Goal: Information Seeking & Learning: Find specific fact

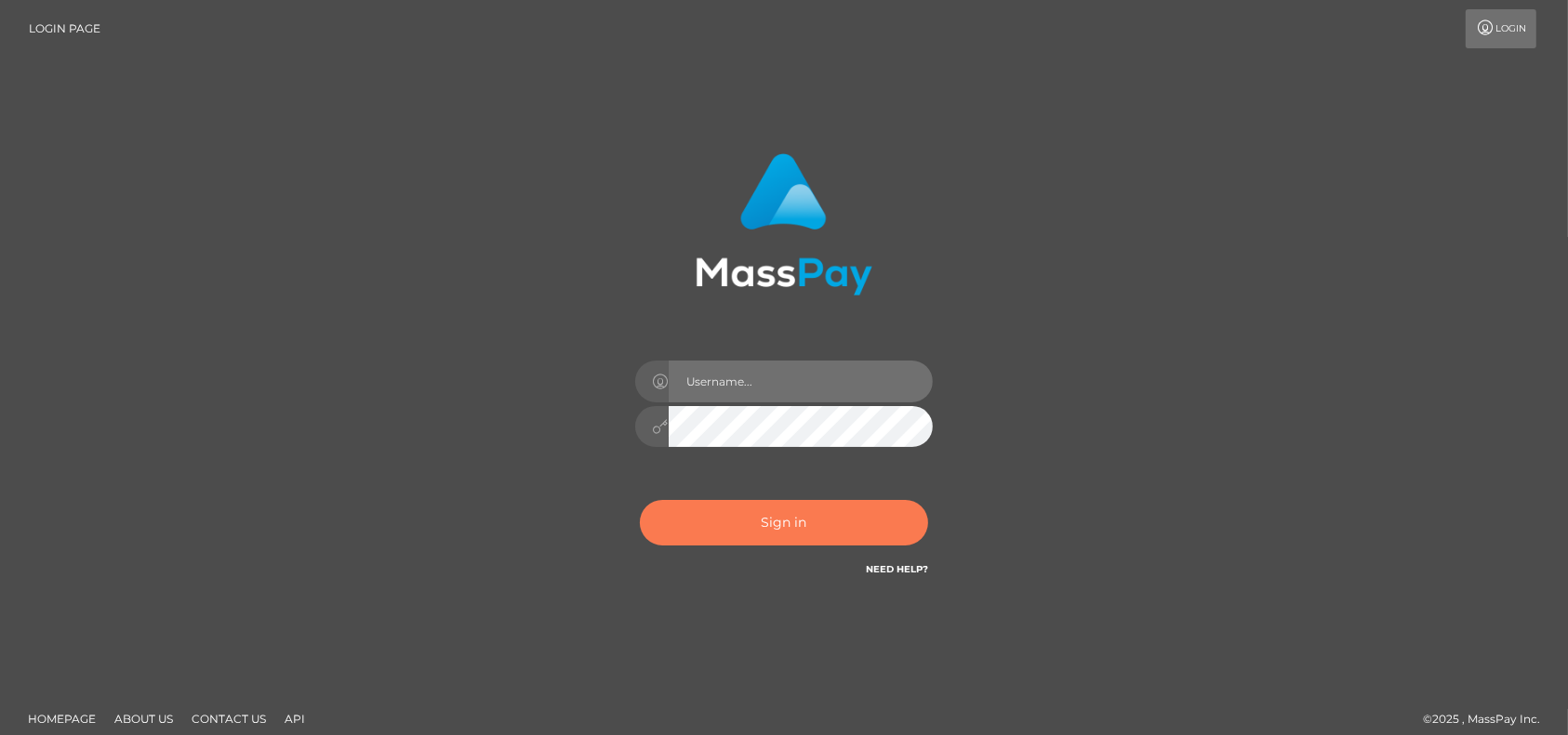
type input "petros.kidane"
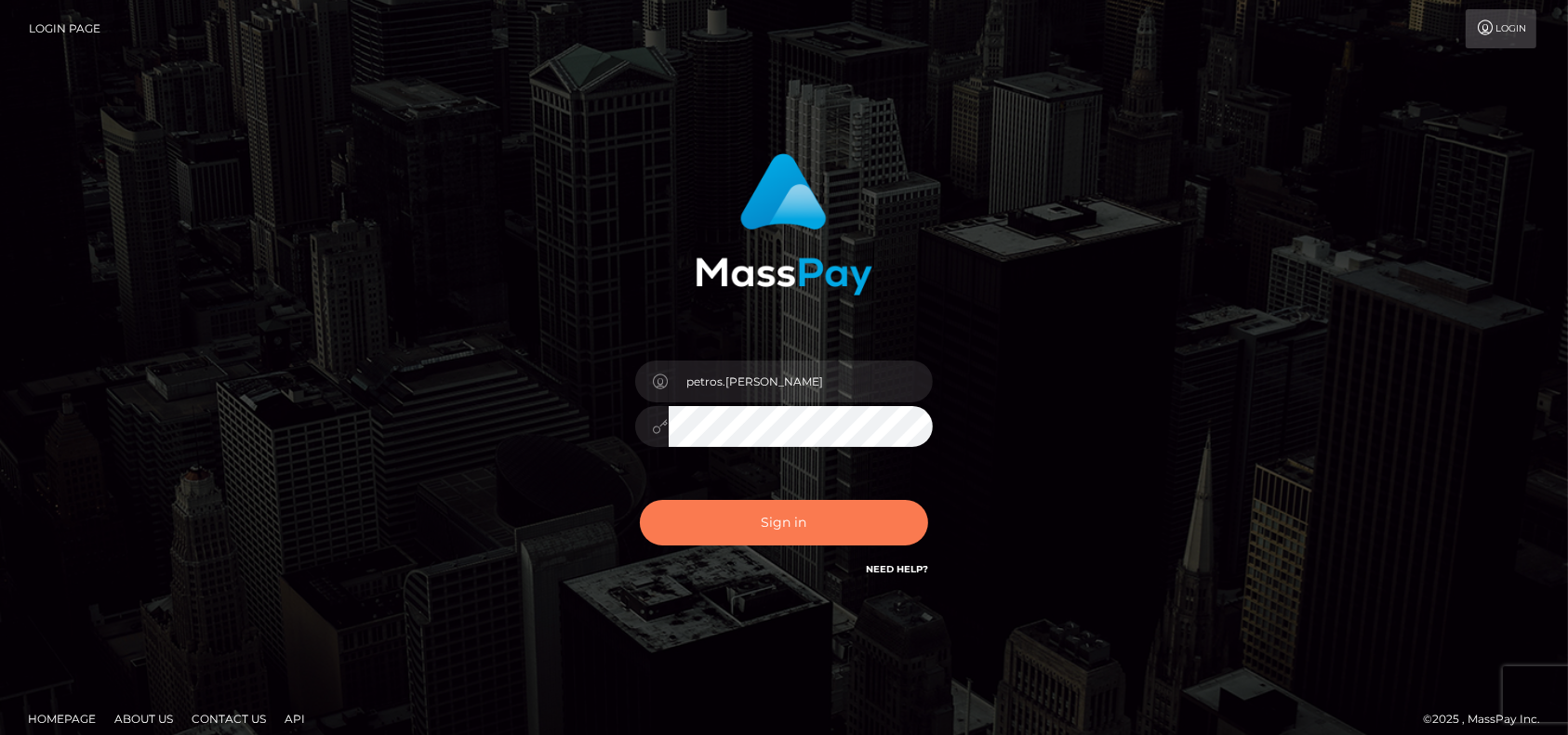
click at [744, 521] on button "Sign in" at bounding box center [784, 523] width 288 height 46
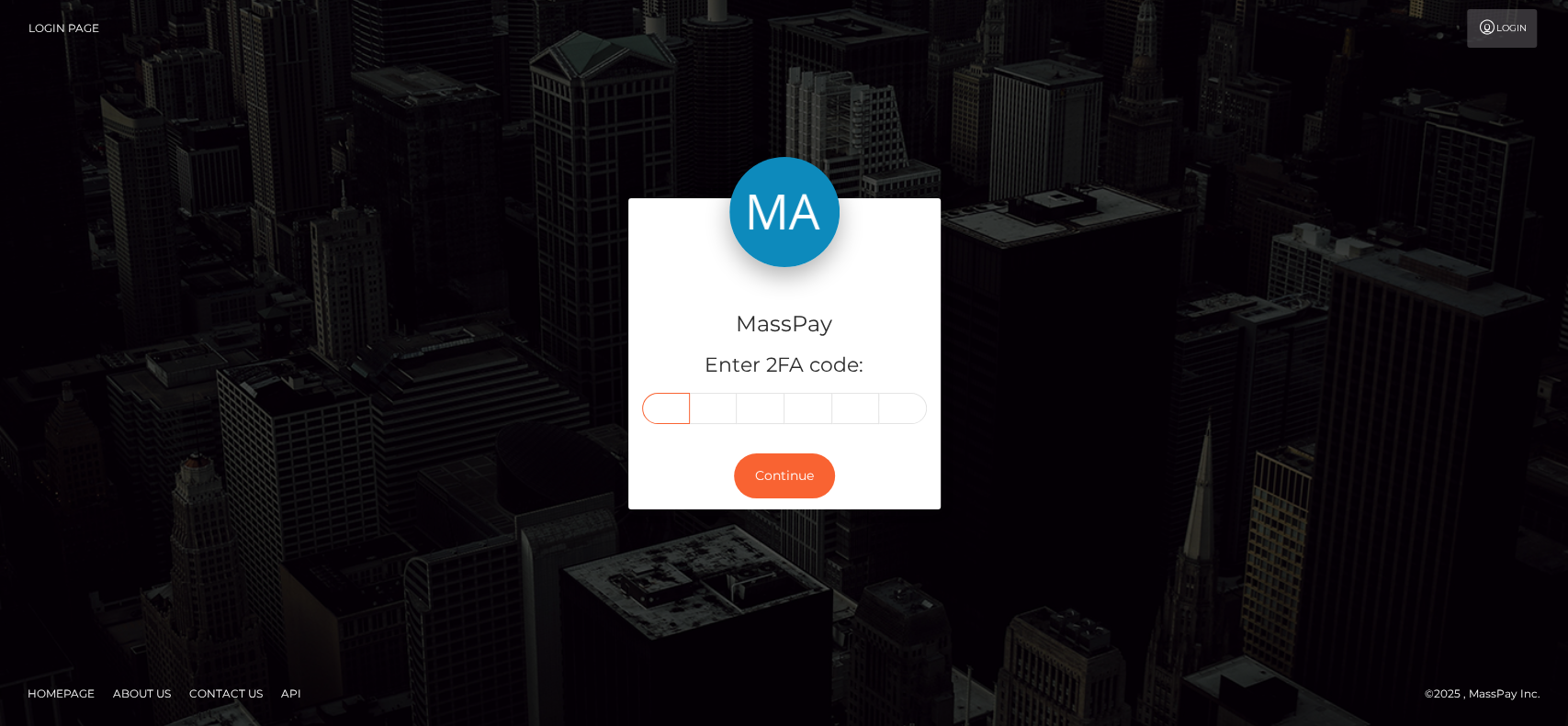
click at [664, 418] on input "text" at bounding box center [666, 409] width 48 height 31
paste input "8"
type input "8"
type input "9"
type input "8"
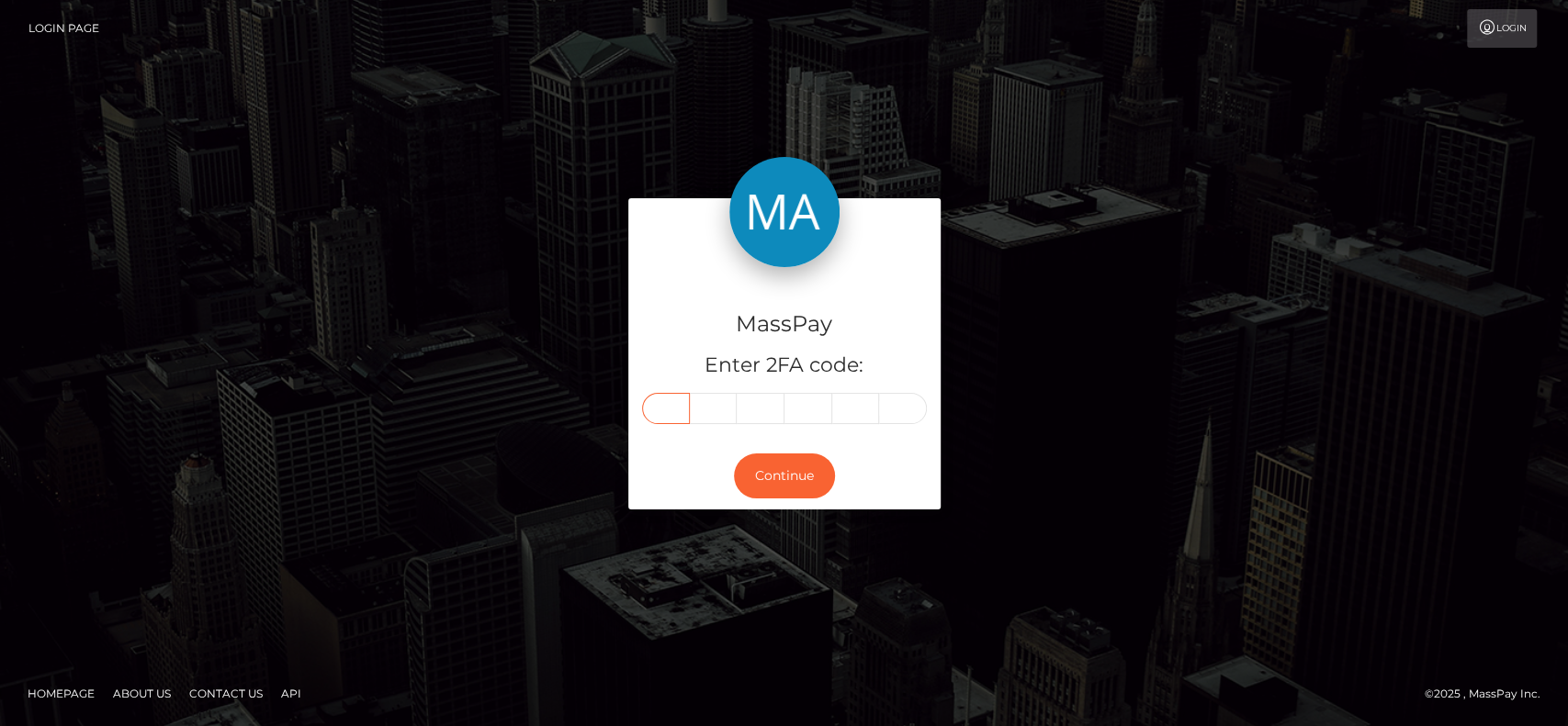
type input "6"
type input "5"
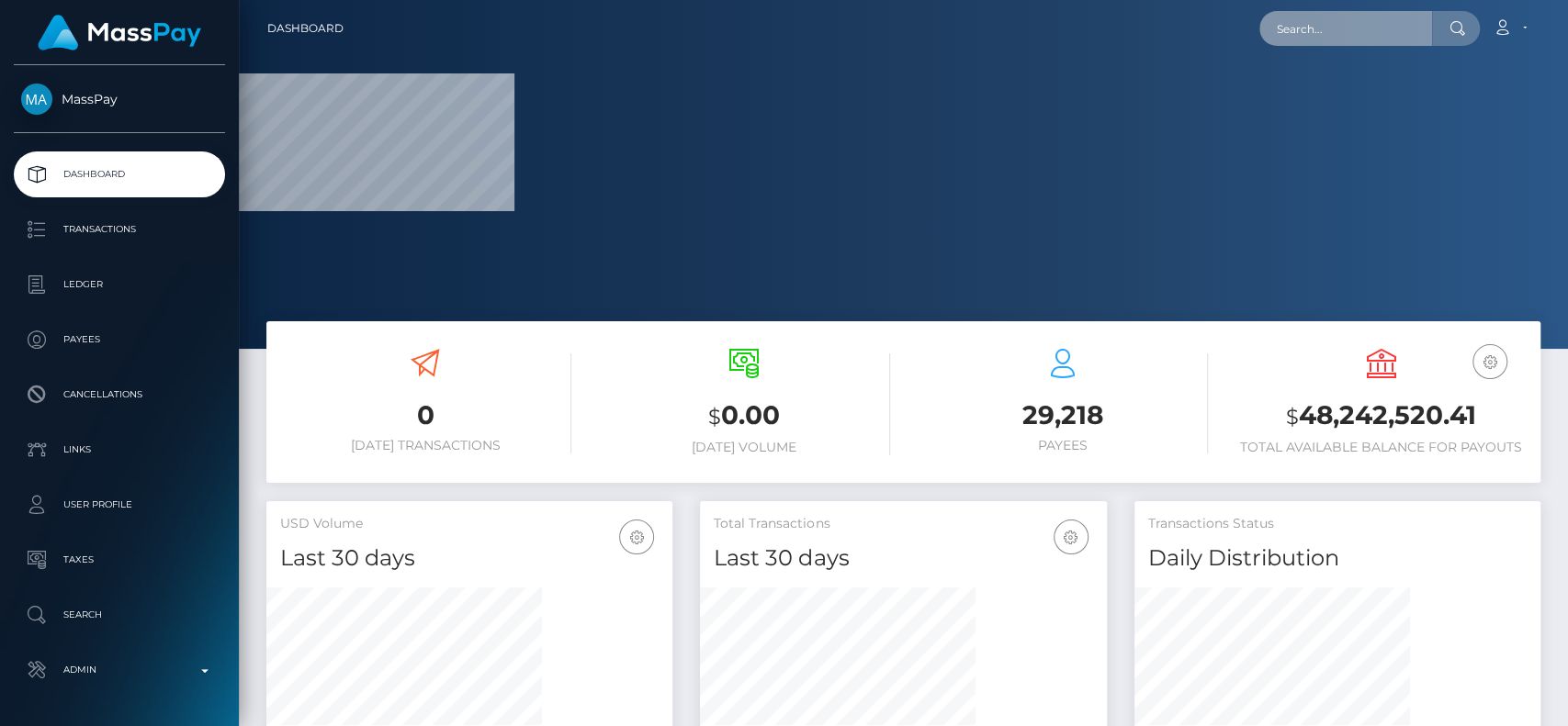
click at [1397, 36] on input "text" at bounding box center [1346, 28] width 172 height 35
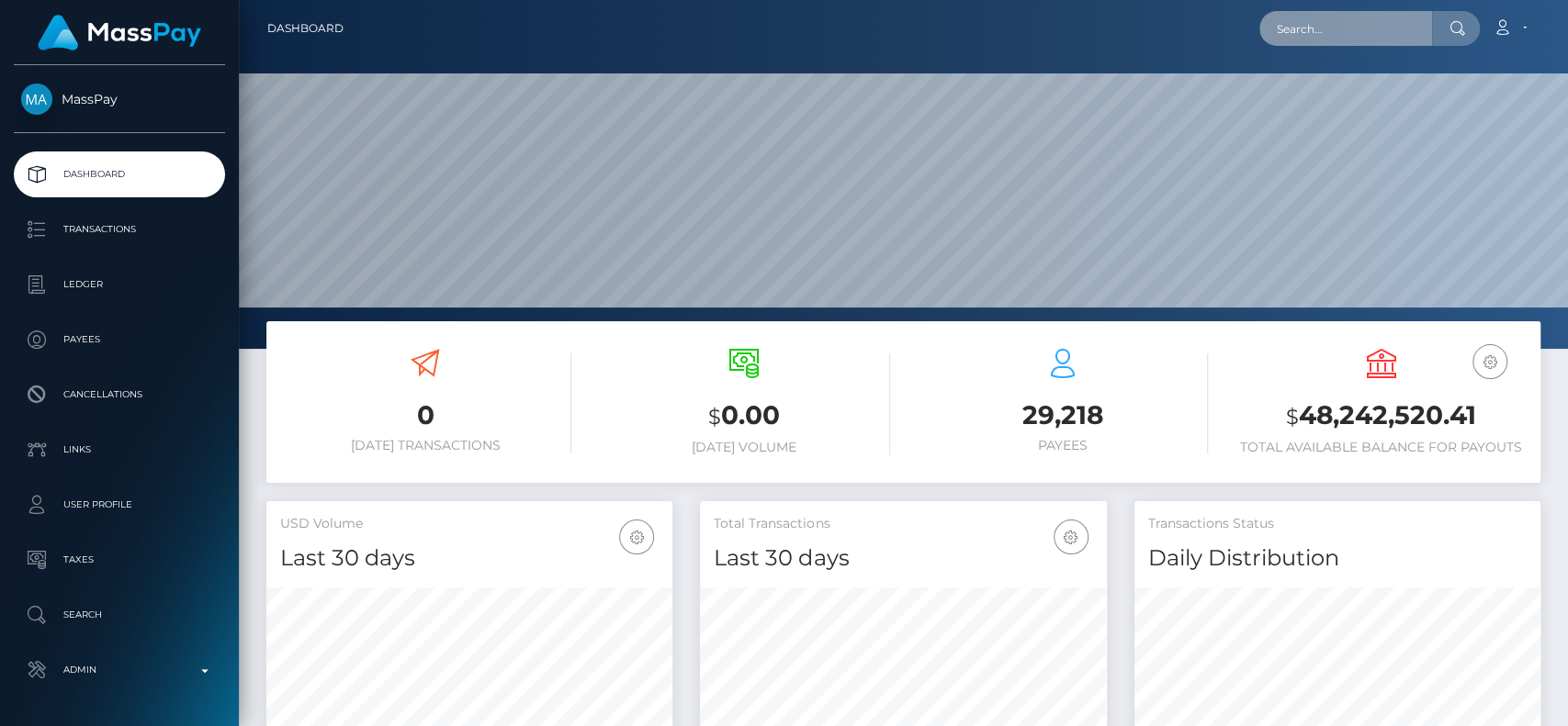
scroll to position [324, 406]
paste input "[EMAIL_ADDRESS][DOMAIN_NAME]"
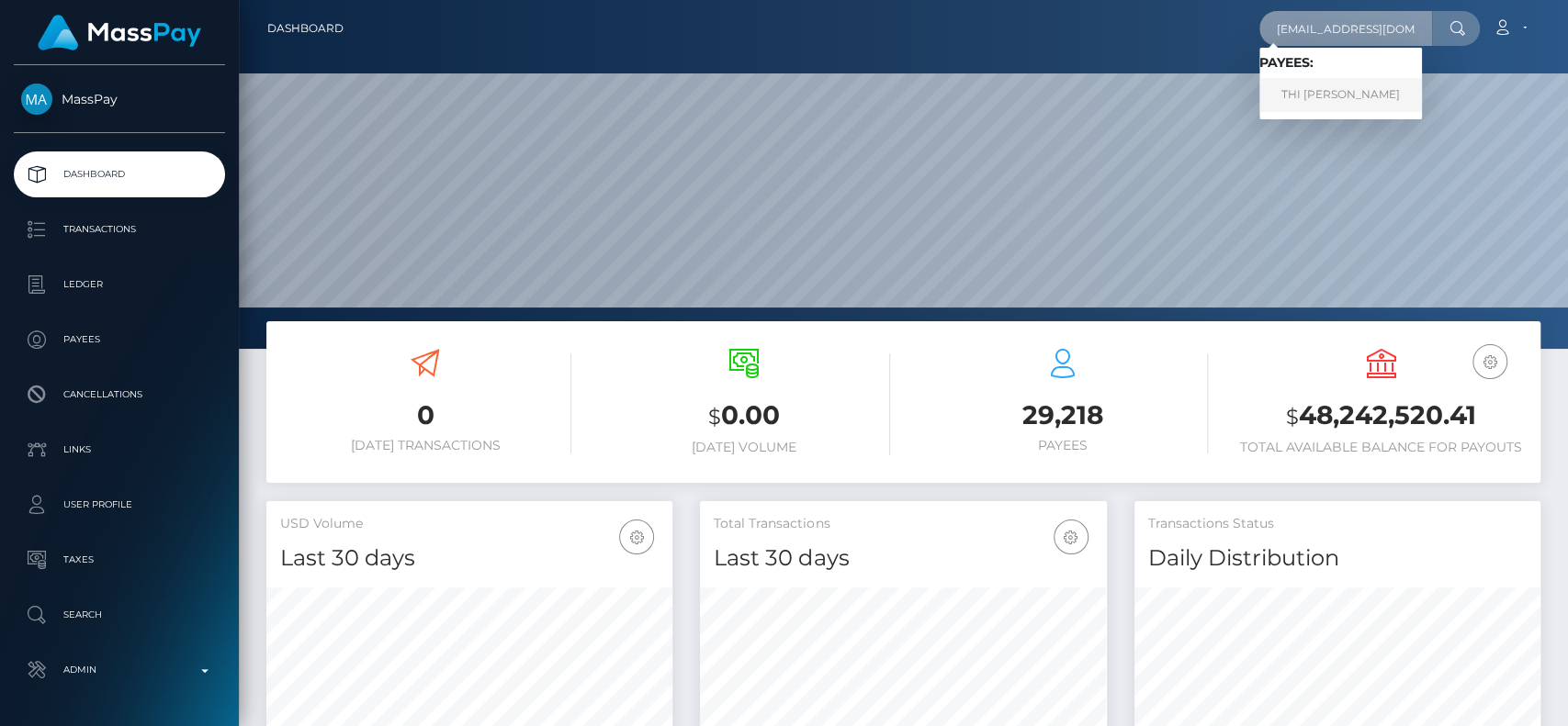
type input "[EMAIL_ADDRESS][DOMAIN_NAME]"
click at [1364, 95] on link "THI HOA LE" at bounding box center [1341, 95] width 162 height 34
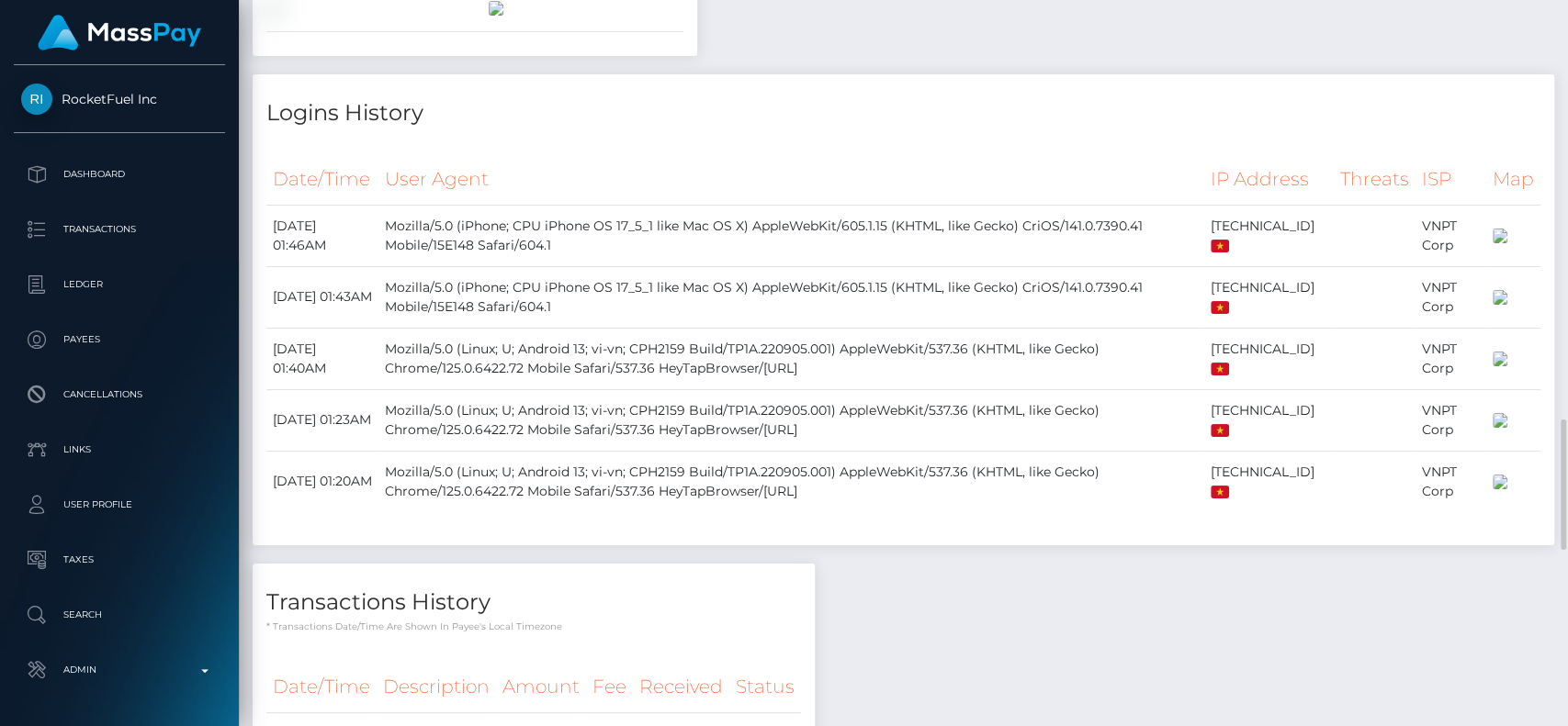
scroll to position [2279, 0]
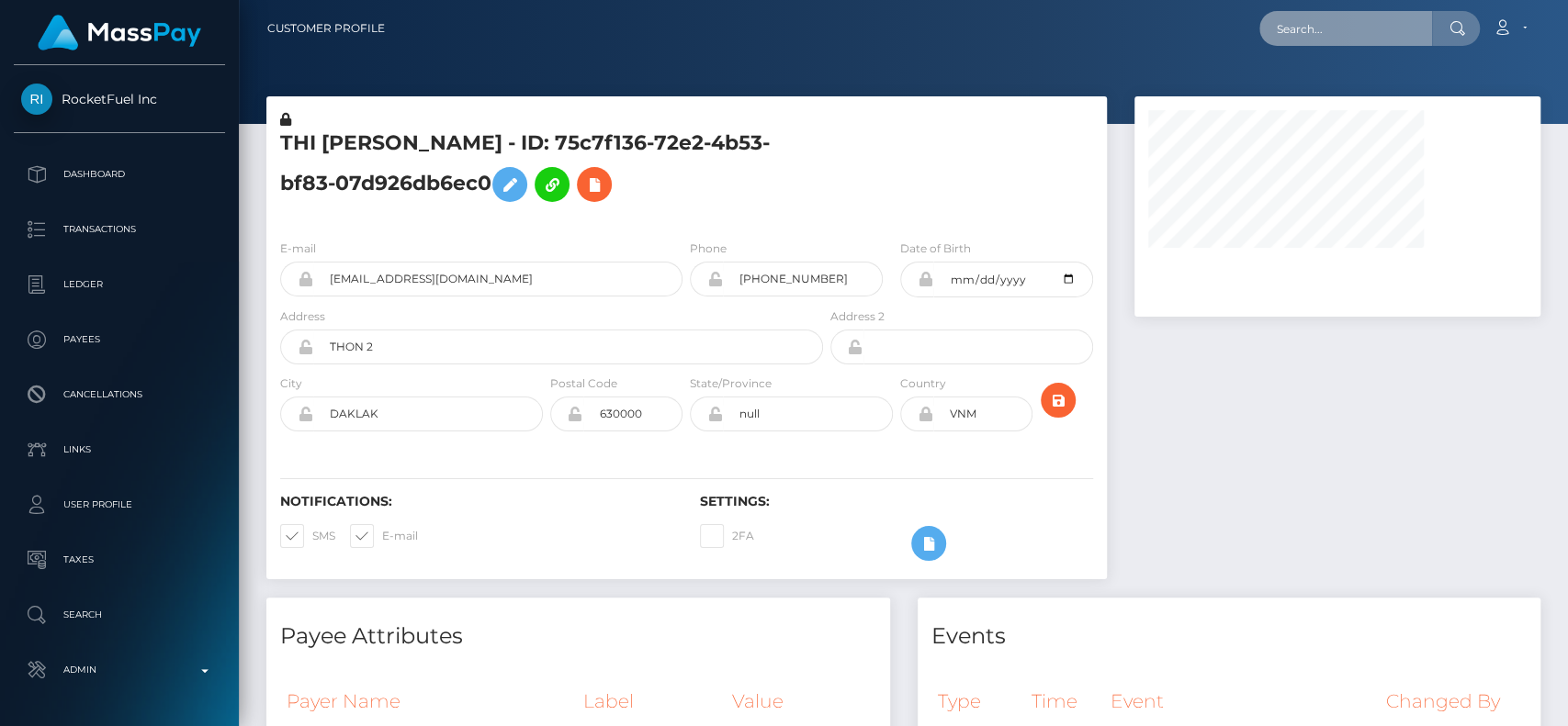
click at [1314, 37] on input "text" at bounding box center [1346, 28] width 172 height 35
paste input "[EMAIL_ADDRESS][DOMAIN_NAME]"
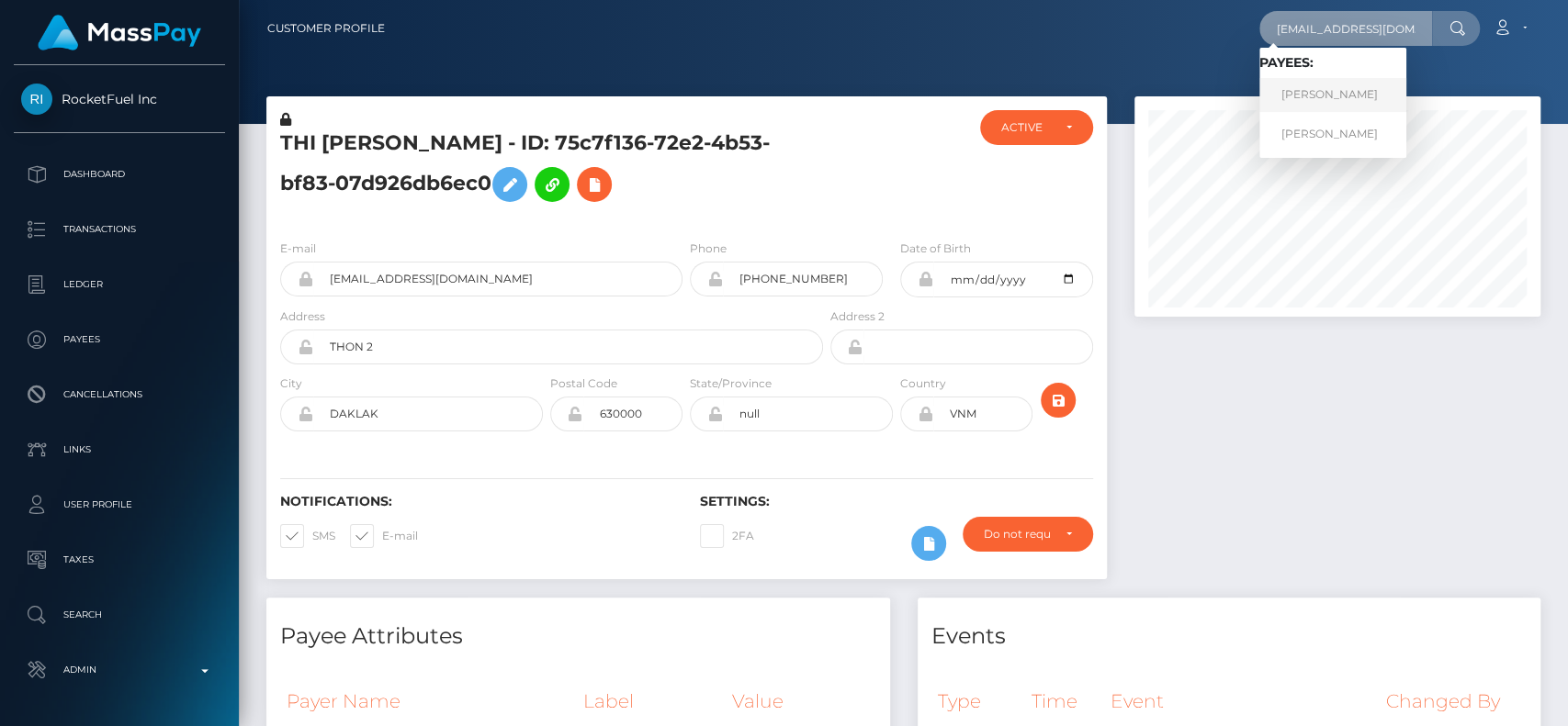
type input "[EMAIL_ADDRESS][DOMAIN_NAME]"
click at [1357, 94] on link "Sheila Pinkard" at bounding box center [1333, 95] width 147 height 34
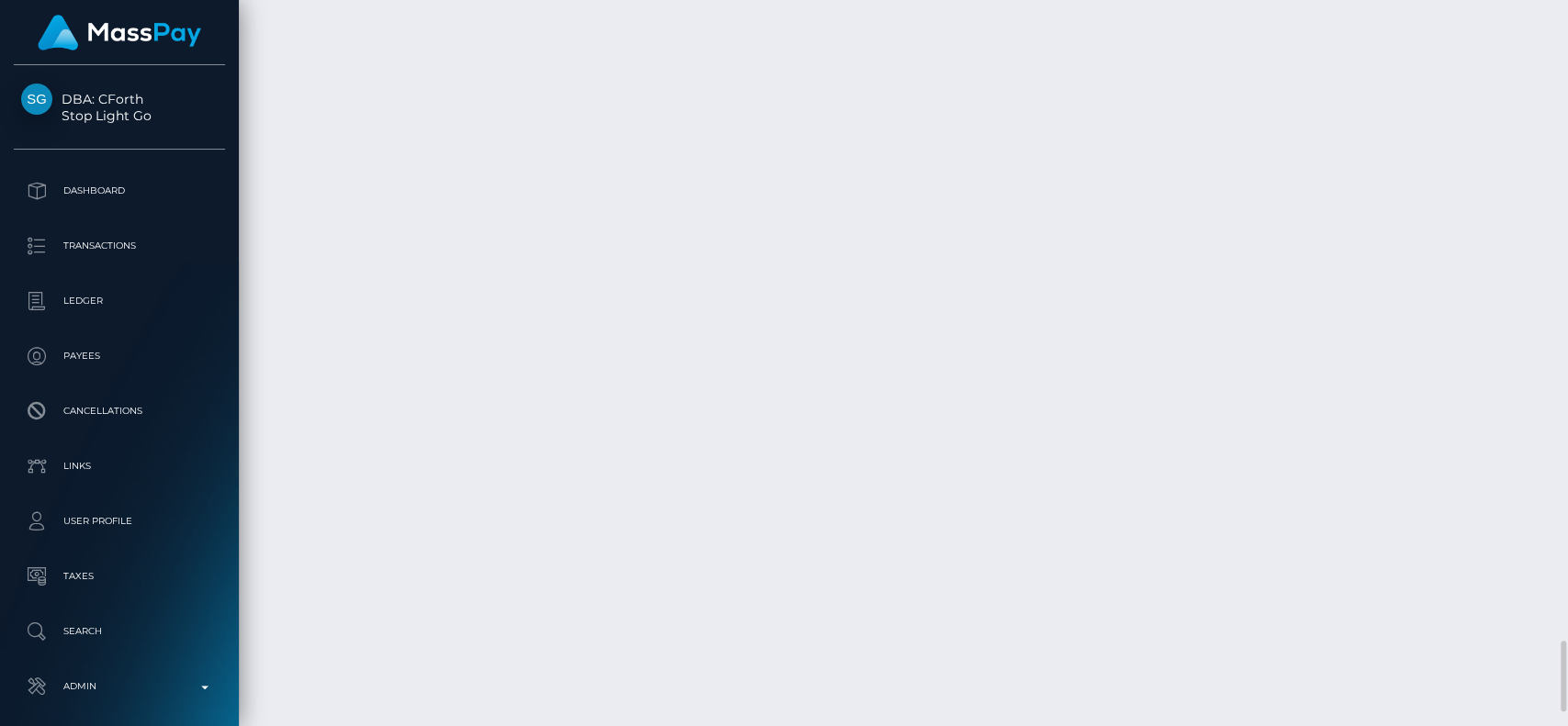
scroll to position [220, 406]
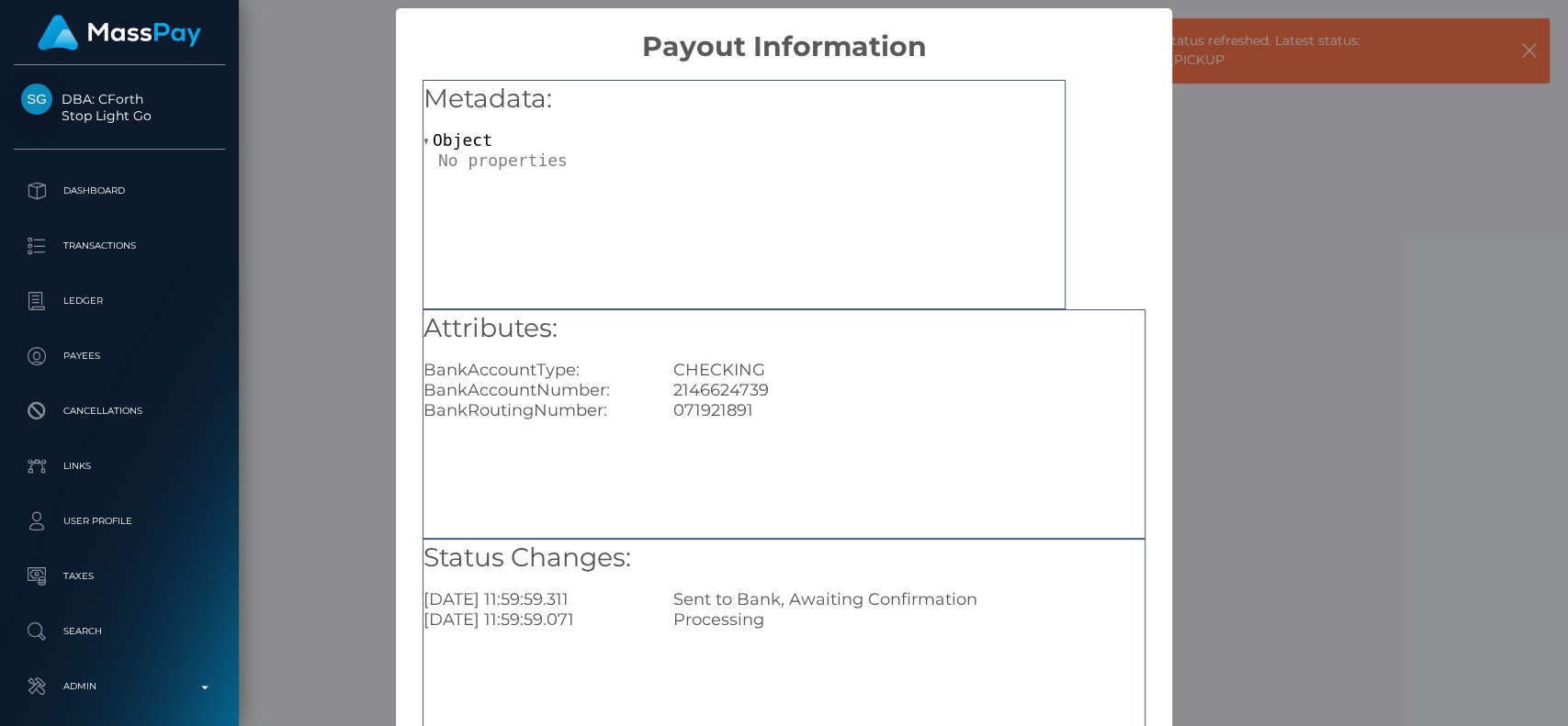
scroll to position [147, 0]
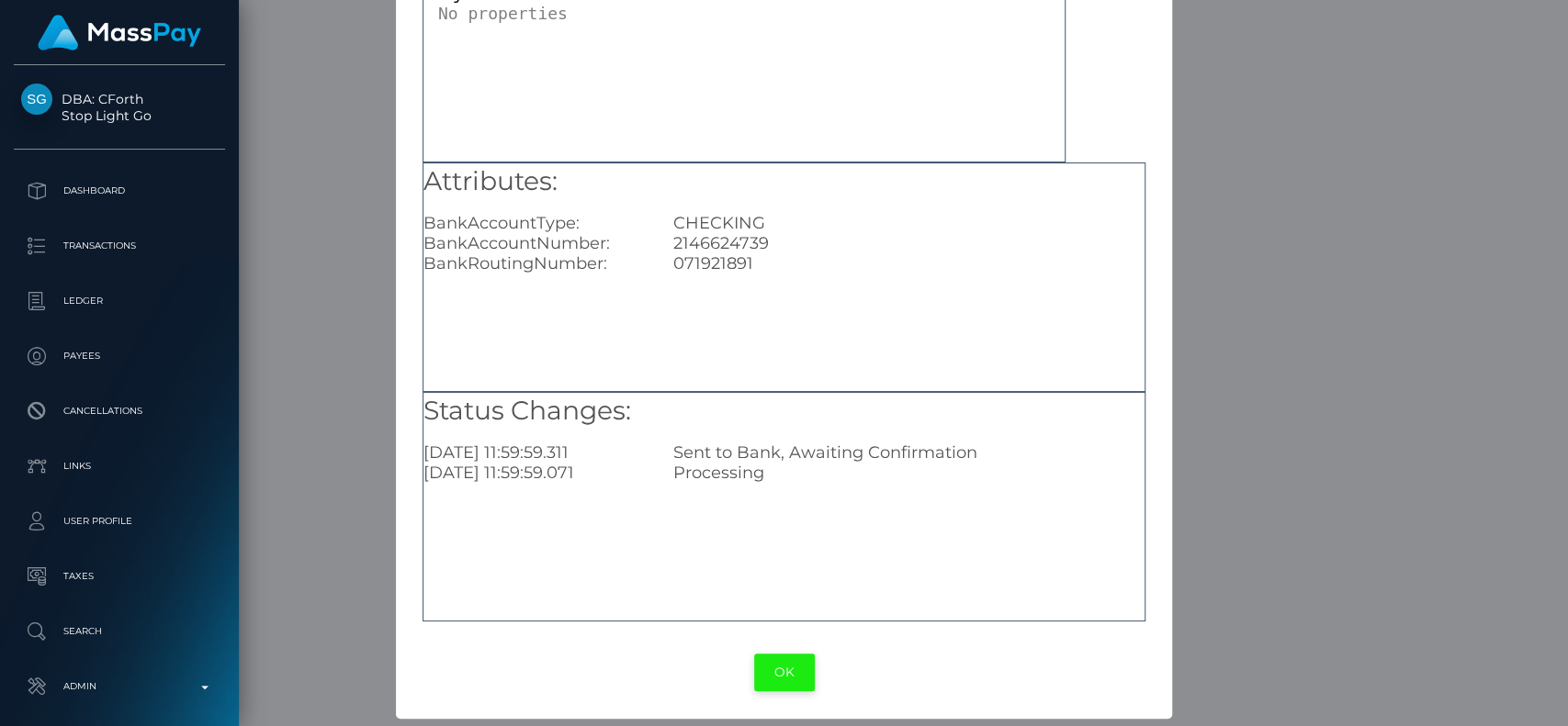
click at [769, 665] on button "OK" at bounding box center [785, 672] width 61 height 37
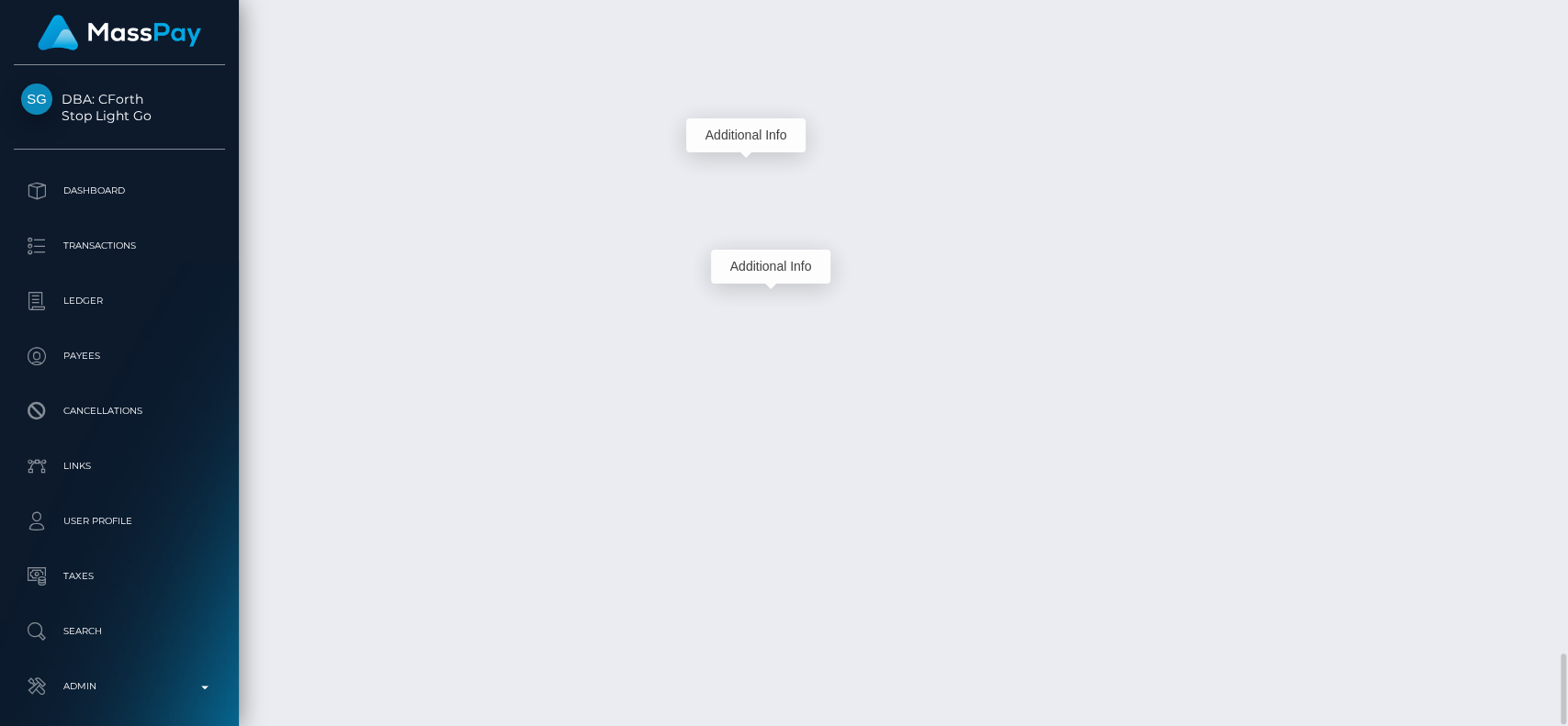
scroll to position [220, 406]
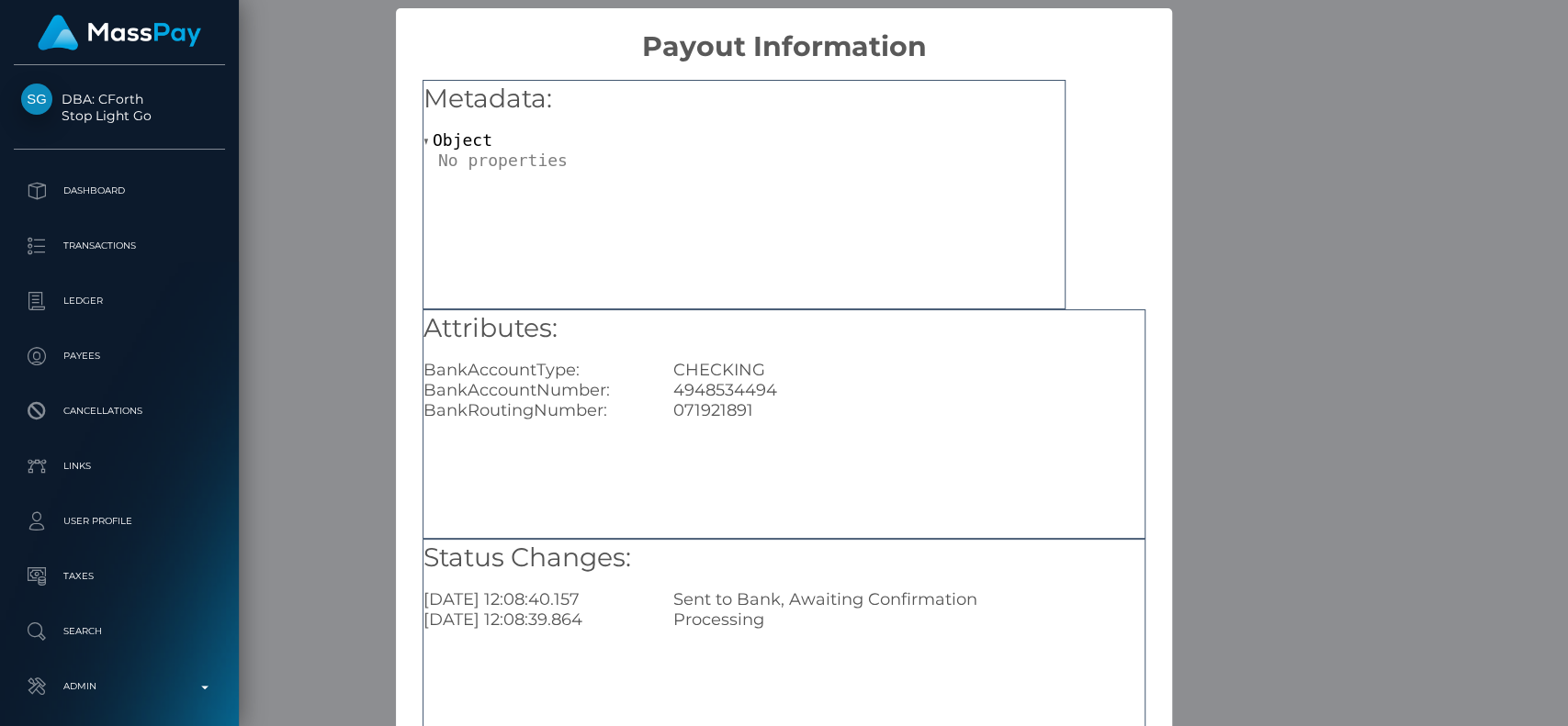
scroll to position [147, 0]
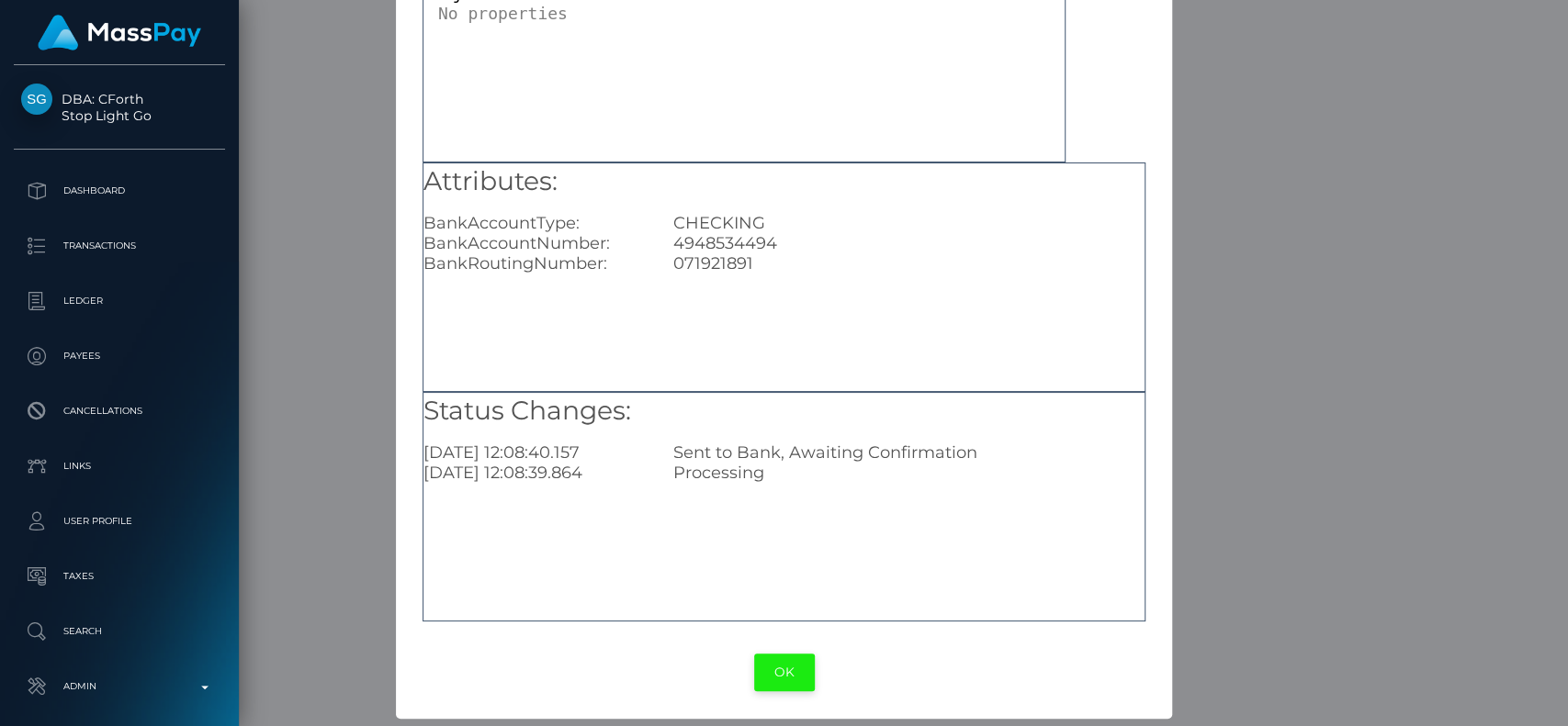
click at [756, 670] on button "OK" at bounding box center [785, 672] width 61 height 37
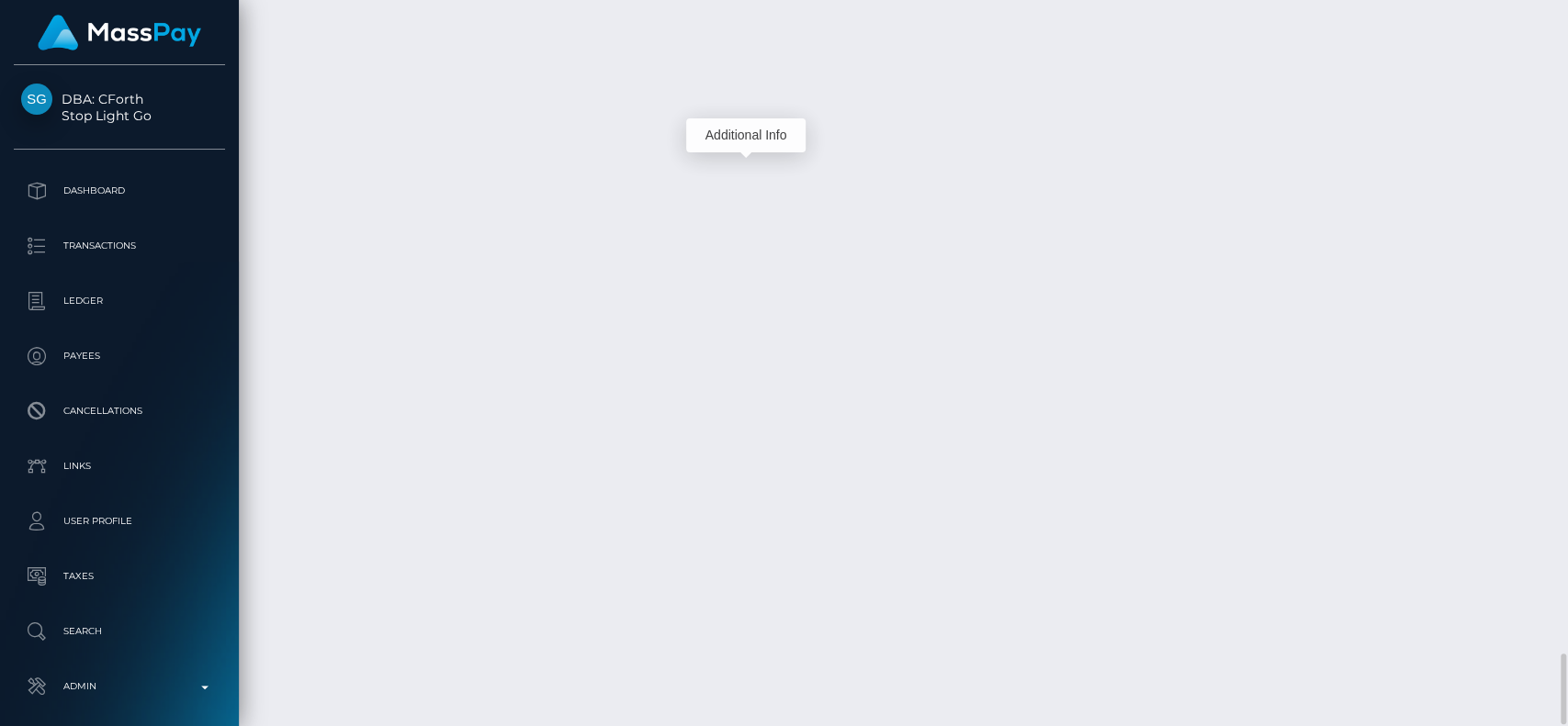
scroll to position [220, 406]
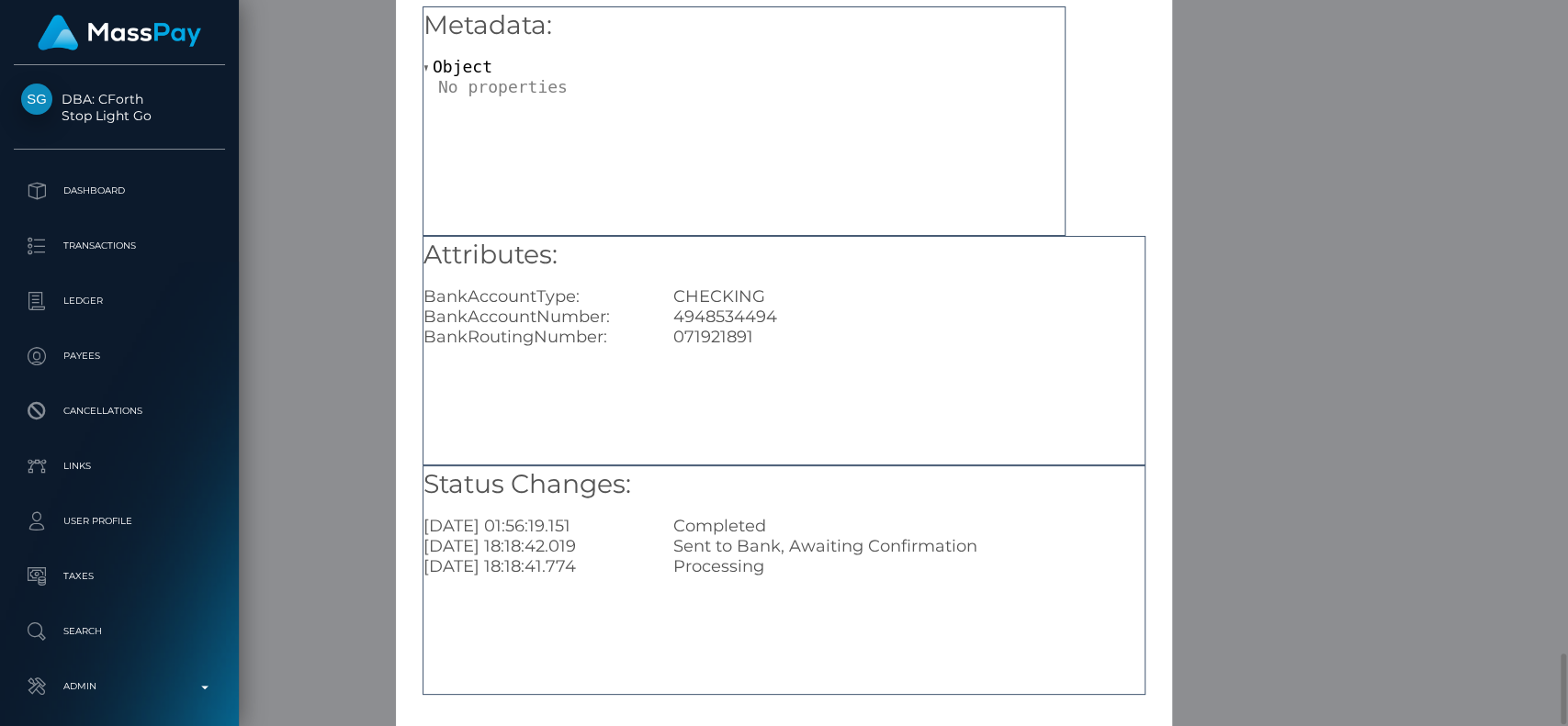
scroll to position [147, 0]
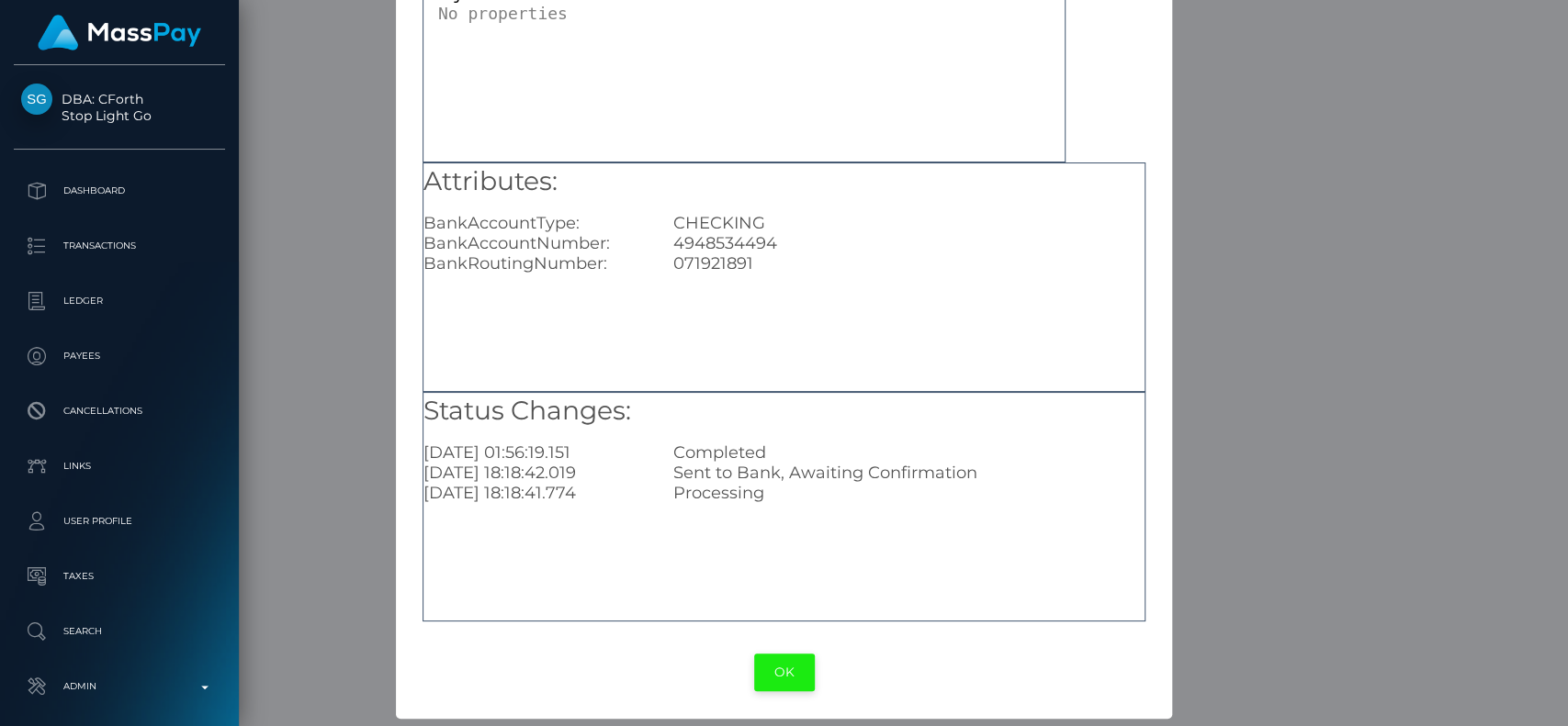
click at [780, 654] on button "OK" at bounding box center [785, 672] width 61 height 37
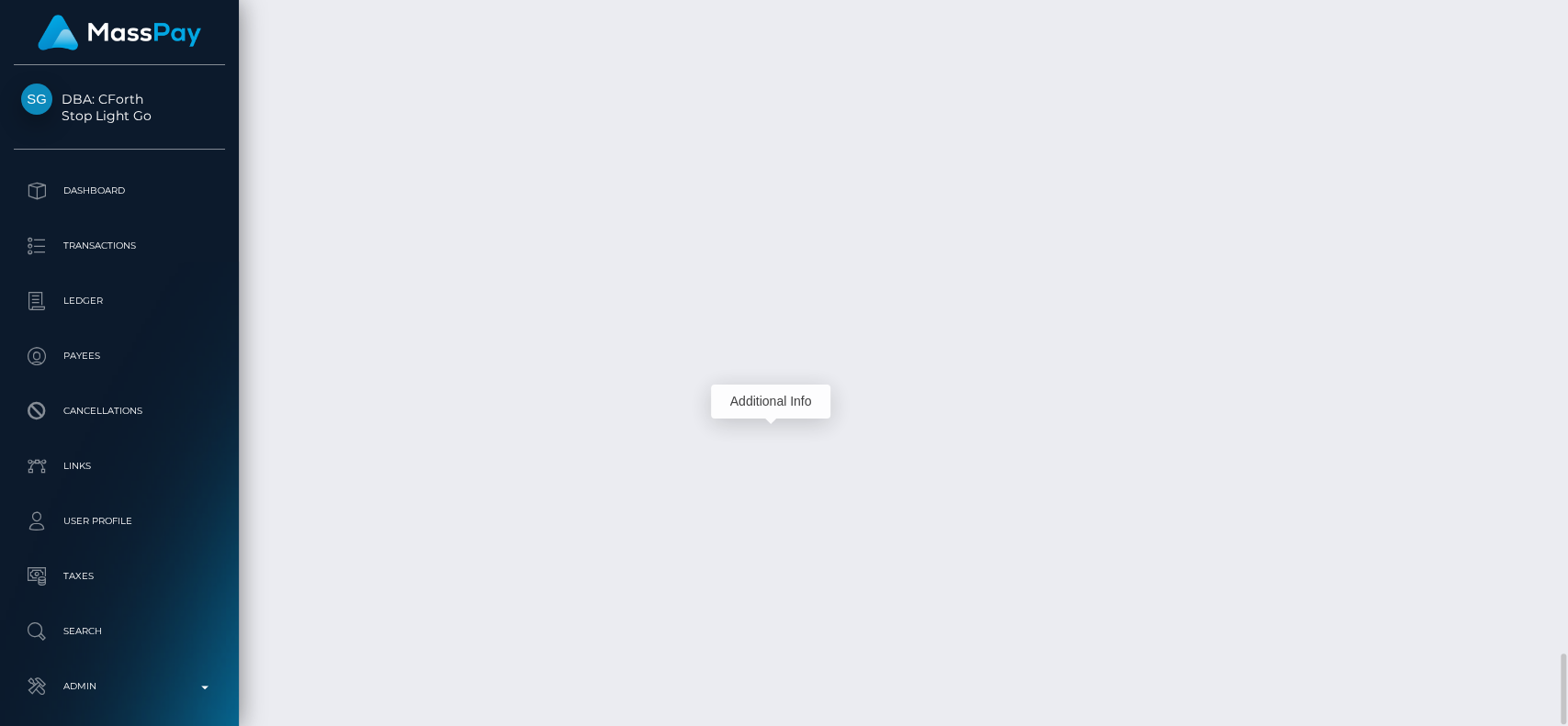
scroll to position [220, 406]
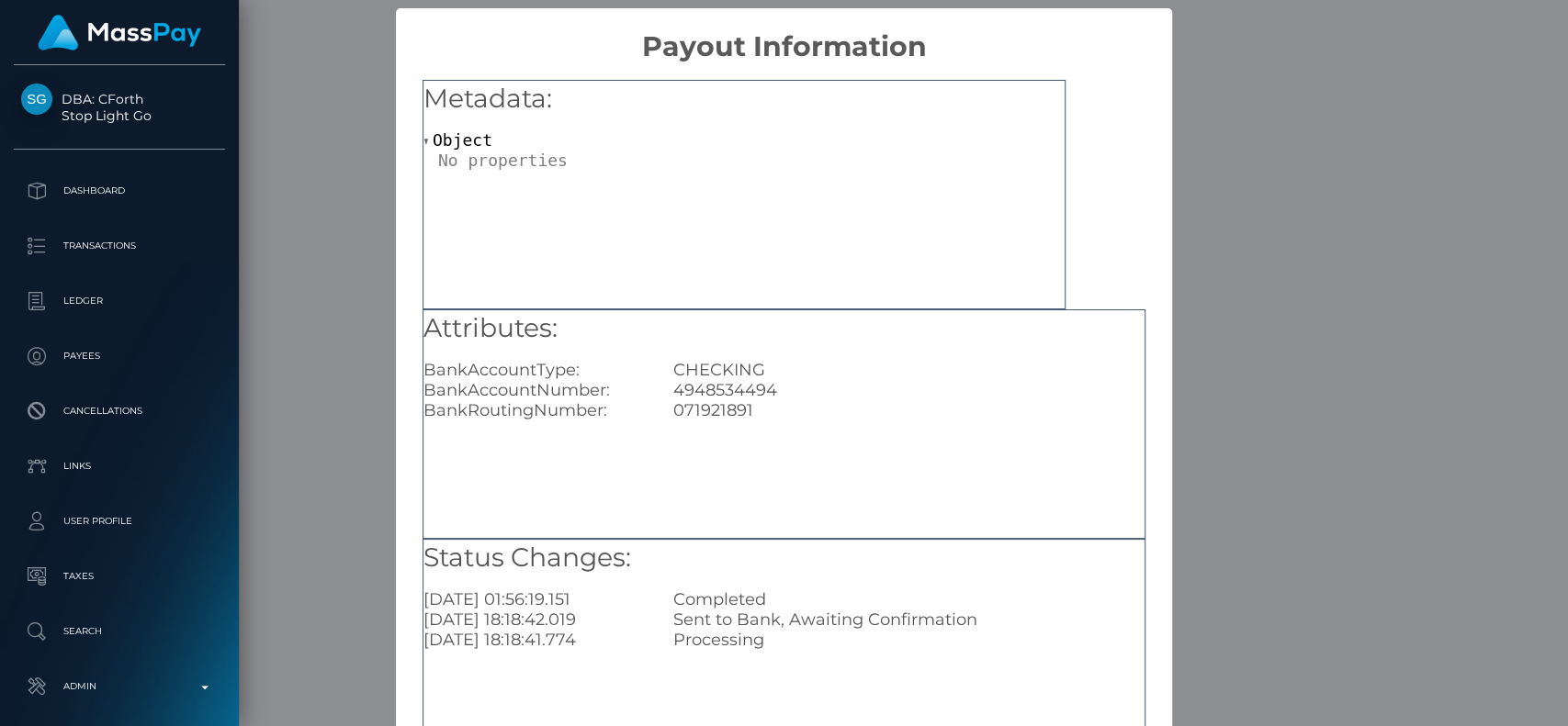
click at [705, 382] on div "4948534494" at bounding box center [909, 390] width 499 height 21
copy div "4948534494"
click at [663, 391] on div "4948534494" at bounding box center [909, 390] width 499 height 21
drag, startPoint x: 663, startPoint y: 391, endPoint x: 771, endPoint y: 424, distance: 112.9
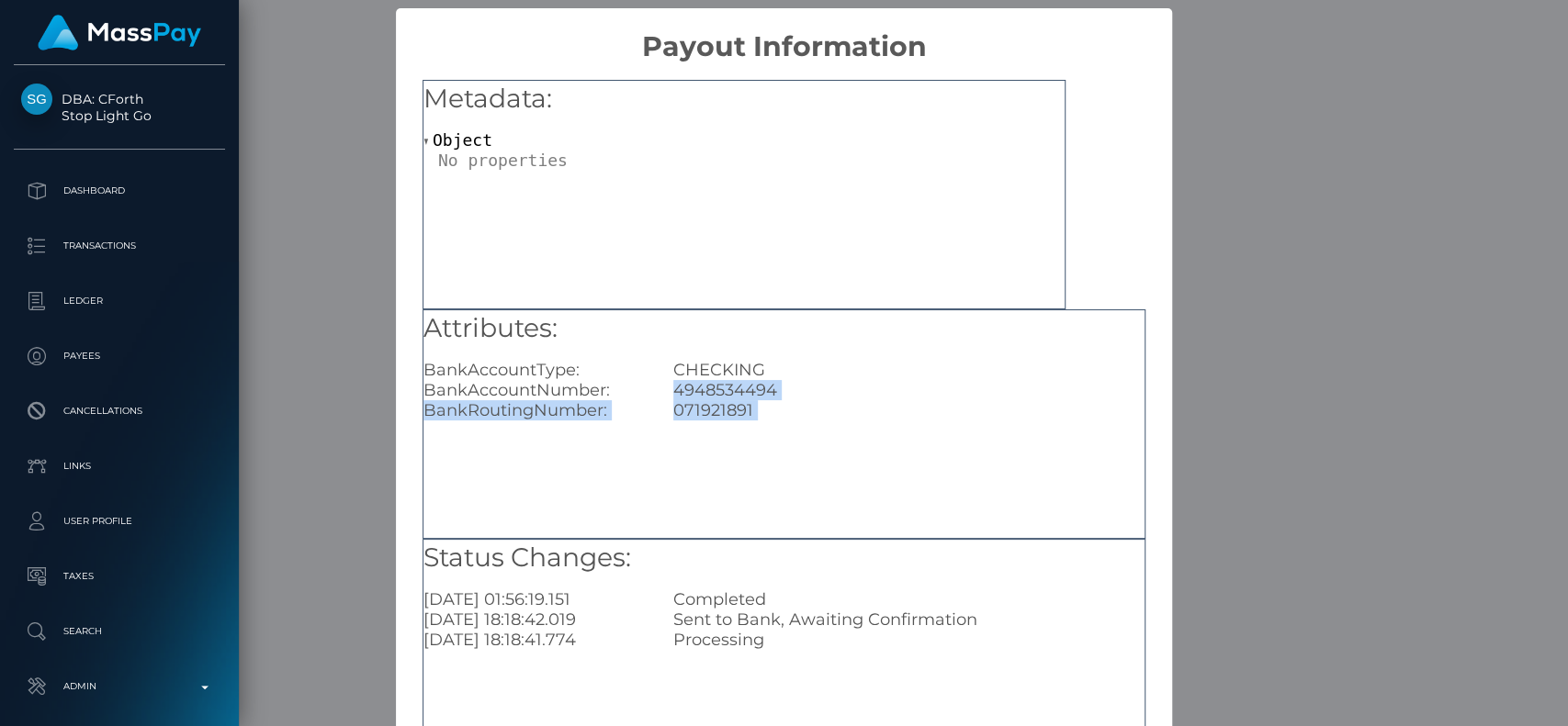
click at [771, 424] on div "Attributes: BankAccountType: CHECKING BankAccountNumber: 4948534494 BankRouting…" at bounding box center [784, 424] width 723 height 230
drag, startPoint x: 760, startPoint y: 416, endPoint x: 669, endPoint y: 399, distance: 92.6
click at [669, 399] on div "Attributes: BankAccountType: CHECKING BankAccountNumber: 4948534494 BankRouting…" at bounding box center [784, 366] width 721 height 112
copy div "4948534494 BankRoutingNumber: 071921891"
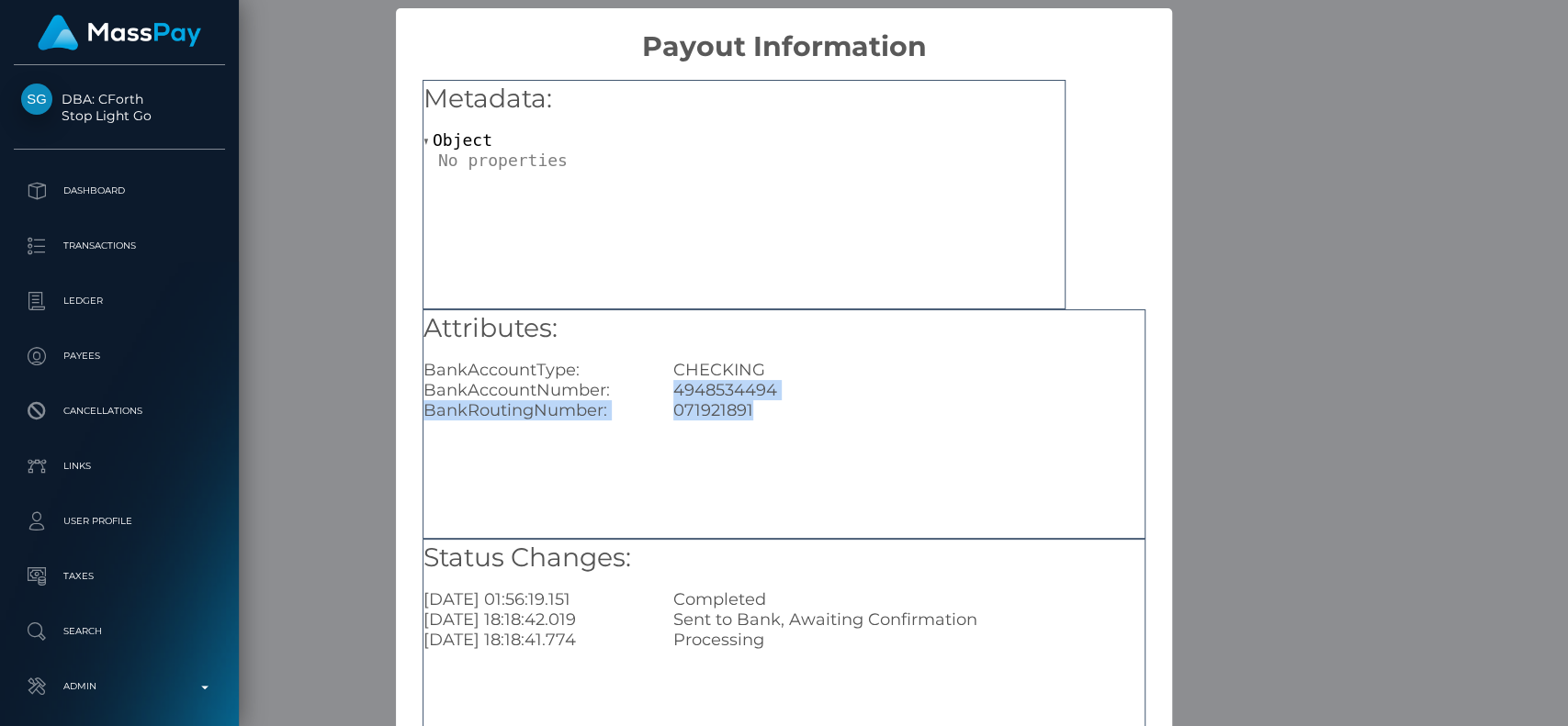
scroll to position [147, 0]
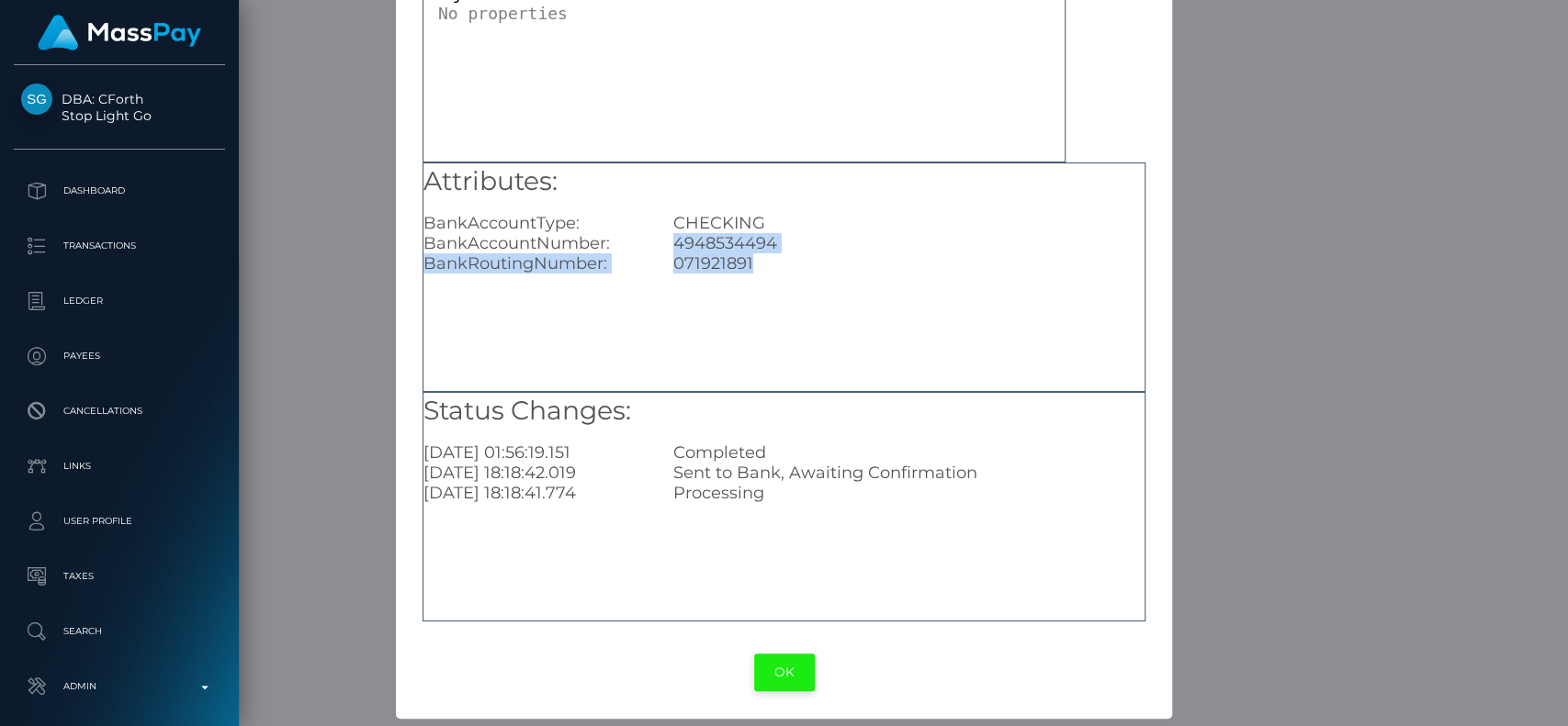
click at [767, 676] on button "OK" at bounding box center [785, 672] width 61 height 37
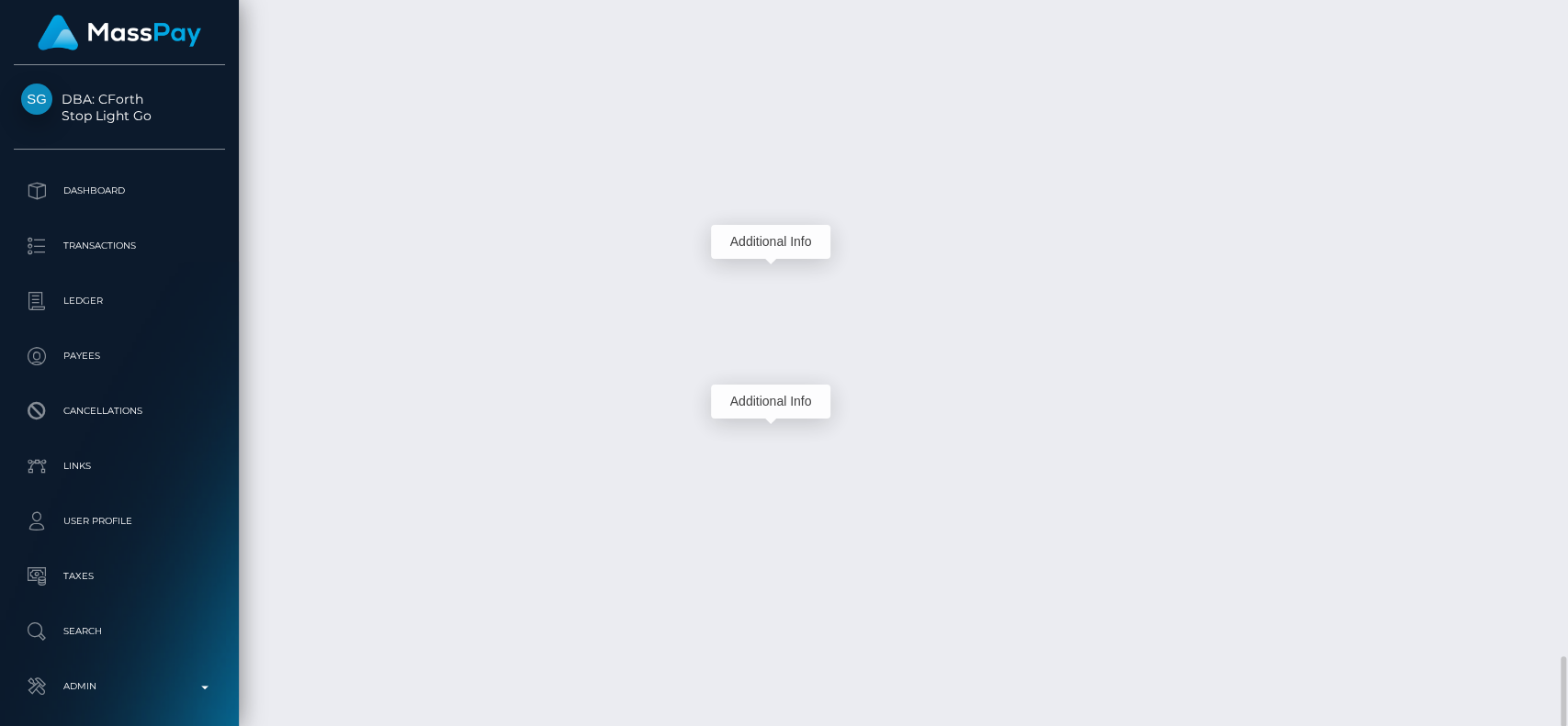
scroll to position [220, 406]
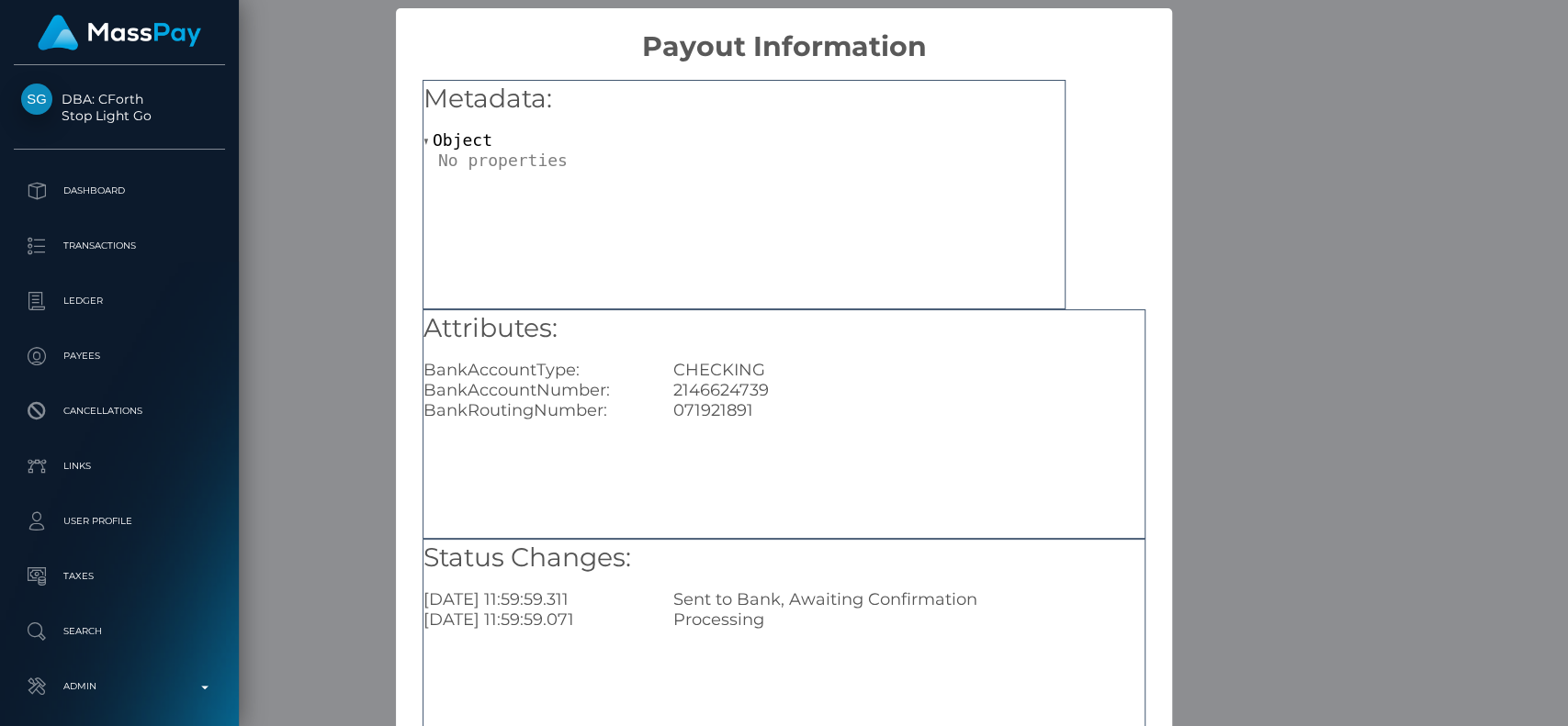
scroll to position [147, 0]
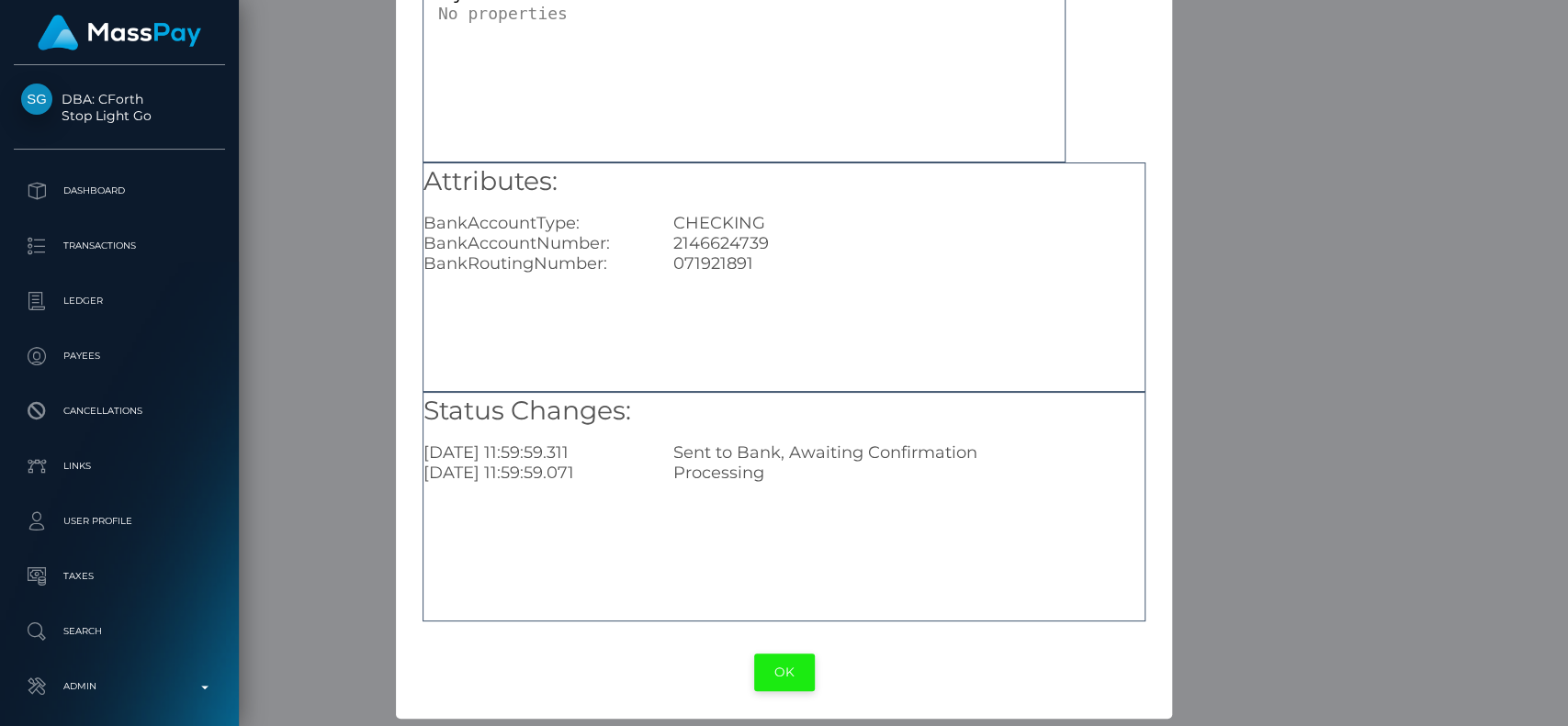
click at [764, 670] on button "OK" at bounding box center [785, 672] width 61 height 37
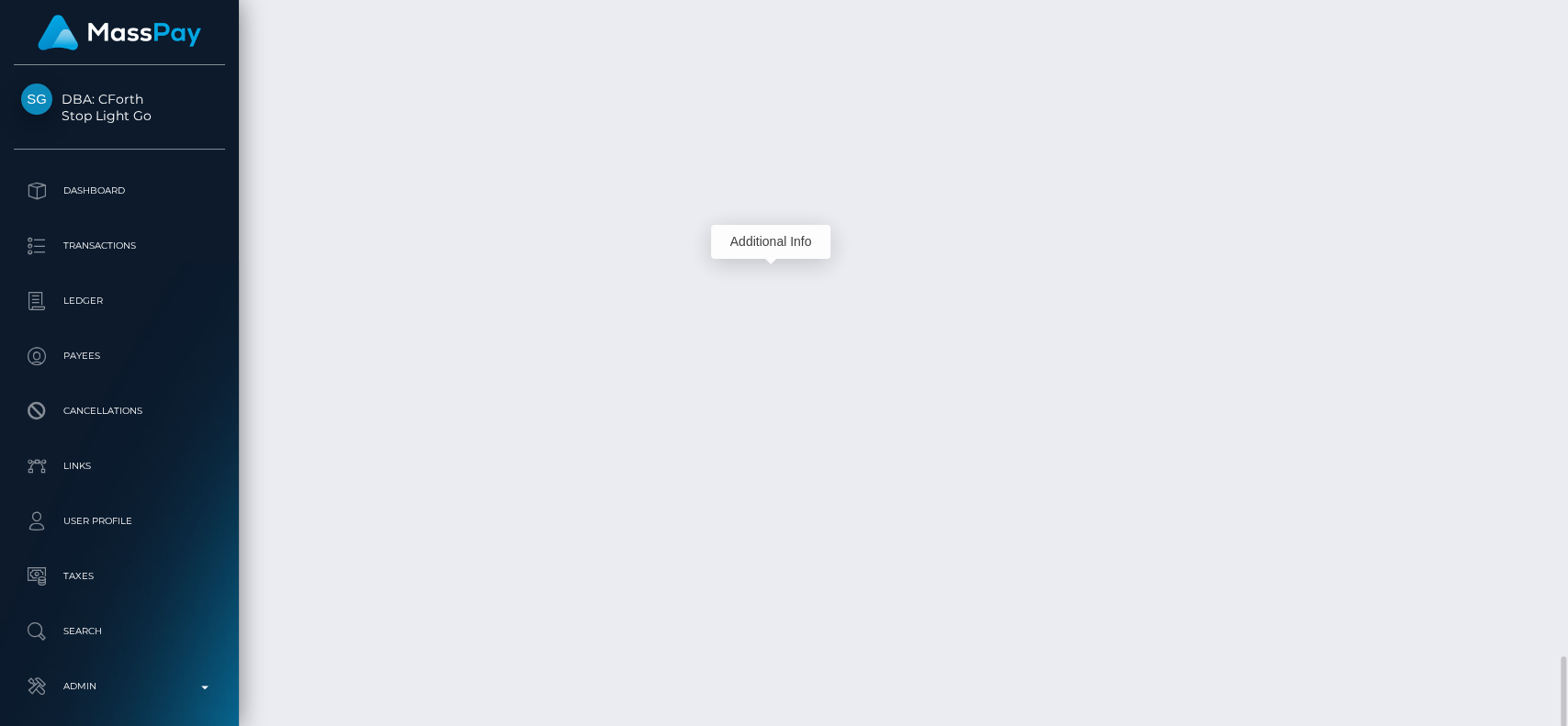
scroll to position [220, 406]
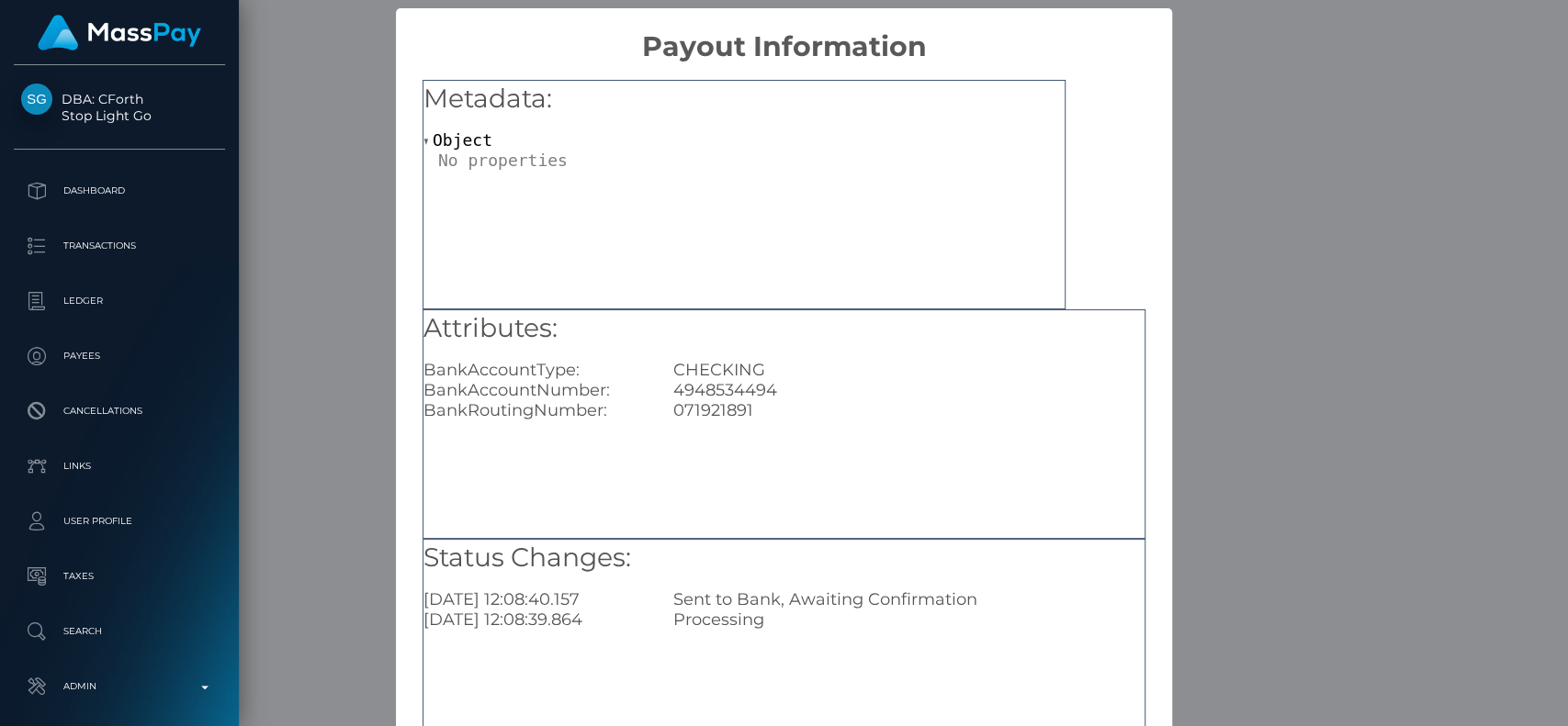
scroll to position [147, 0]
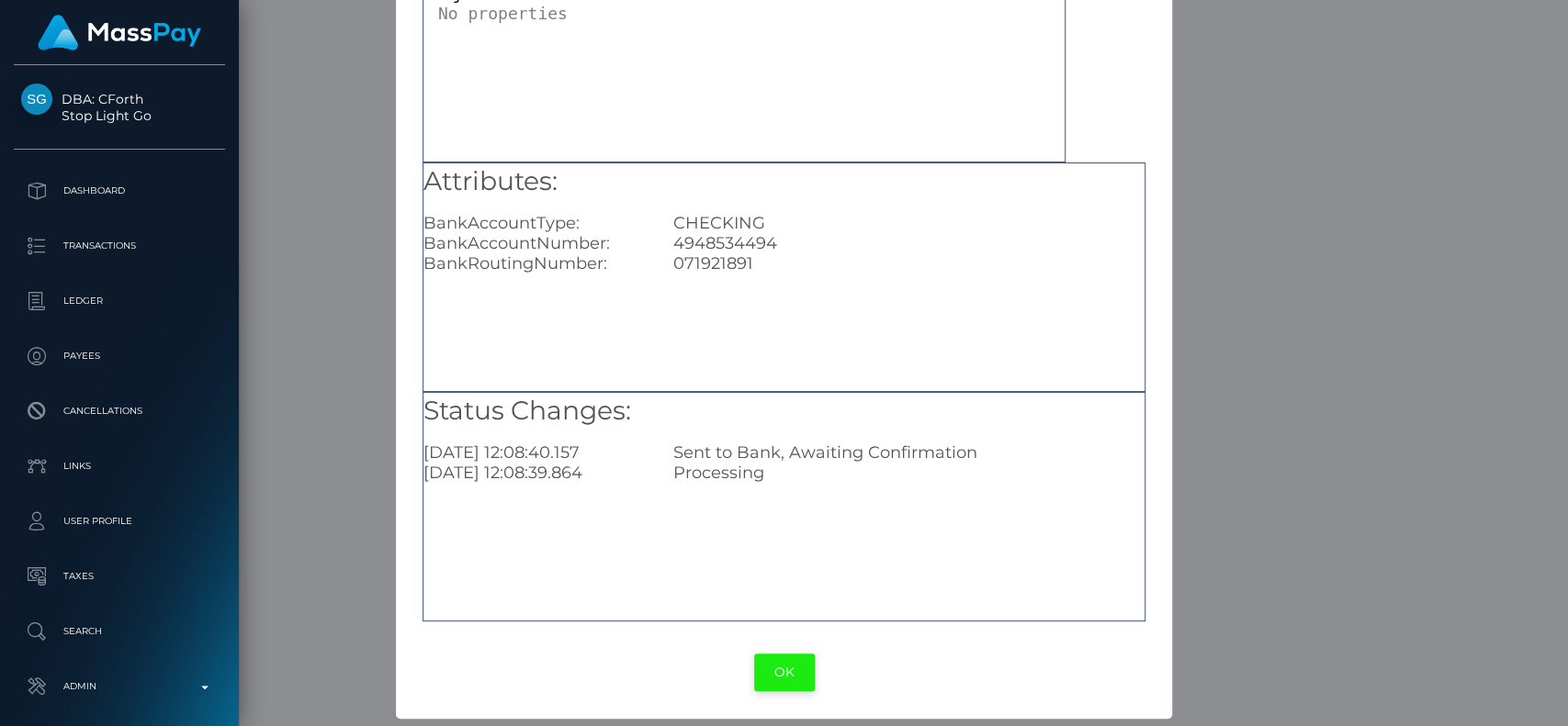
click at [771, 668] on button "OK" at bounding box center [785, 672] width 61 height 37
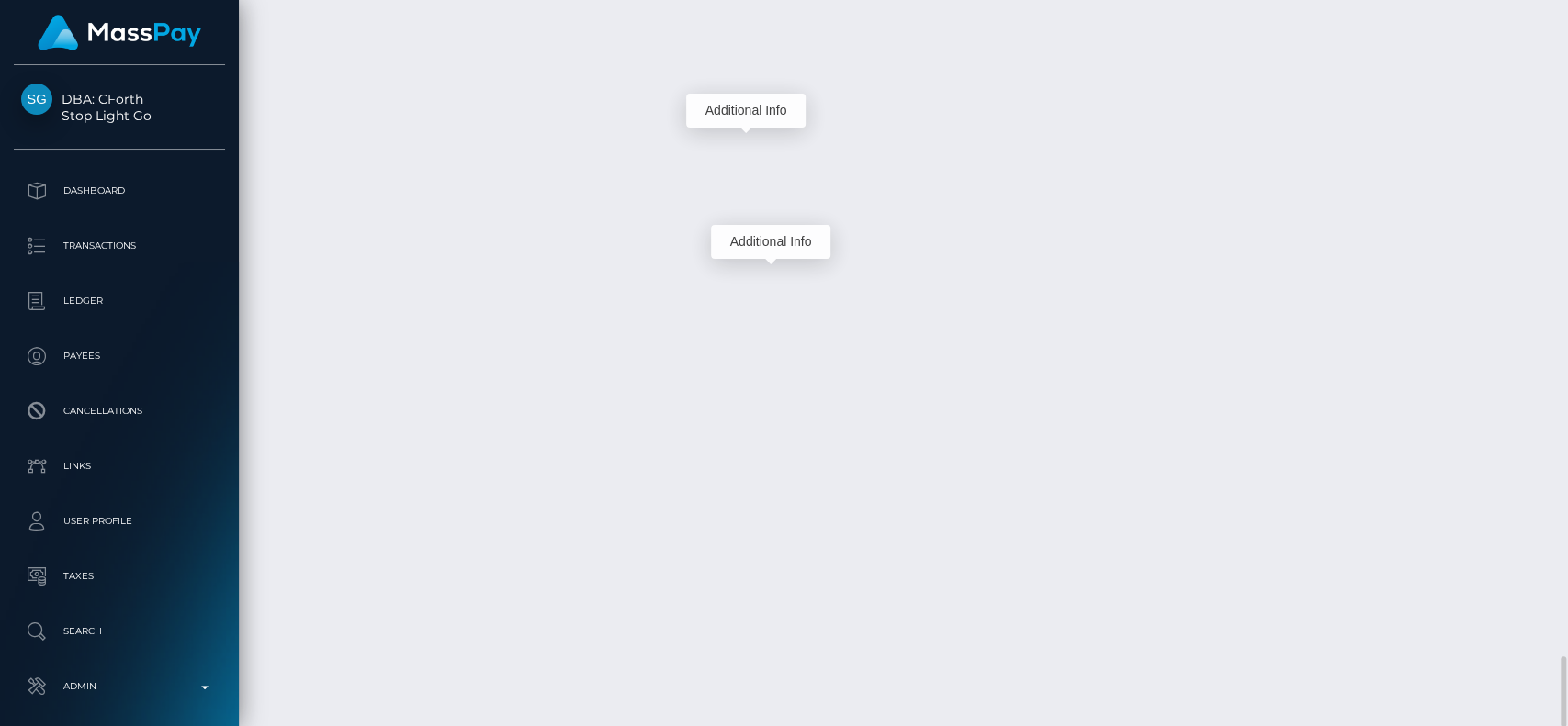
scroll to position [220, 406]
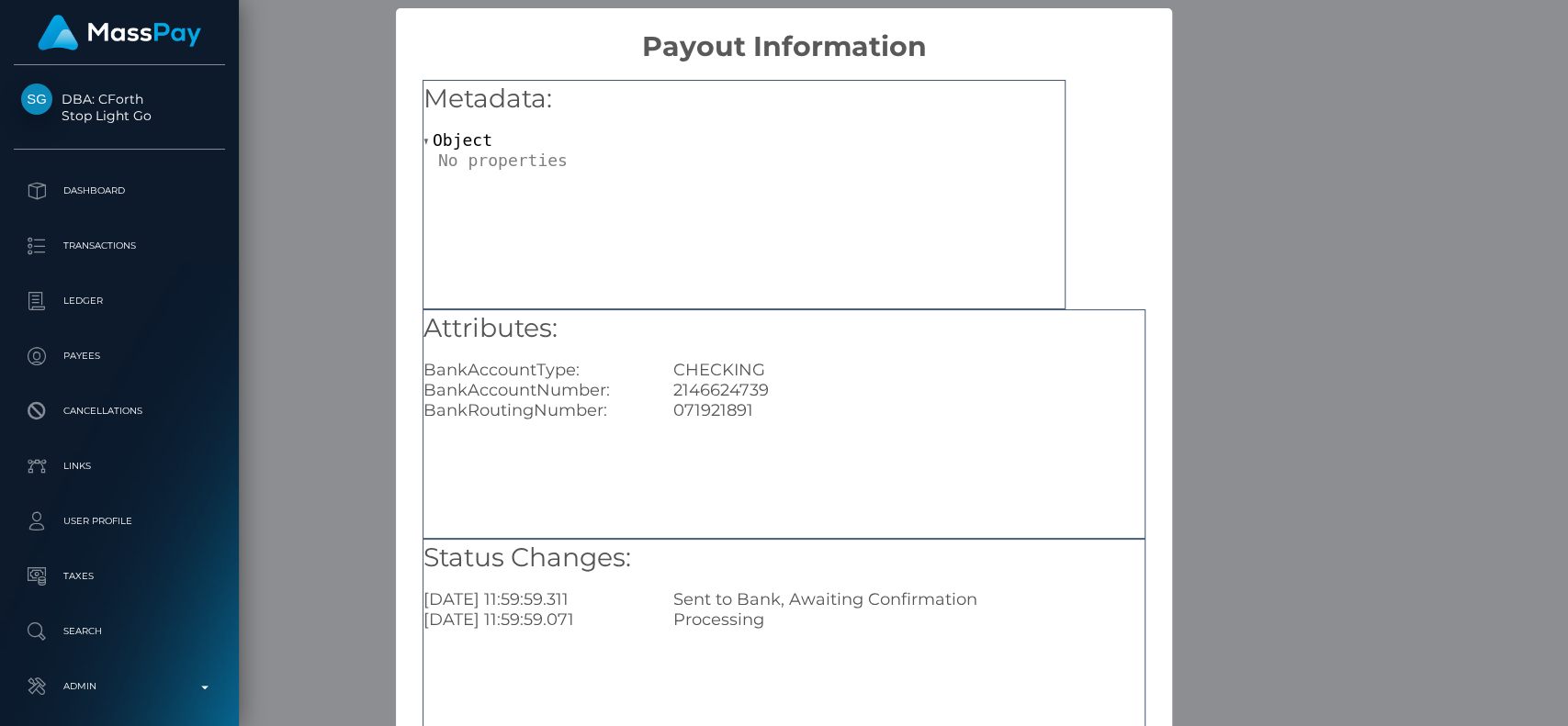
scroll to position [147, 0]
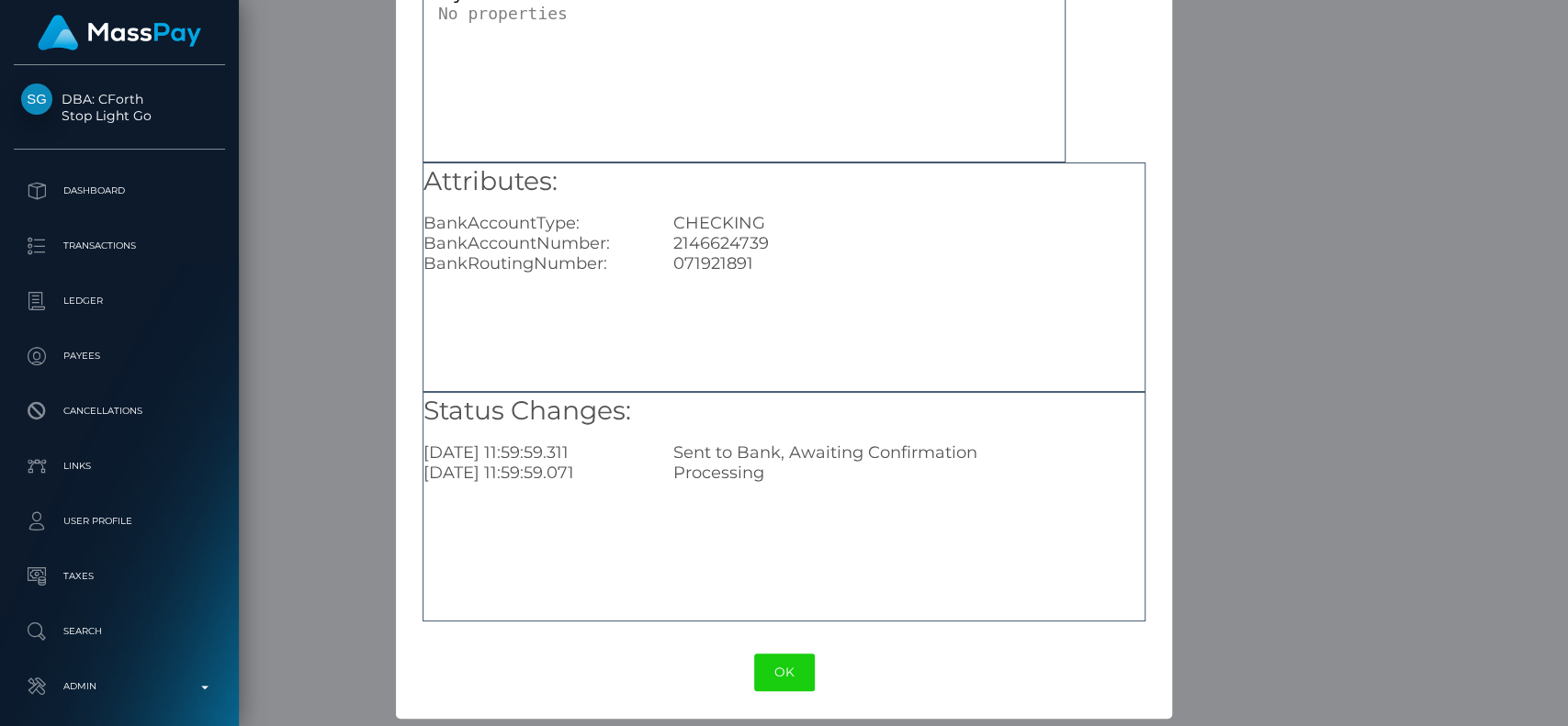
click at [781, 650] on div "OK No Cancel" at bounding box center [784, 672] width 776 height 56
click at [779, 669] on button "OK" at bounding box center [785, 672] width 61 height 37
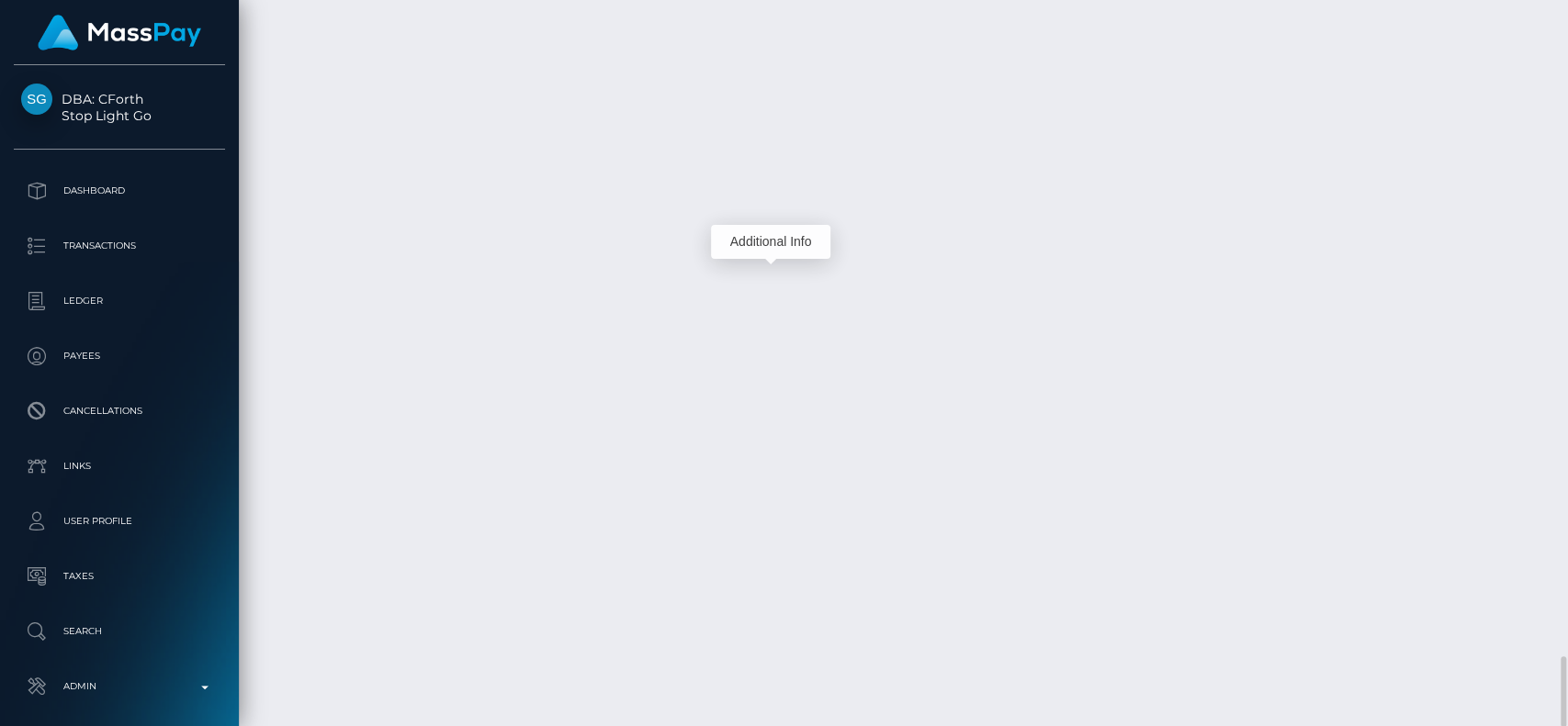
scroll to position [220, 406]
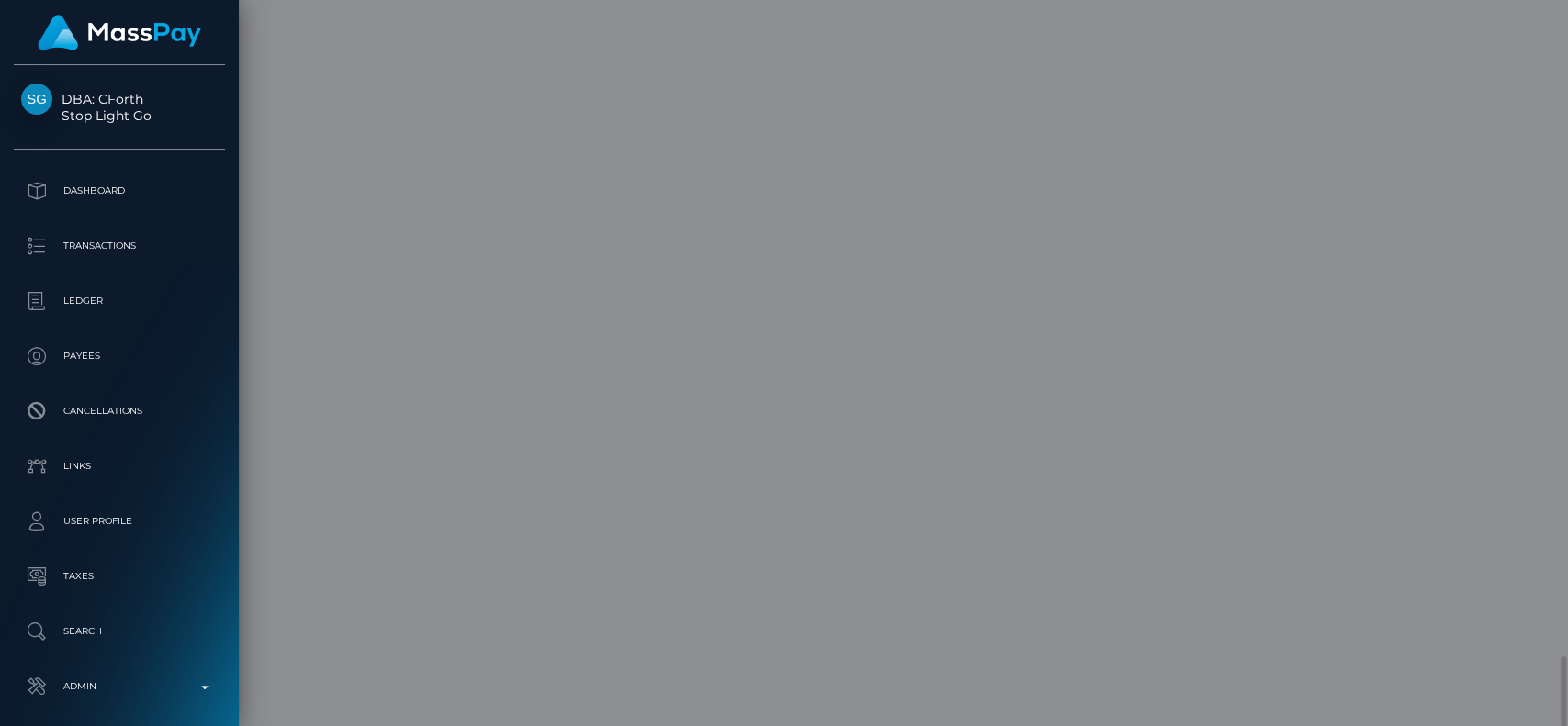
scroll to position [0, 0]
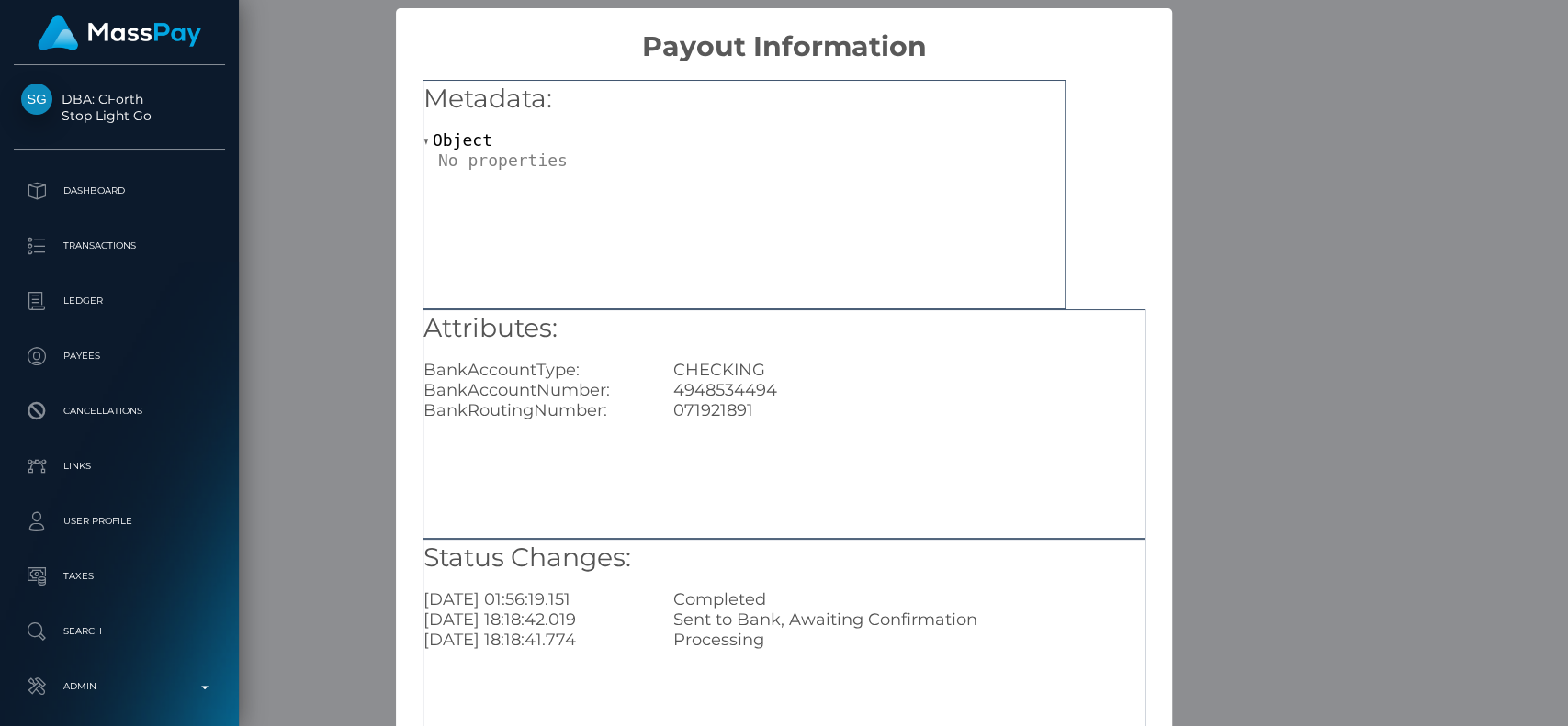
click at [794, 335] on h5 "Attributes:" at bounding box center [784, 329] width 721 height 37
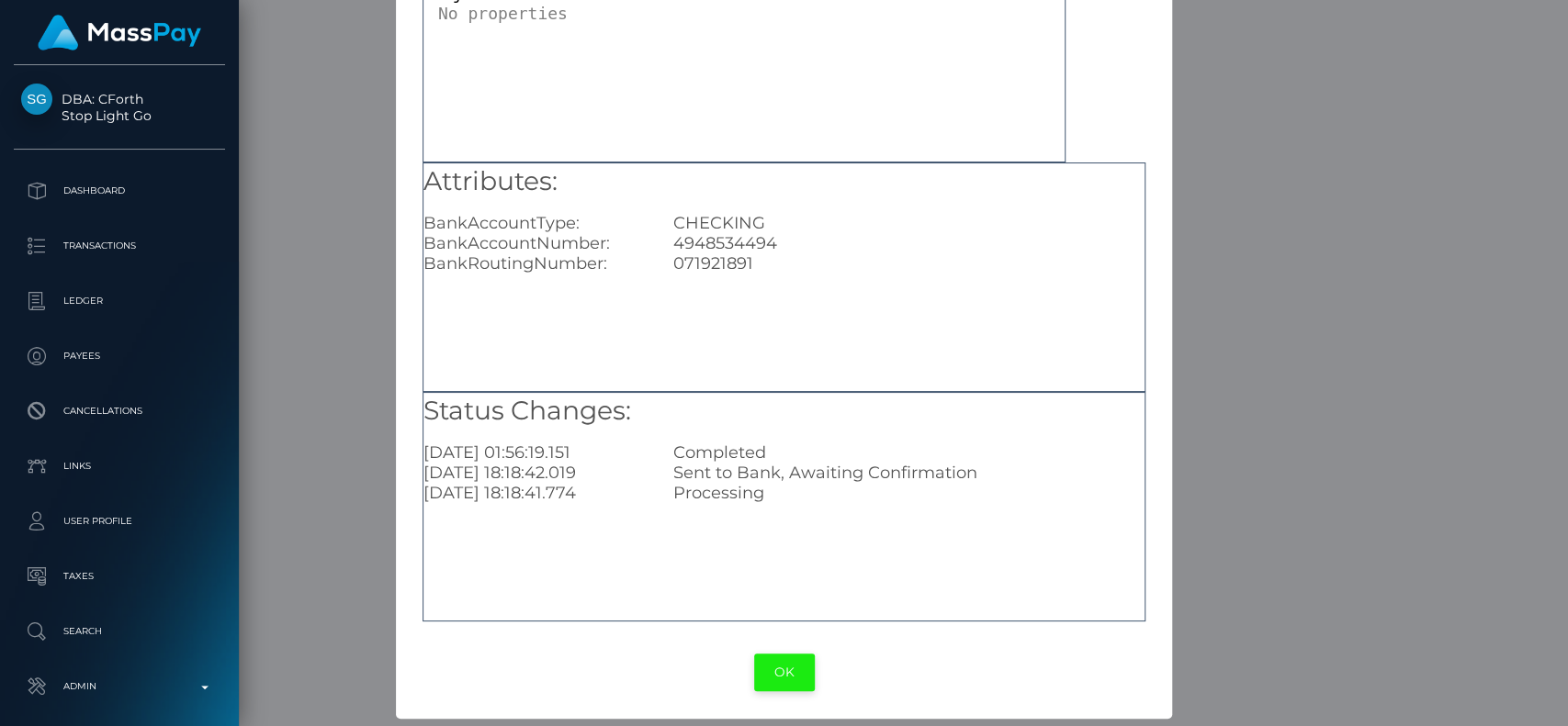
click at [759, 666] on button "OK" at bounding box center [785, 672] width 61 height 37
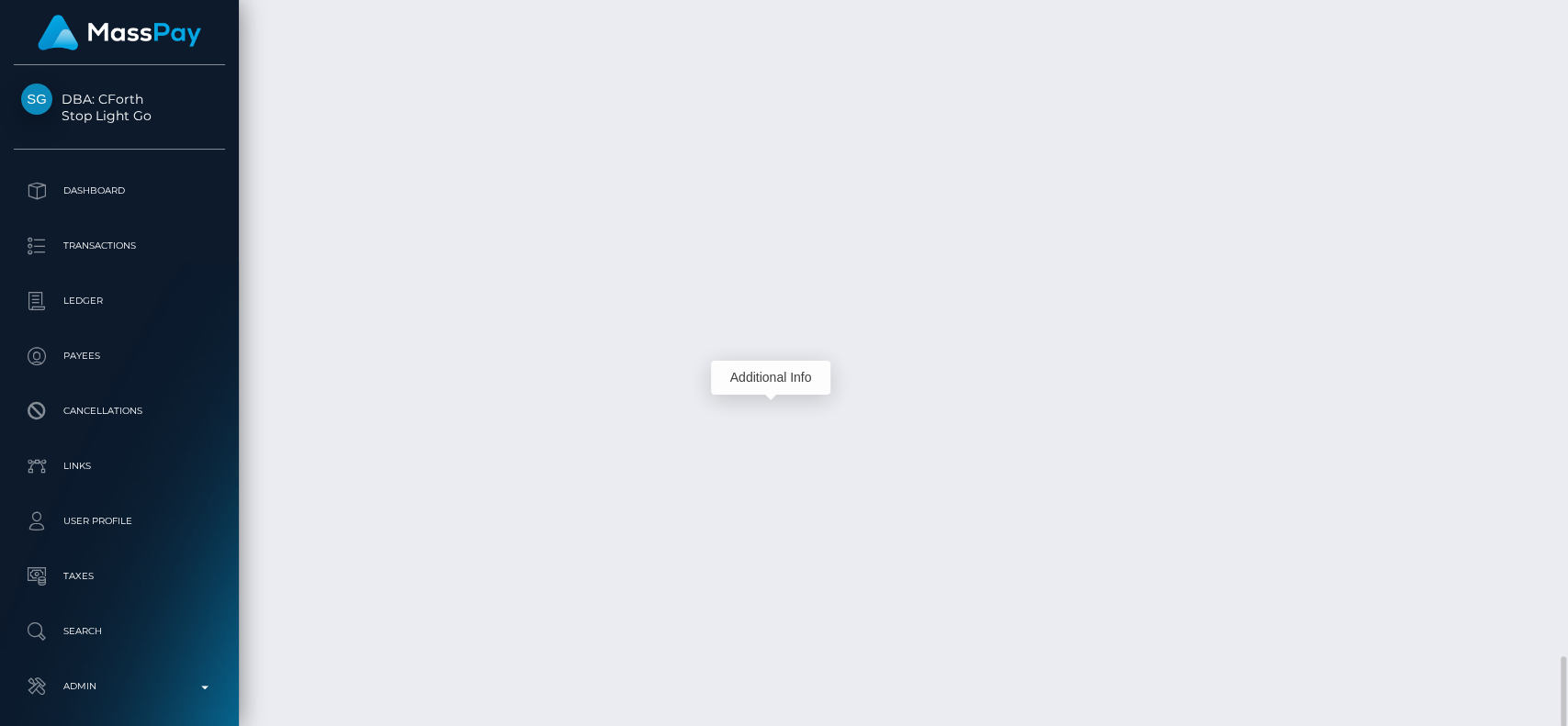
scroll to position [220, 406]
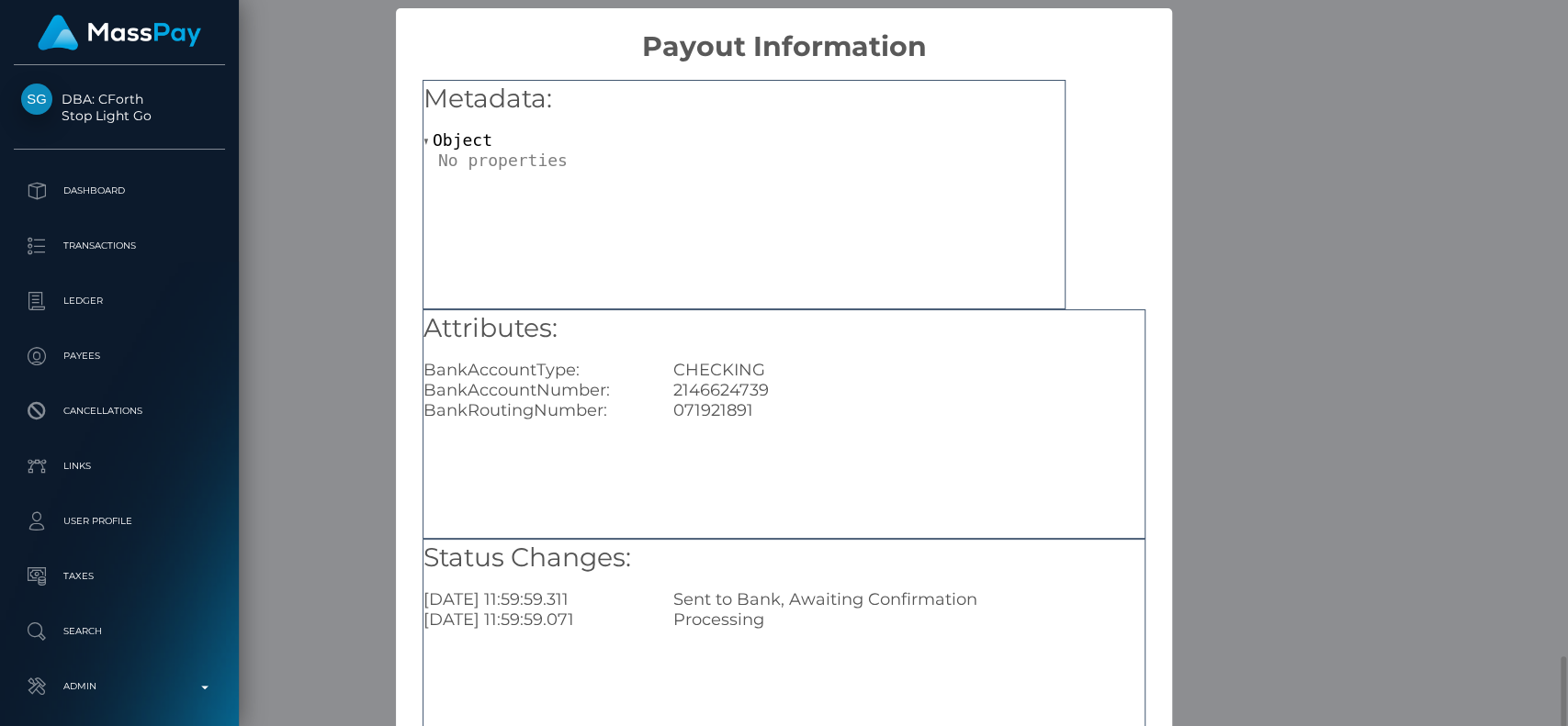
scroll to position [0, 0]
click at [910, 501] on div "Attributes: BankAccountType: CHECKING BankAccountNumber: 2146624739 BankRouting…" at bounding box center [784, 424] width 723 height 230
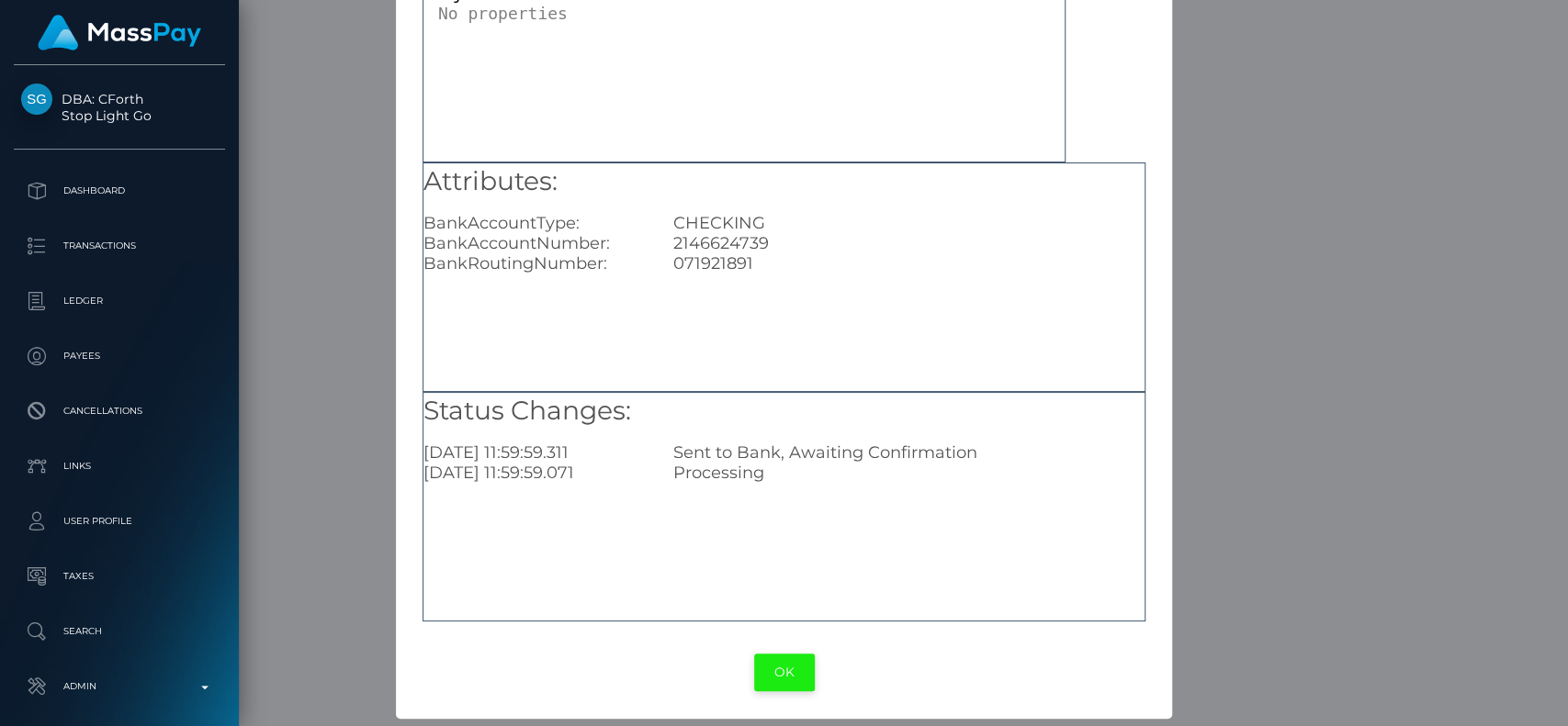
click at [785, 669] on button "OK" at bounding box center [785, 672] width 61 height 37
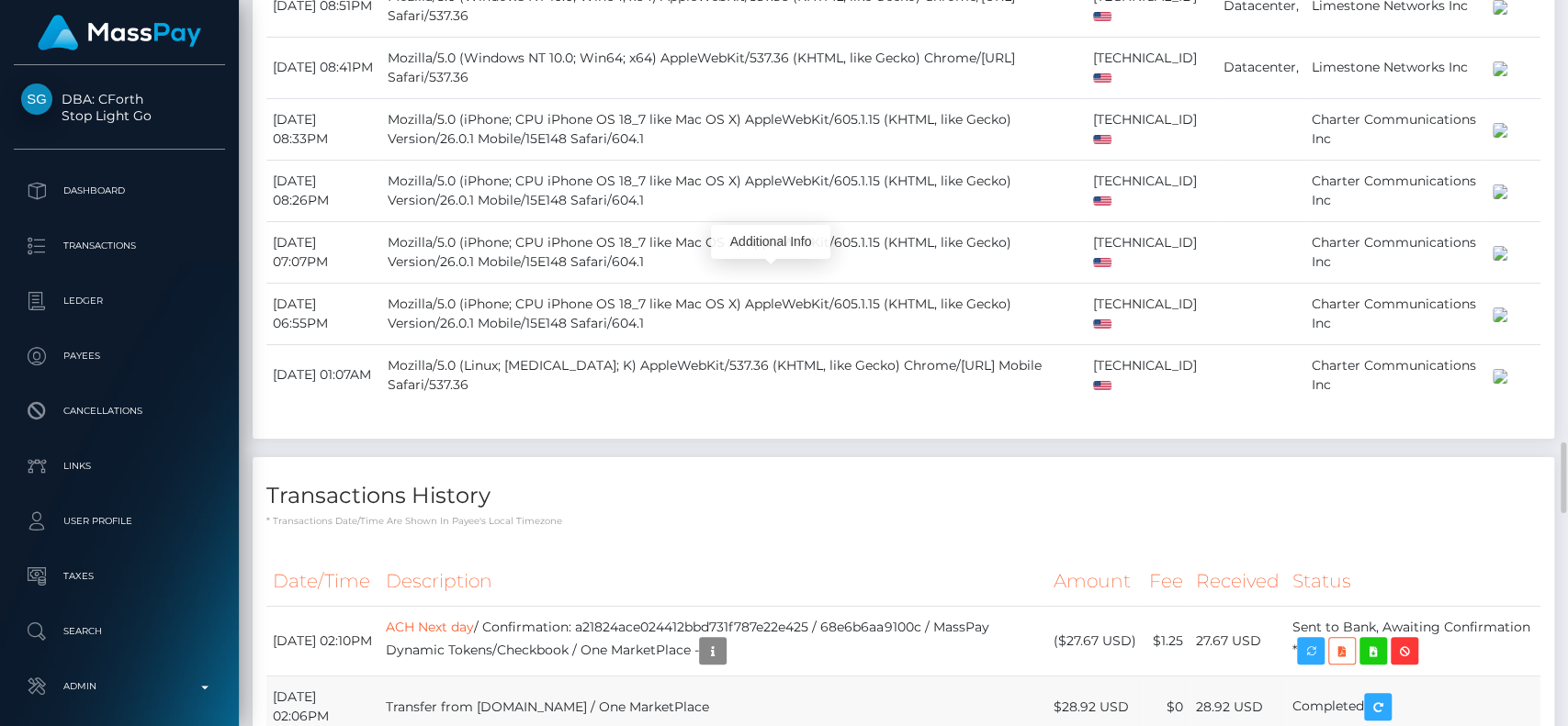
scroll to position [4575, 0]
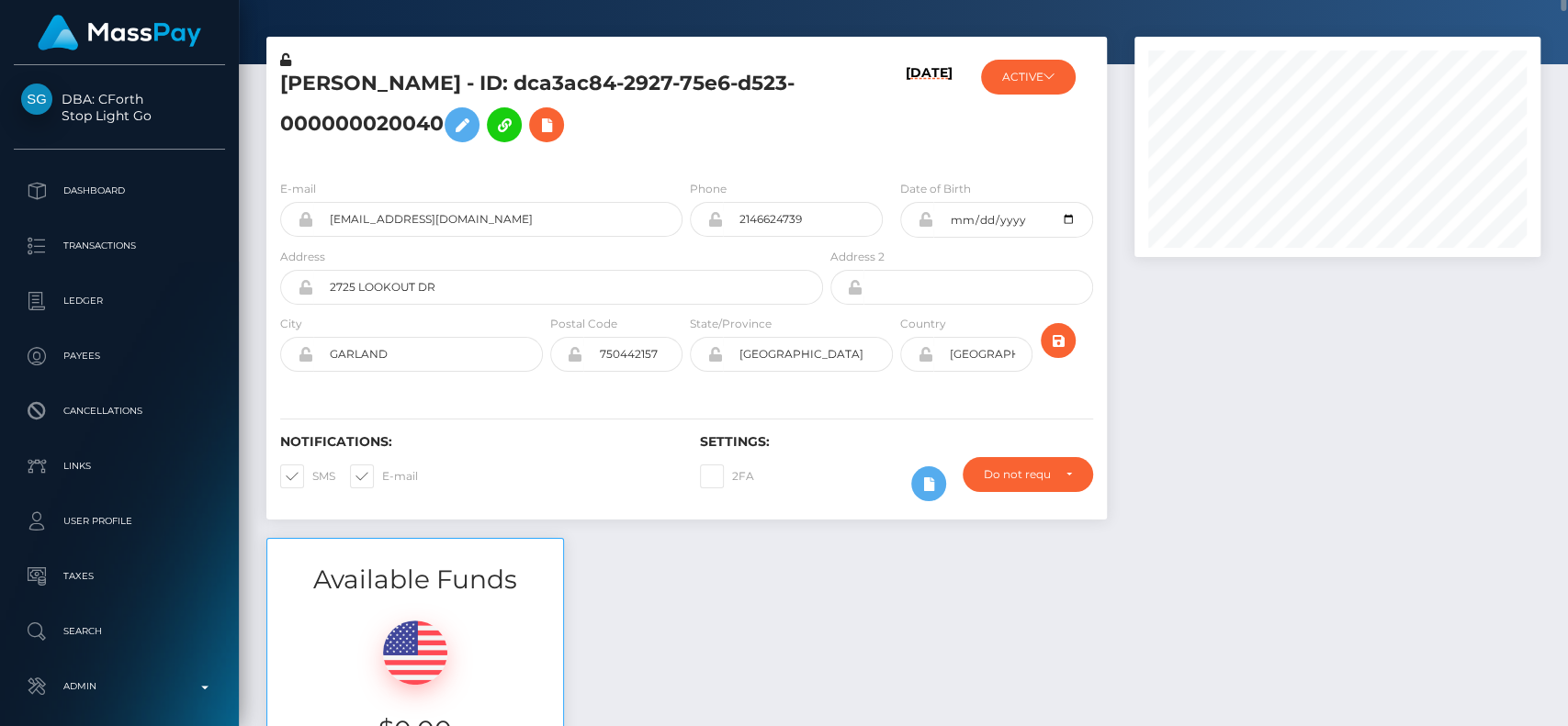
scroll to position [0, 0]
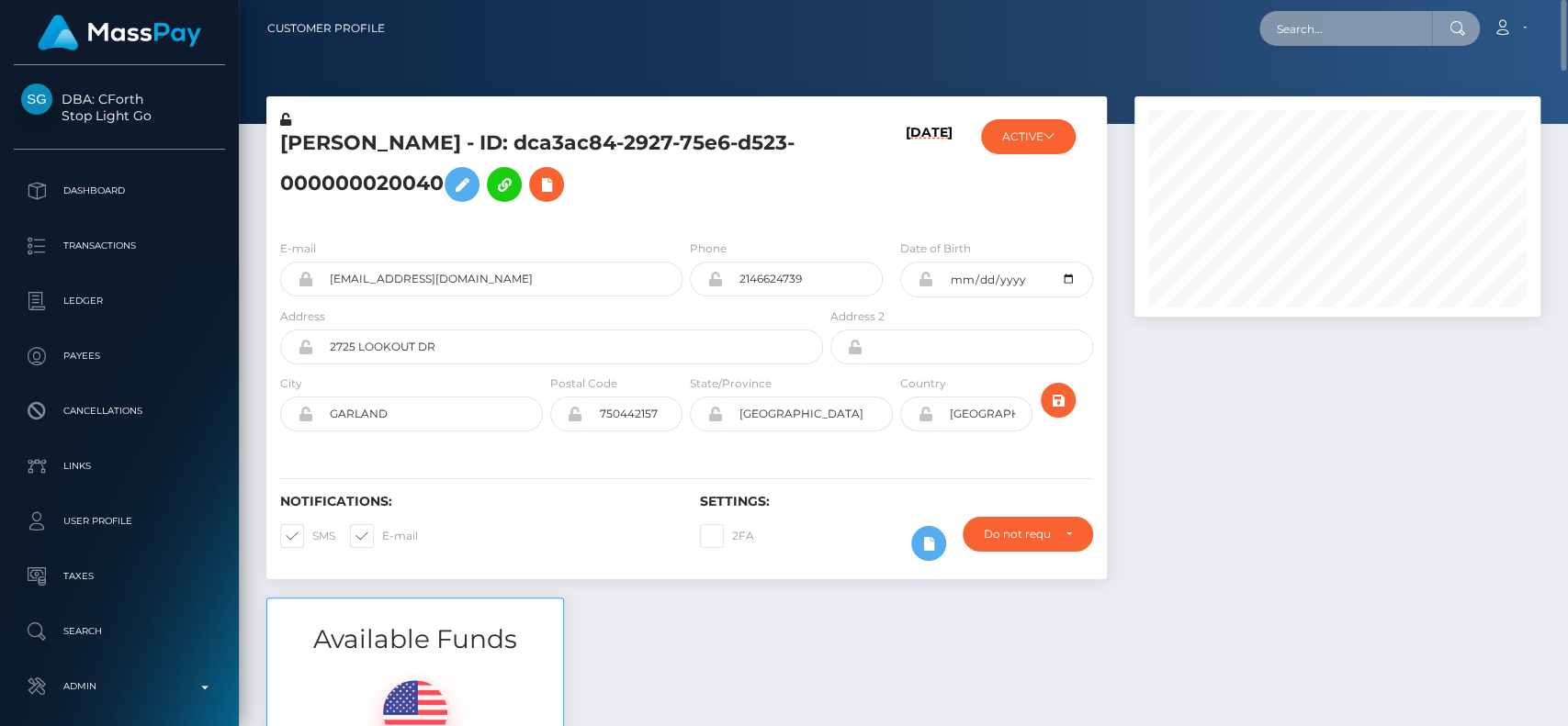
click at [1330, 25] on input "text" at bounding box center [1346, 28] width 172 height 35
paste input "igetit2700@gmail.com"
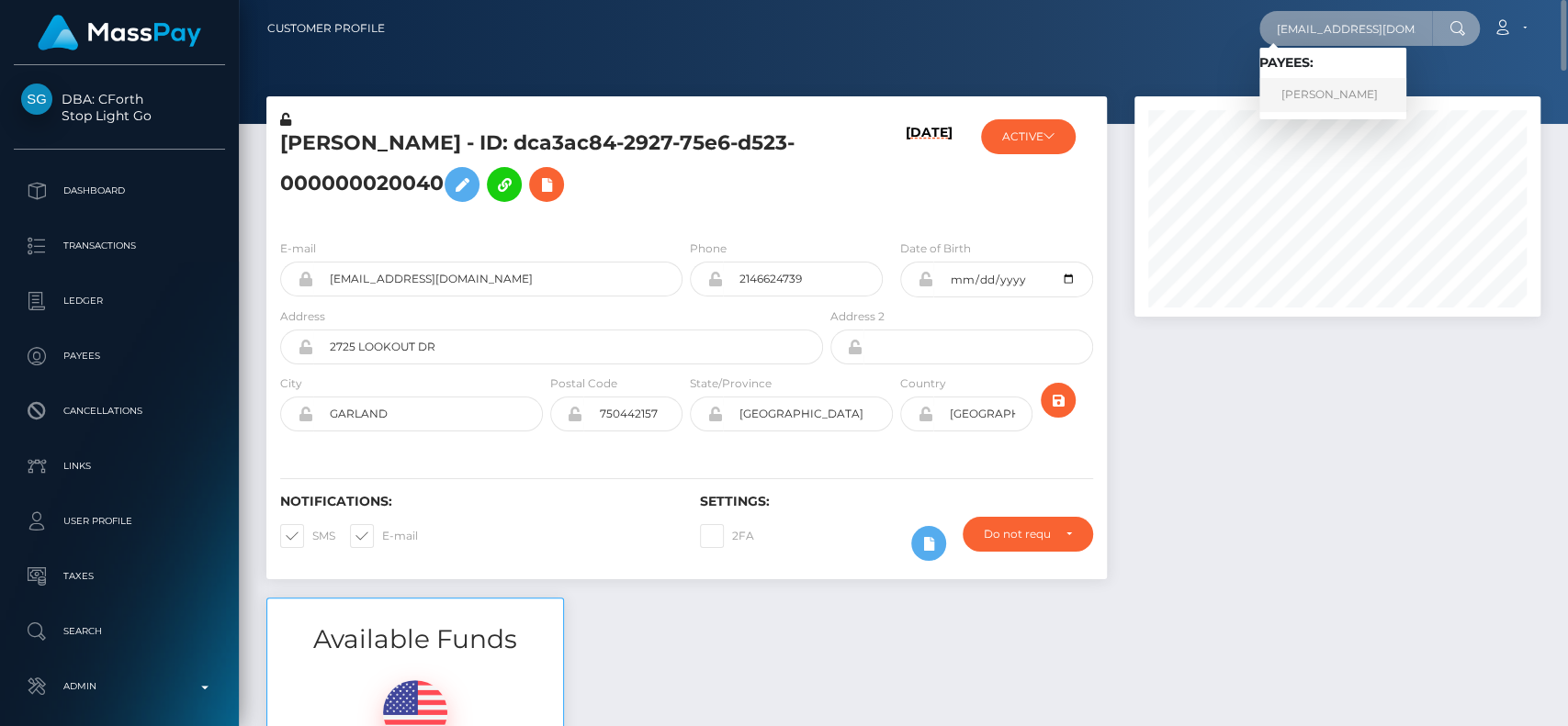
type input "igetit2700@gmail.com"
click at [1345, 97] on link "Hayley Ann CARNELL" at bounding box center [1333, 95] width 147 height 34
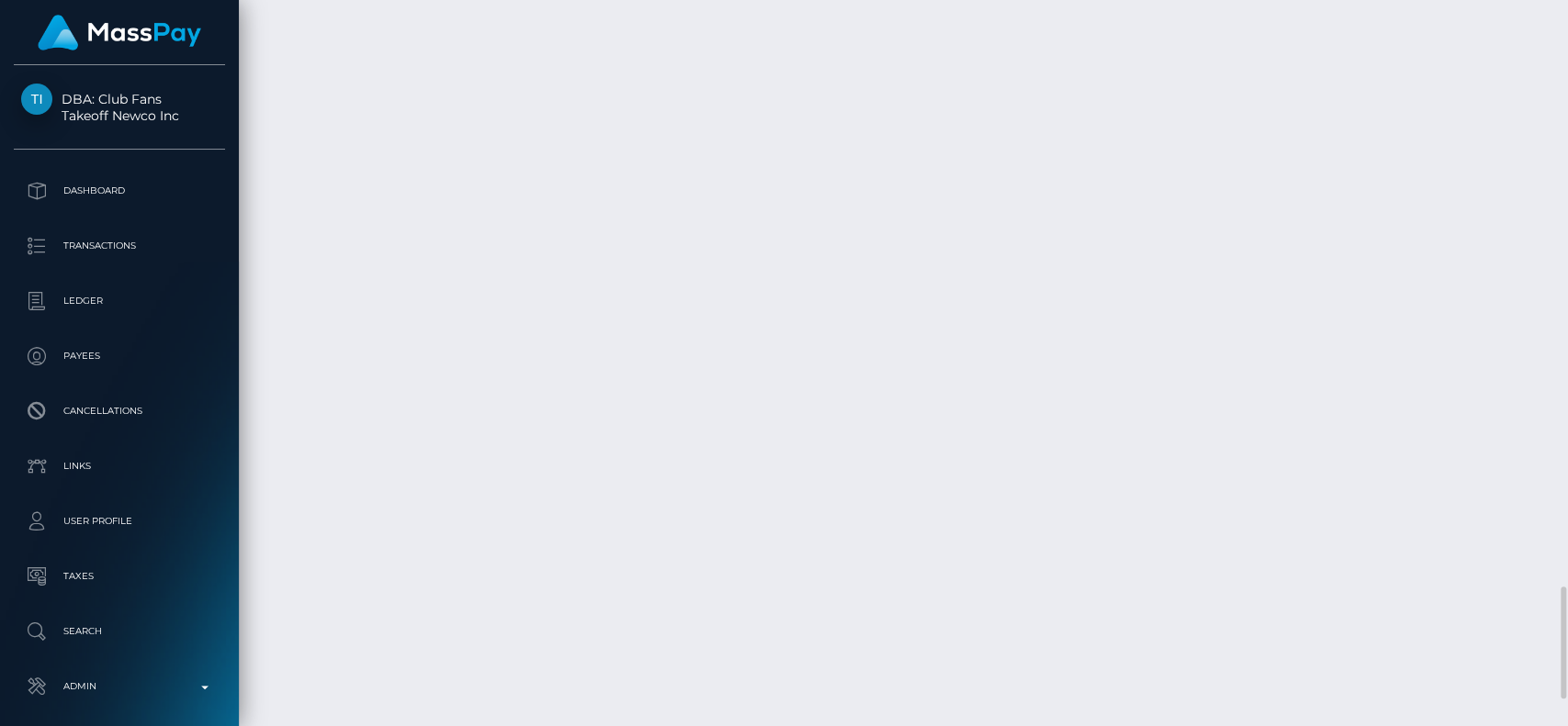
scroll to position [220, 406]
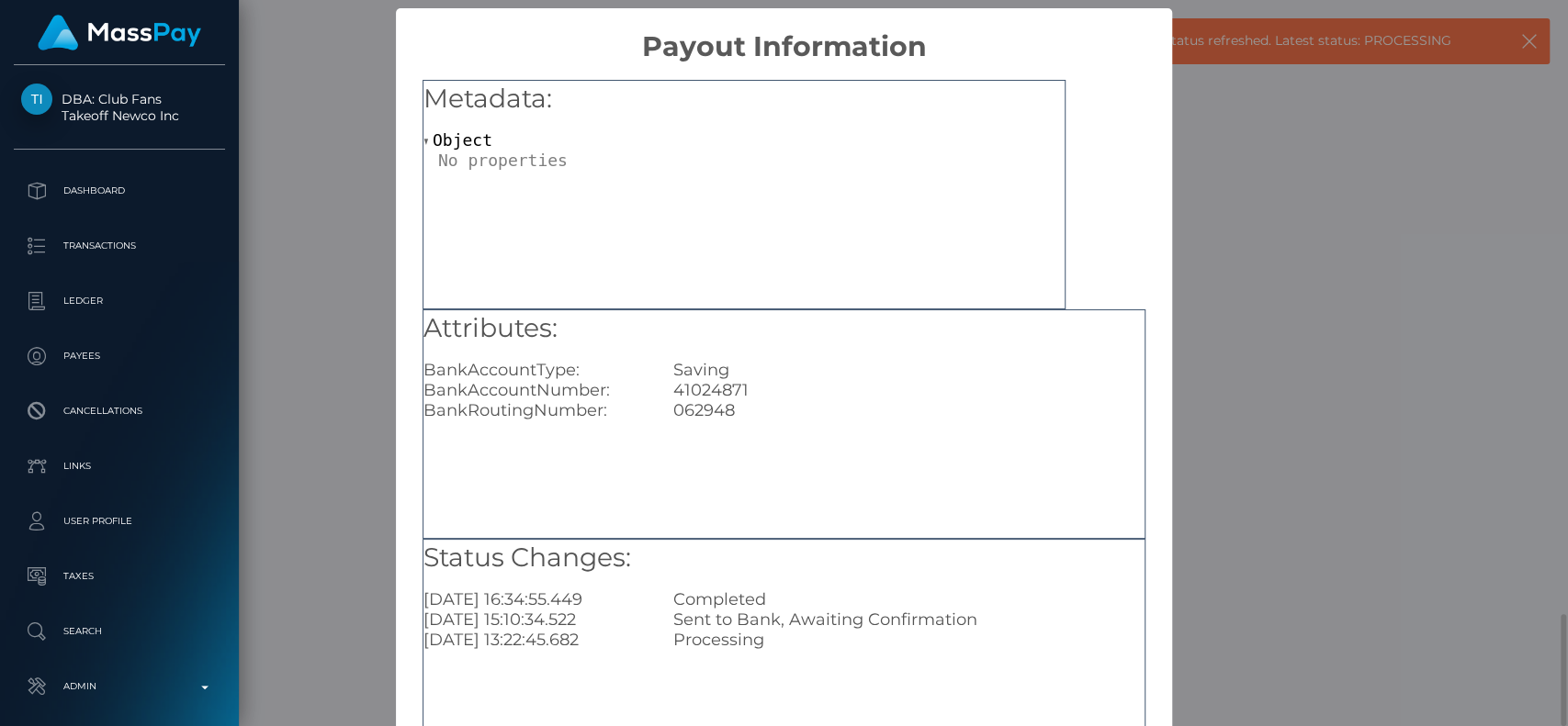
scroll to position [147, 0]
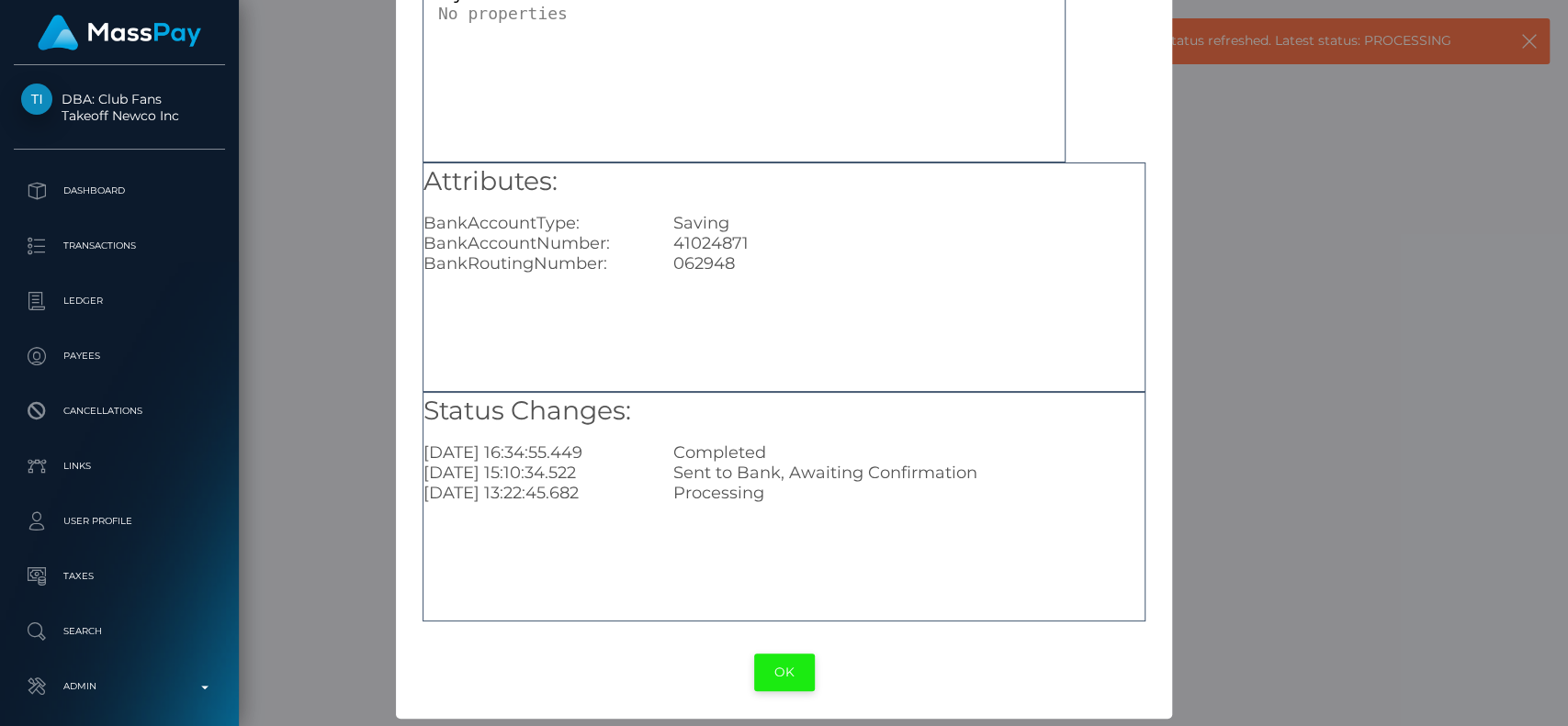
click at [769, 676] on button "OK" at bounding box center [785, 672] width 61 height 37
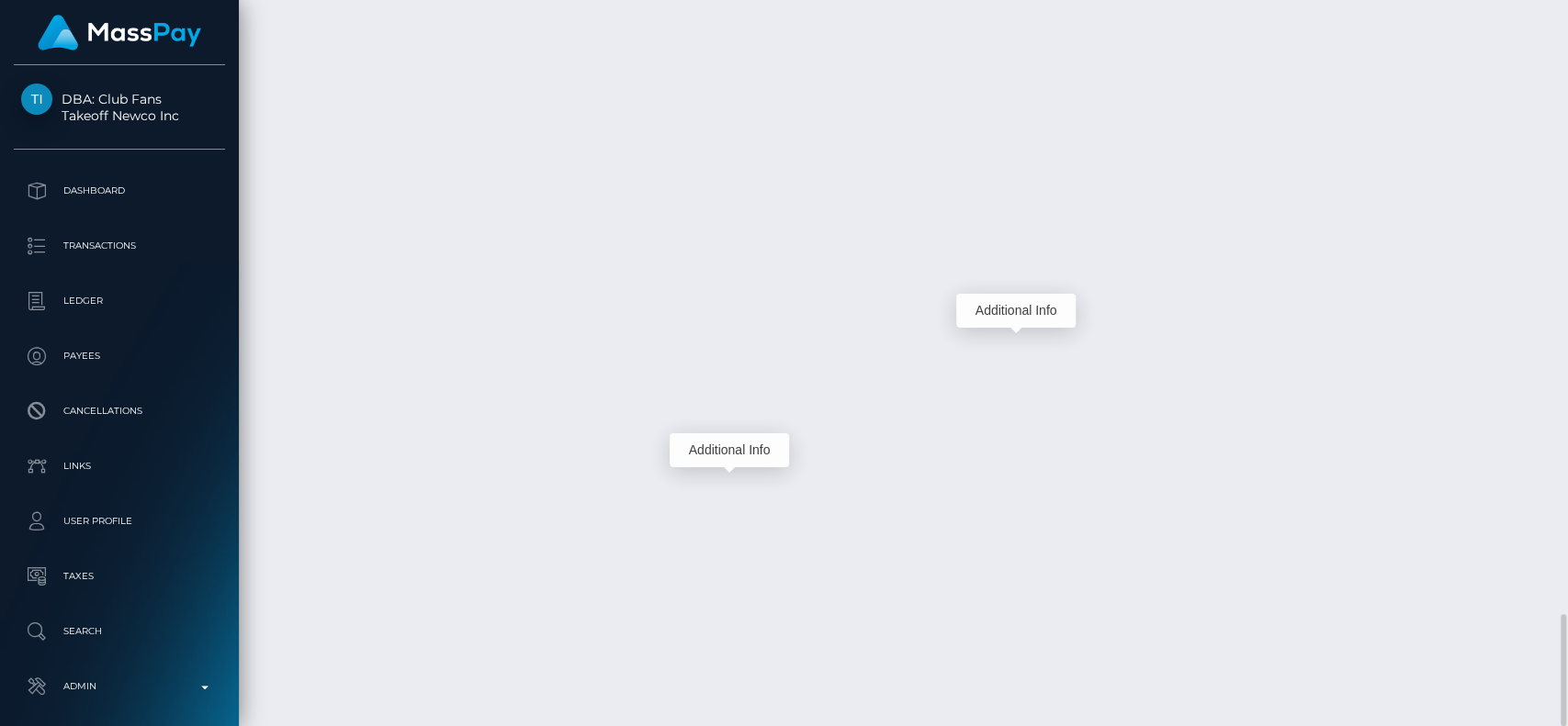
scroll to position [220, 406]
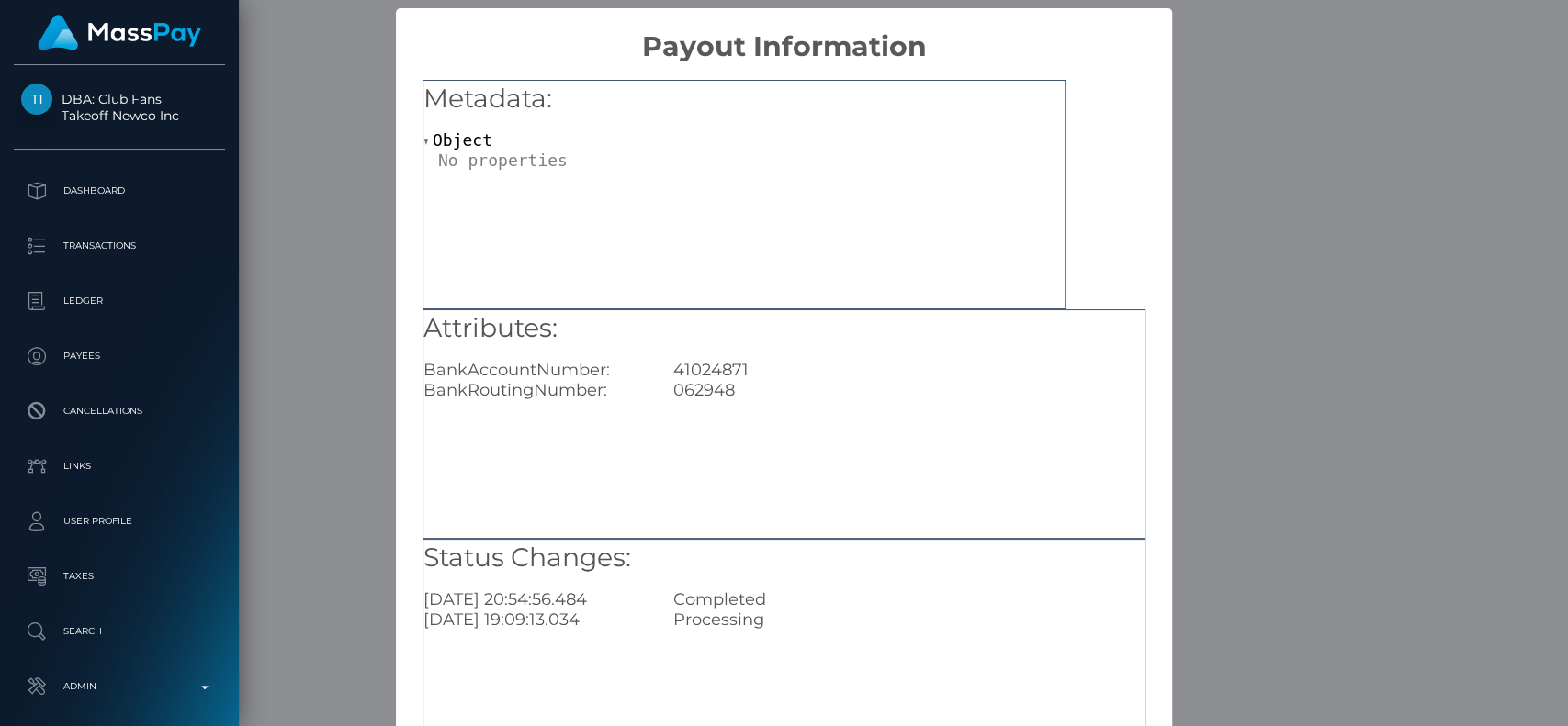
scroll to position [147, 0]
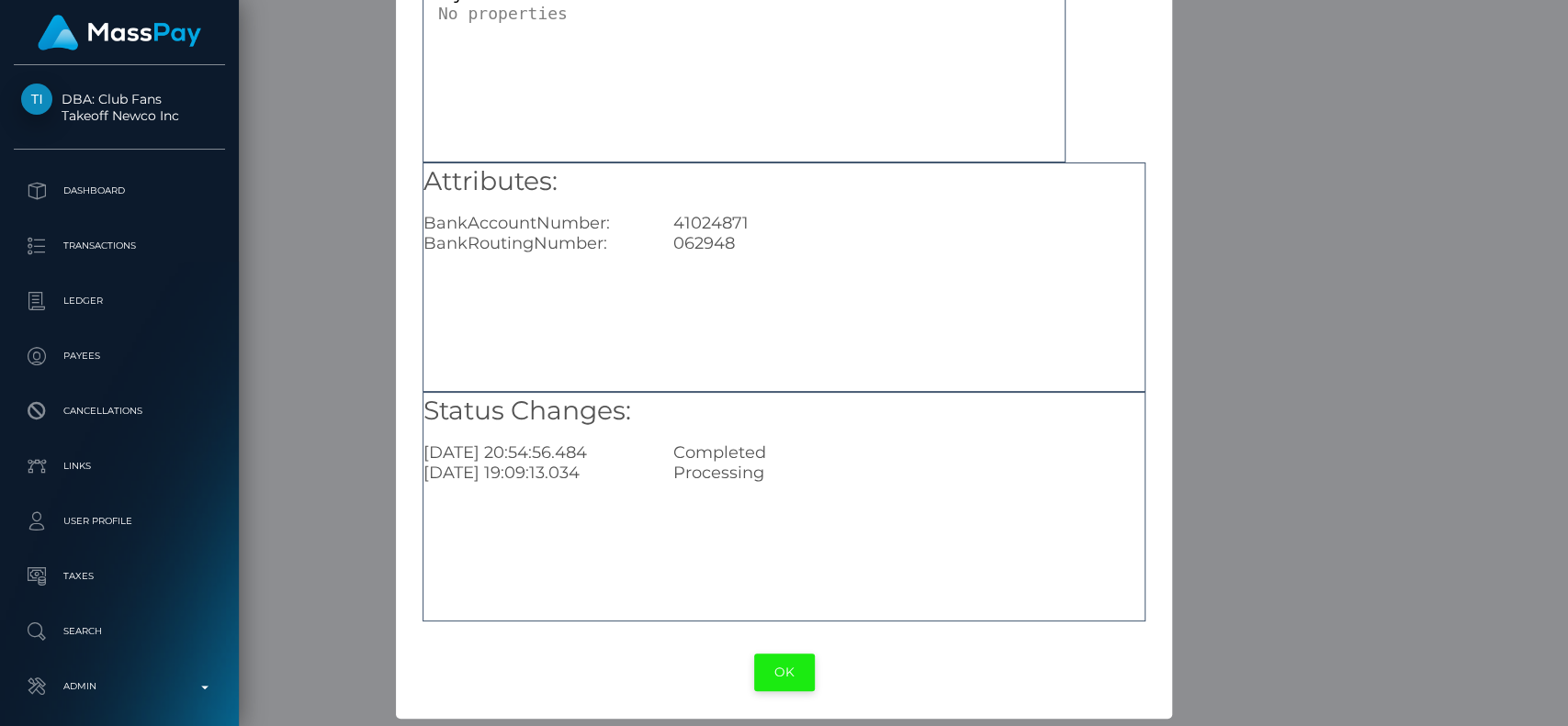
click at [767, 658] on button "OK" at bounding box center [785, 672] width 61 height 37
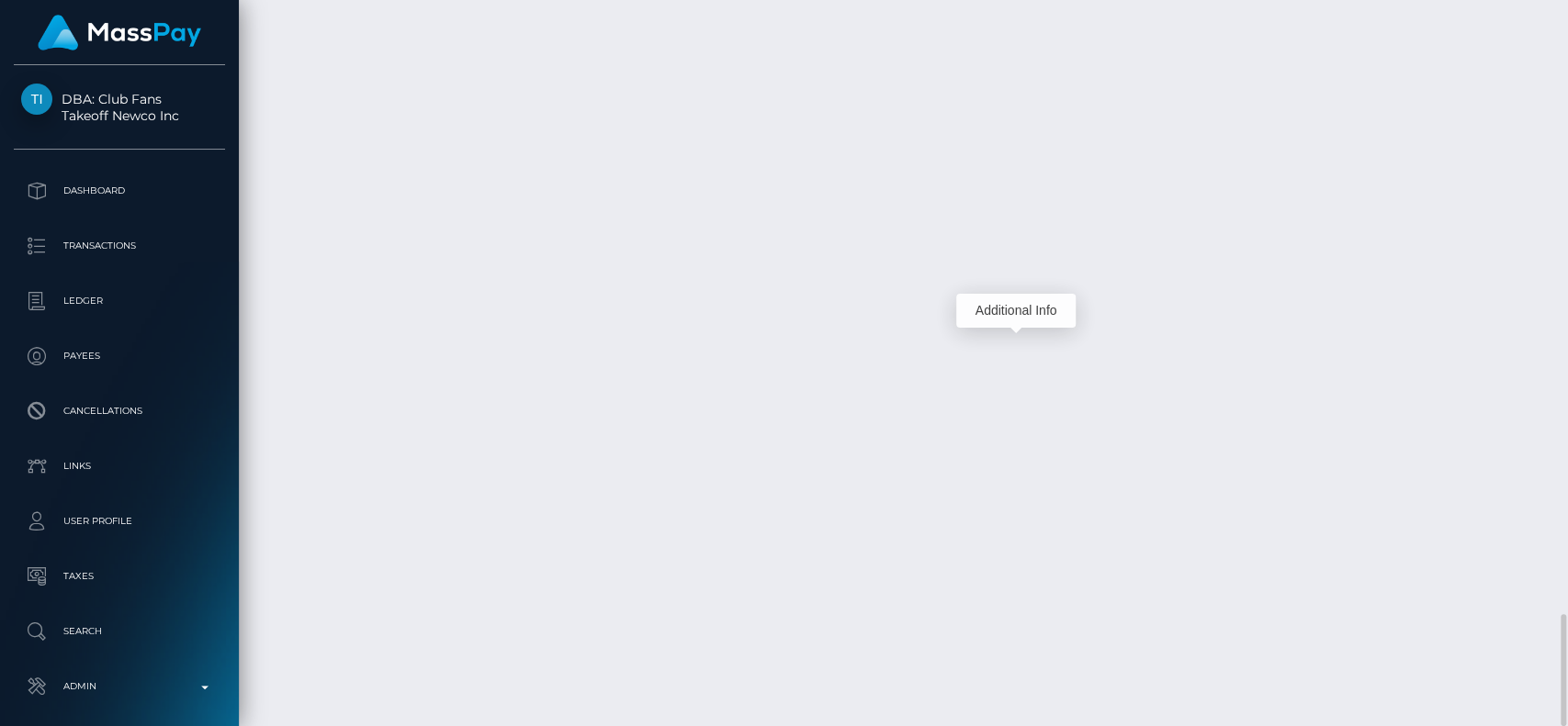
scroll to position [220, 406]
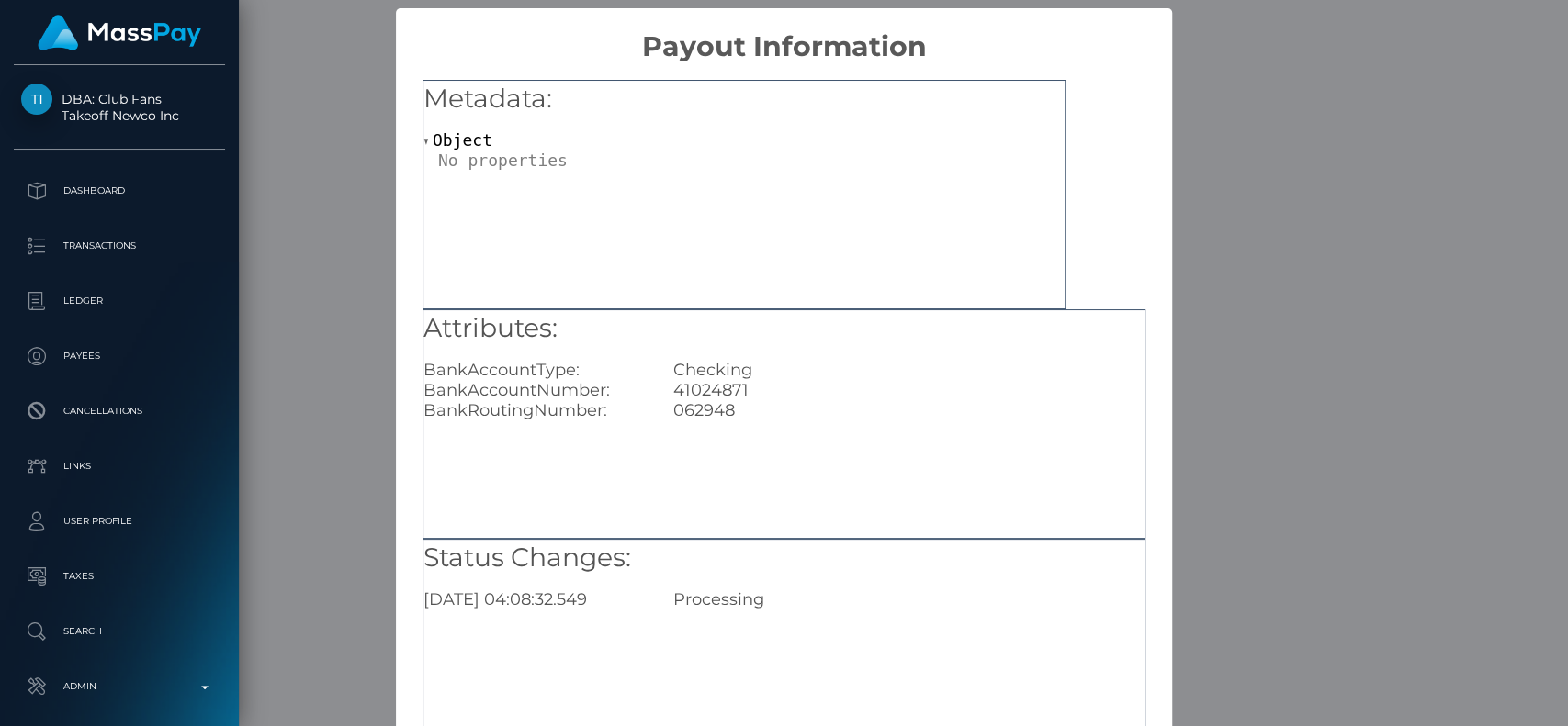
scroll to position [147, 0]
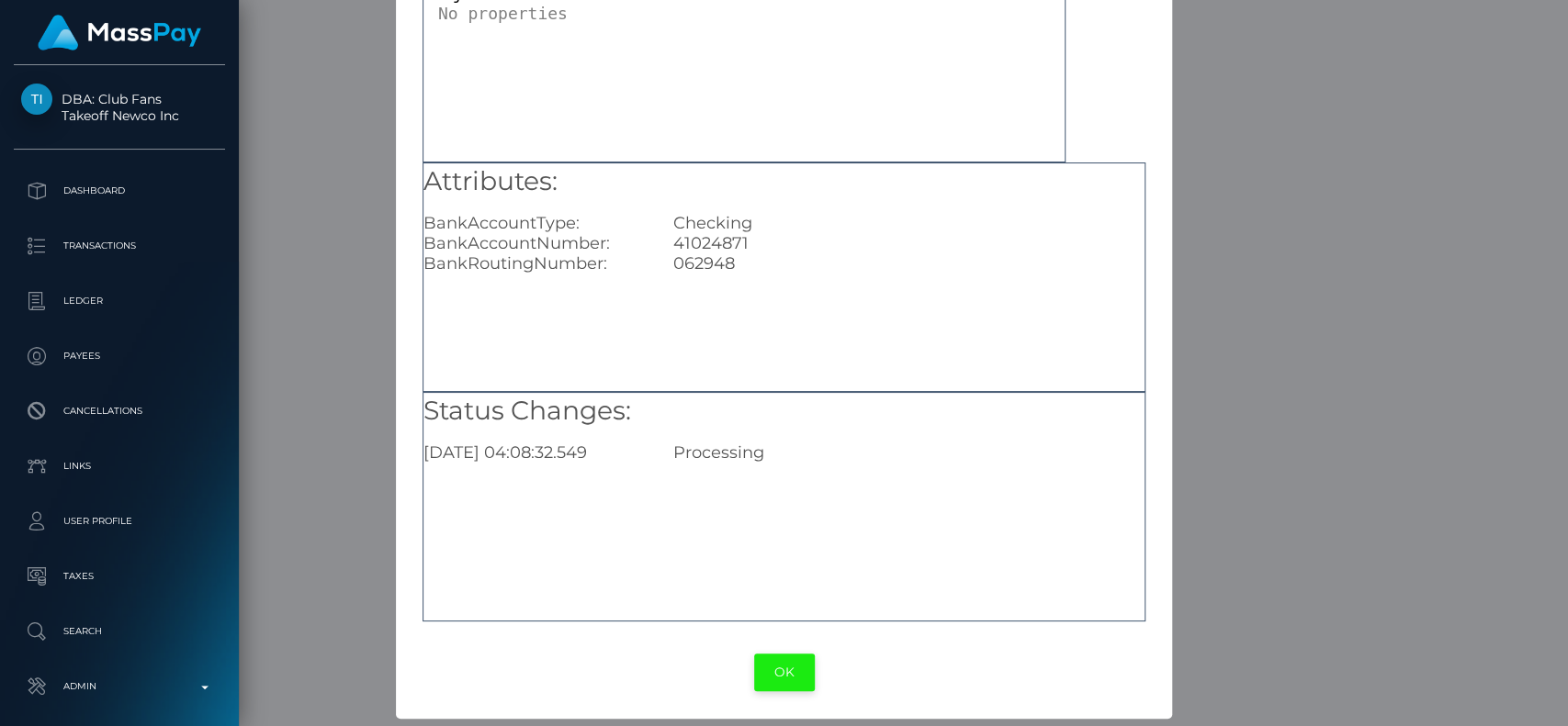
click at [772, 659] on button "OK" at bounding box center [785, 672] width 61 height 37
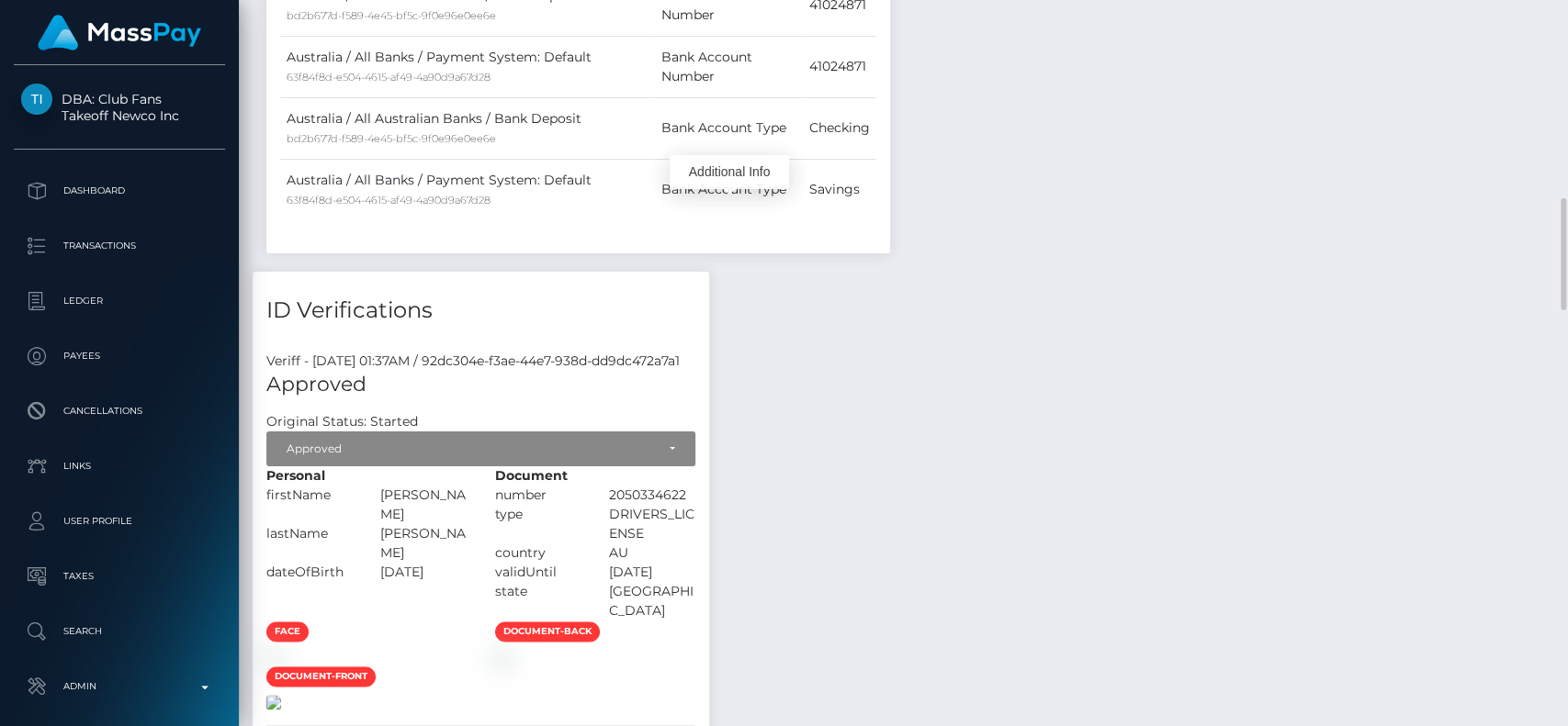
scroll to position [1303, 0]
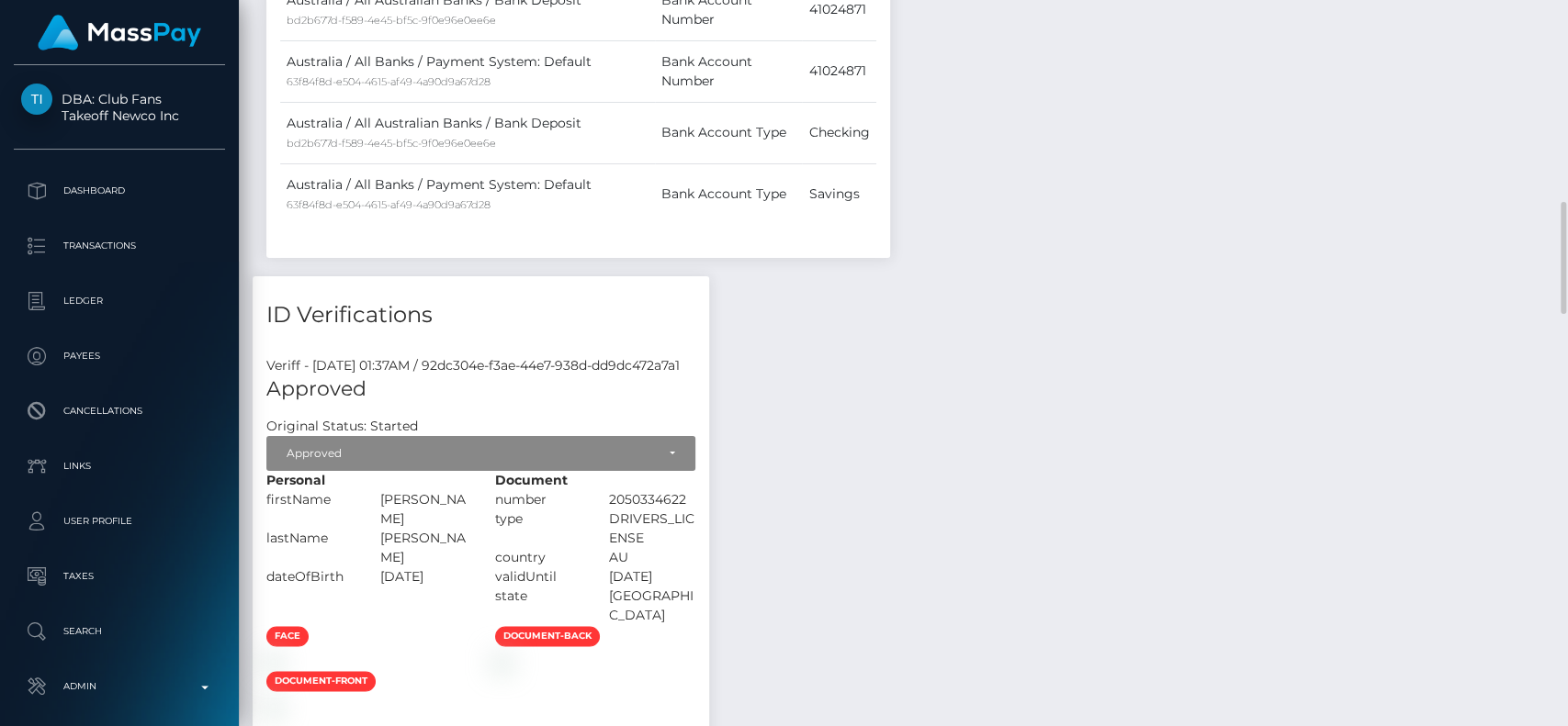
drag, startPoint x: 482, startPoint y: 464, endPoint x: 581, endPoint y: 471, distance: 99.2
click at [482, 472] on div "Personal firstName HAYLEY ANN" at bounding box center [367, 549] width 229 height 155
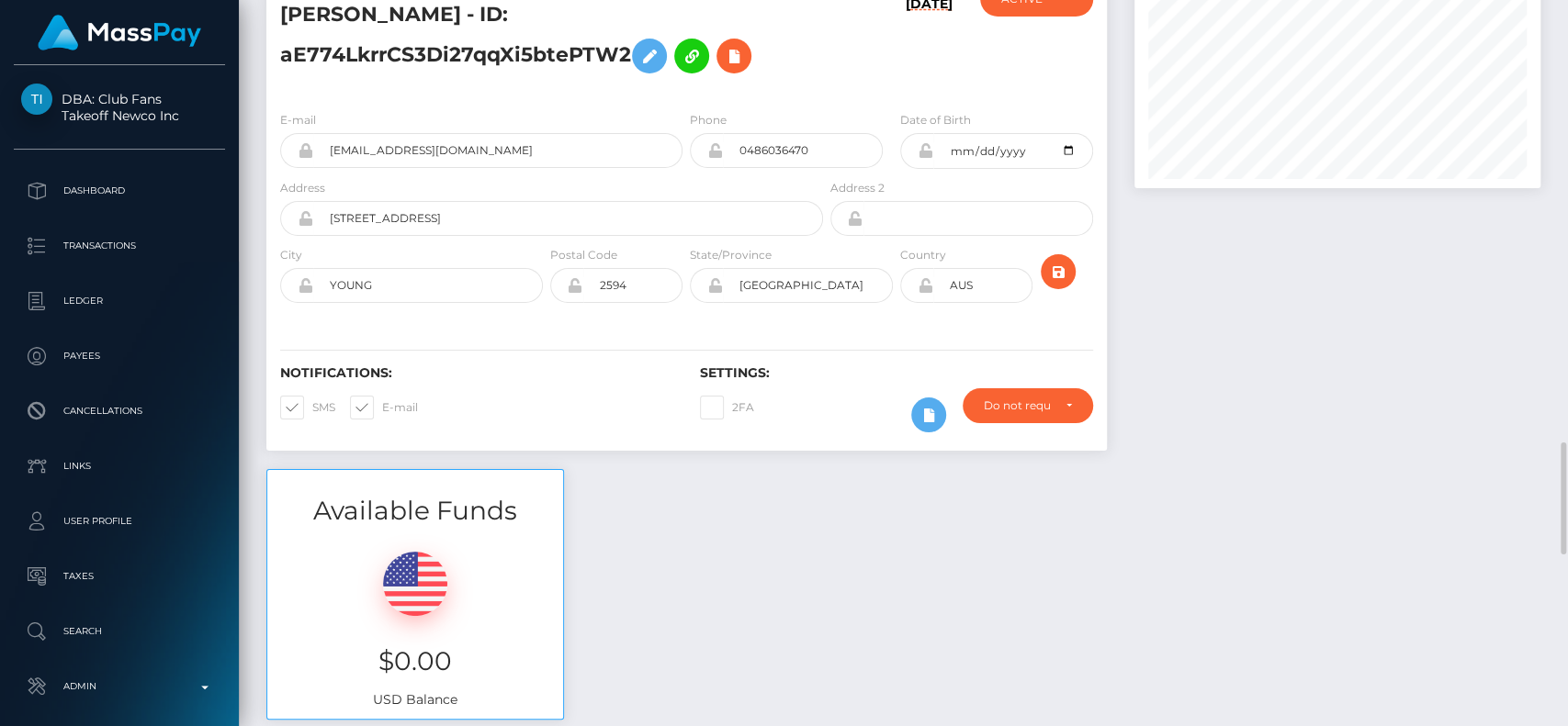
scroll to position [0, 0]
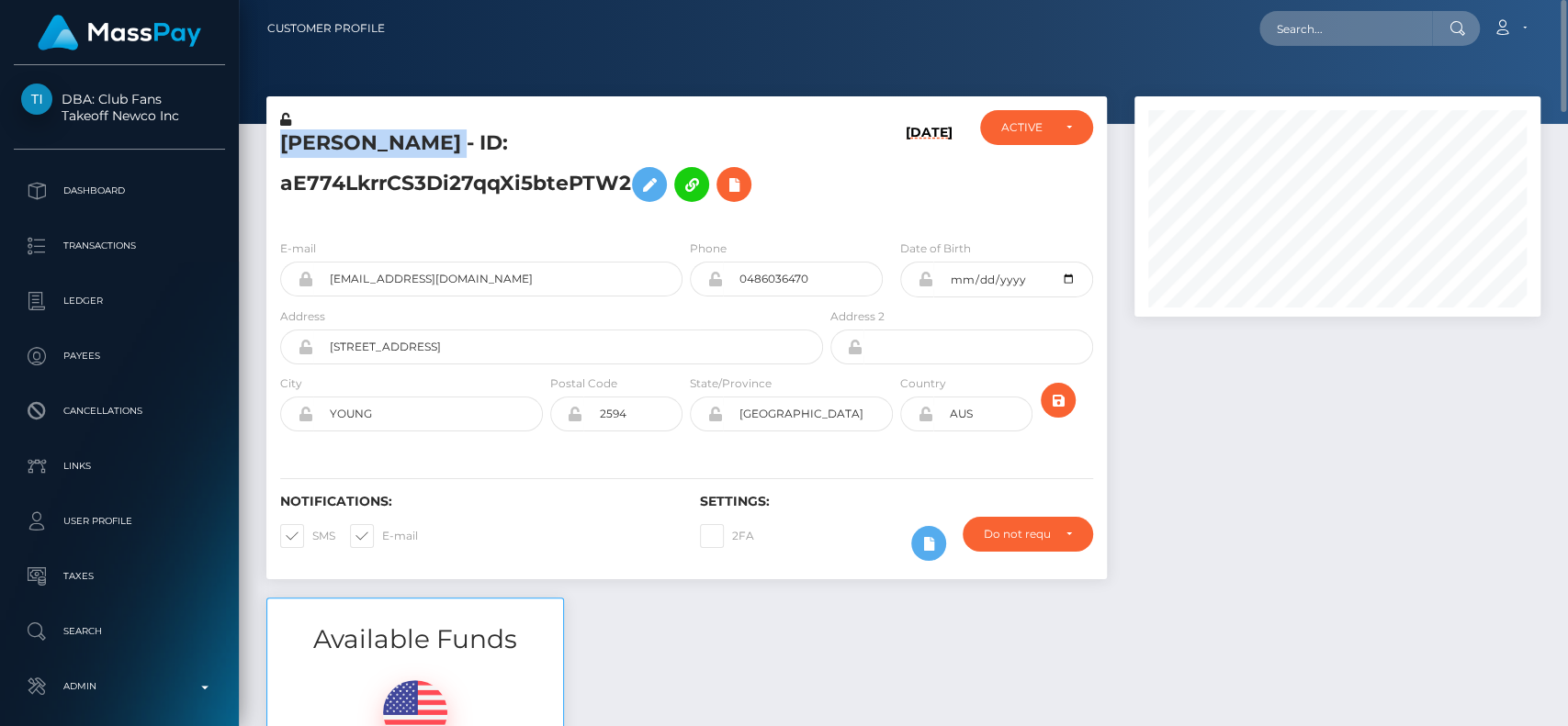
drag, startPoint x: 501, startPoint y: 151, endPoint x: 284, endPoint y: 138, distance: 217.4
click at [284, 138] on h5 "Hayley Ann CARNELL - ID: aE774LkrrCS3Di27qqXi5btePTW2" at bounding box center [546, 170] width 532 height 82
copy h5 "Hayley Ann CARNELL"
click at [531, 330] on input "1370 KINGSVALE RD" at bounding box center [568, 347] width 510 height 35
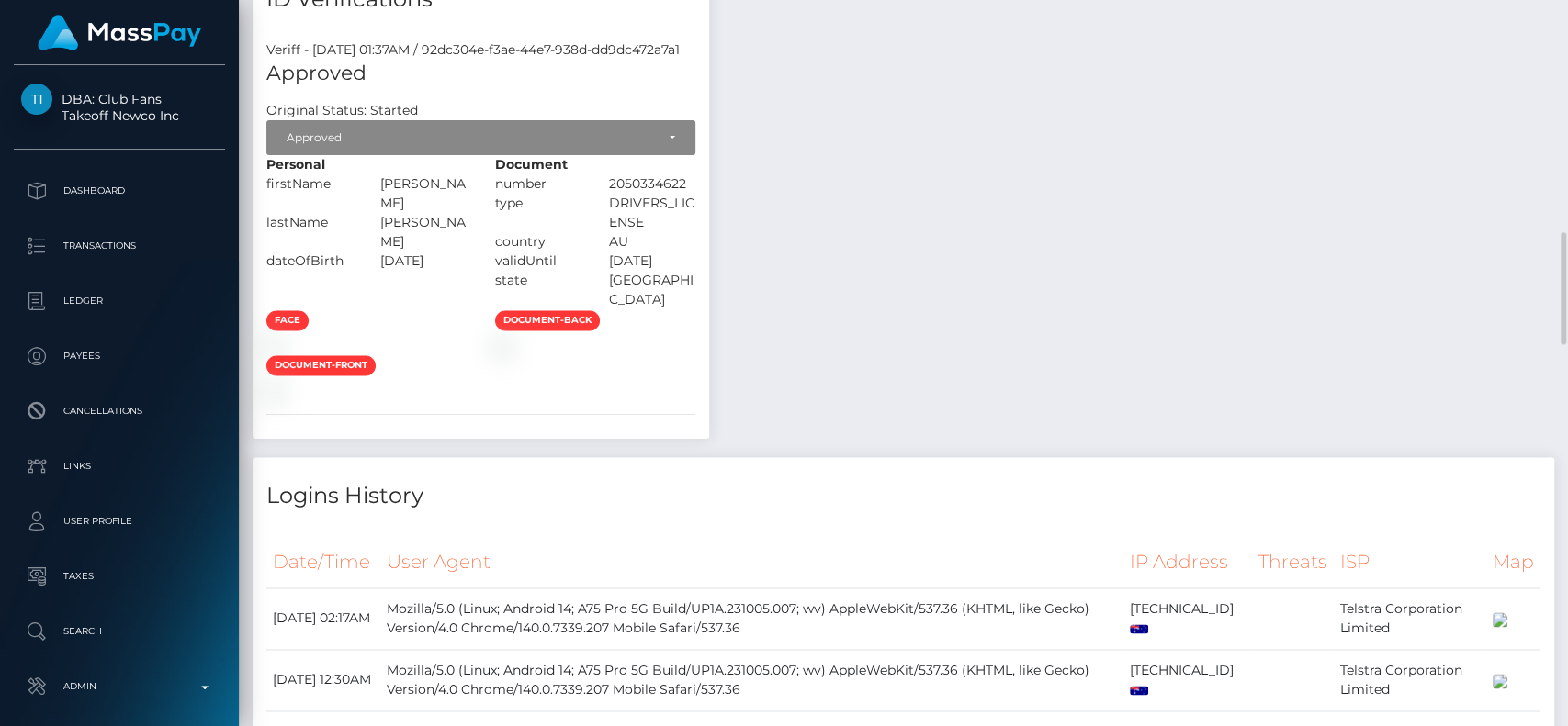
scroll to position [1621, 0]
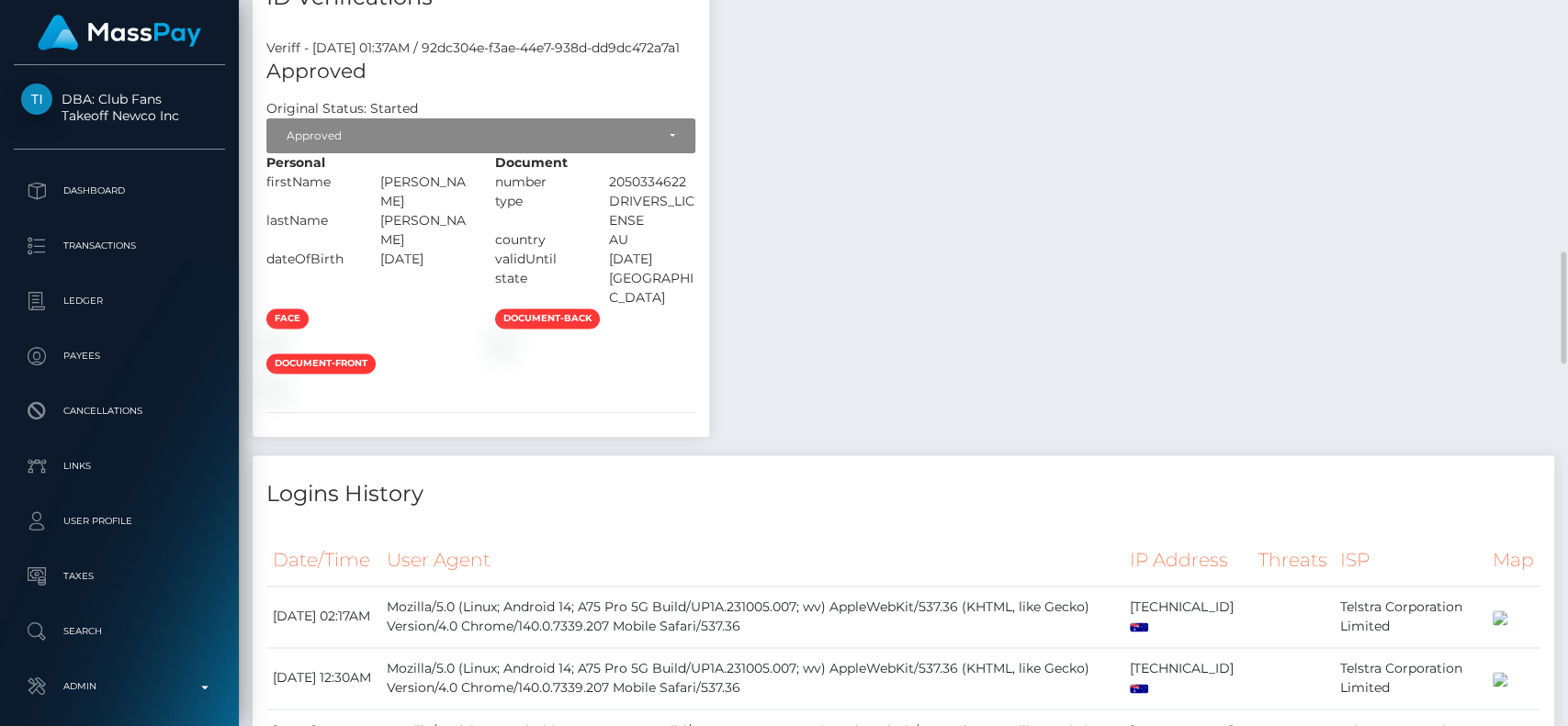
click at [281, 337] on img at bounding box center [273, 343] width 15 height 15
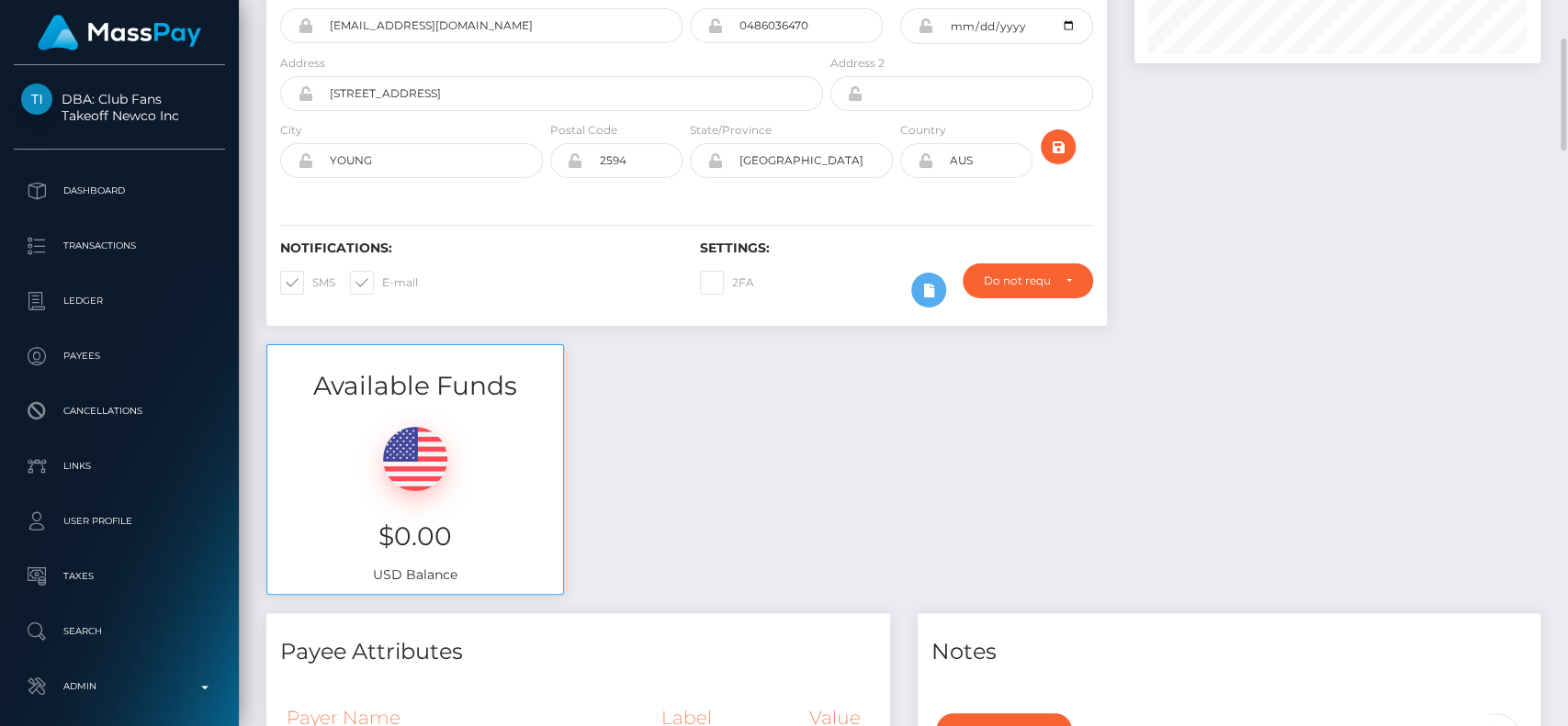
scroll to position [0, 0]
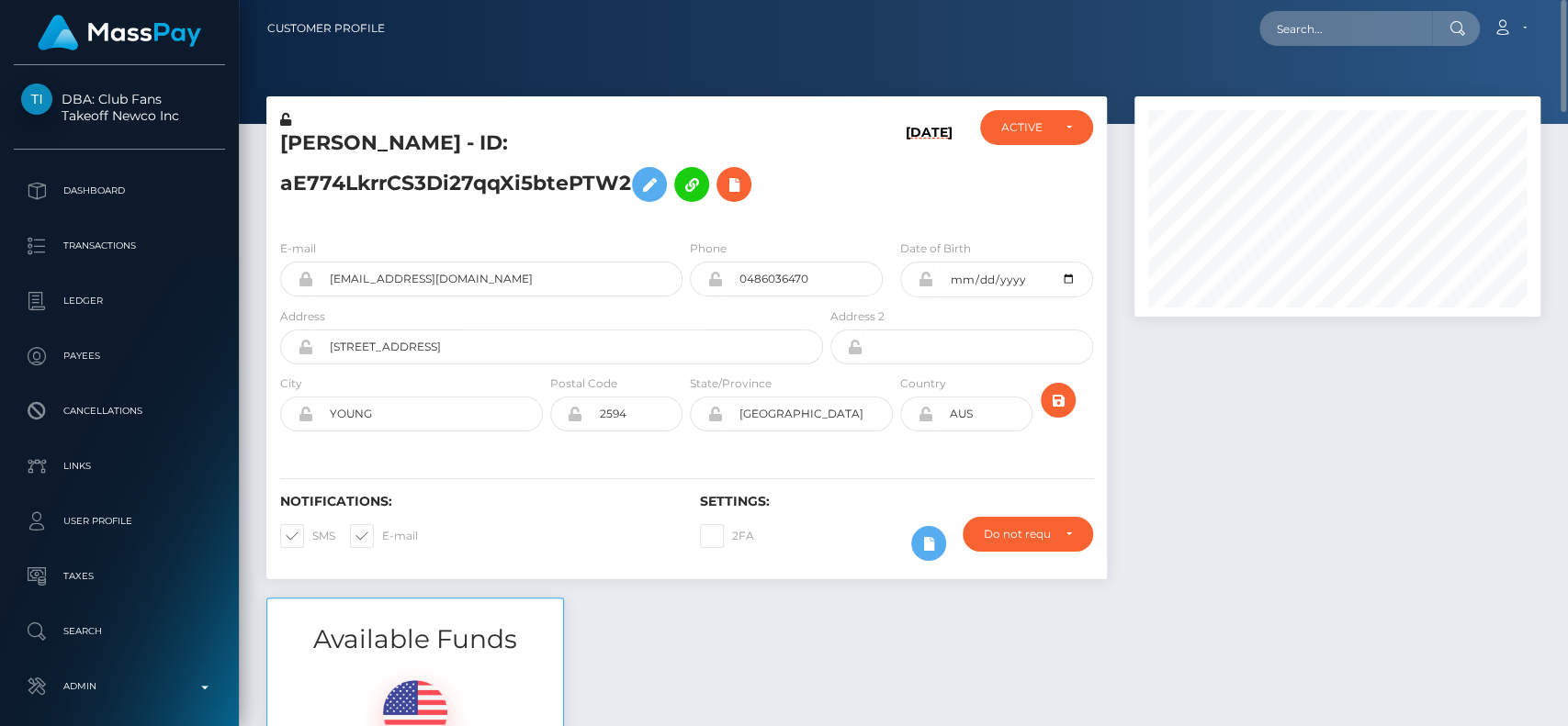
click at [307, 141] on h5 "Hayley Ann CARNELL - ID: aE774LkrrCS3Di27qqXi5btePTW2" at bounding box center [546, 170] width 532 height 82
copy h5 "Hayley"
click at [1316, 47] on div "Loading... Loading... Account Edit Profile Logout" at bounding box center [969, 27] width 1140 height 38
click at [1330, 37] on input "text" at bounding box center [1346, 28] width 172 height 35
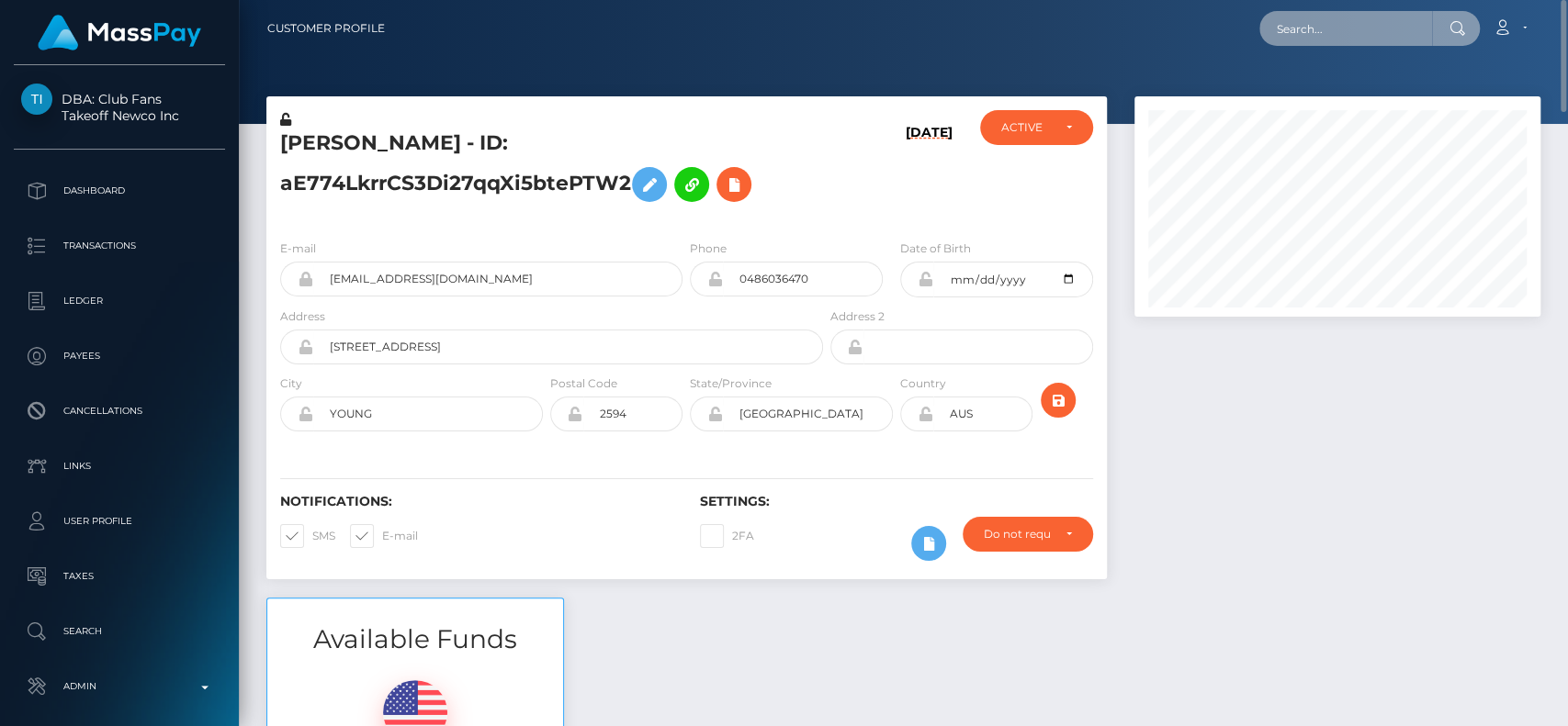
paste input "kalia.wkk@gmail.com"
type input "kalia.wkk@gmail.com"
paste input "kaliawkk@gmail.com"
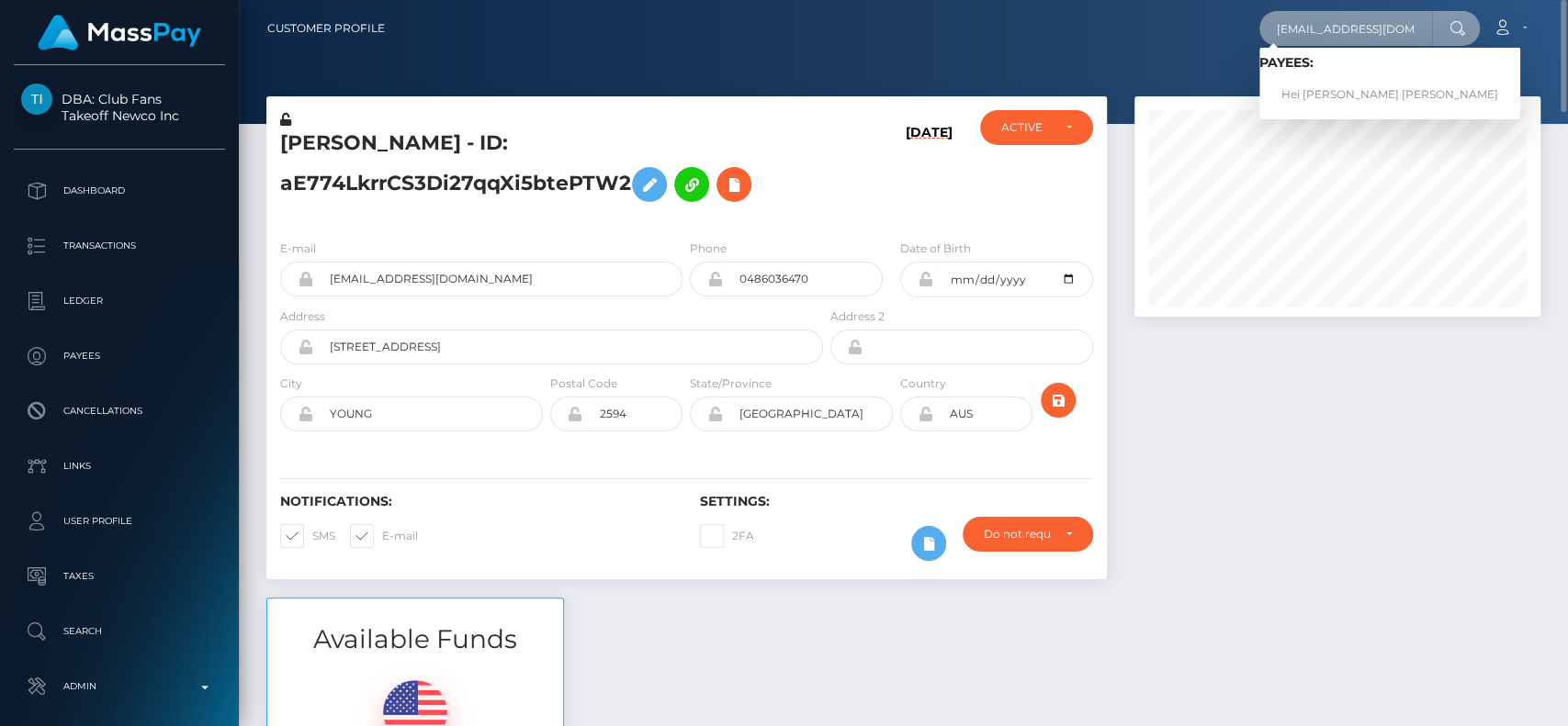
type input "kaliawkk@gmail.com"
click at [1309, 78] on link "Hei Wai Kalia Wong" at bounding box center [1390, 95] width 261 height 34
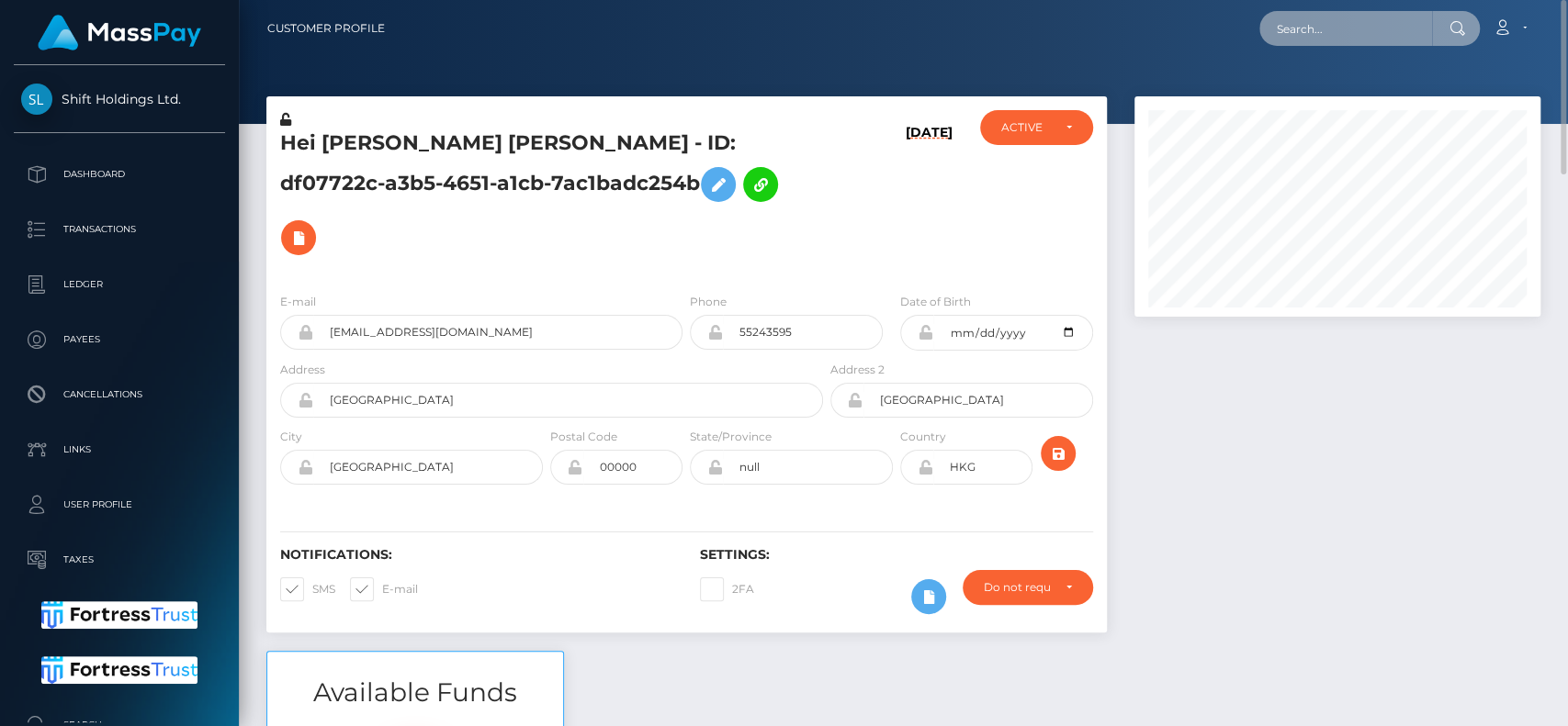
click at [1313, 36] on input "text" at bounding box center [1346, 28] width 172 height 35
paste input "[EMAIL_ADDRESS][DOMAIN_NAME]"
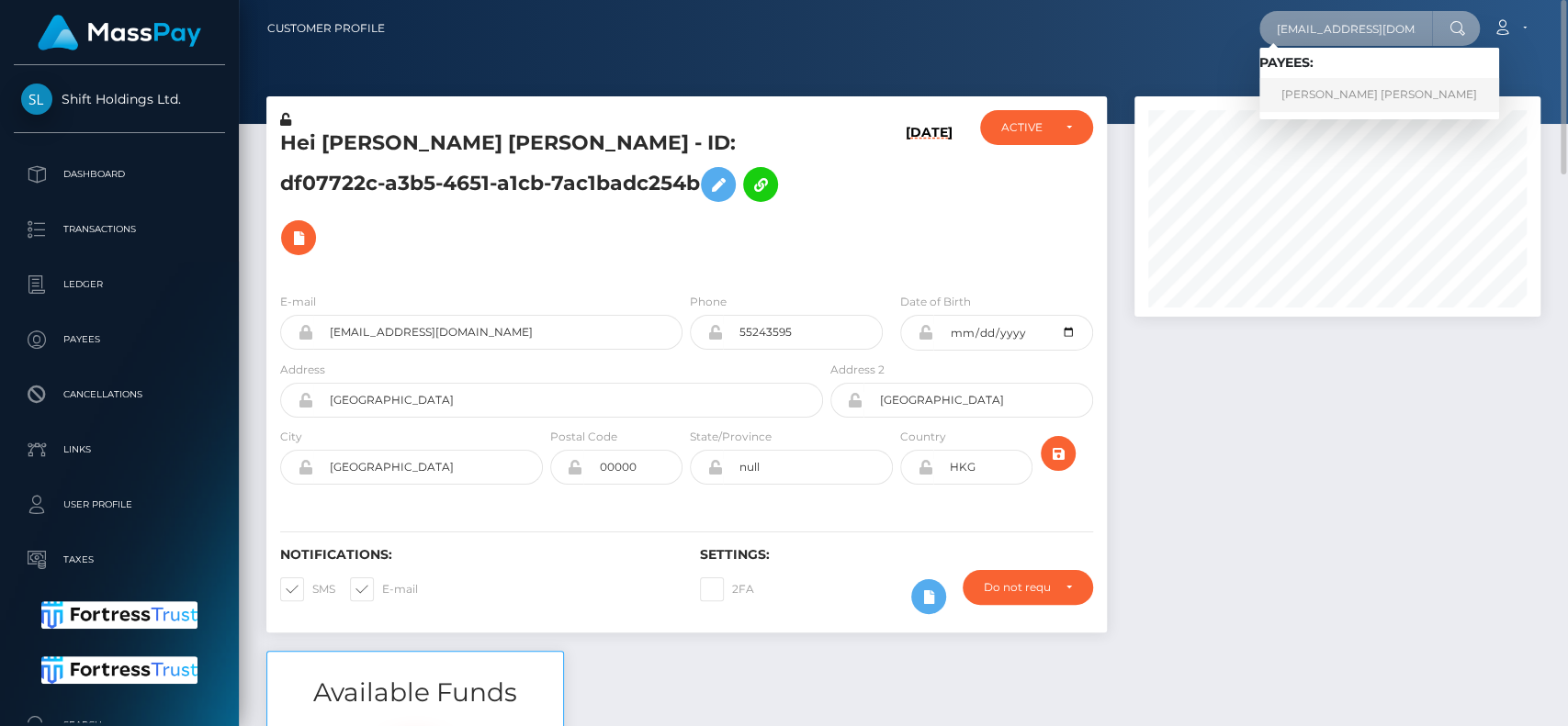
type input "aylaflame@yahoo.com"
click at [1337, 84] on link "JOSIA SAMU RODRIGUEZ ALCANTARA" at bounding box center [1379, 95] width 240 height 34
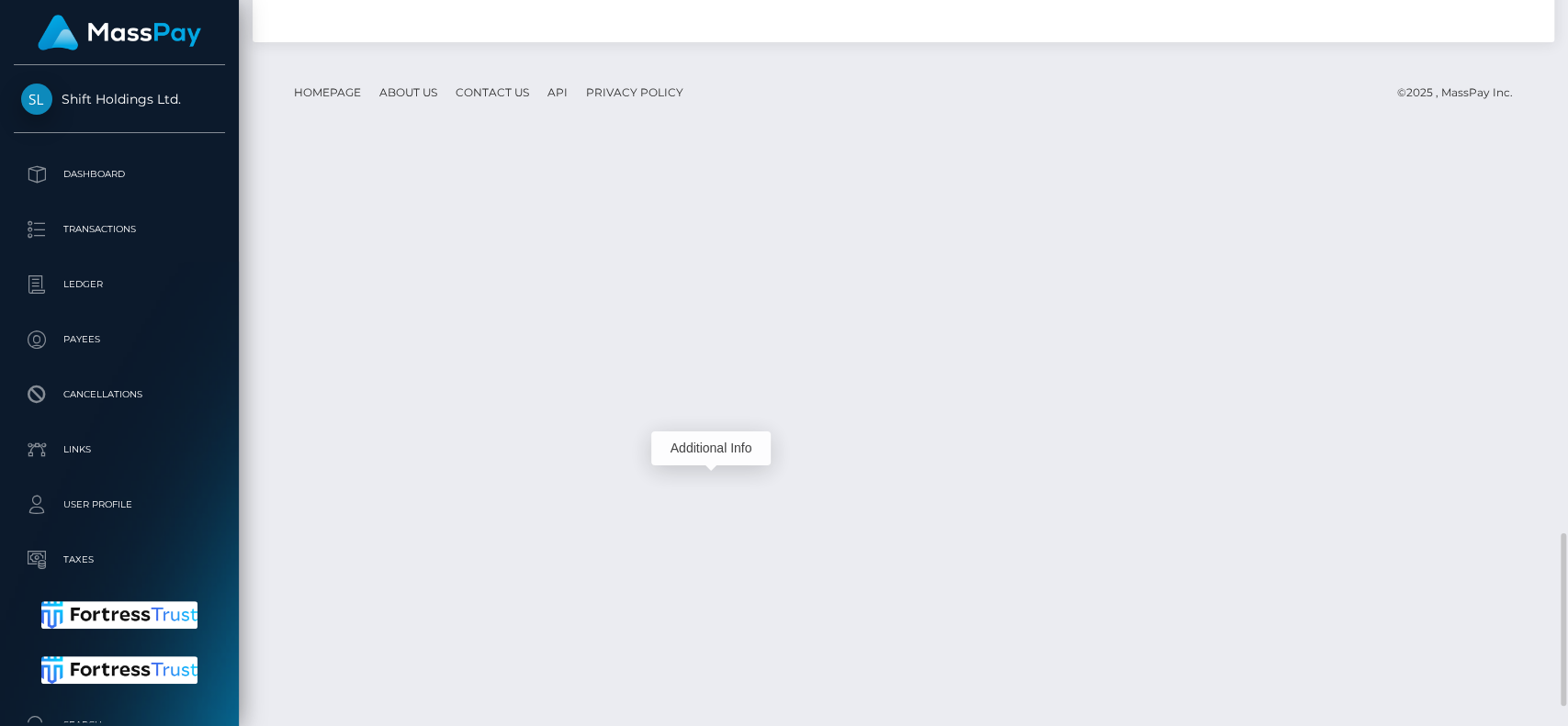
scroll to position [220, 406]
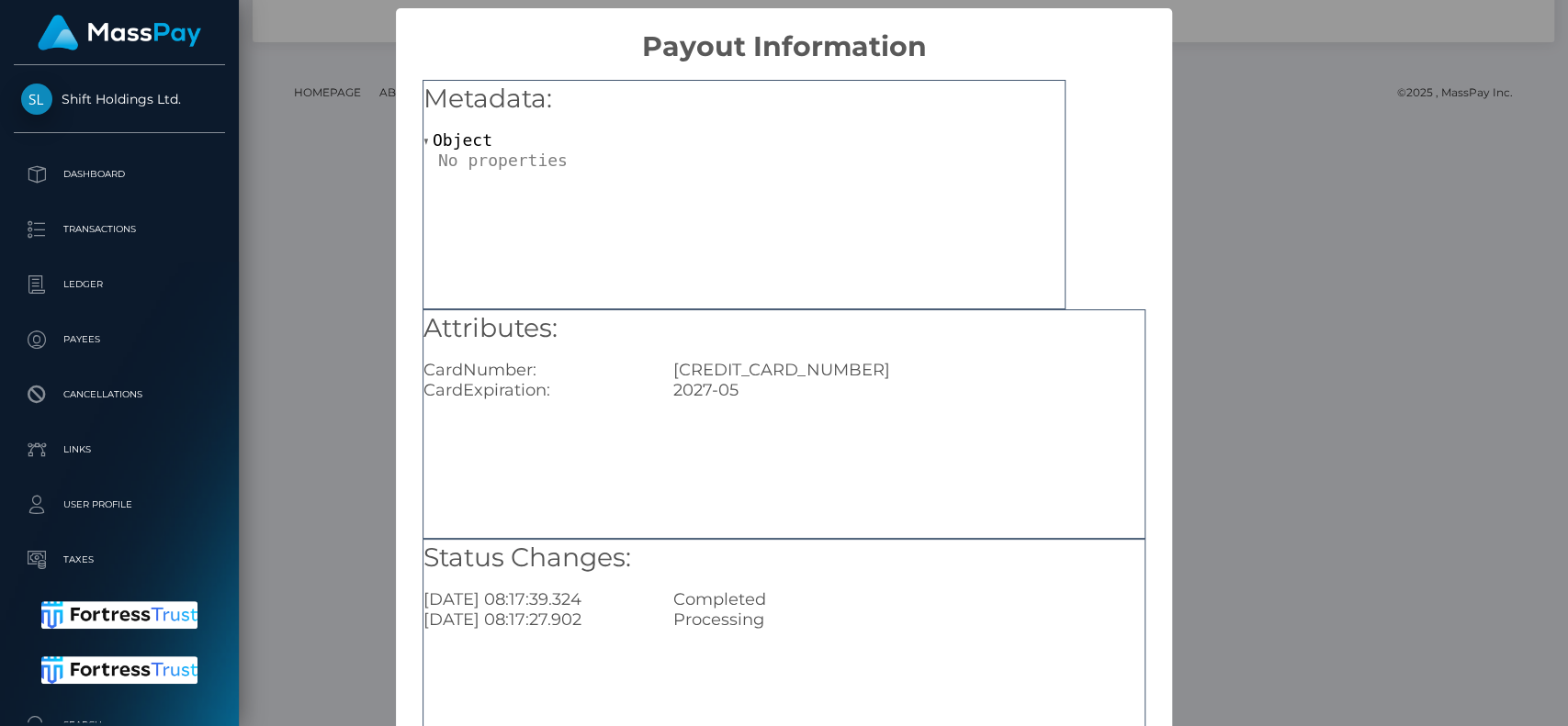
click at [771, 371] on div "[CREDIT_CARD_NUMBER]" at bounding box center [909, 370] width 499 height 21
copy div "[CREDIT_CARD_NUMBER]"
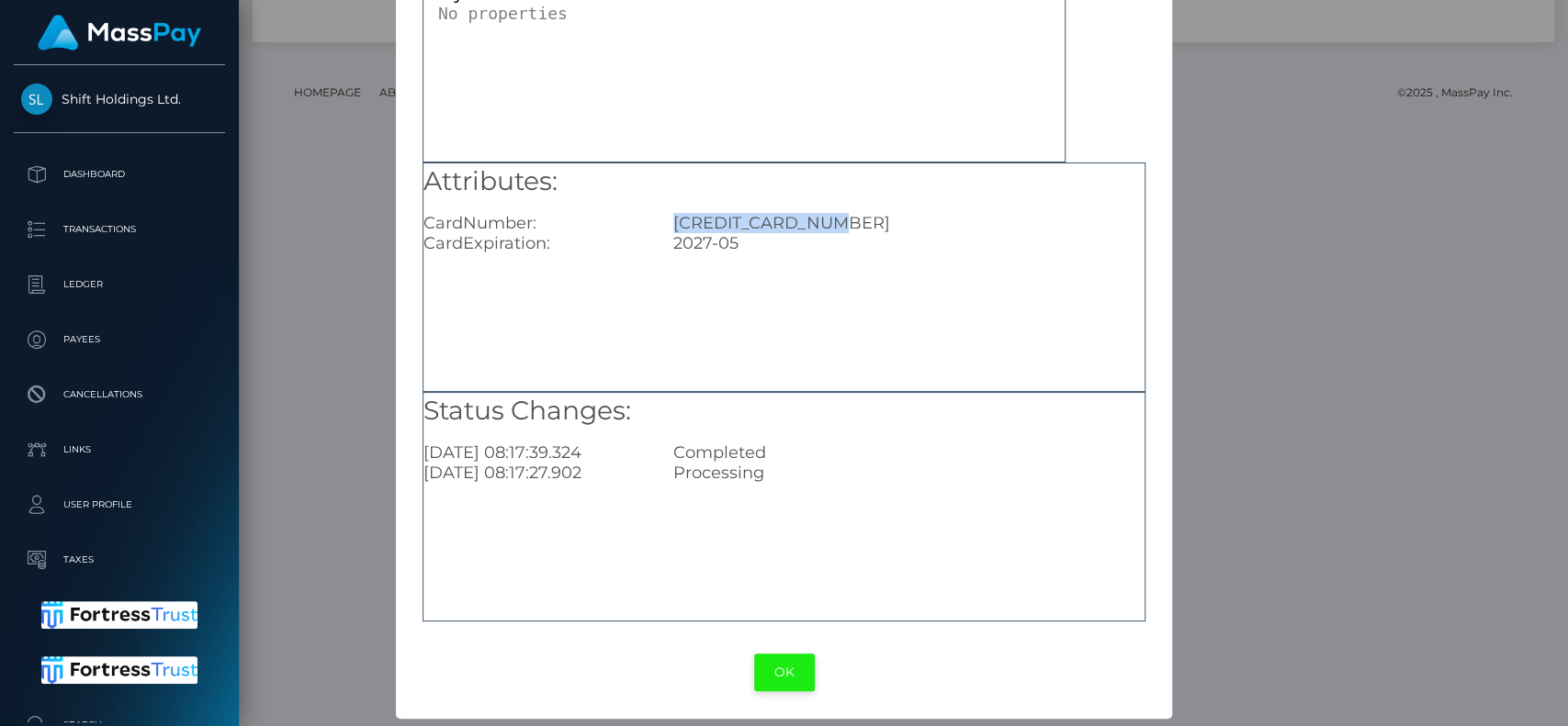
click at [758, 666] on button "OK" at bounding box center [785, 672] width 61 height 37
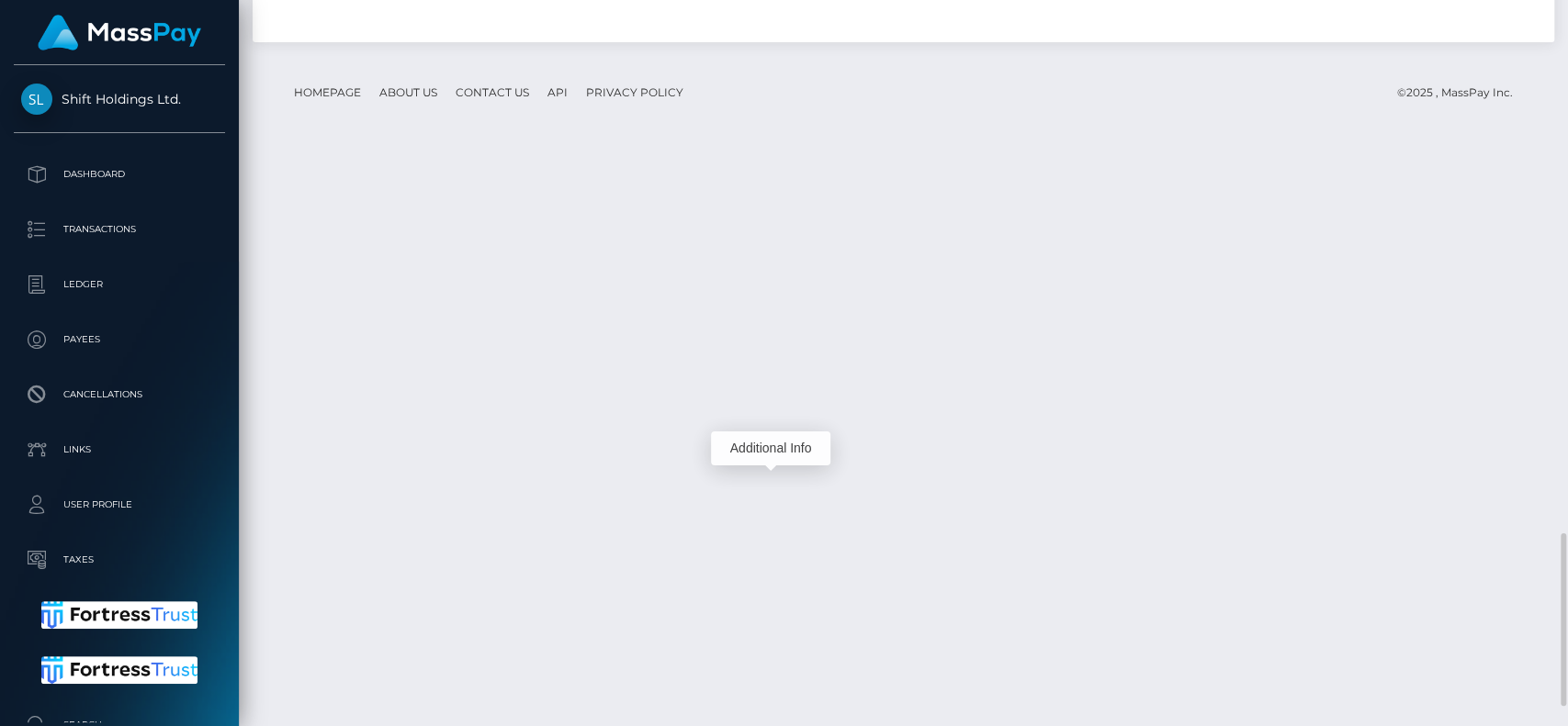
scroll to position [220, 406]
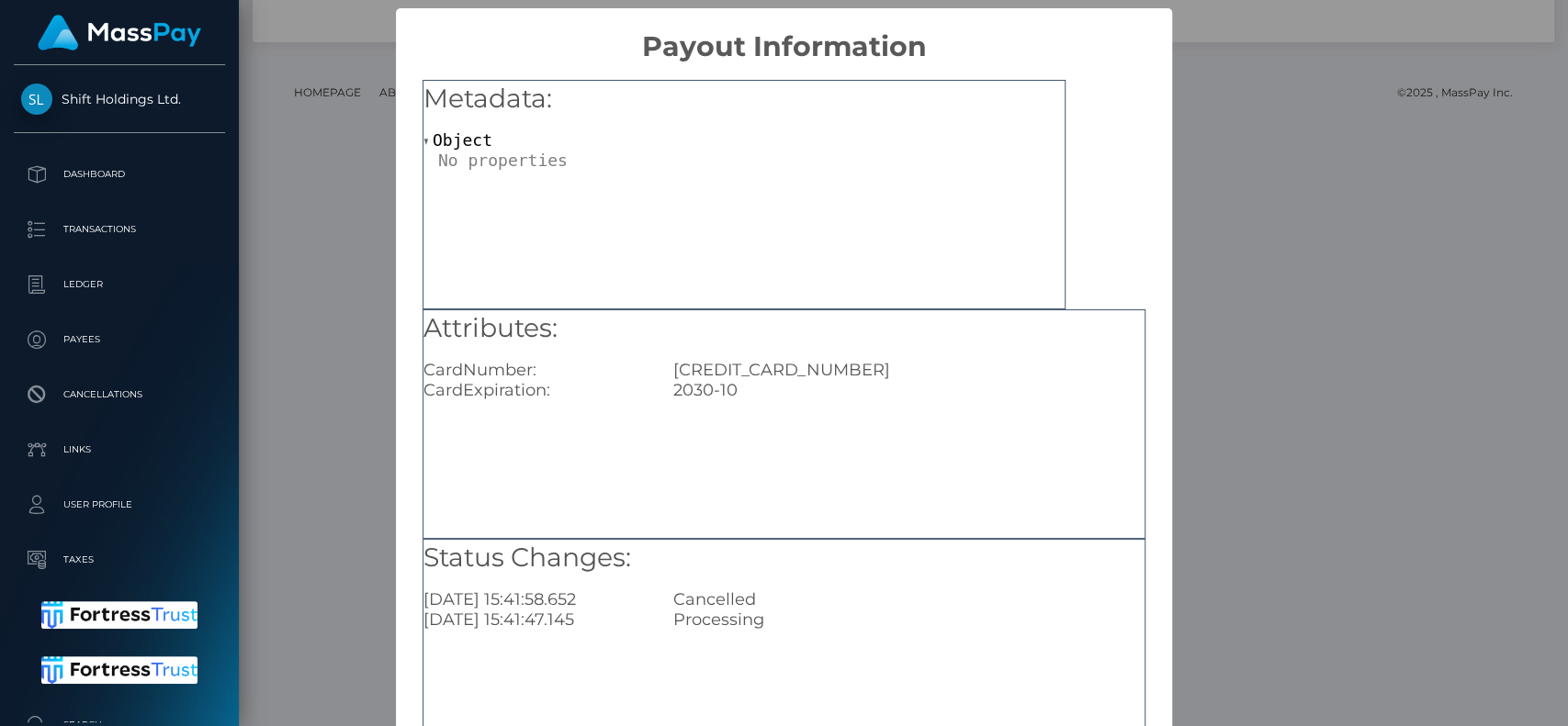
scroll to position [147, 0]
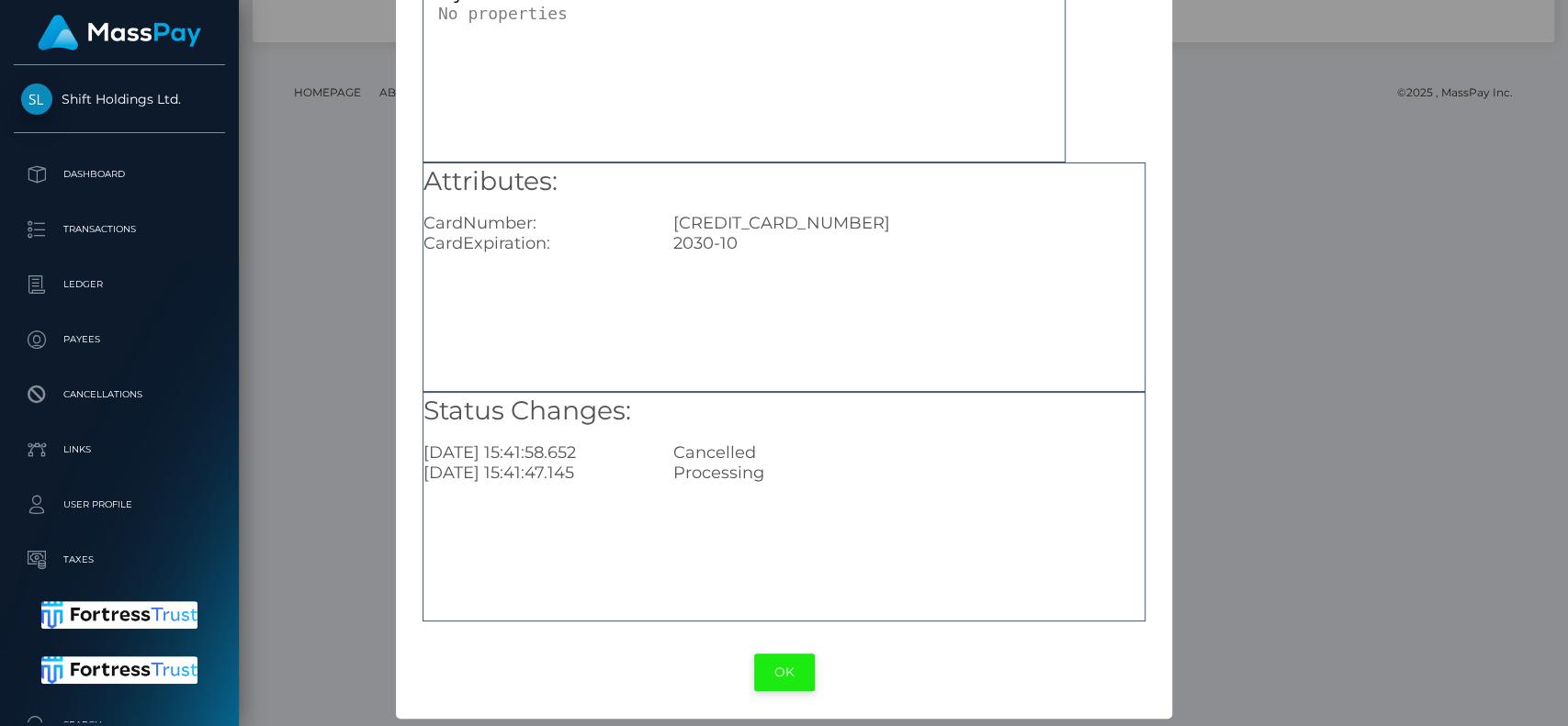
click at [782, 666] on button "OK" at bounding box center [785, 672] width 61 height 37
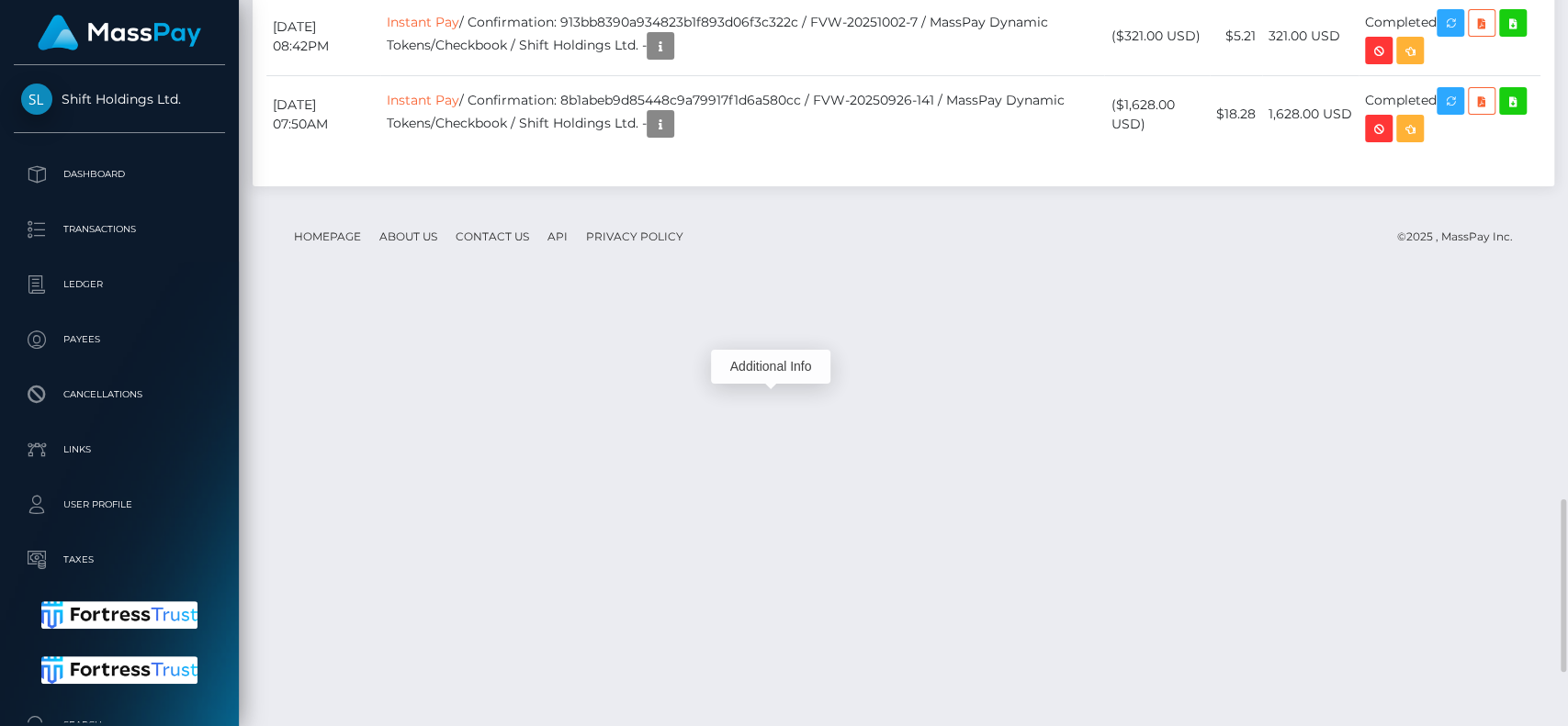
scroll to position [220, 406]
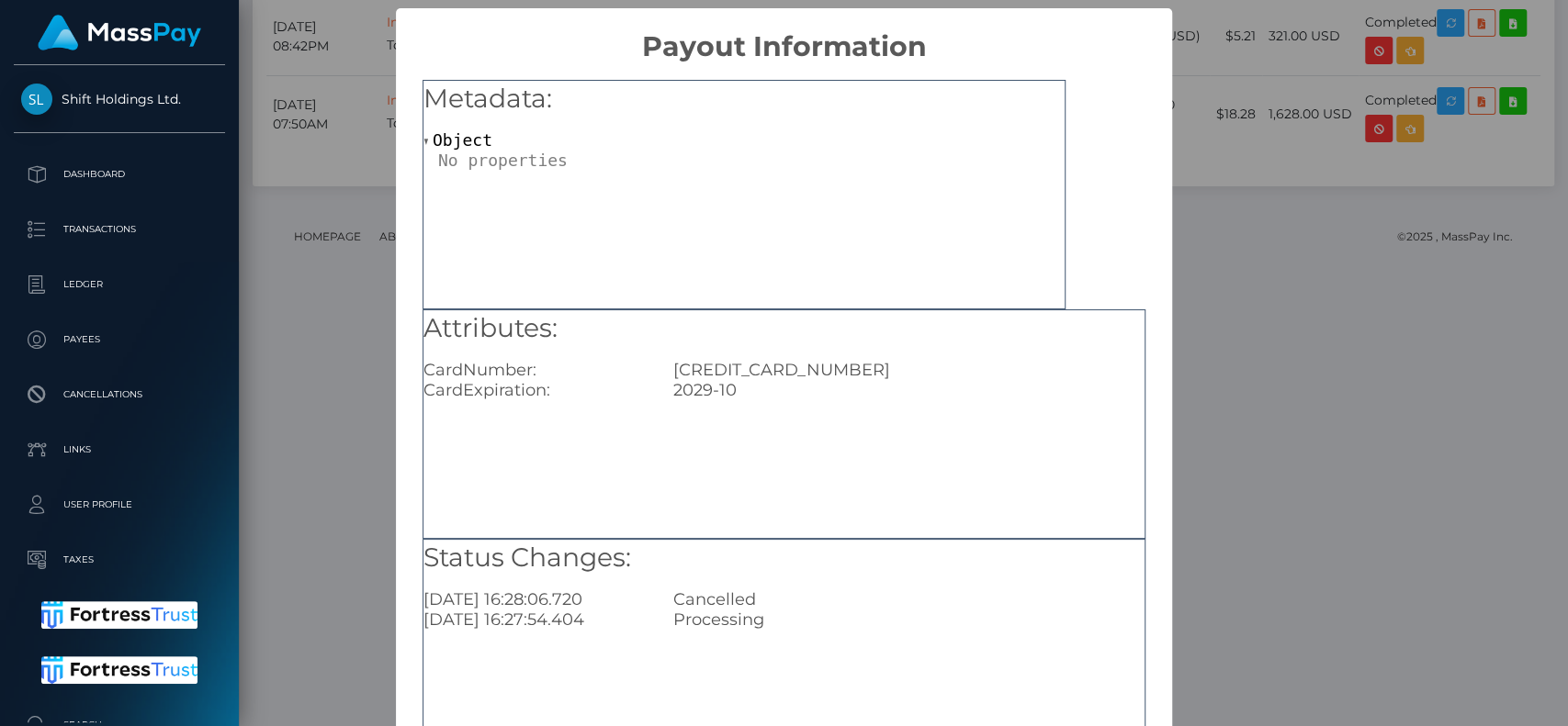
click at [771, 257] on div "Metadata: Object" at bounding box center [744, 195] width 643 height 230
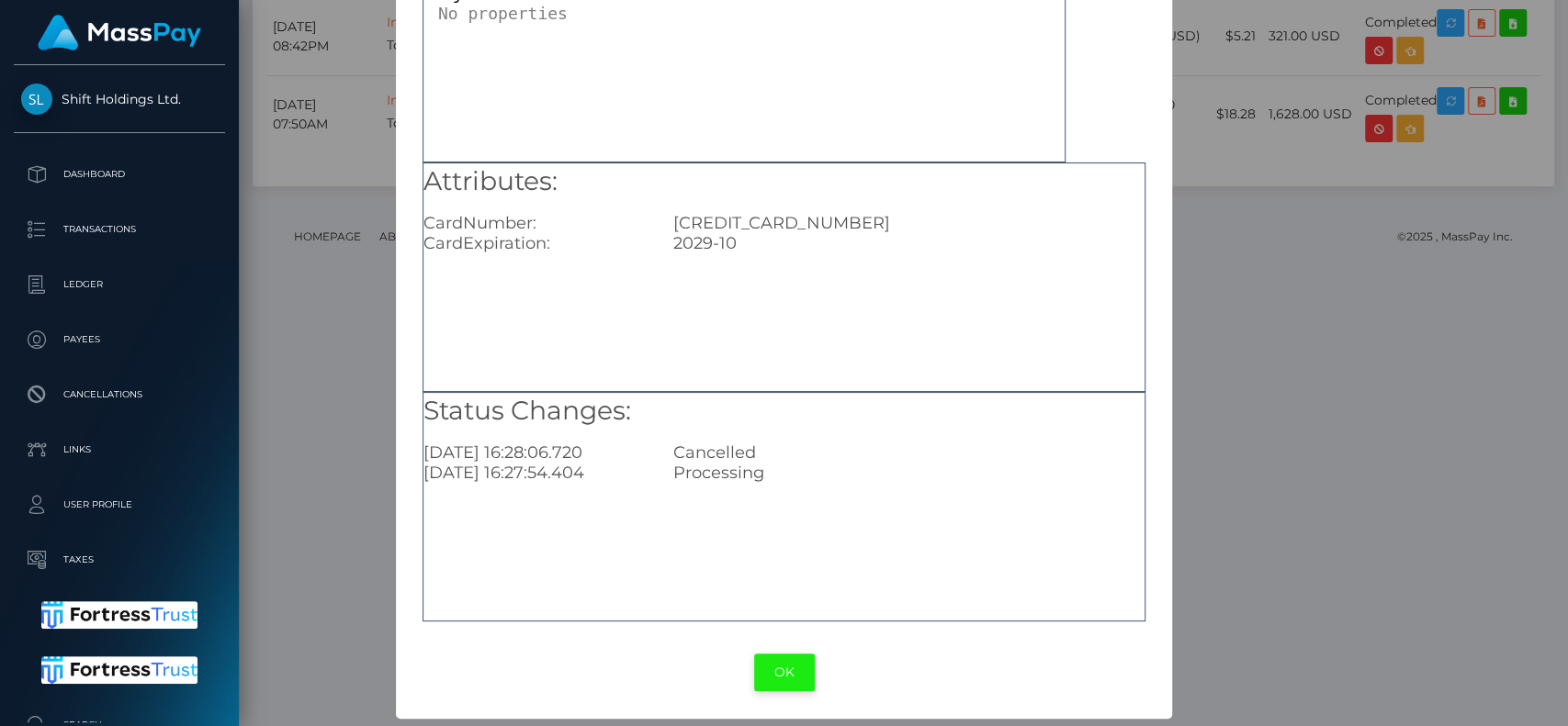
click at [783, 673] on button "OK" at bounding box center [785, 672] width 61 height 37
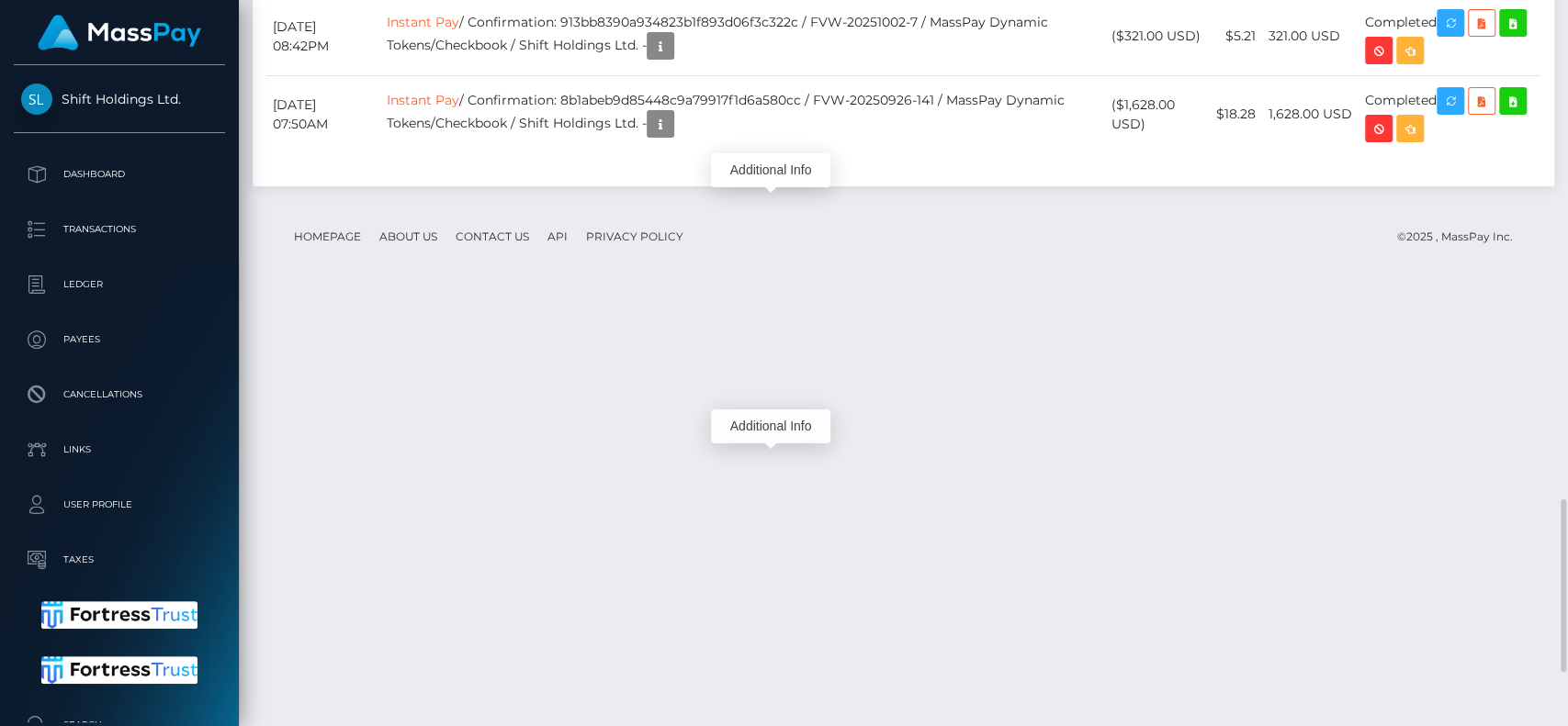
scroll to position [220, 406]
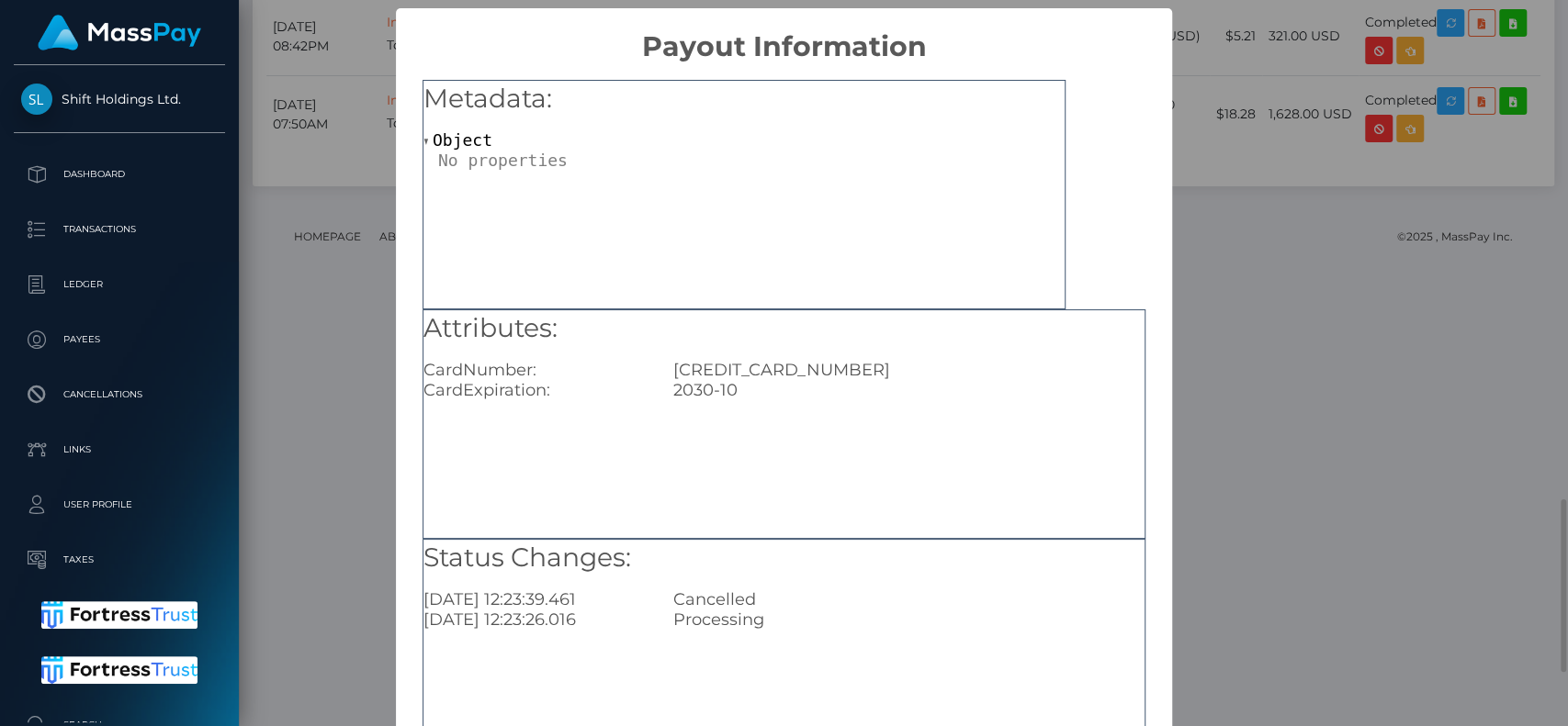
scroll to position [147, 0]
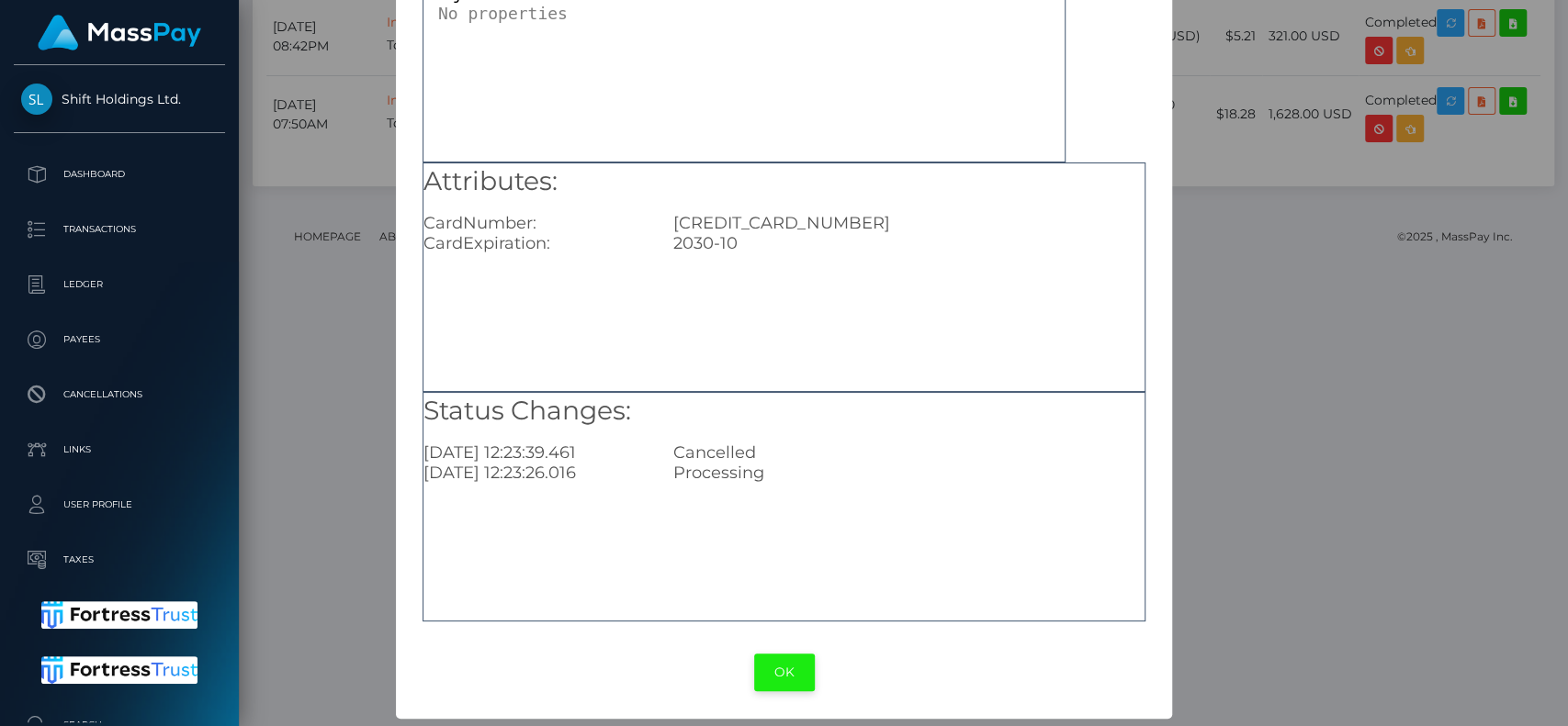
click at [791, 680] on button "OK" at bounding box center [785, 672] width 61 height 37
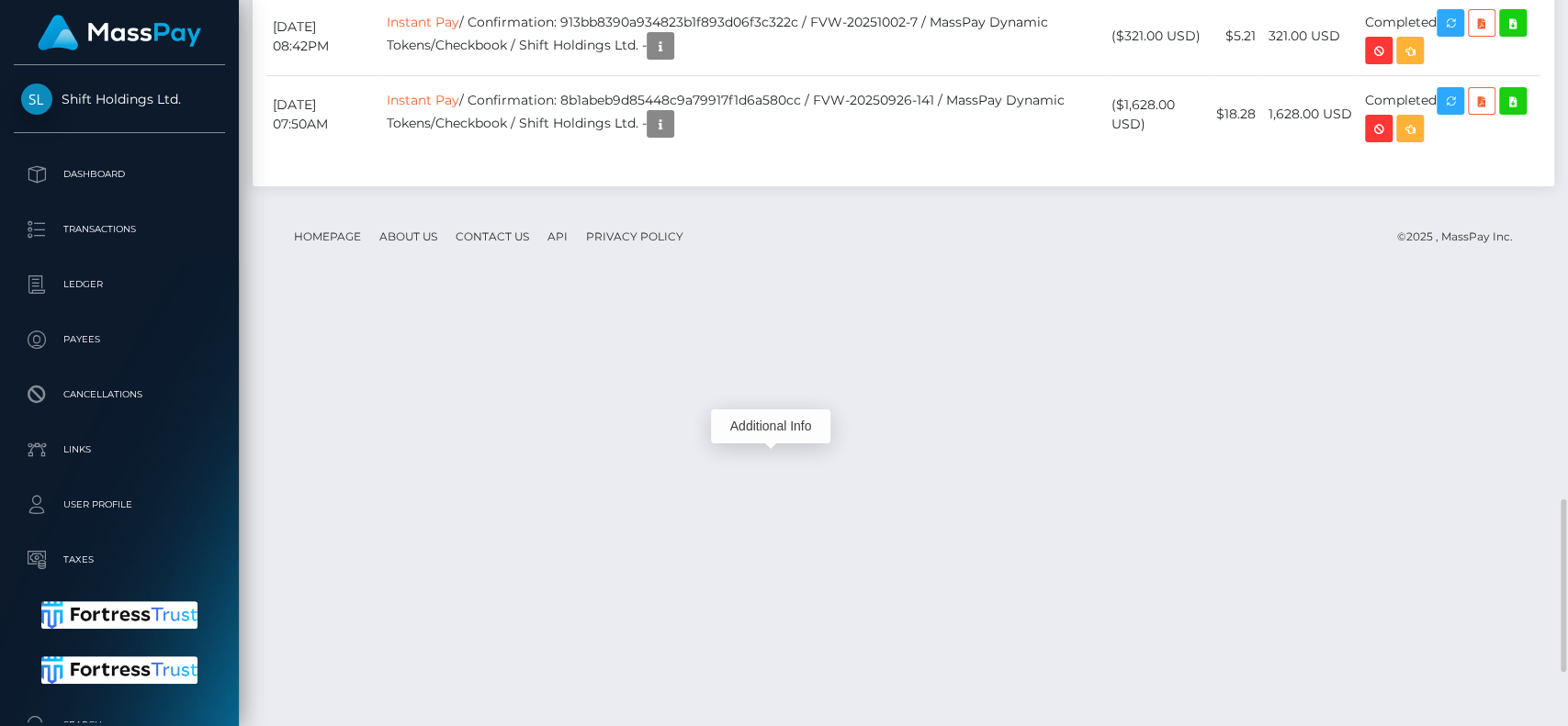
scroll to position [220, 406]
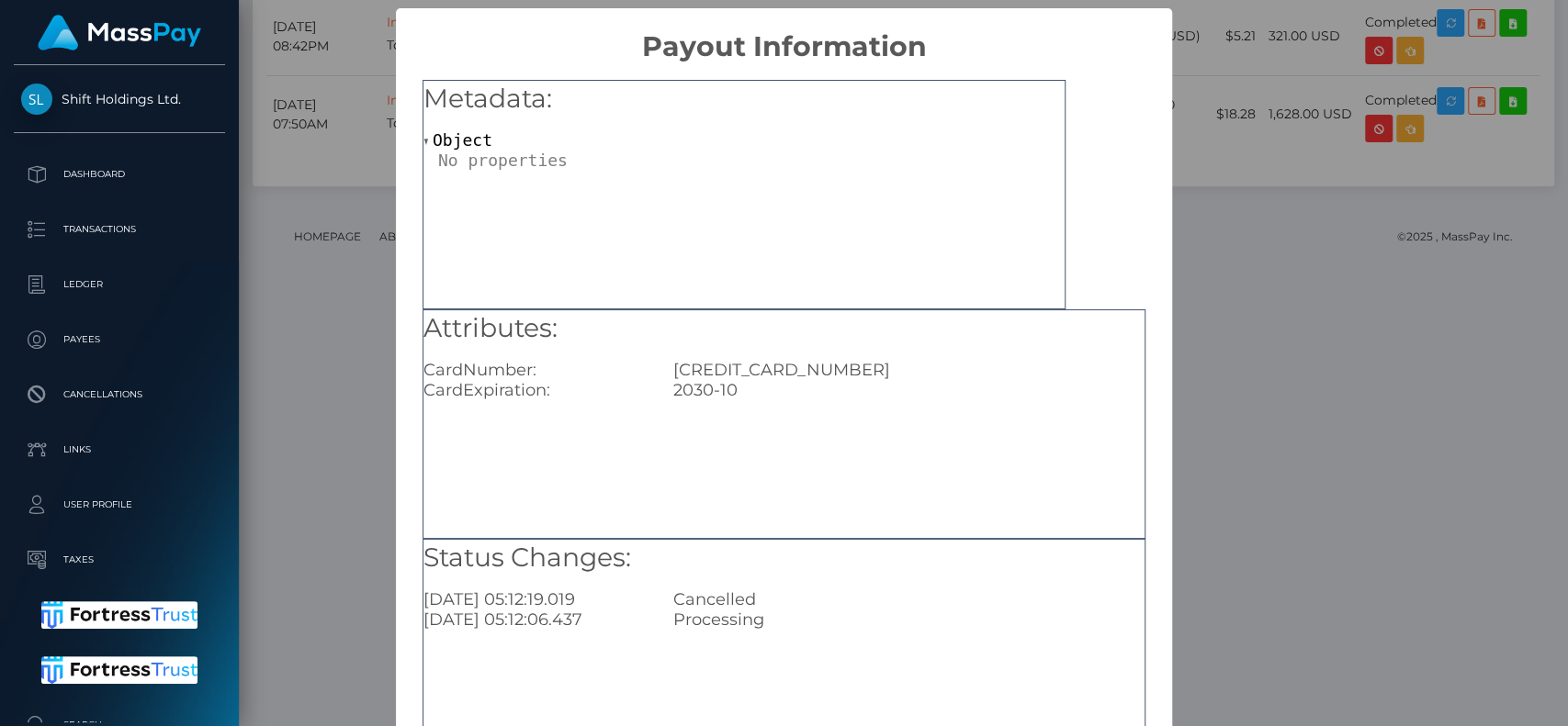
scroll to position [147, 0]
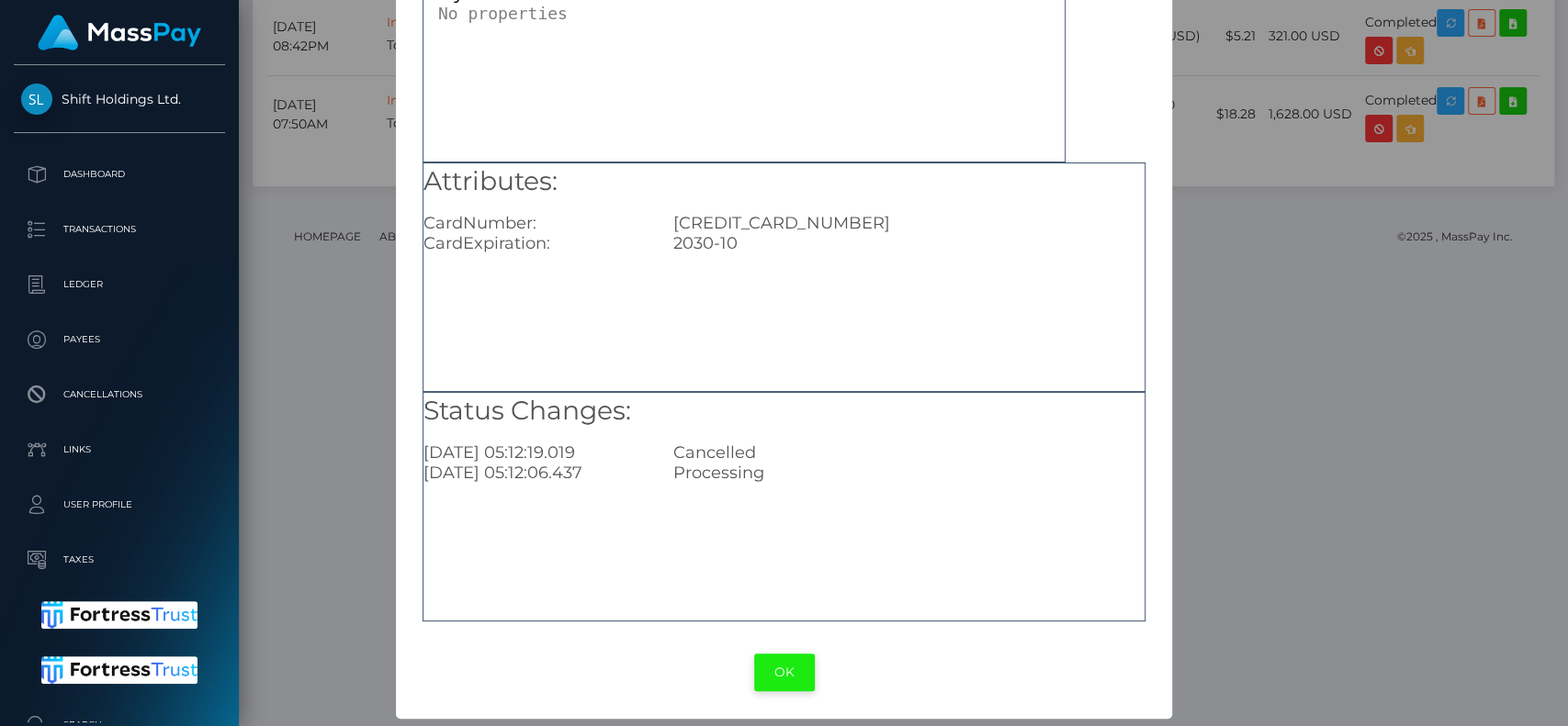
click at [781, 688] on button "OK" at bounding box center [785, 672] width 61 height 37
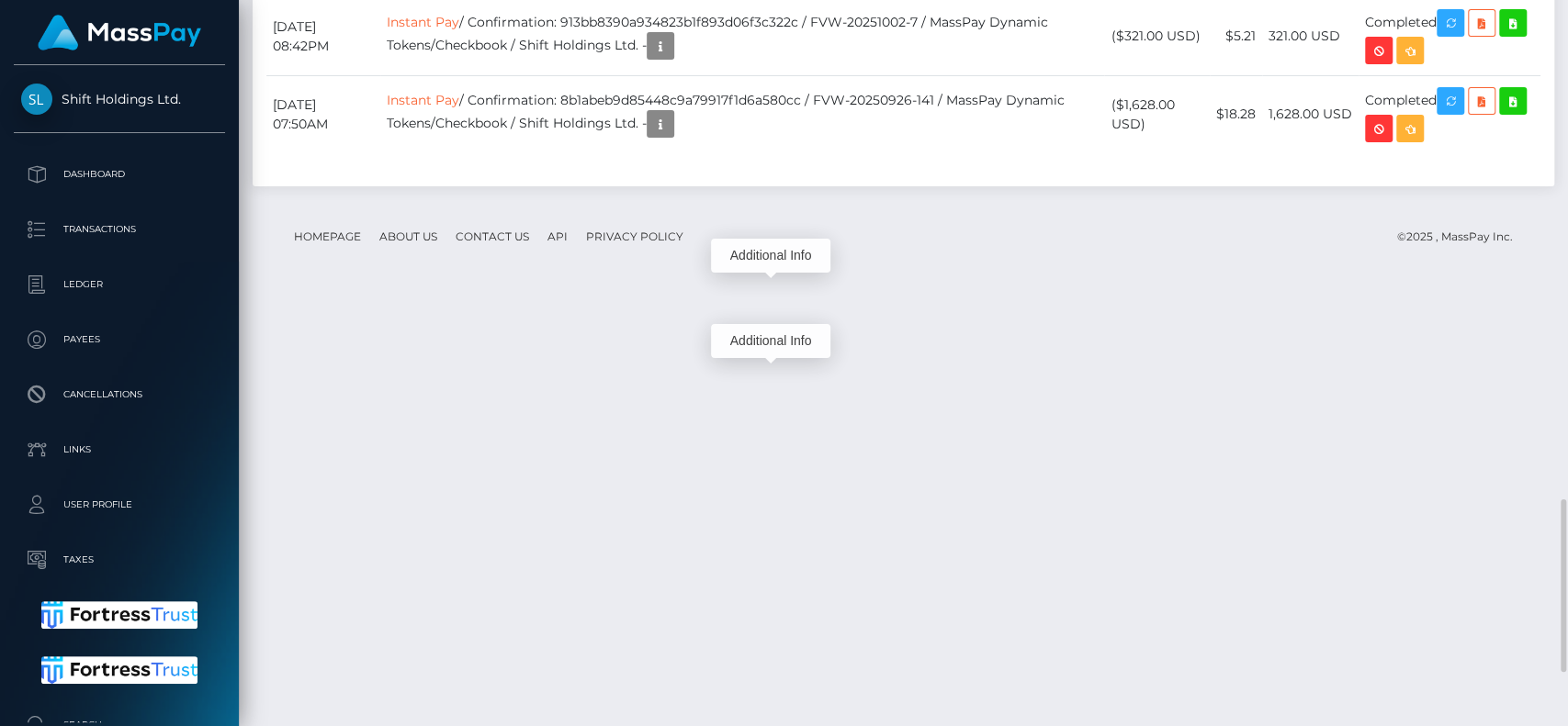
scroll to position [220, 406]
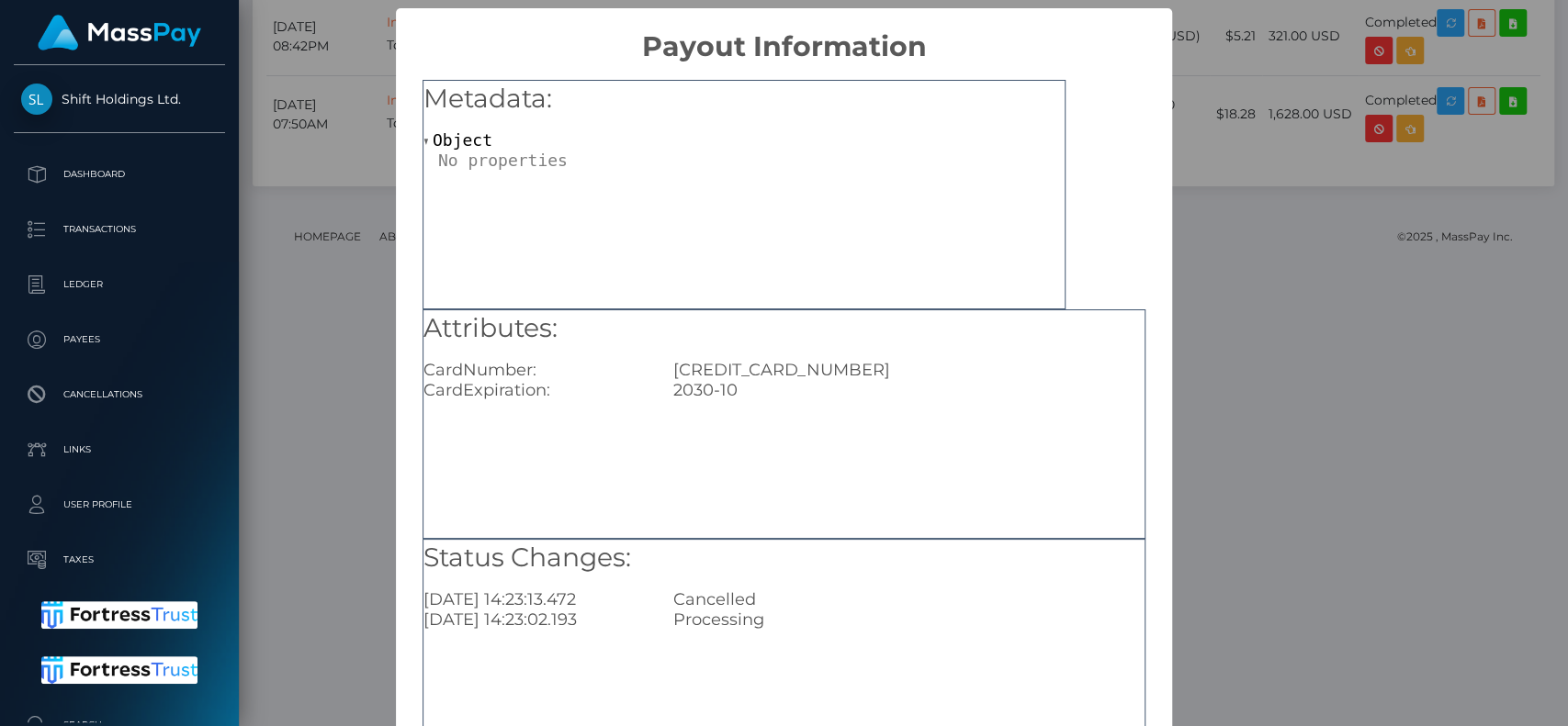
scroll to position [147, 0]
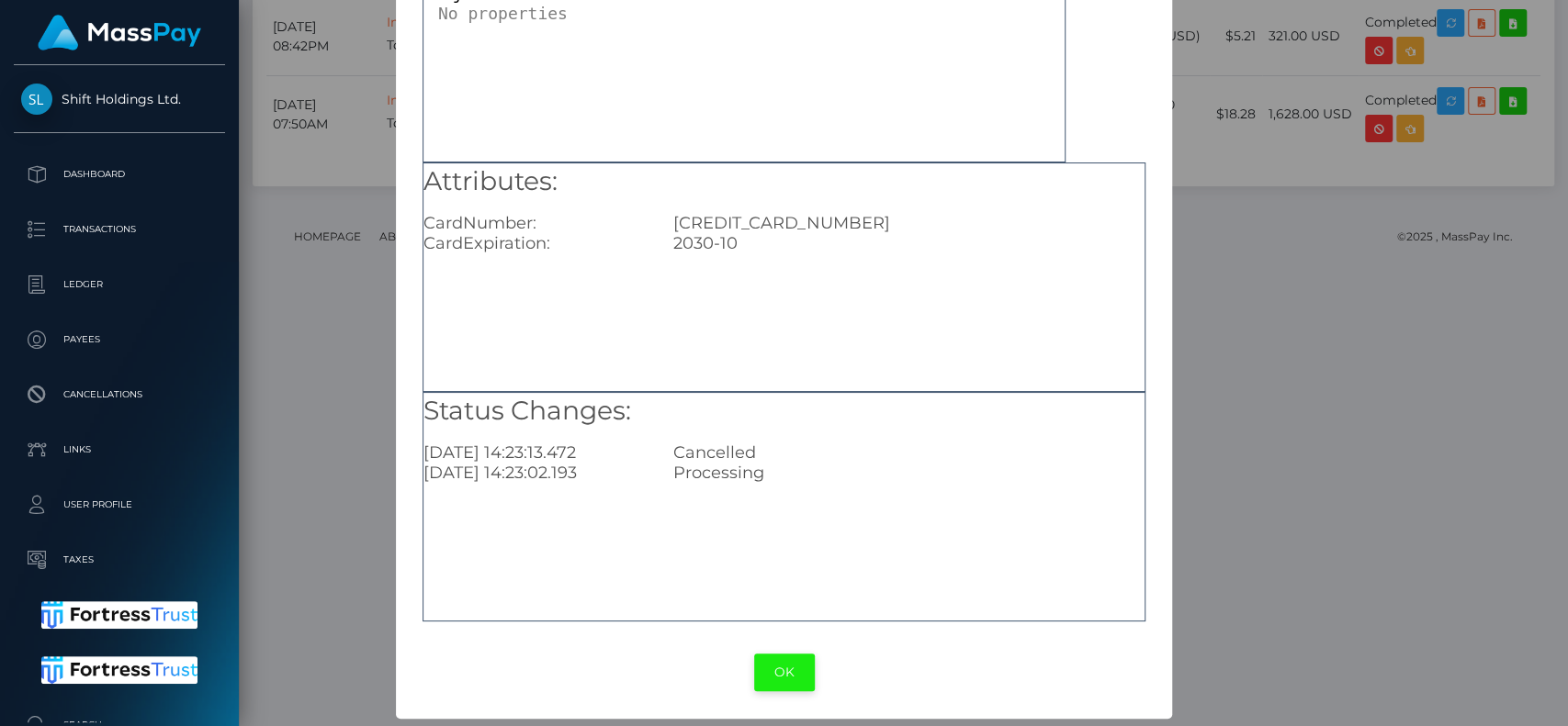
click at [795, 665] on button "OK" at bounding box center [785, 672] width 61 height 37
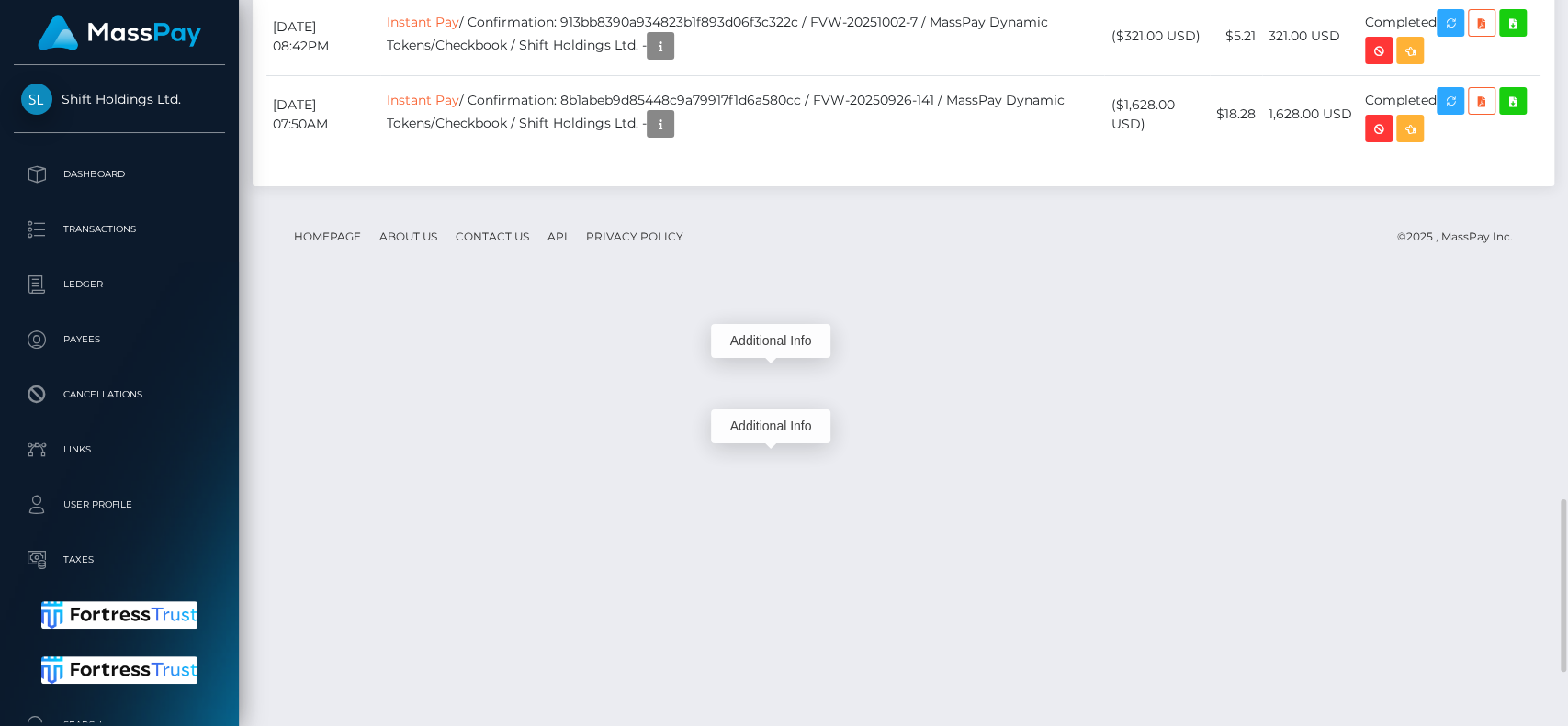
scroll to position [220, 406]
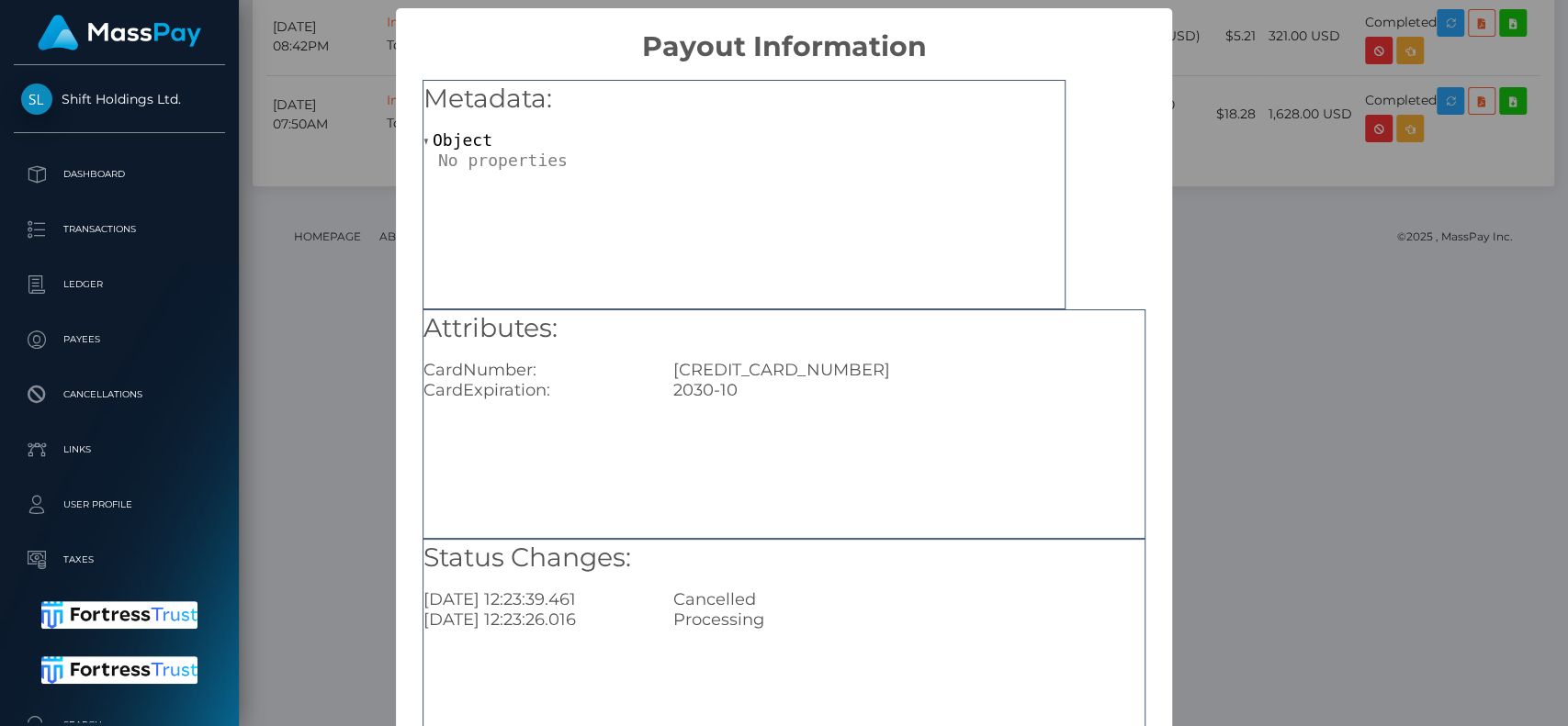
scroll to position [147, 0]
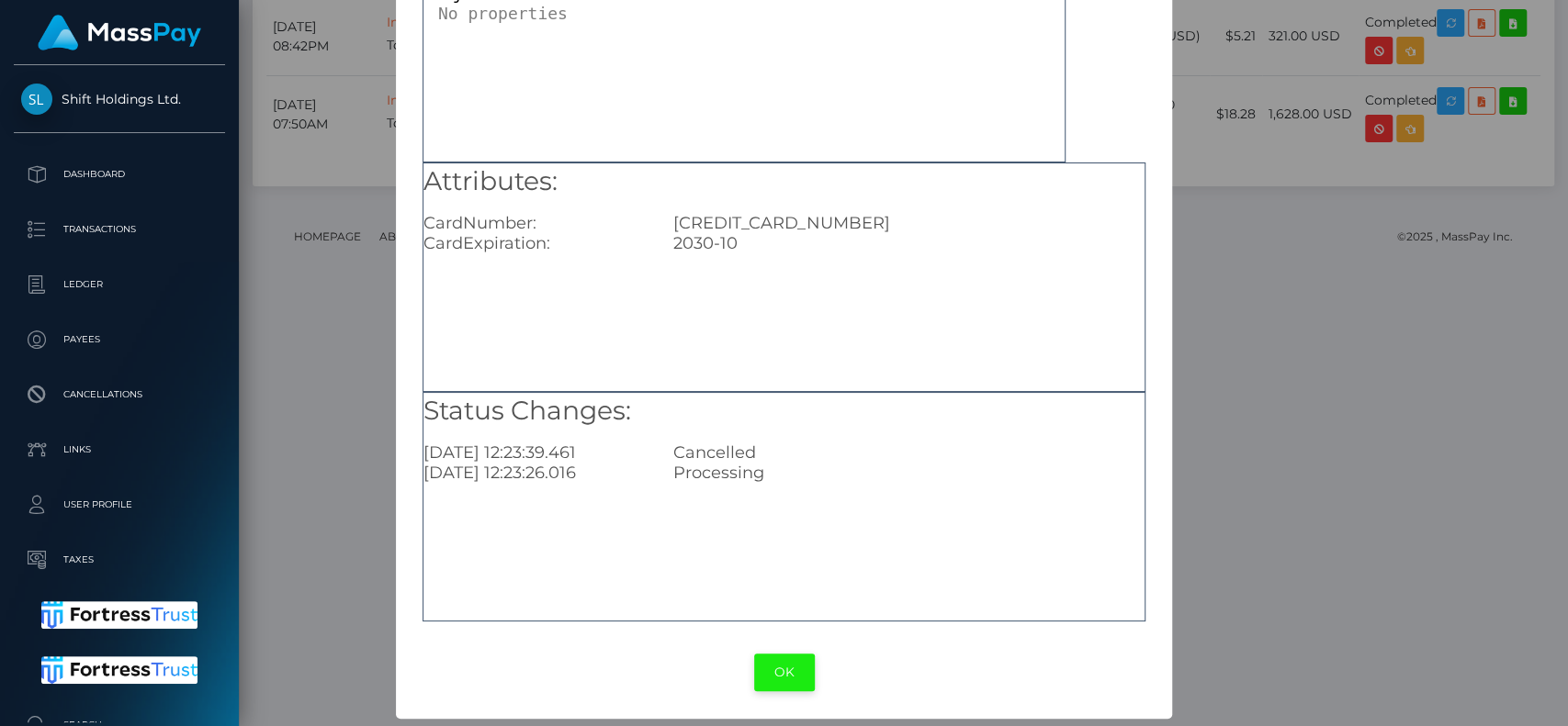
click at [775, 686] on button "OK" at bounding box center [785, 672] width 61 height 37
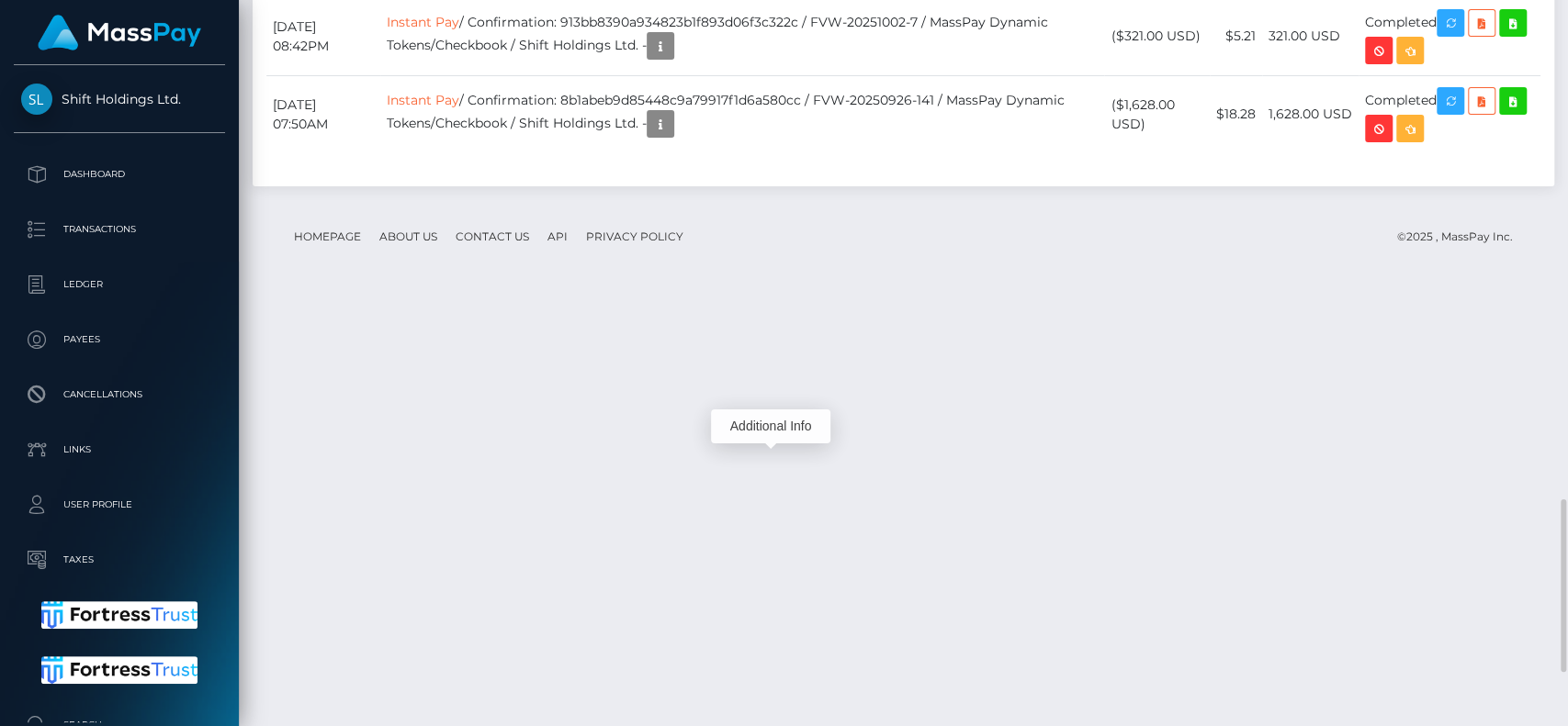
scroll to position [220, 406]
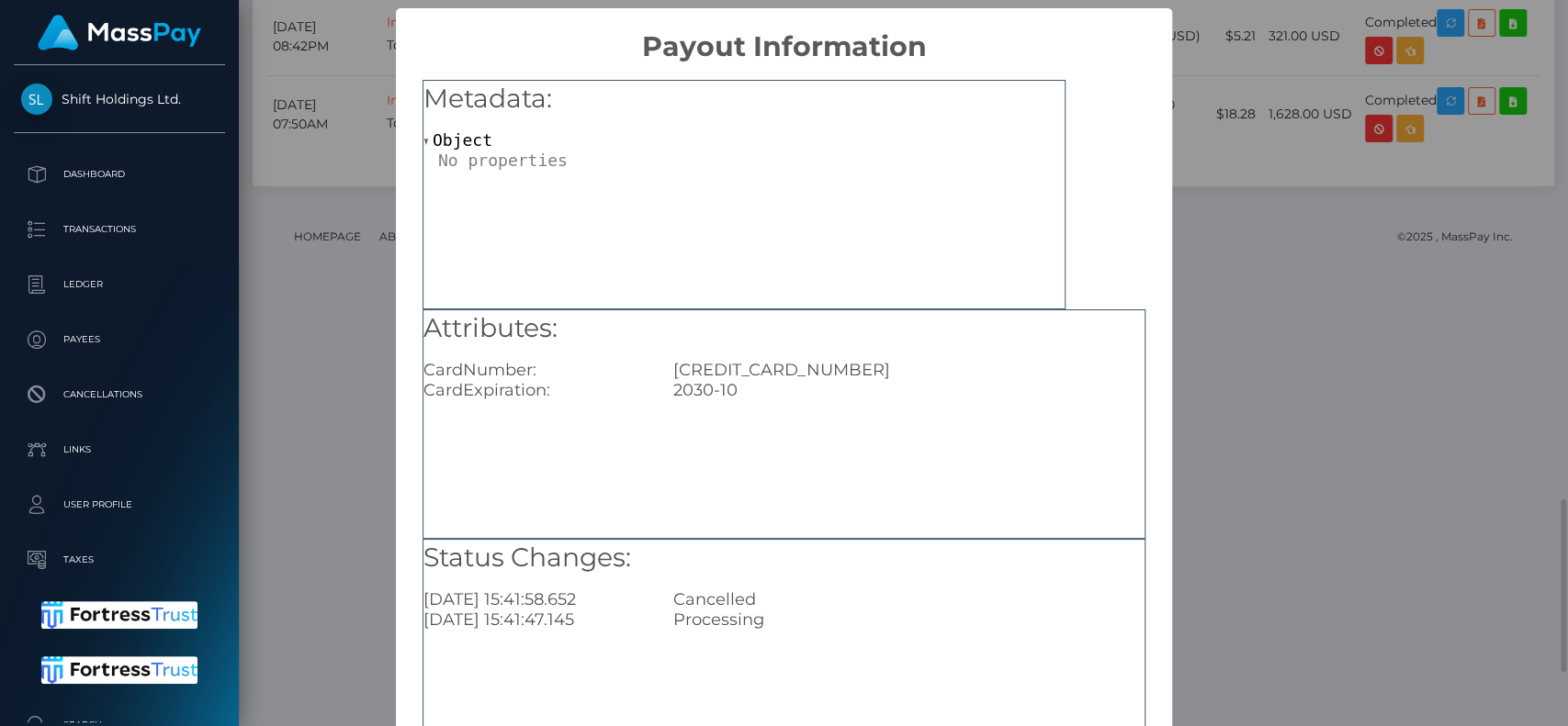
scroll to position [147, 0]
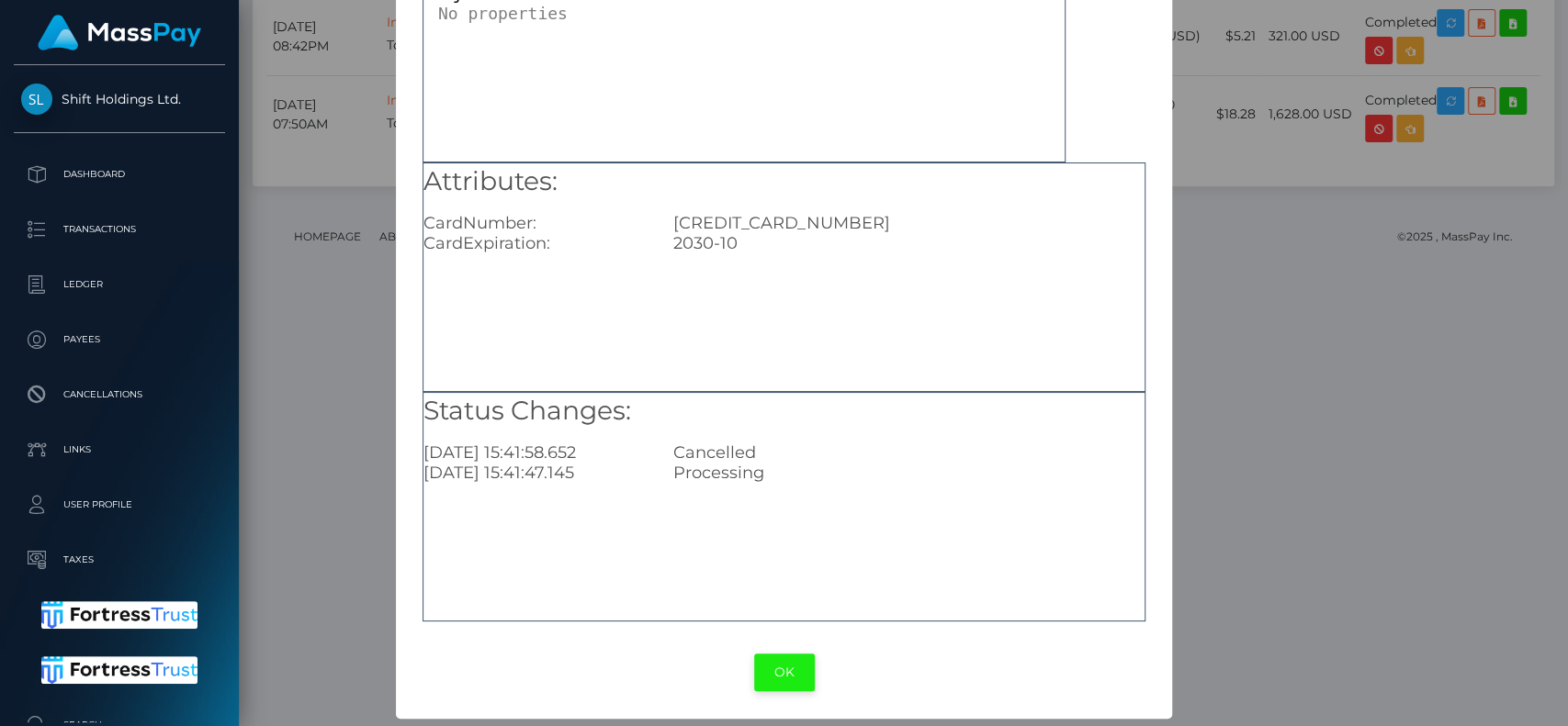
click at [771, 672] on button "OK" at bounding box center [785, 672] width 61 height 37
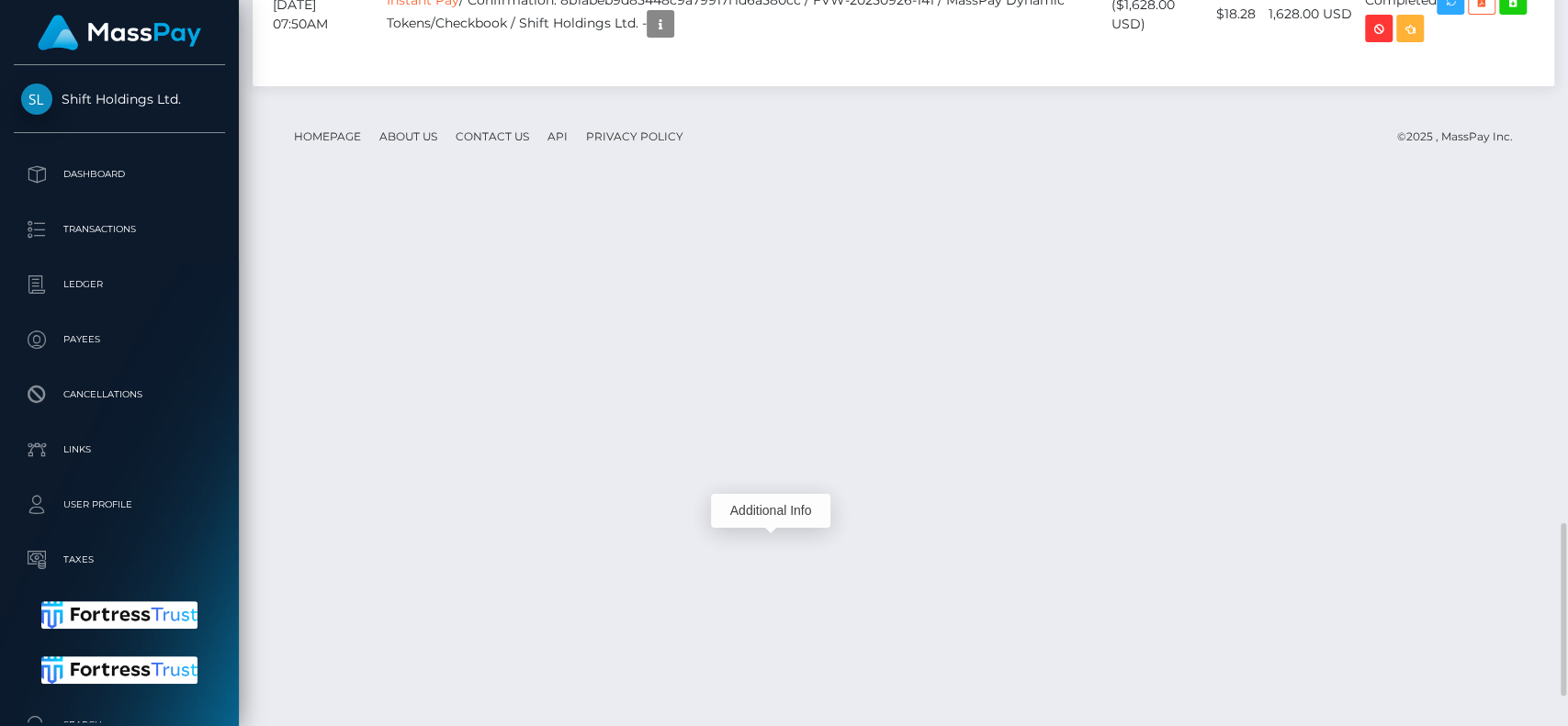
scroll to position [220, 406]
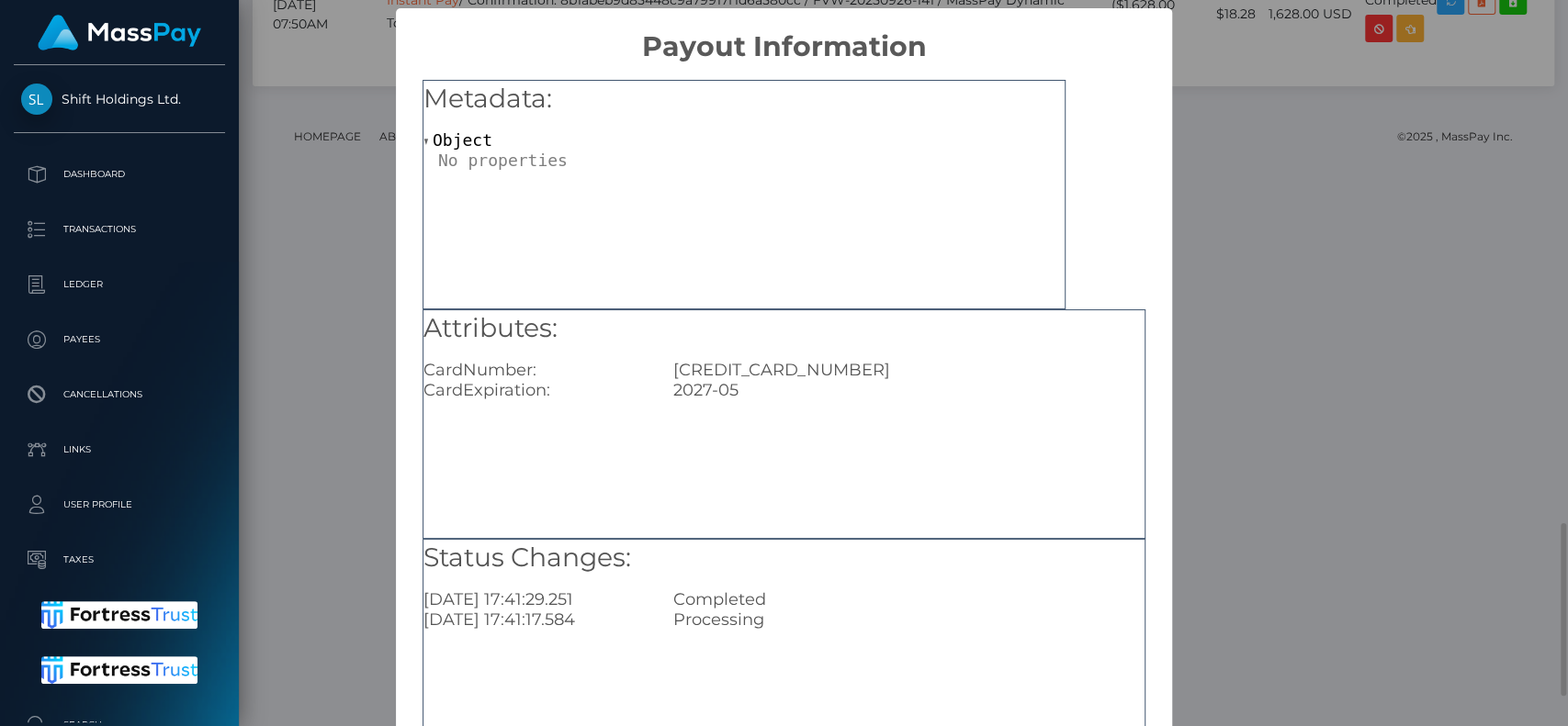
scroll to position [147, 0]
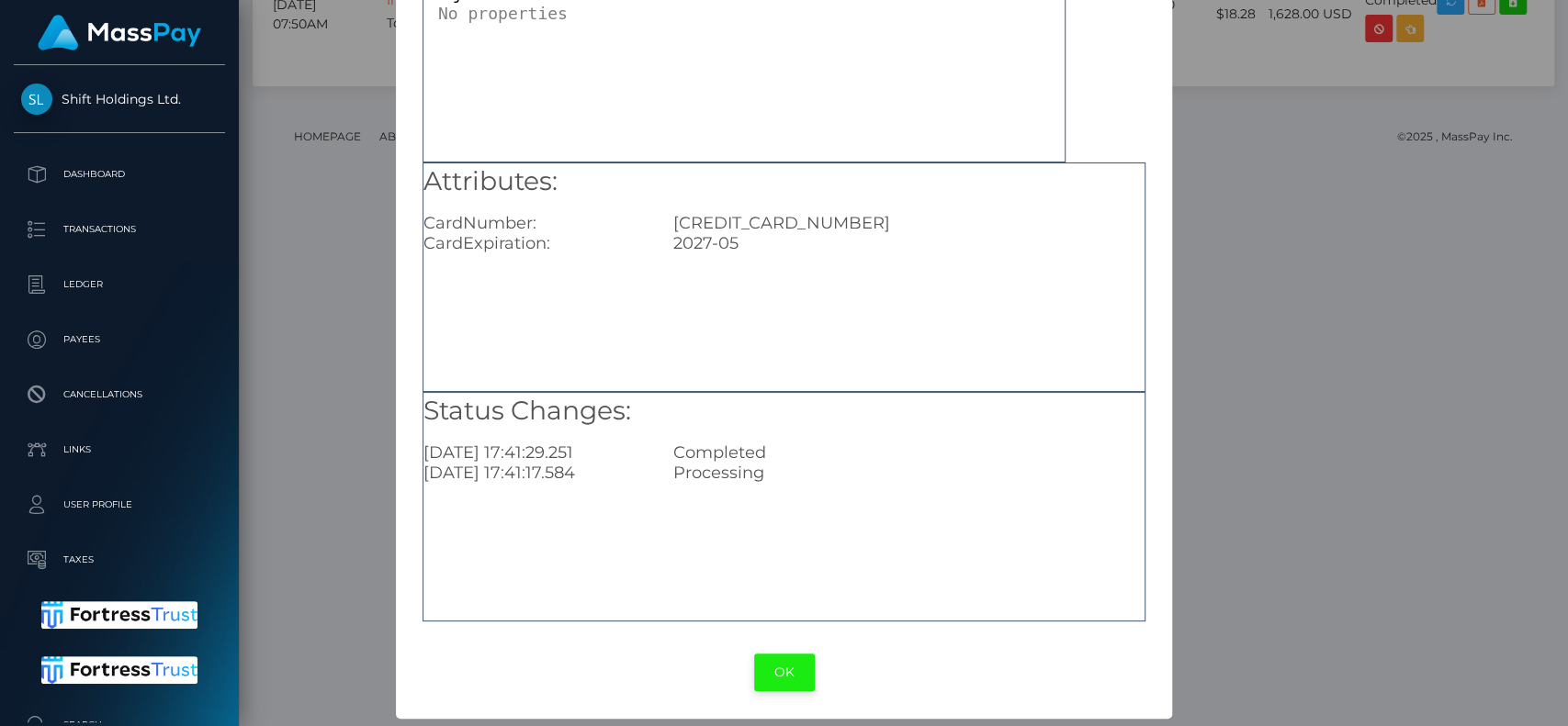
click at [764, 675] on button "OK" at bounding box center [785, 672] width 61 height 37
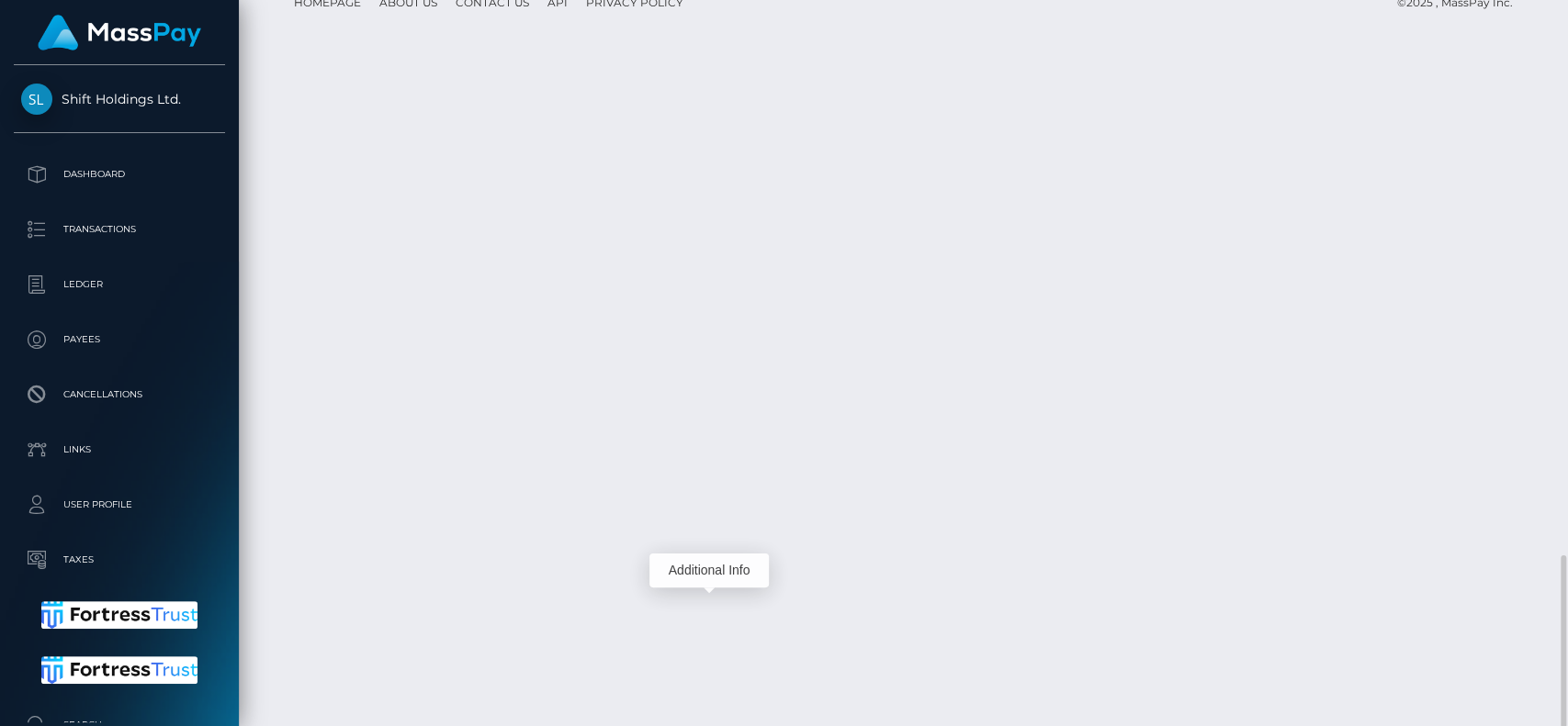
scroll to position [2329, 0]
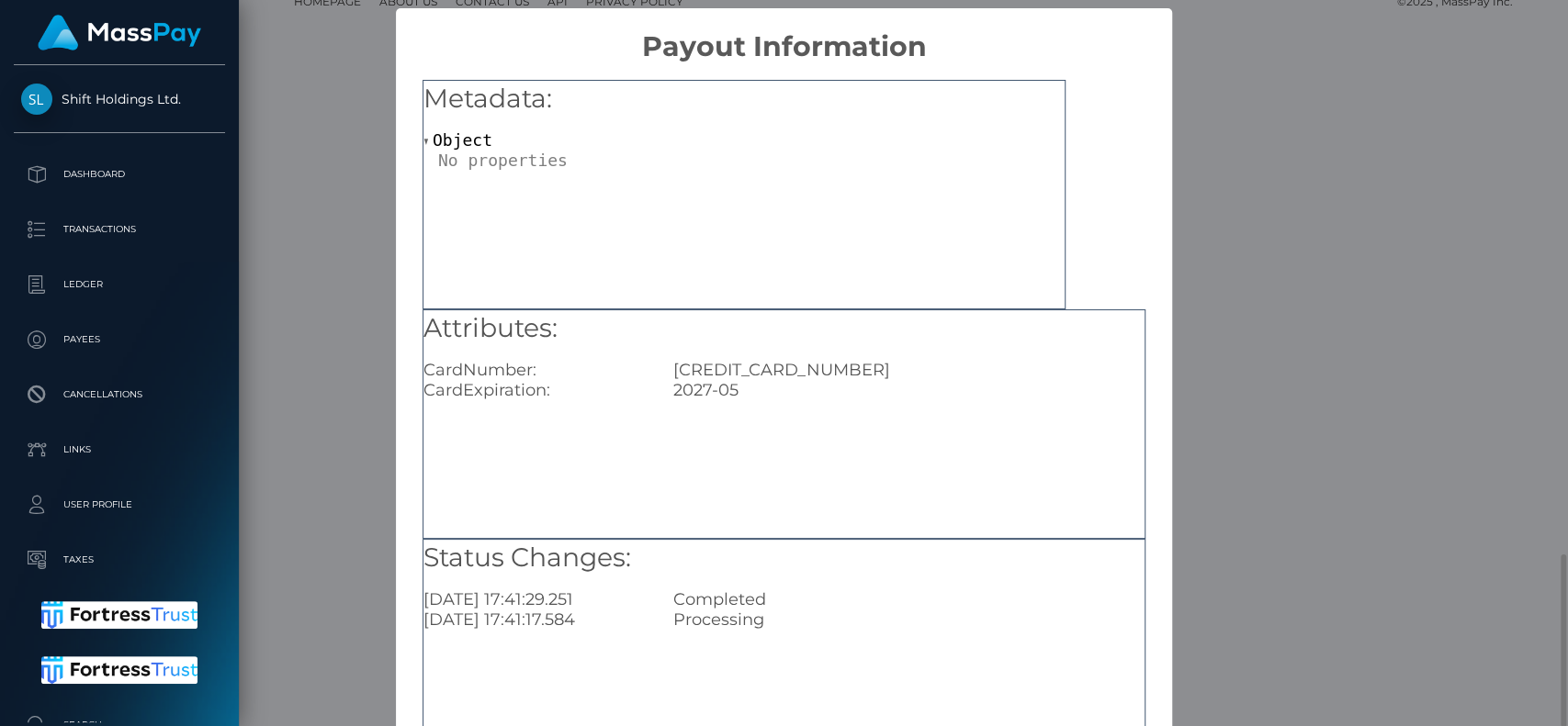
scroll to position [147, 0]
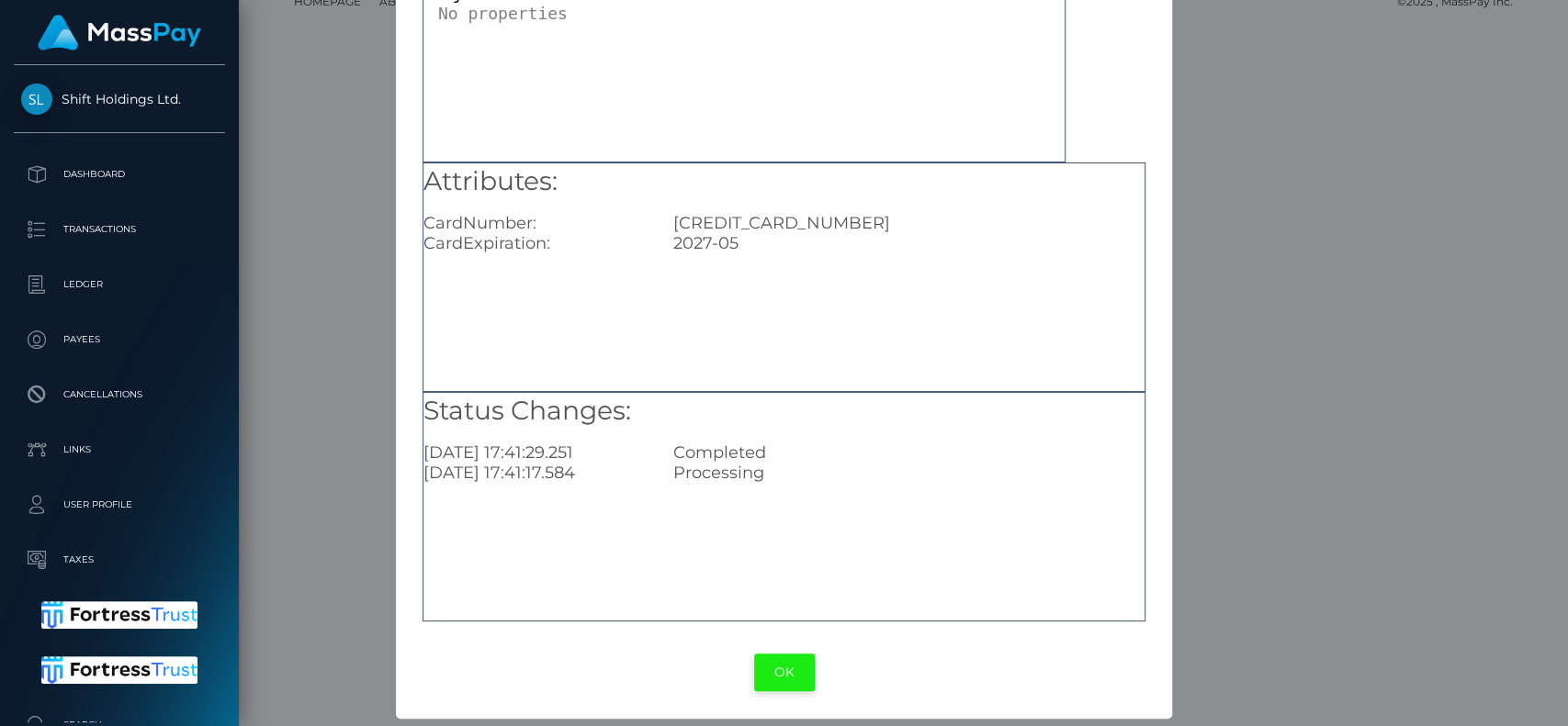
click at [762, 673] on button "OK" at bounding box center [785, 672] width 61 height 37
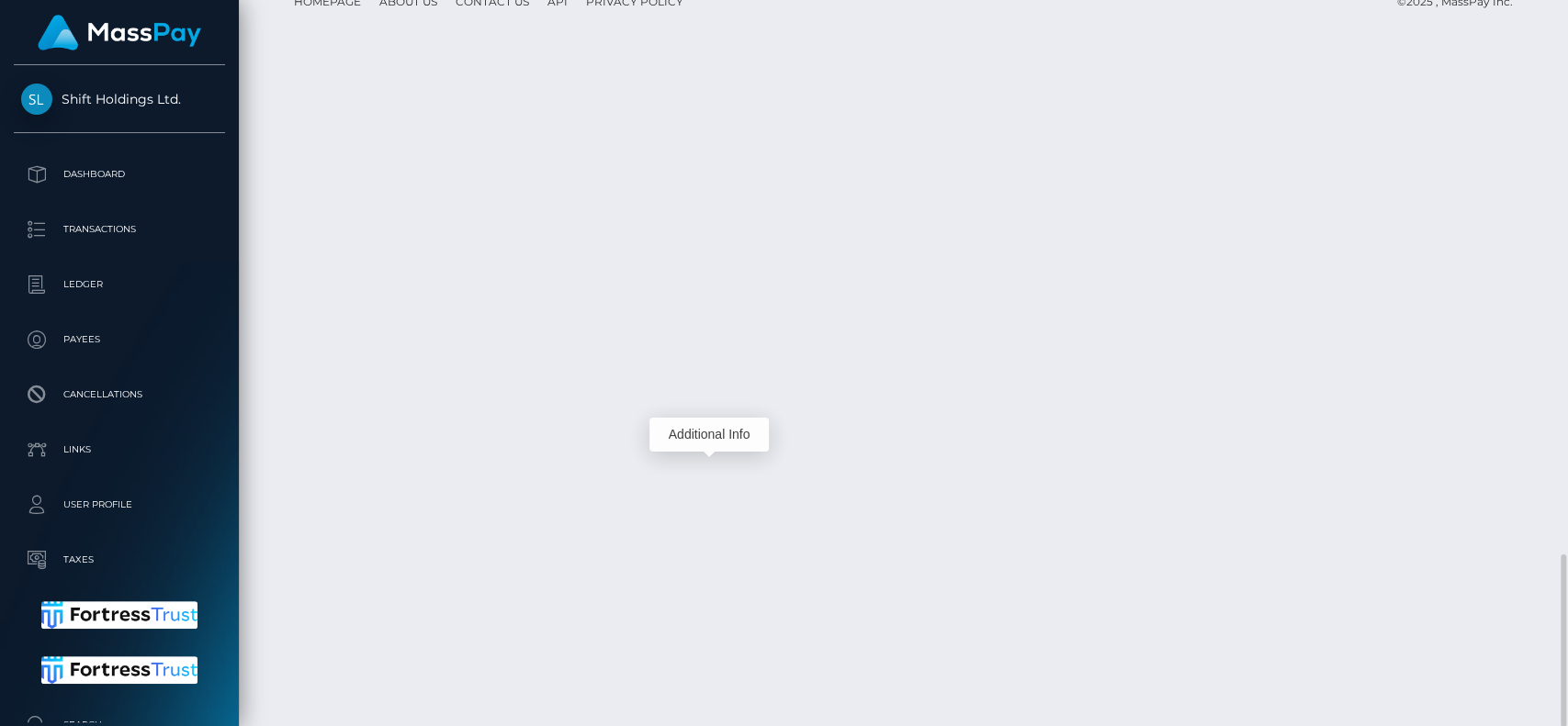
scroll to position [220, 406]
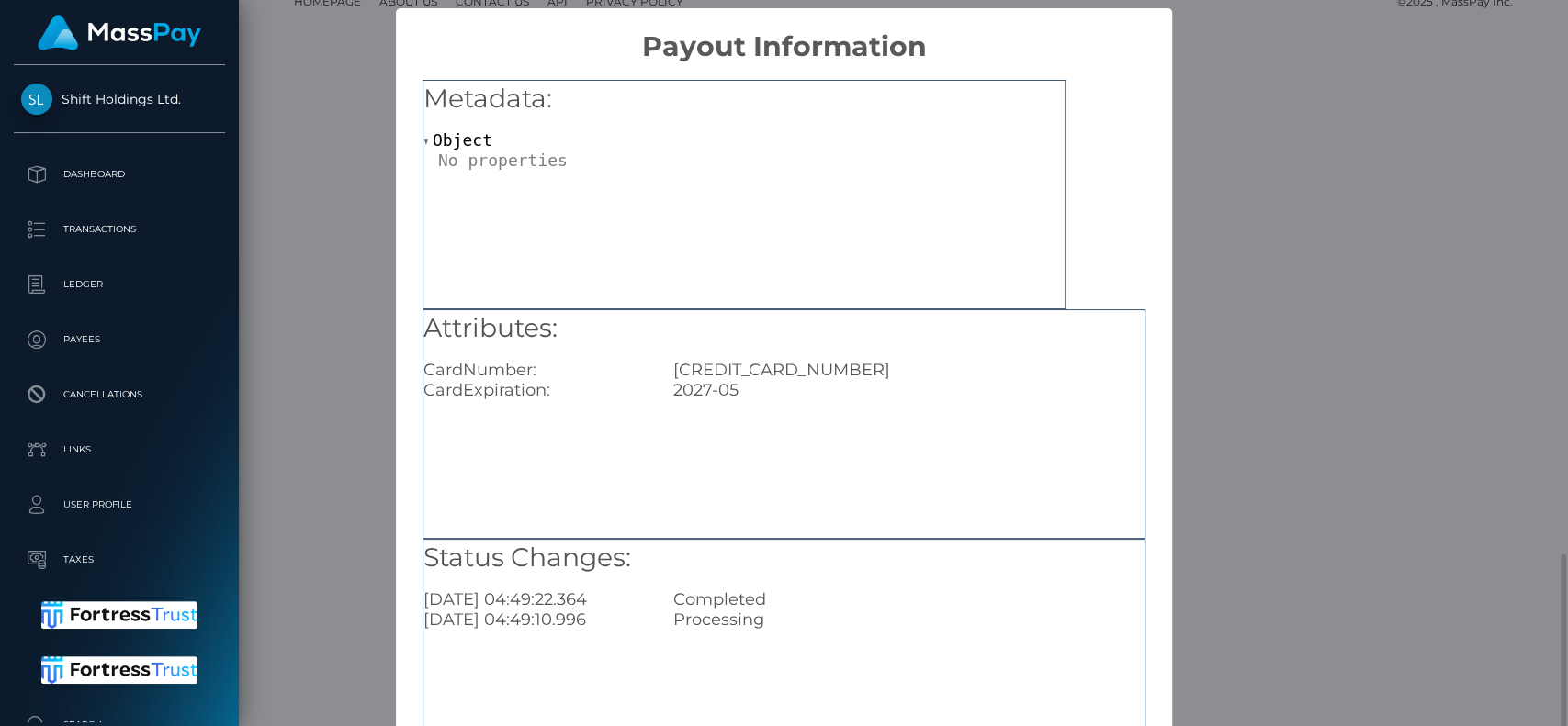
scroll to position [147, 0]
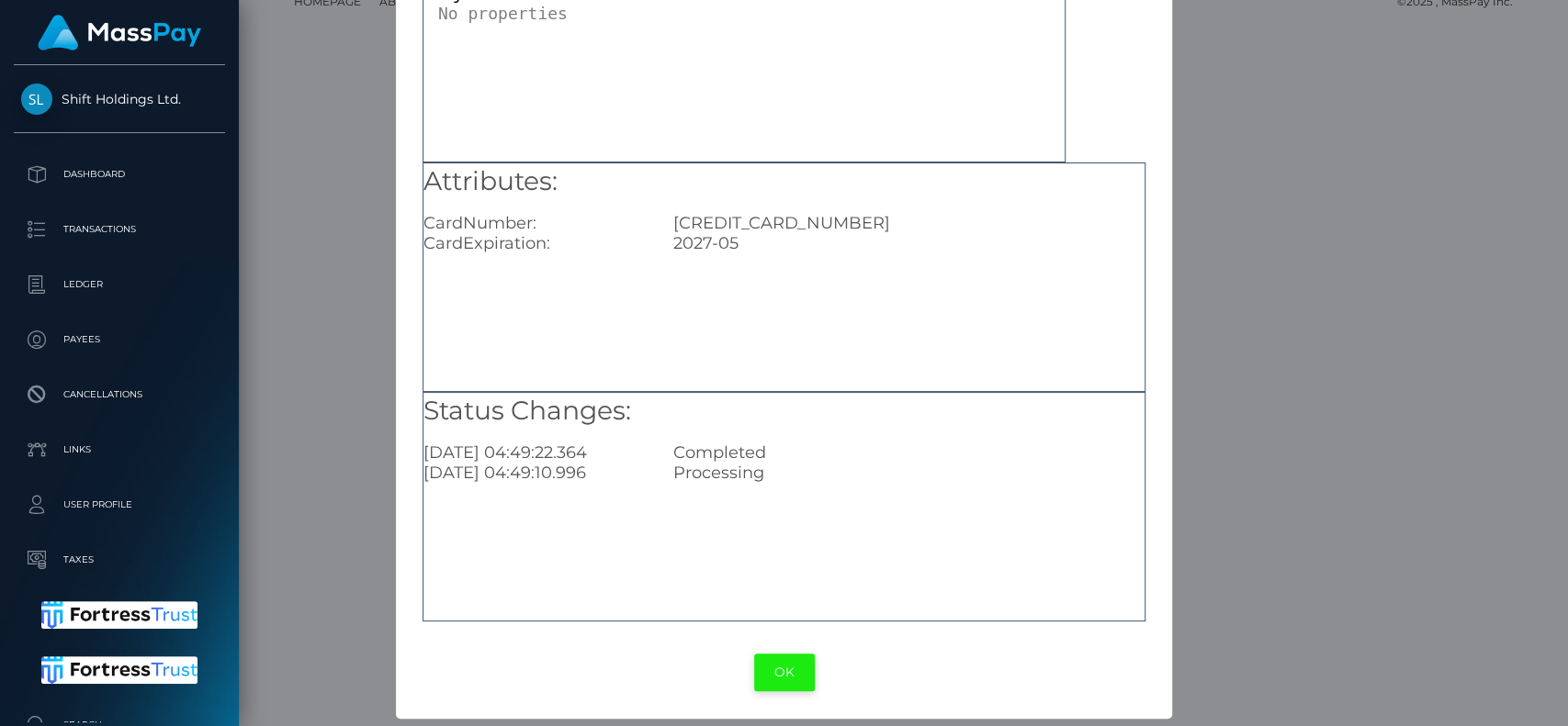
click at [769, 683] on button "OK" at bounding box center [785, 672] width 61 height 37
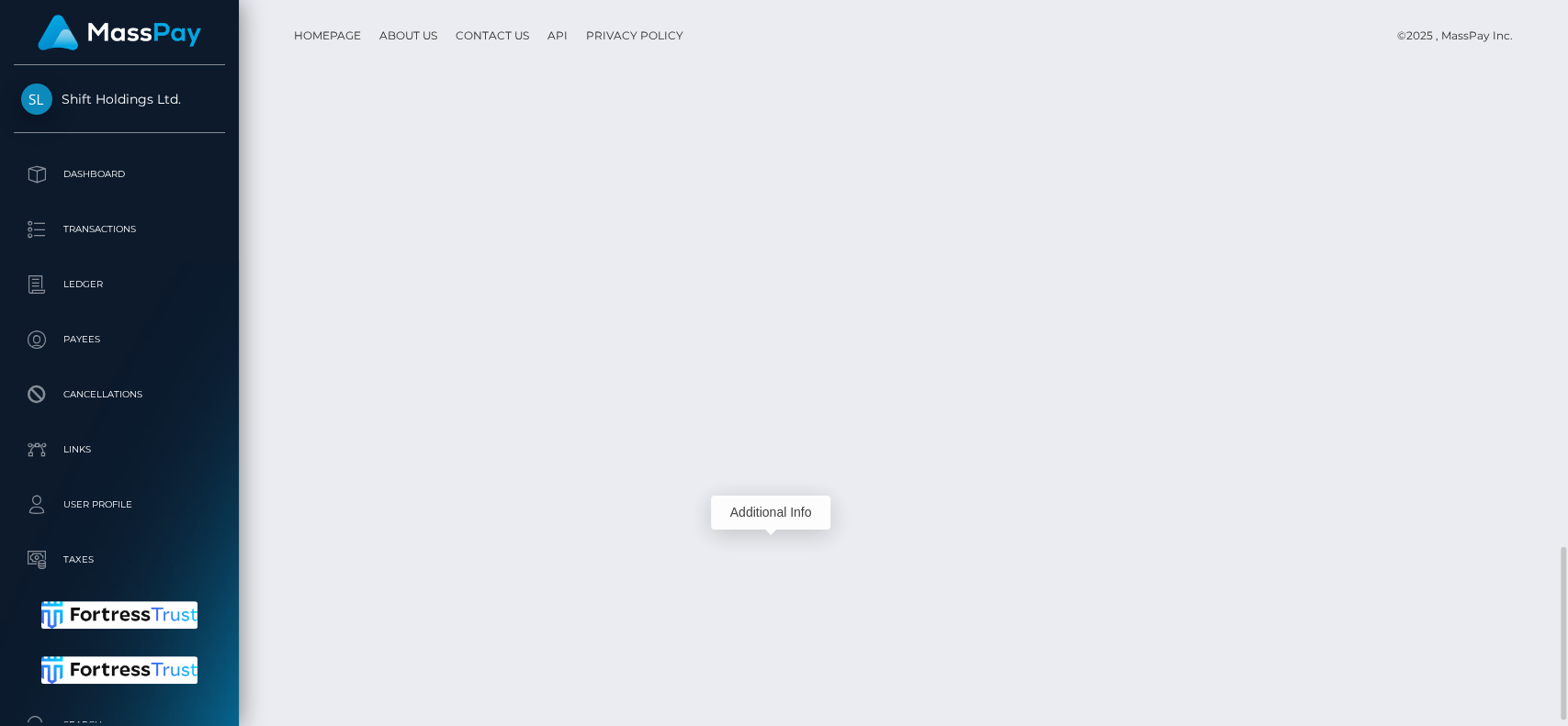
scroll to position [220, 406]
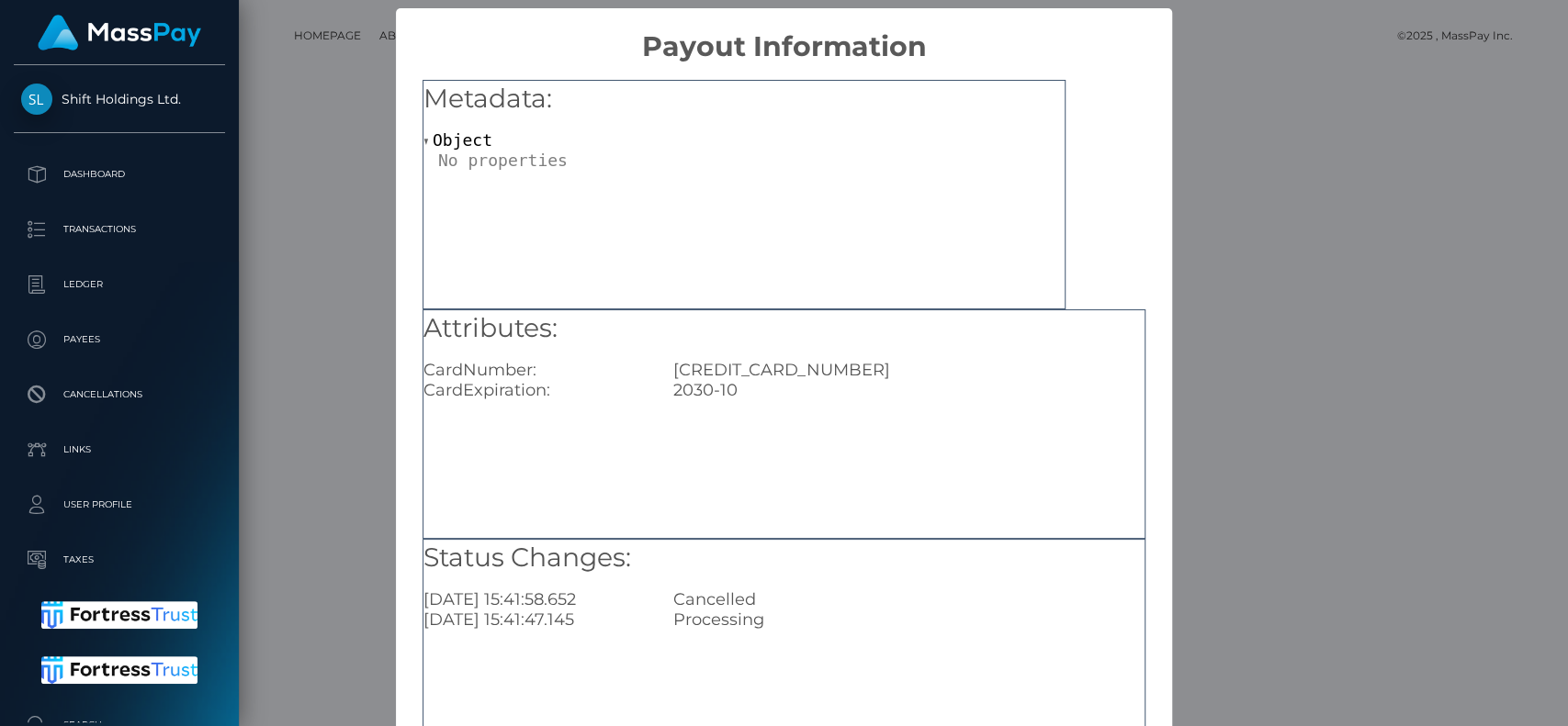
scroll to position [147, 0]
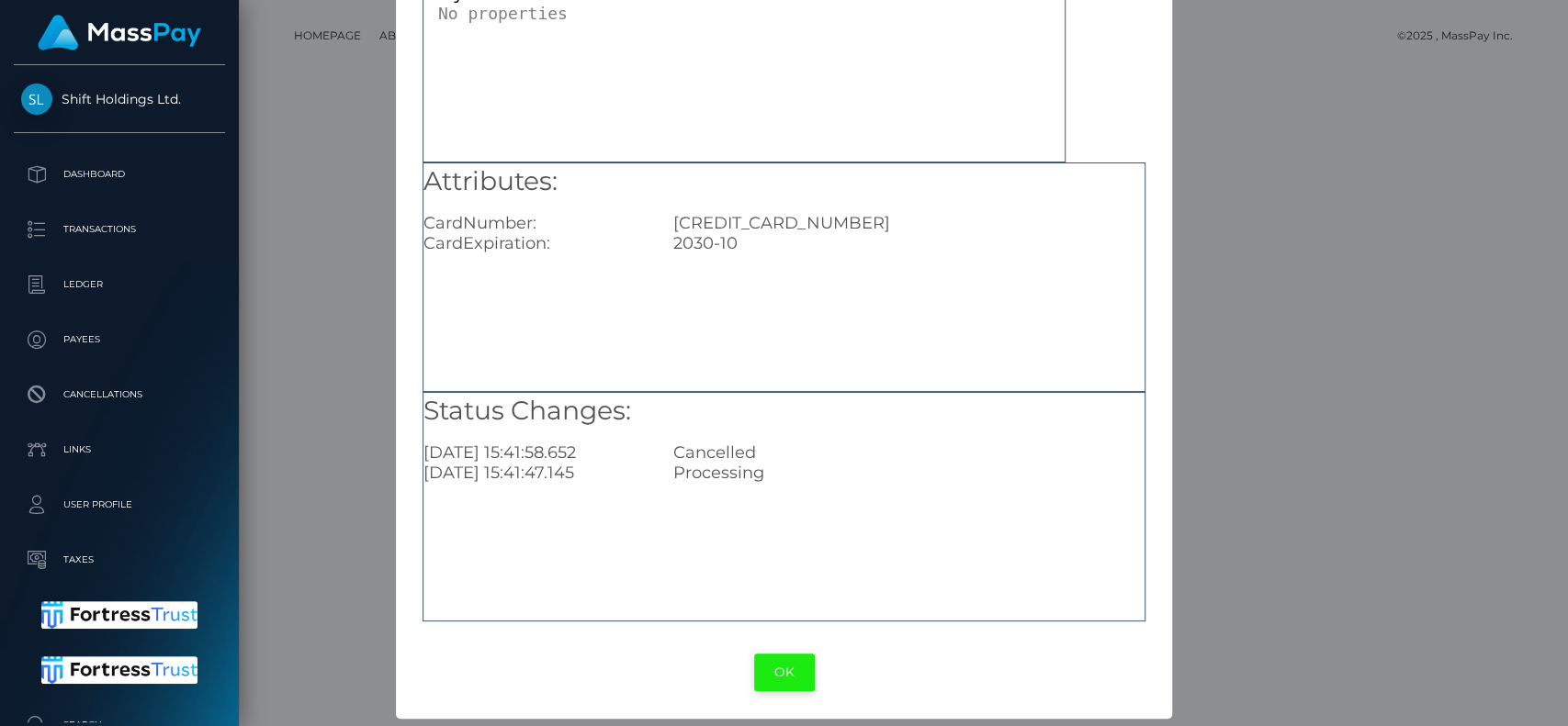
click at [773, 672] on button "OK" at bounding box center [785, 672] width 61 height 37
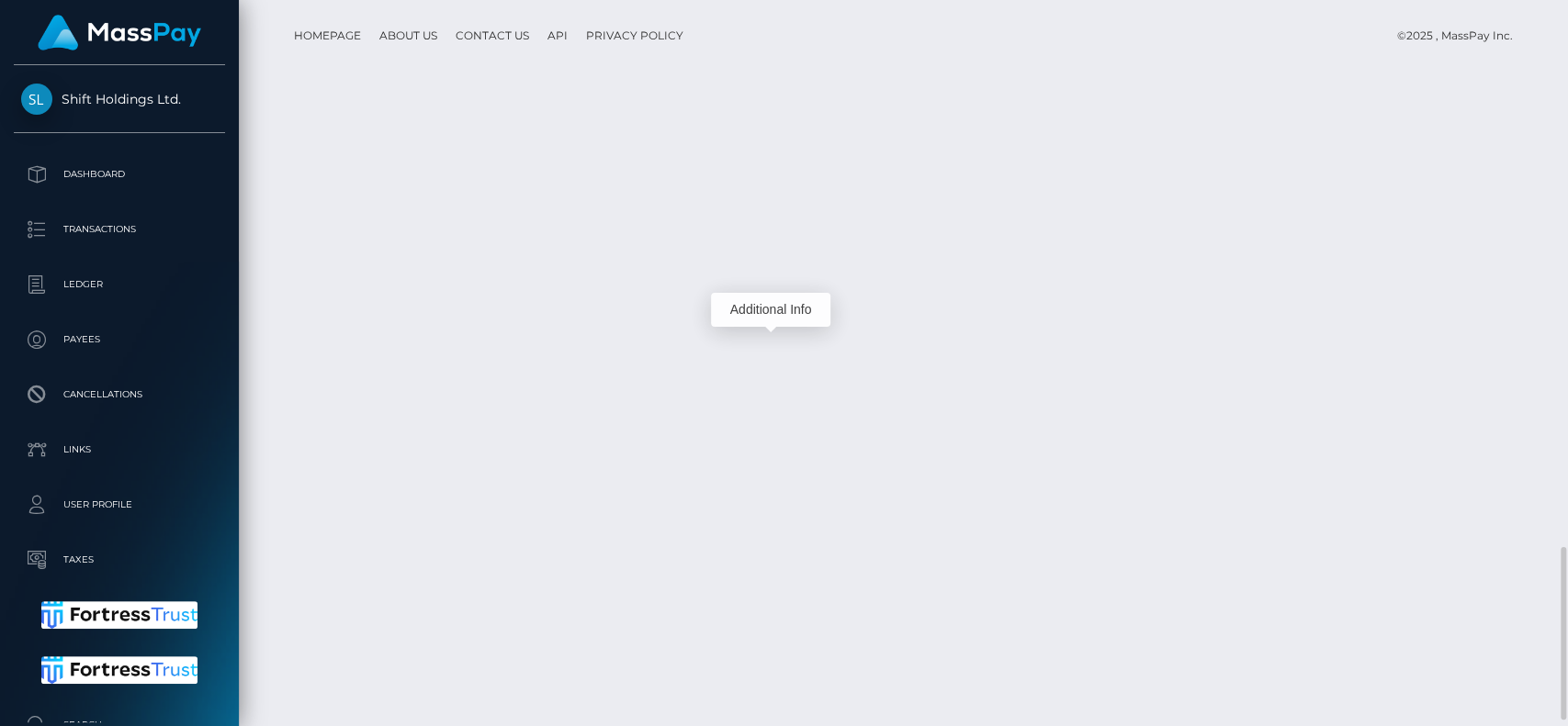
scroll to position [220, 406]
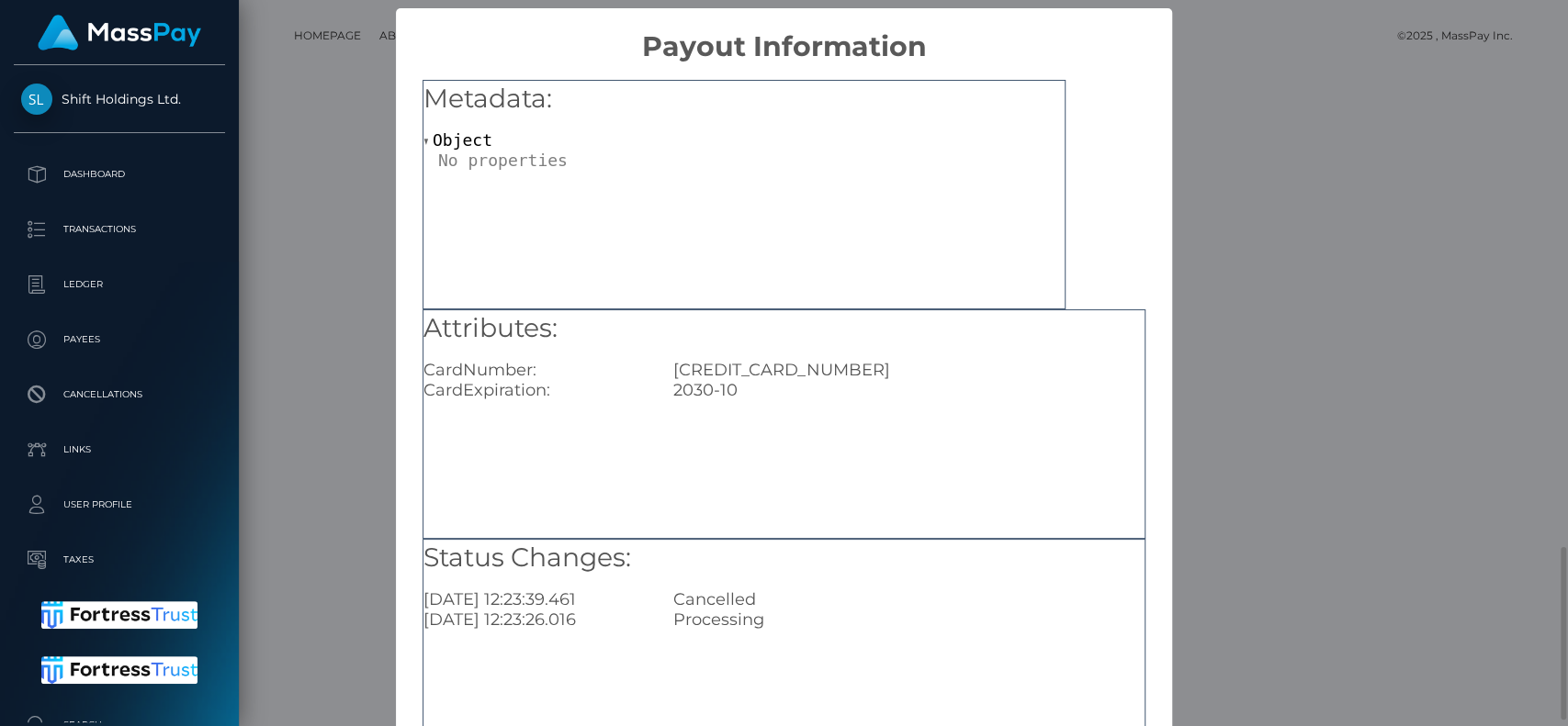
scroll to position [147, 0]
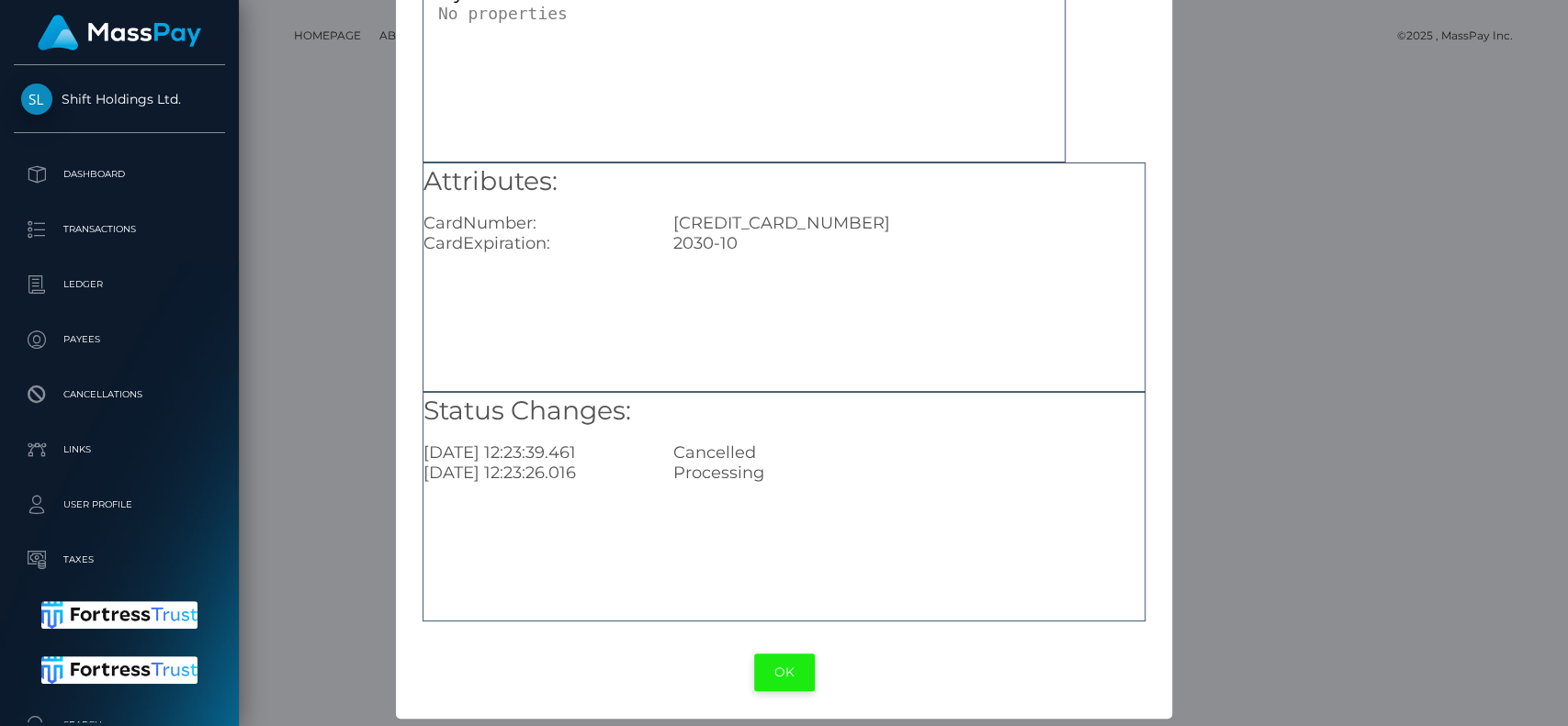
click at [769, 665] on button "OK" at bounding box center [785, 672] width 61 height 37
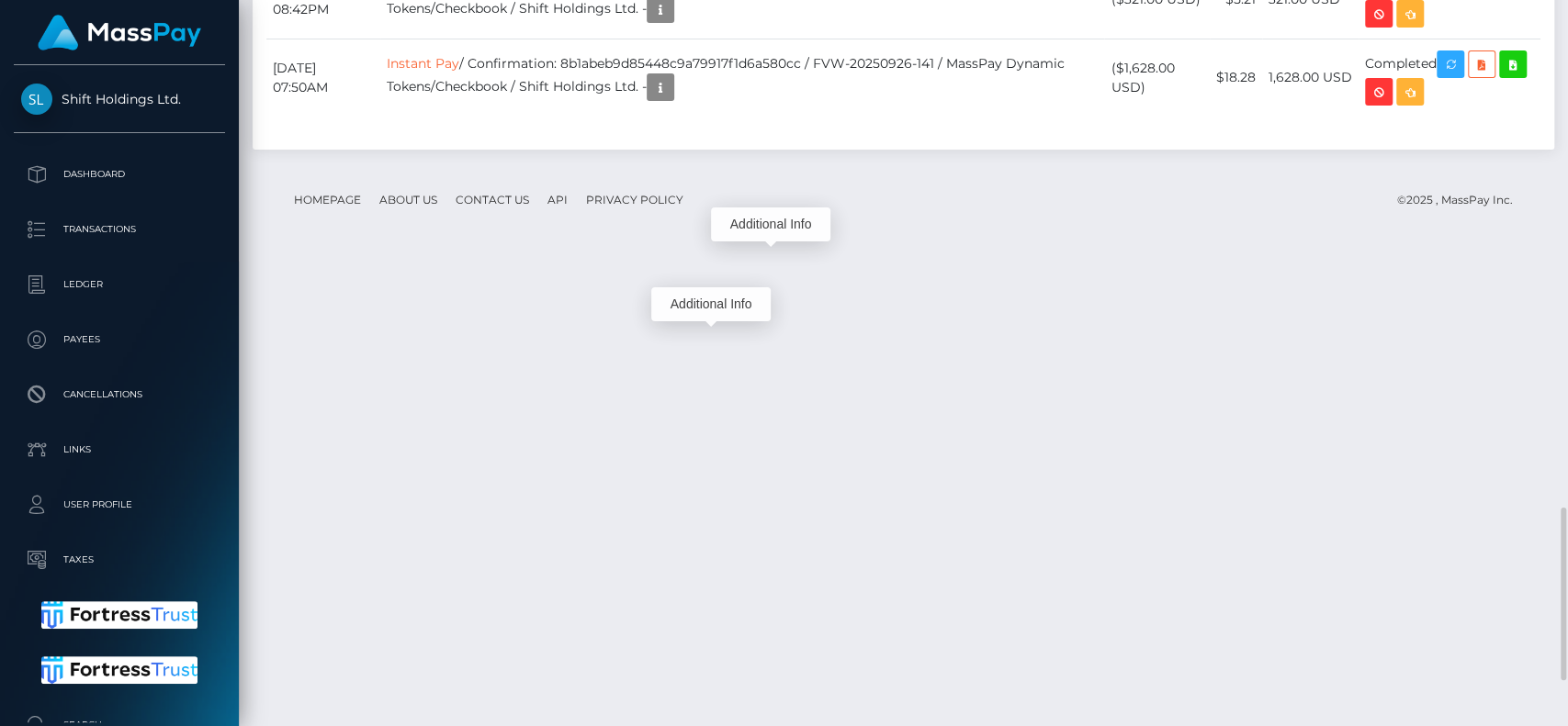
scroll to position [220, 406]
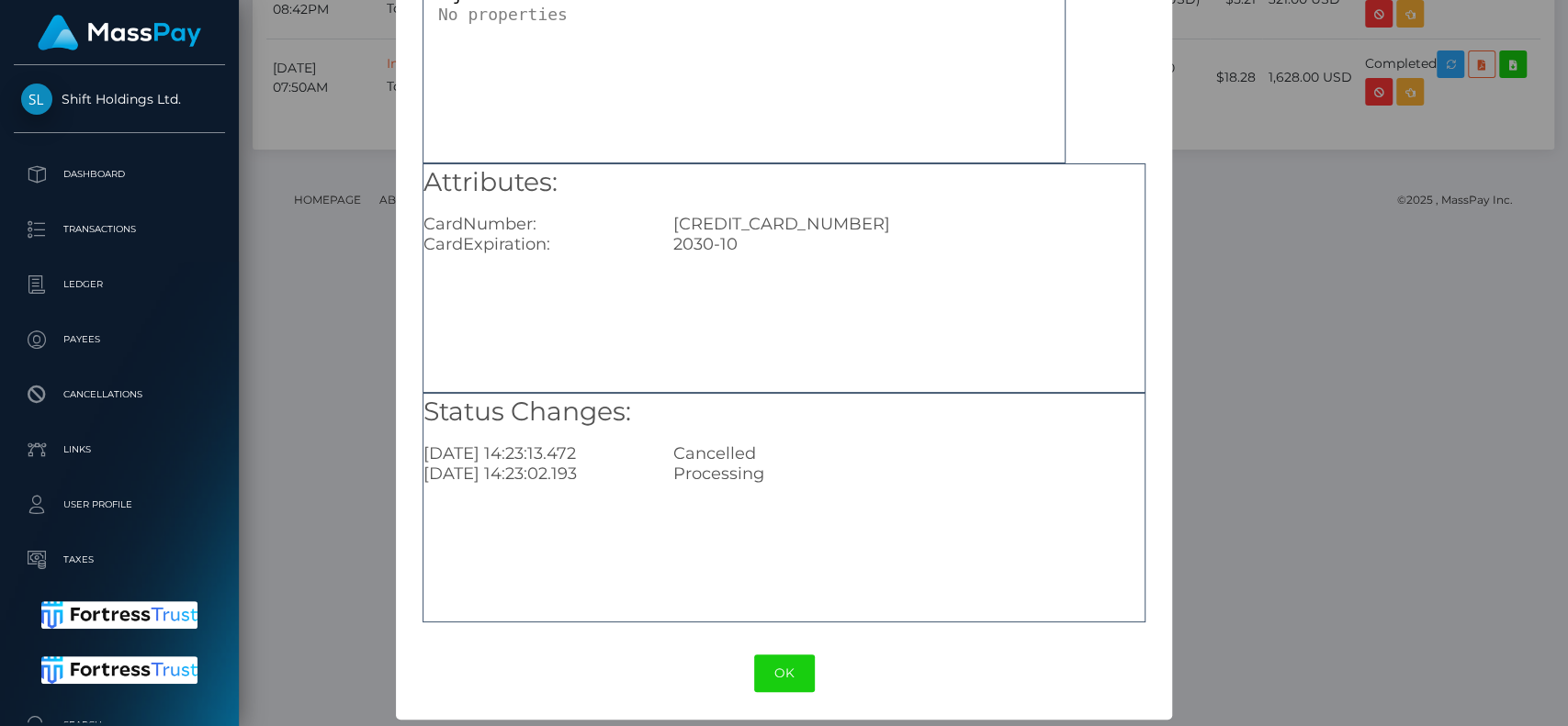
scroll to position [147, 0]
click at [777, 663] on button "OK" at bounding box center [785, 672] width 61 height 37
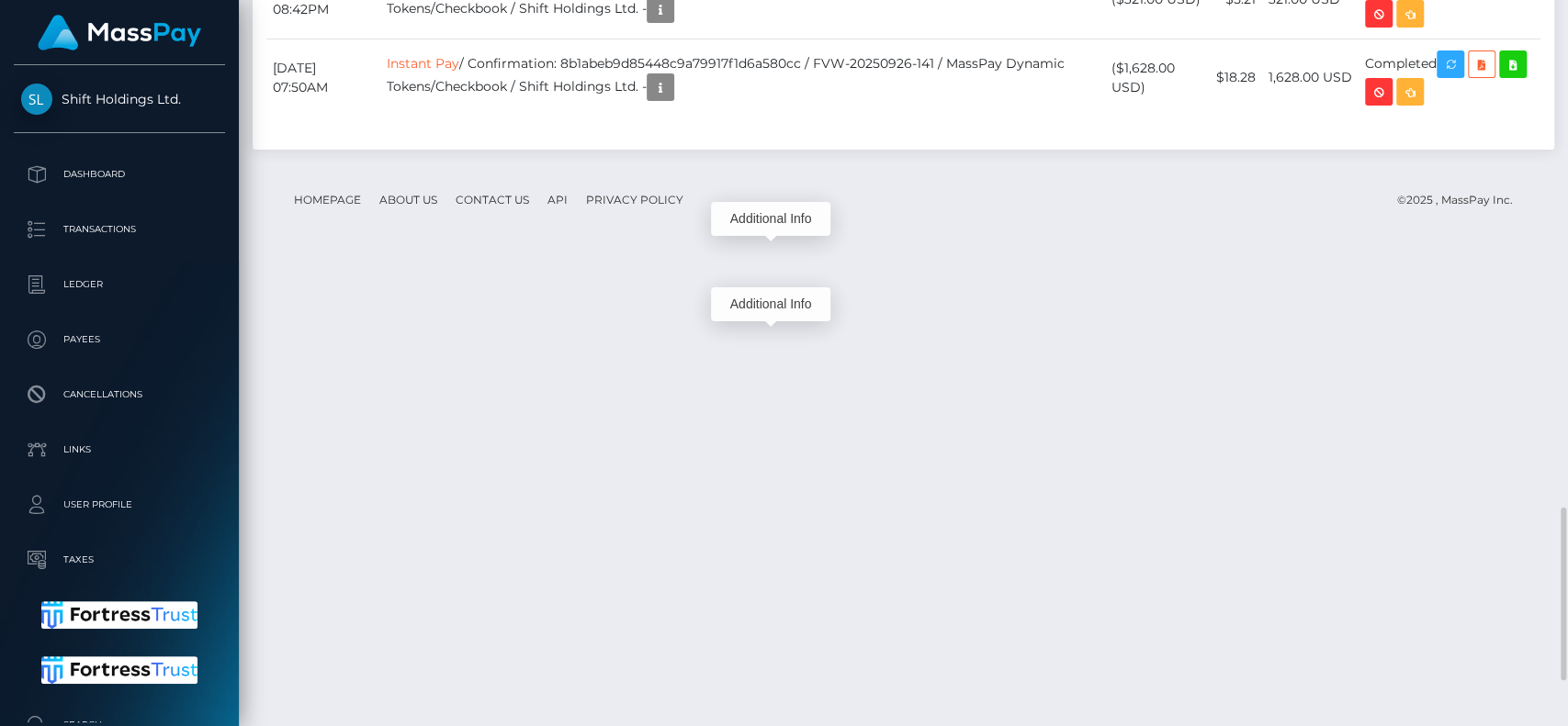
scroll to position [220, 406]
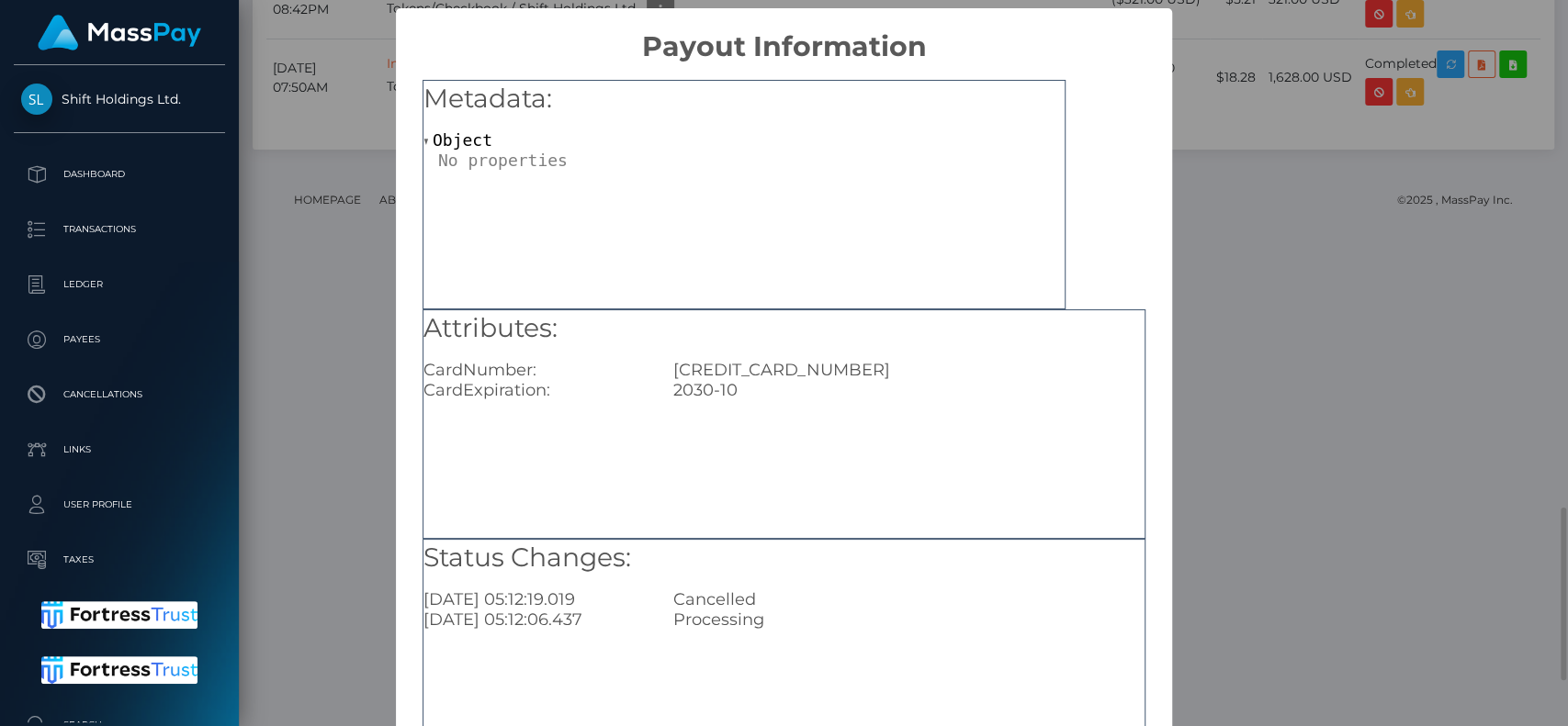
scroll to position [147, 0]
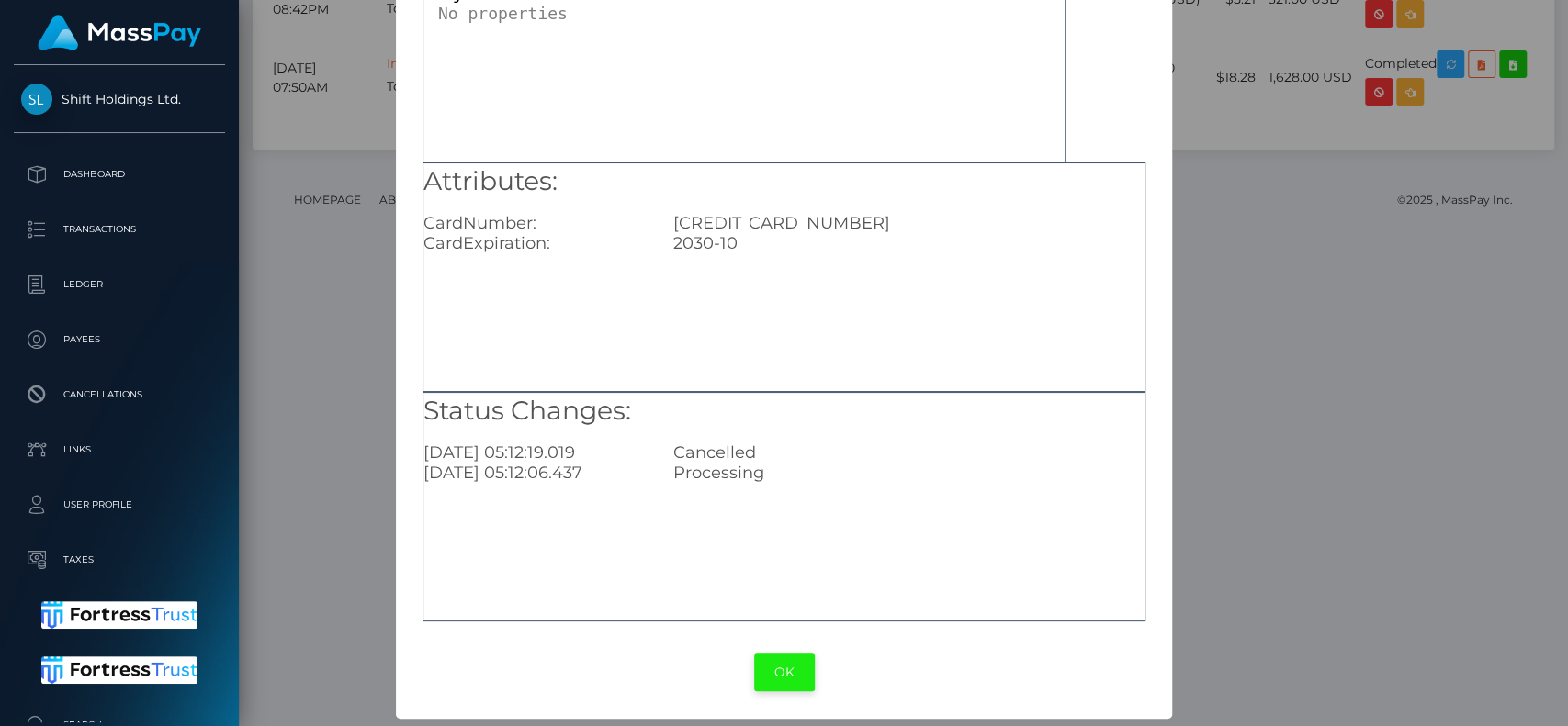
click at [757, 661] on button "OK" at bounding box center [785, 672] width 61 height 37
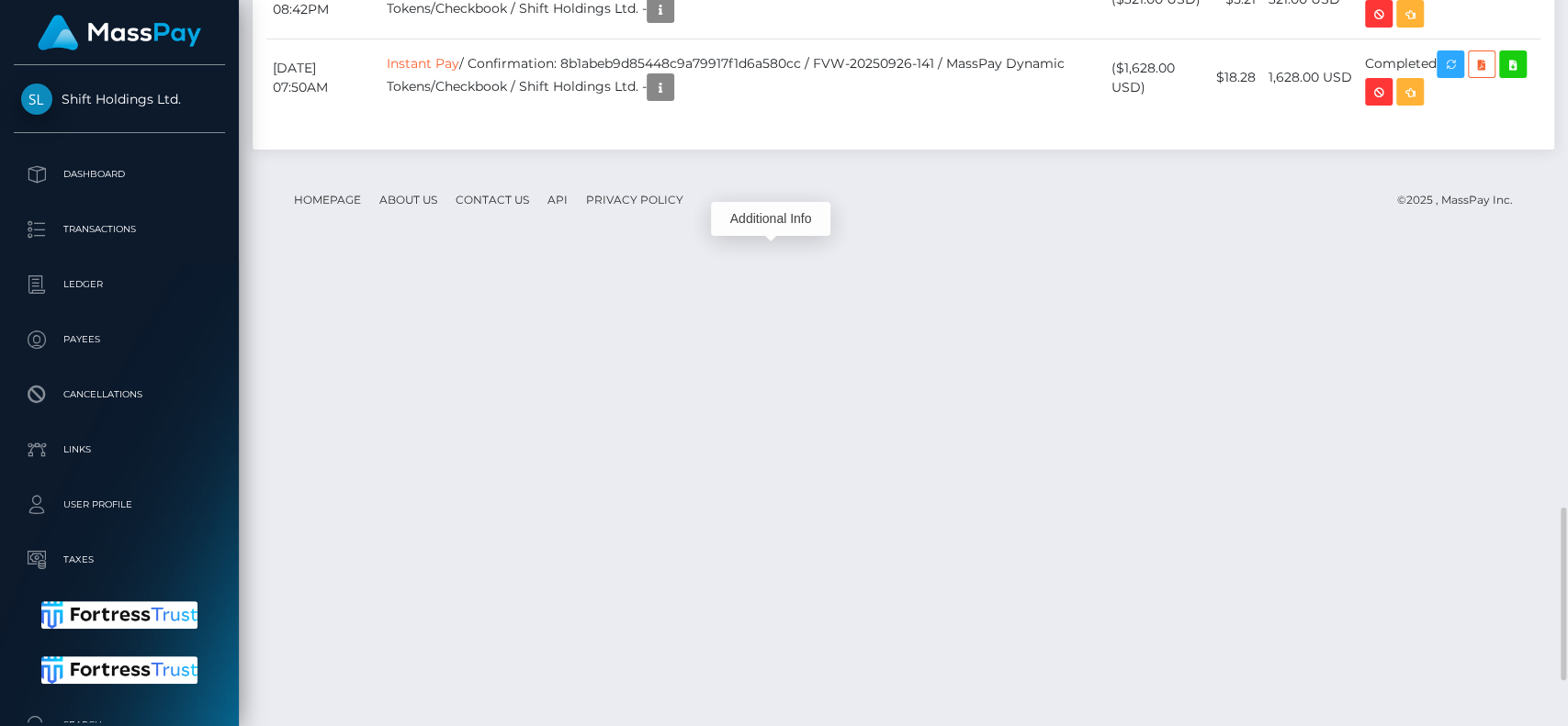
scroll to position [220, 406]
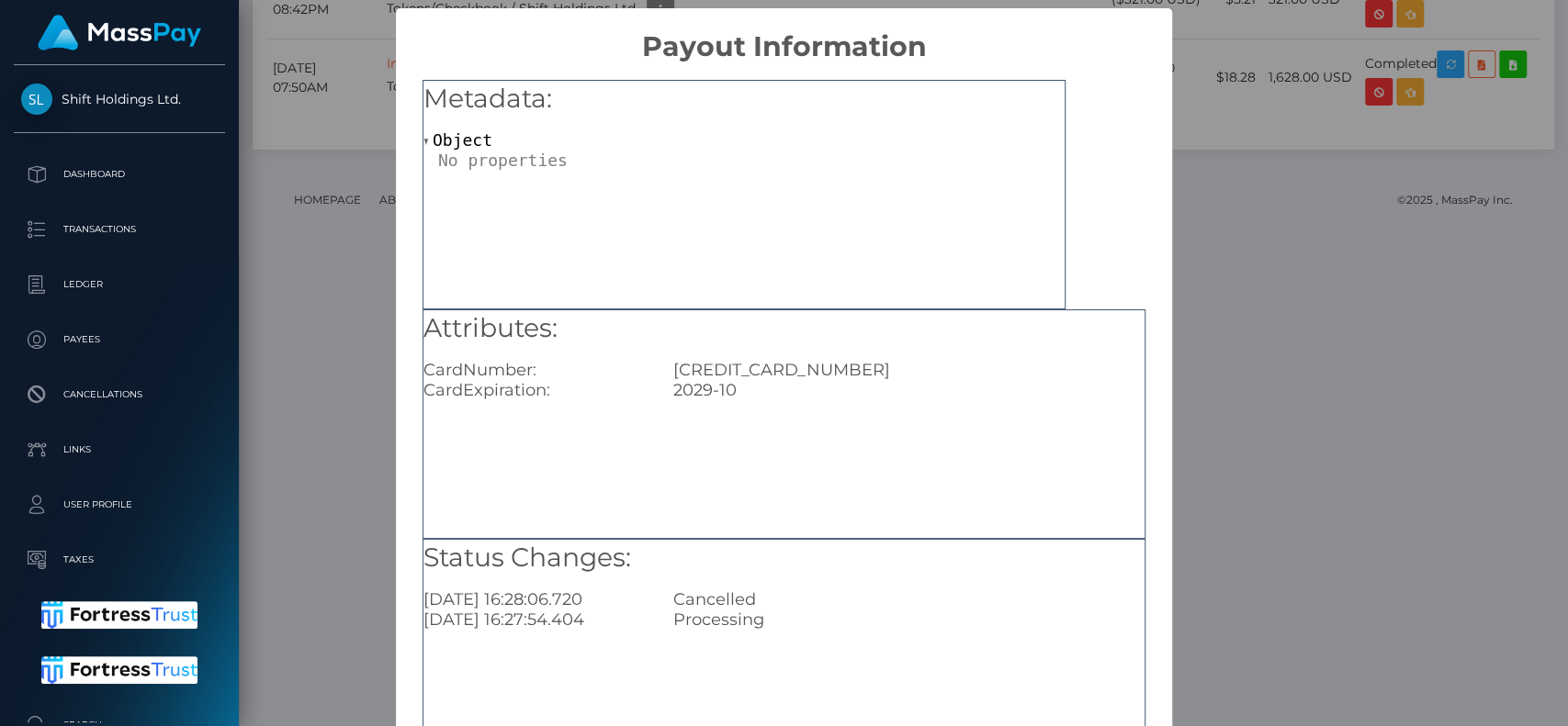
scroll to position [147, 0]
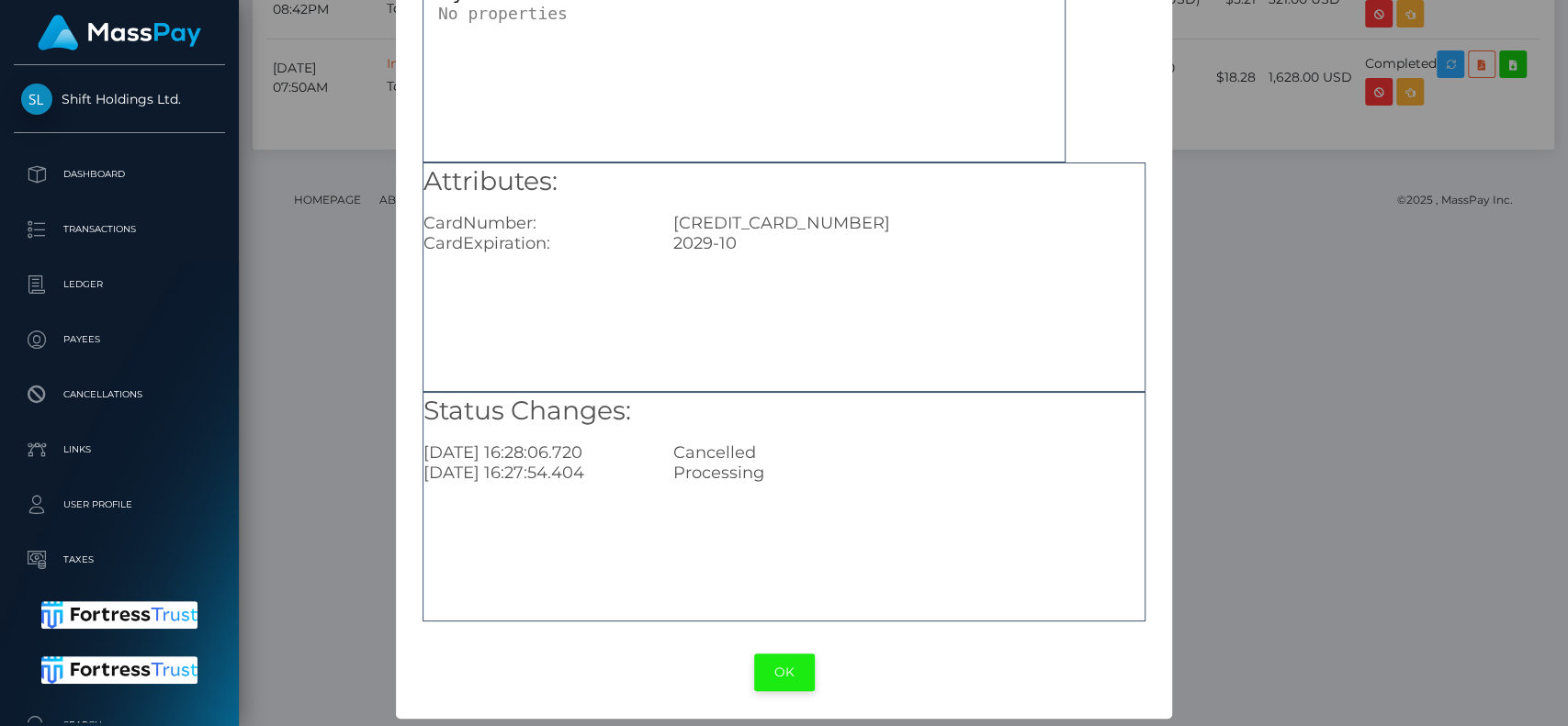
click at [760, 665] on button "OK" at bounding box center [785, 672] width 61 height 37
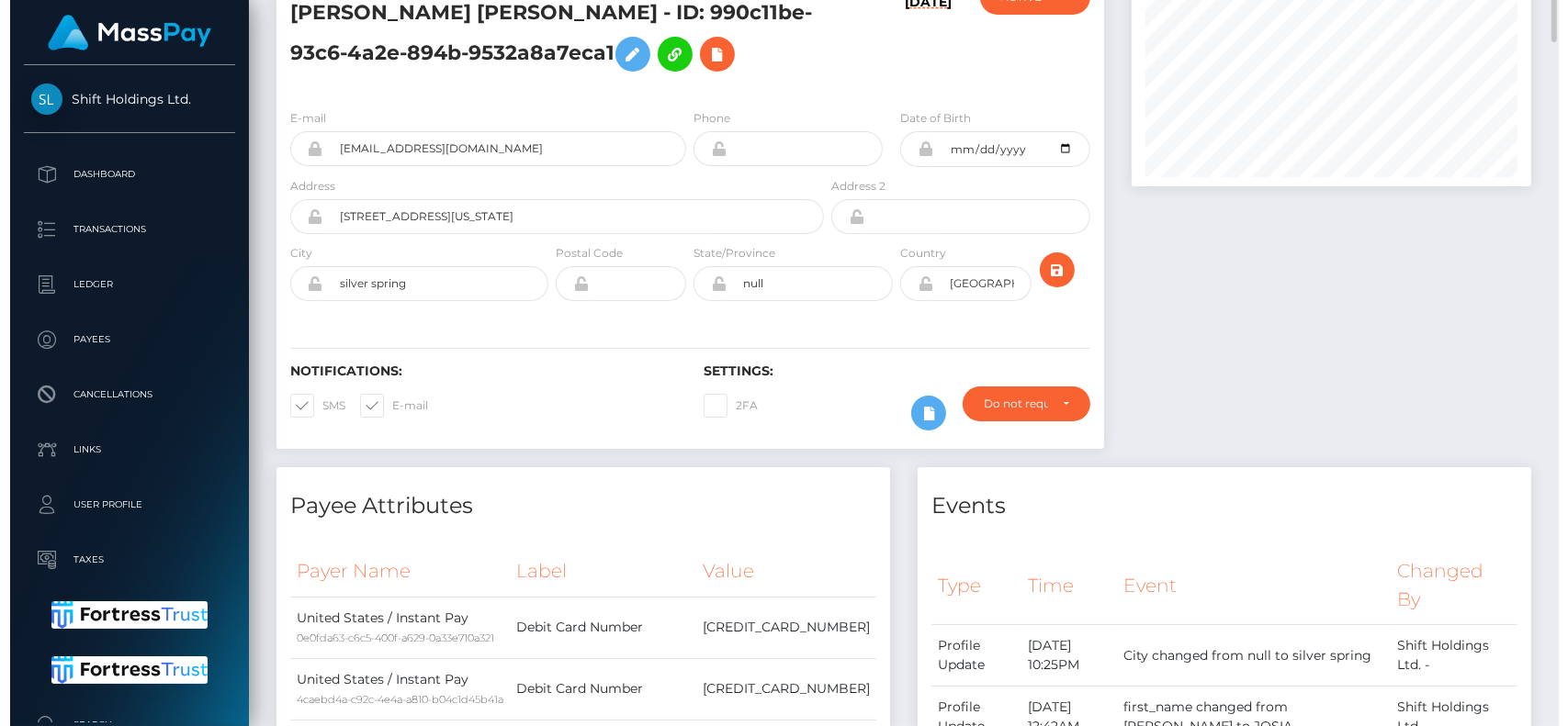
scroll to position [0, 0]
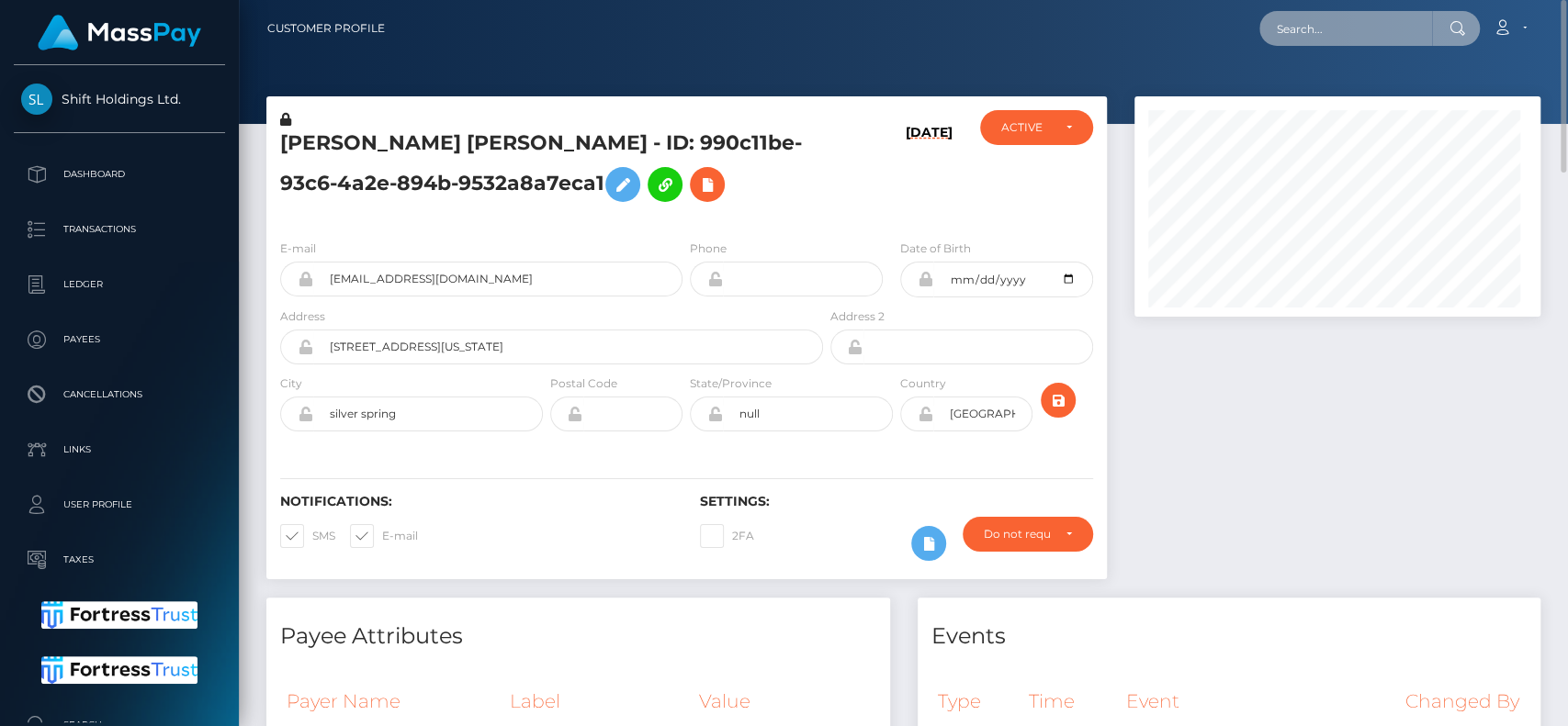
click at [1308, 25] on input "text" at bounding box center [1346, 28] width 172 height 35
paste input "trustsasha@hotmail.com"
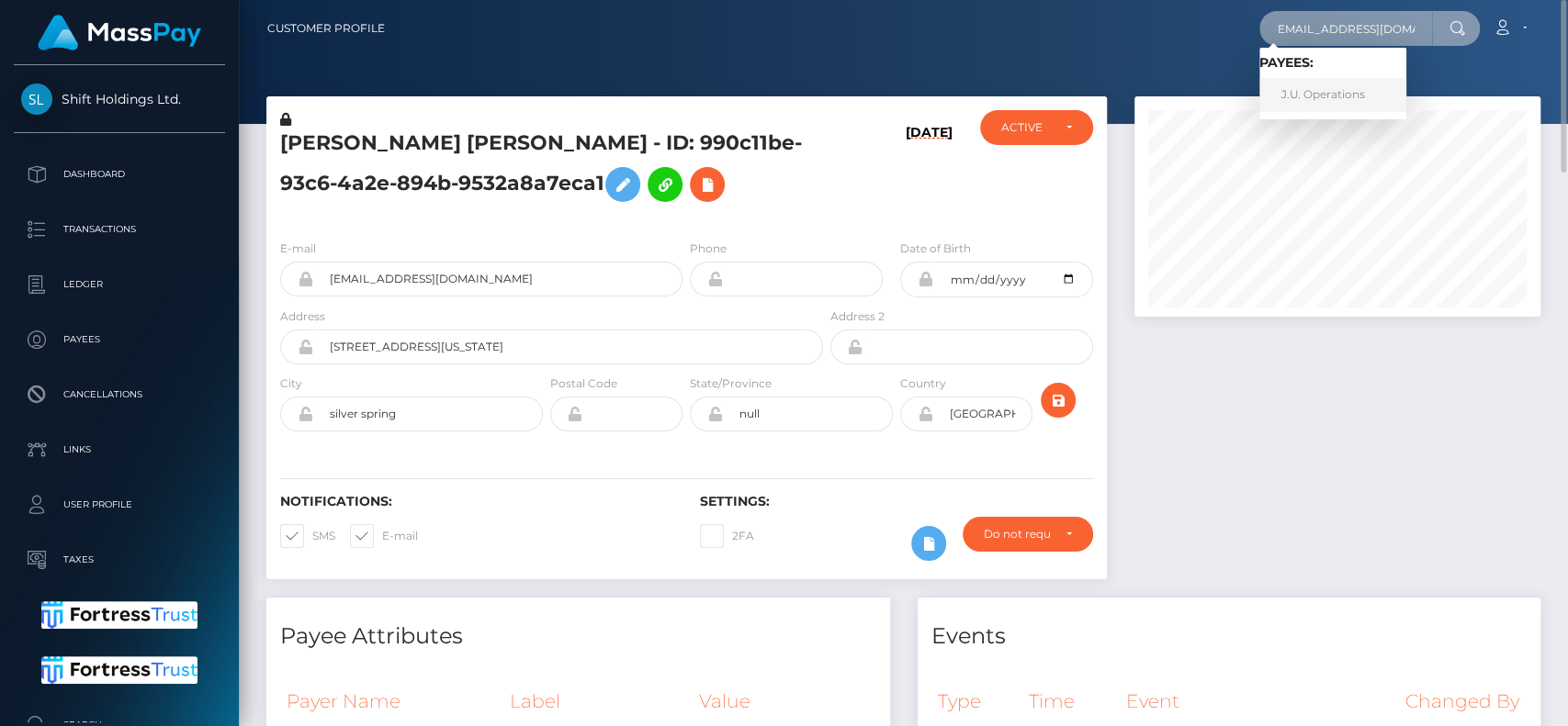
type input "trustsasha@hotmail.com"
click at [1293, 87] on link "J.U. Operations" at bounding box center [1333, 95] width 147 height 34
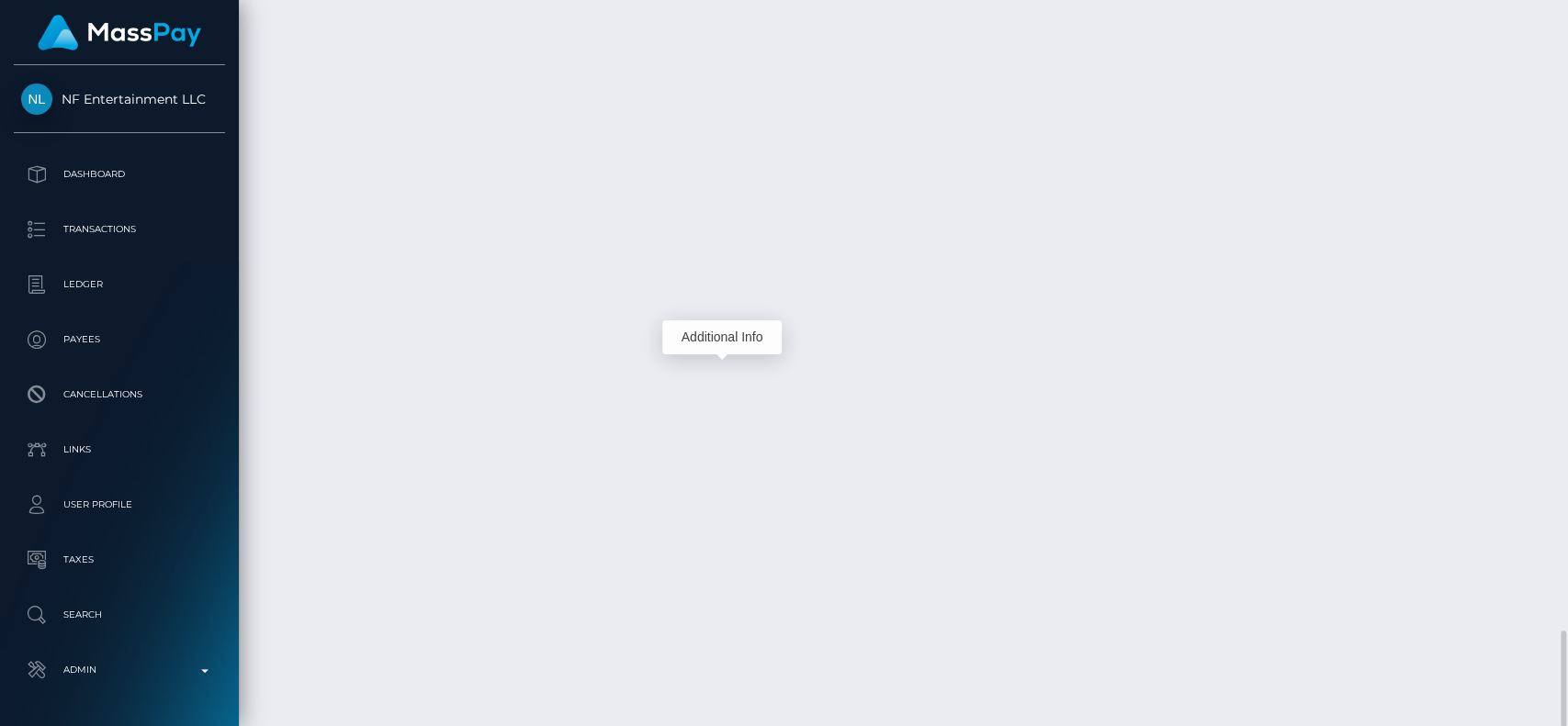
scroll to position [220, 406]
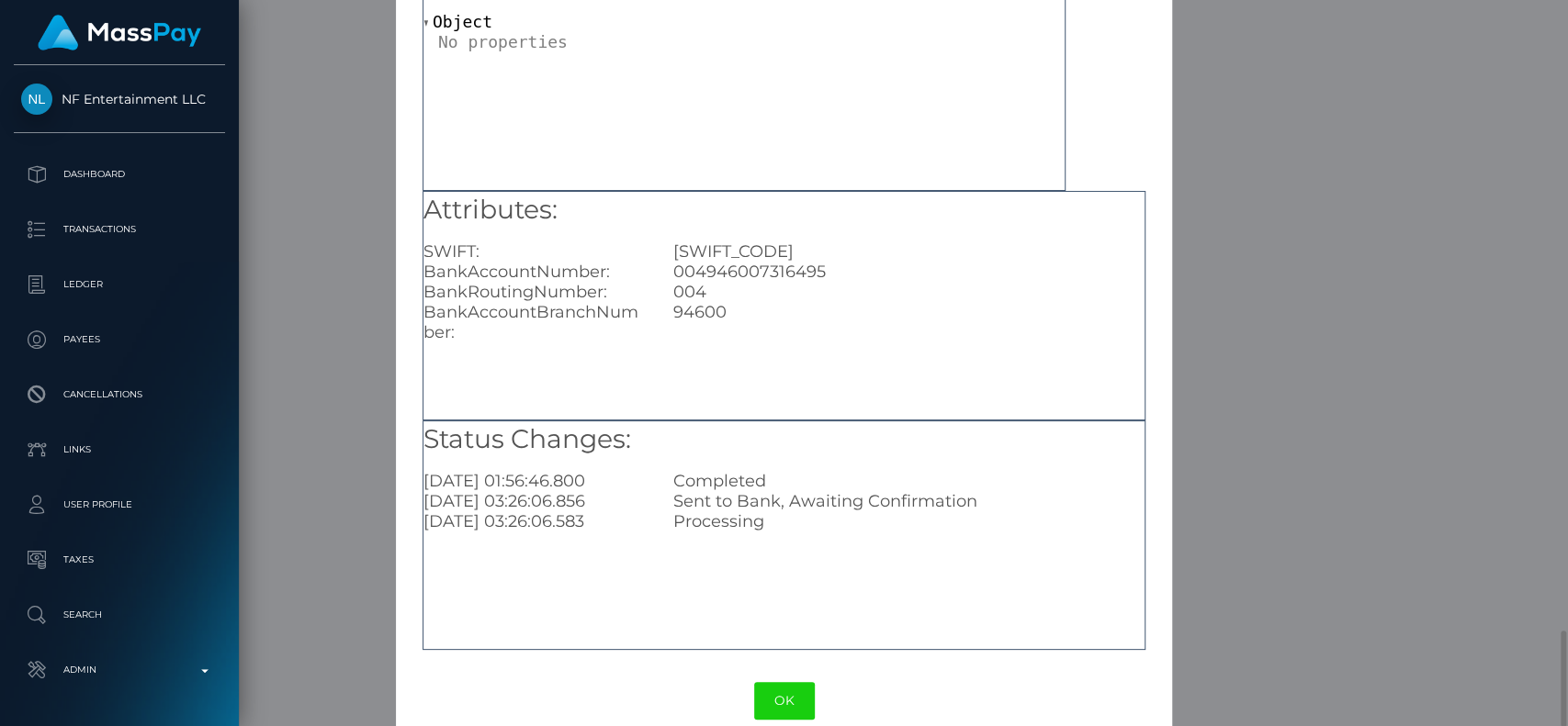
scroll to position [119, 0]
click at [764, 690] on button "OK" at bounding box center [785, 700] width 61 height 37
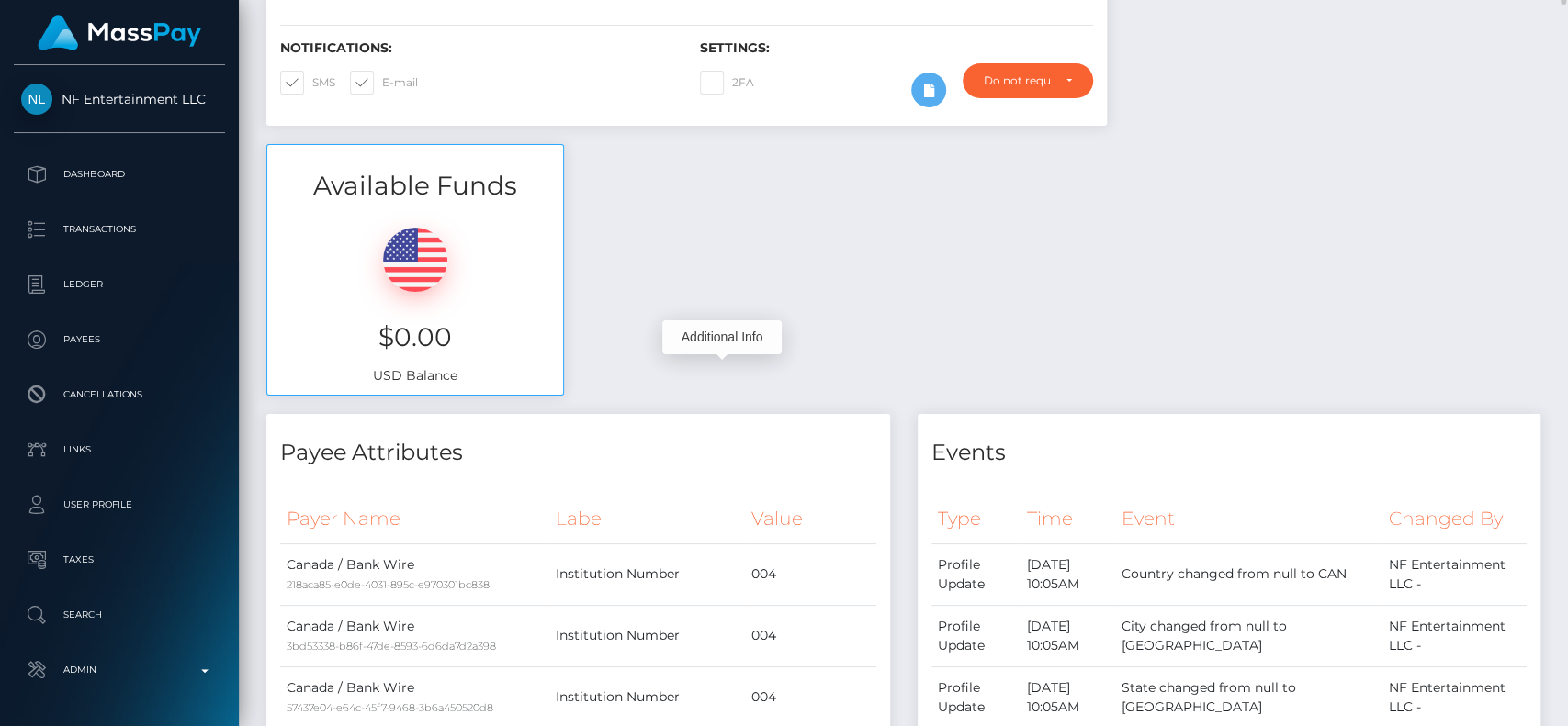
scroll to position [0, 0]
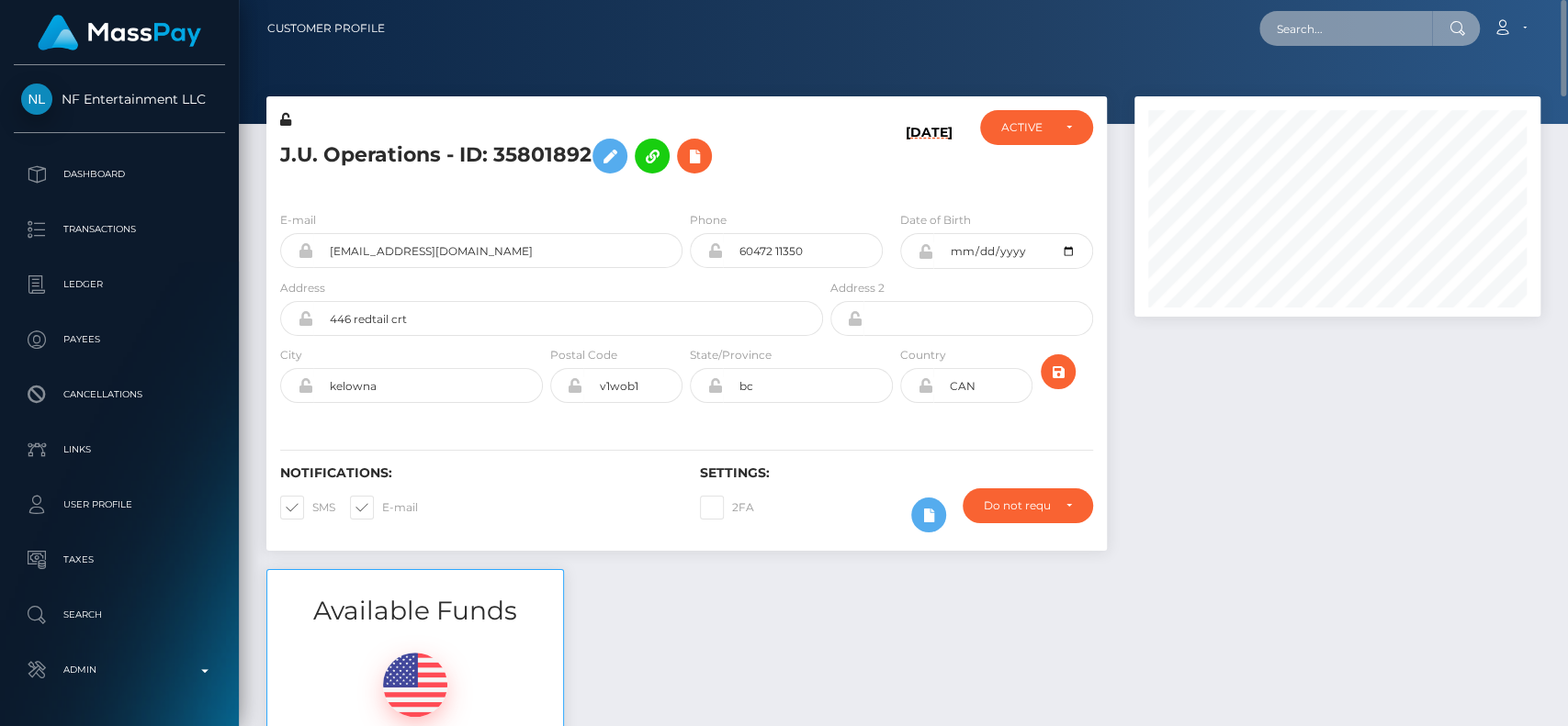
click at [1300, 11] on input "text" at bounding box center [1346, 28] width 172 height 35
paste input "[EMAIL_ADDRESS][DOMAIN_NAME]"
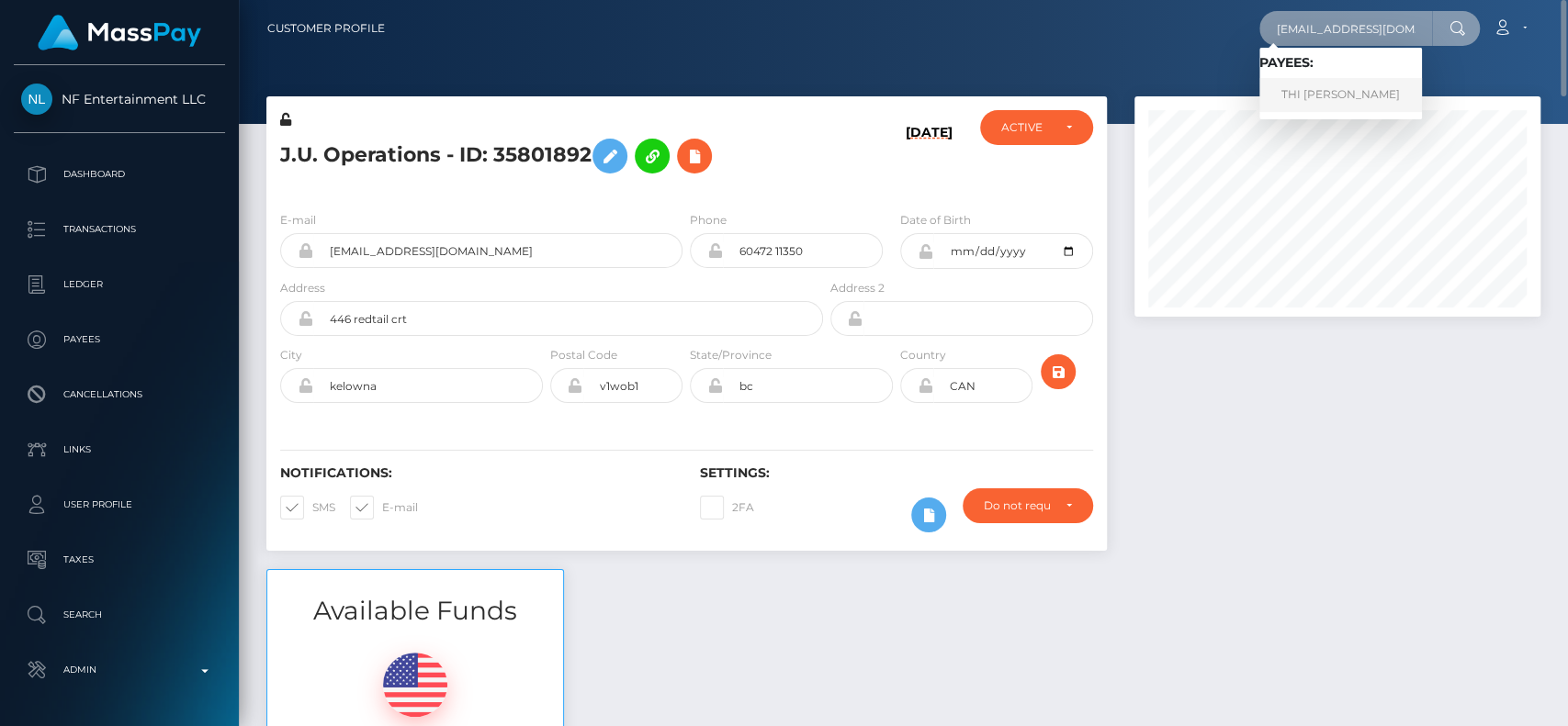
type input "[EMAIL_ADDRESS][DOMAIN_NAME]"
click at [1344, 82] on link "THI [PERSON_NAME]" at bounding box center [1341, 95] width 162 height 34
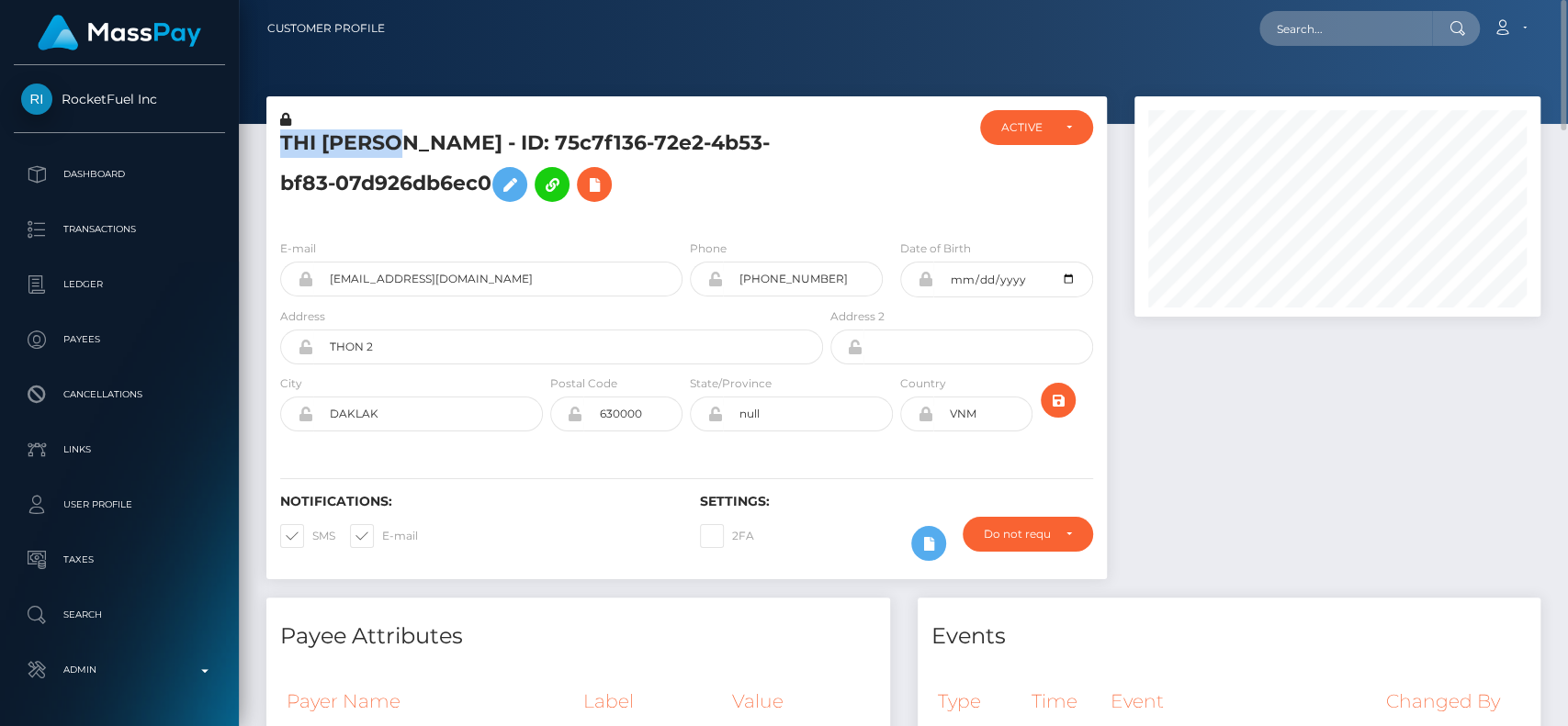
drag, startPoint x: 282, startPoint y: 150, endPoint x: 397, endPoint y: 150, distance: 115.0
click at [397, 150] on h5 "THI [PERSON_NAME] - ID: 75c7f136-72e2-4b53-bf83-07d926db6ec0" at bounding box center [546, 170] width 532 height 82
copy h5 "THI [PERSON_NAME]"
click at [1387, 19] on input "text" at bounding box center [1346, 28] width 172 height 35
paste input "THI [PERSON_NAME]"
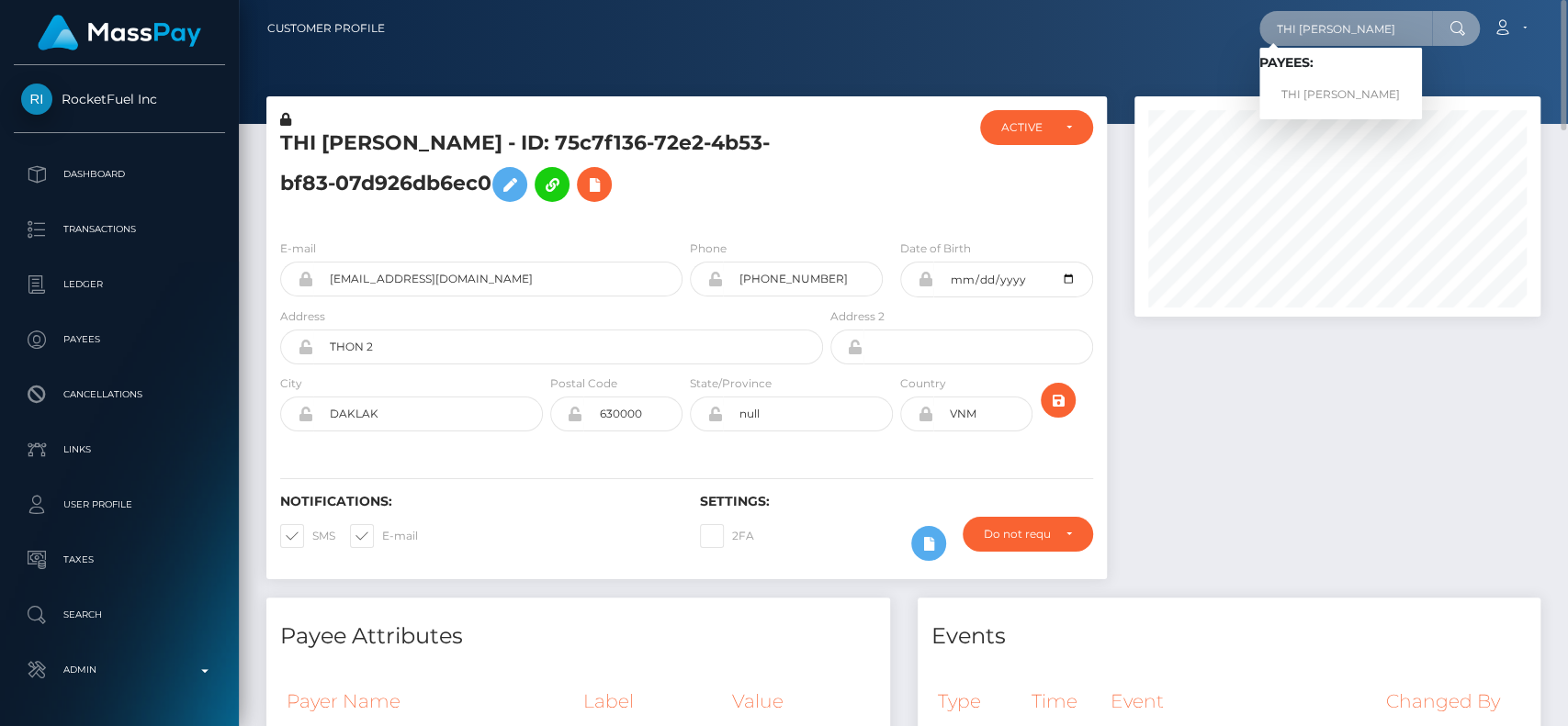
paste input "[PERSON_NAME]"
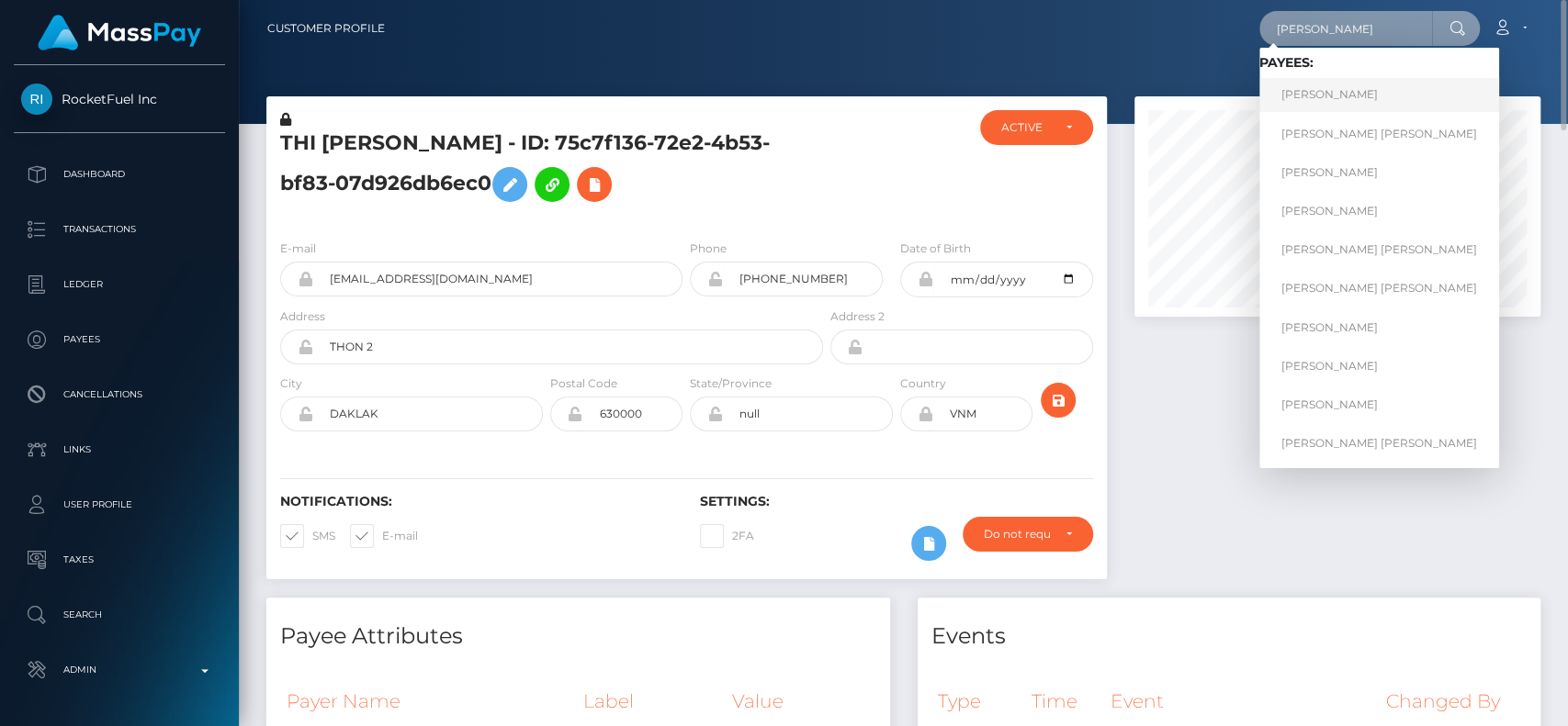
type input "[PERSON_NAME]"
click at [1318, 99] on link "[PERSON_NAME]" at bounding box center [1379, 95] width 240 height 34
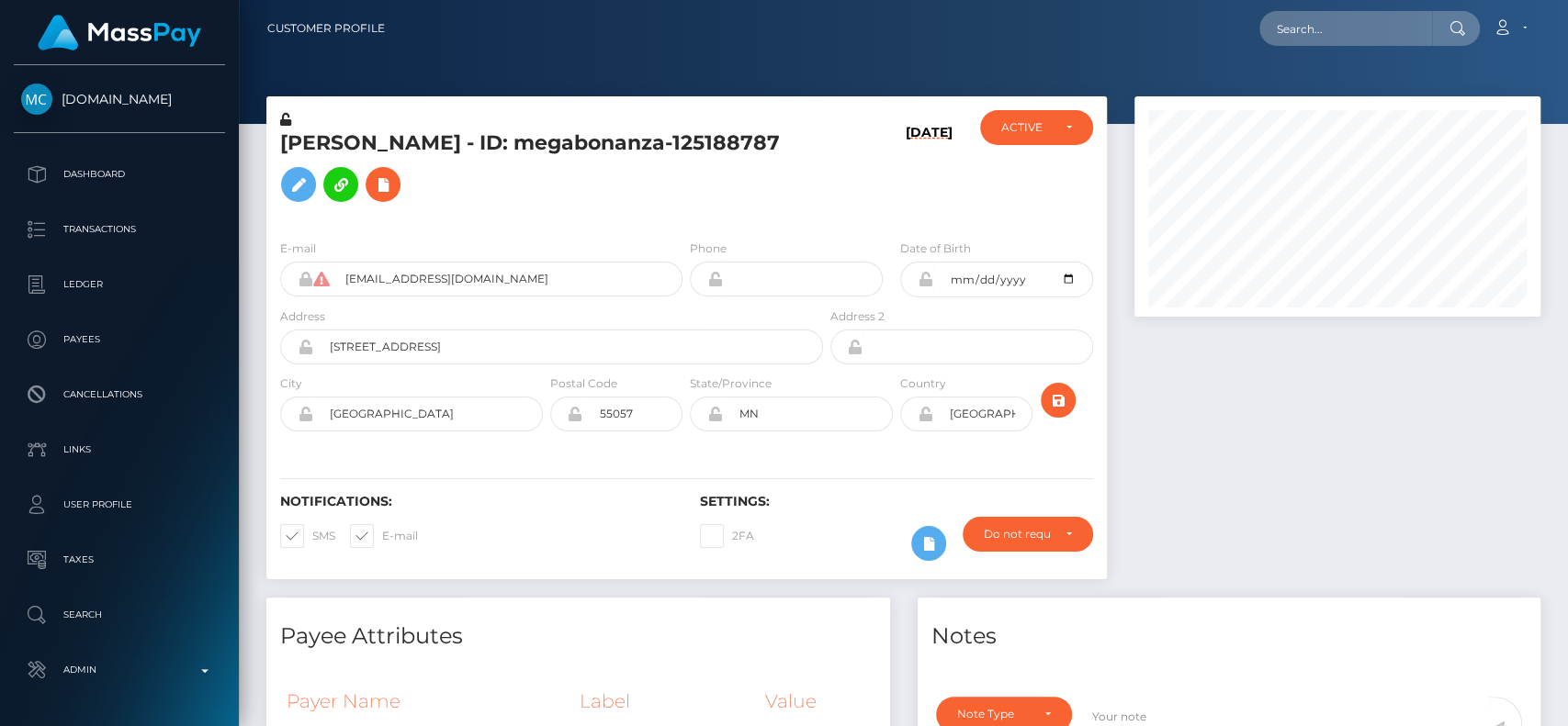
scroll to position [220, 406]
click at [1077, 128] on div "ACTIVE" at bounding box center [1037, 128] width 113 height 35
click at [757, 117] on div "[PERSON_NAME] - ID: megabonanza-125188787" at bounding box center [546, 167] width 561 height 114
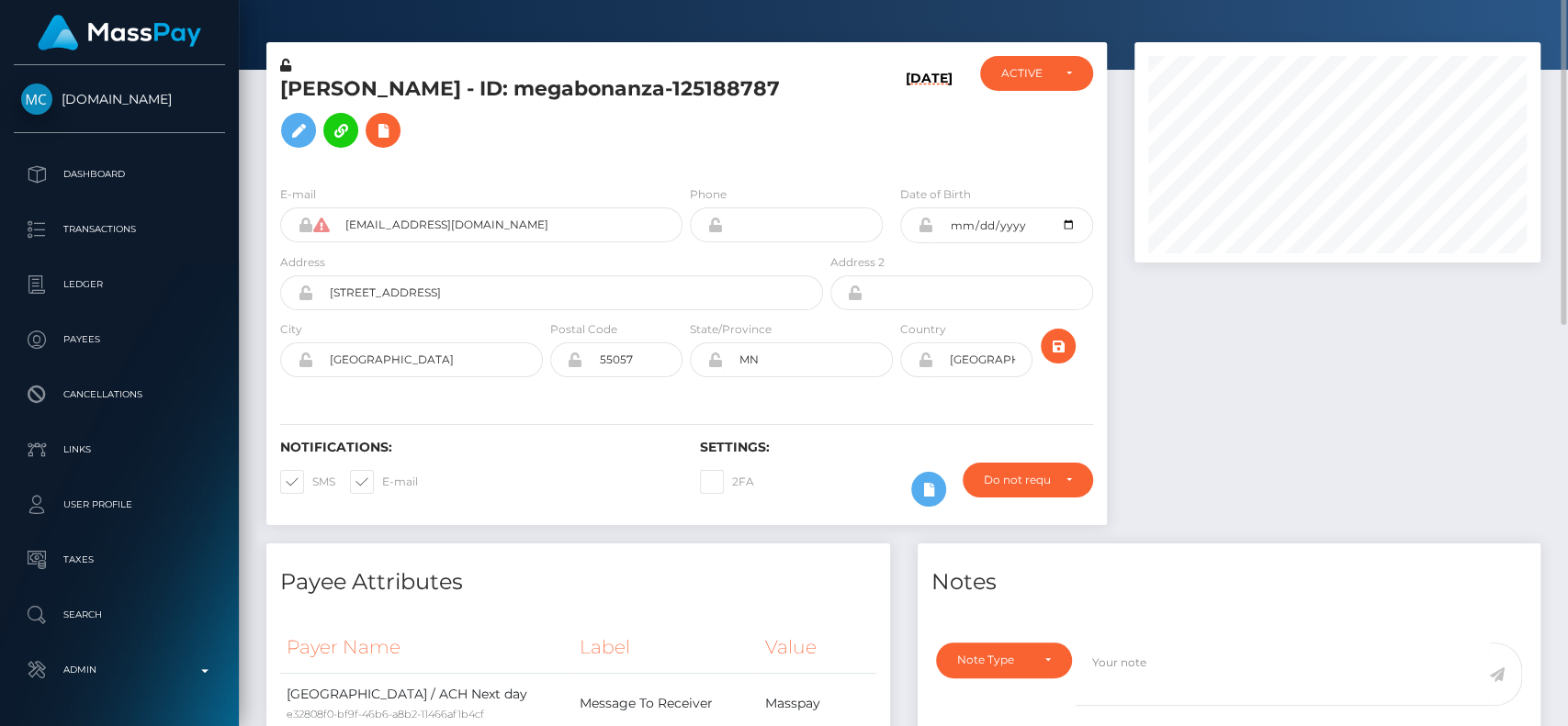
scroll to position [0, 0]
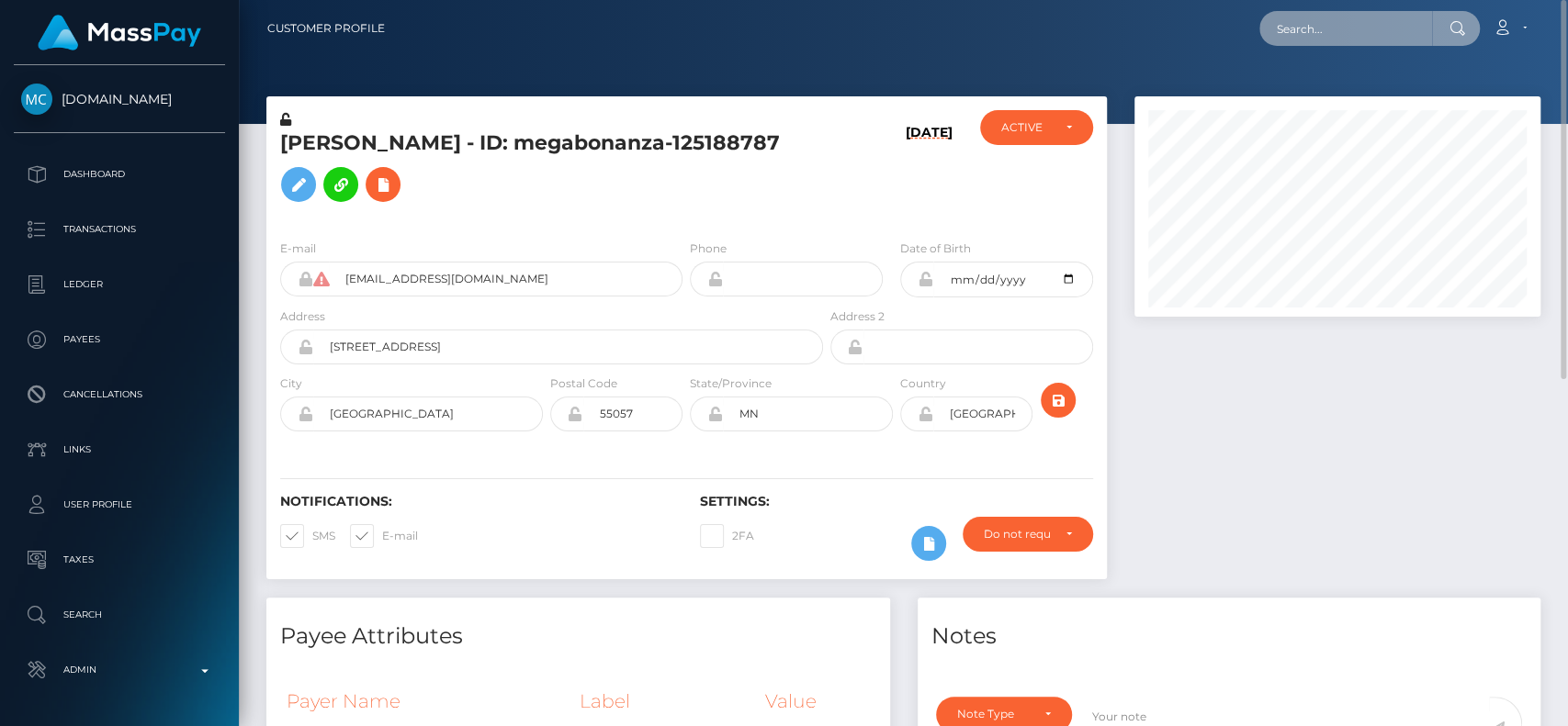
click at [1302, 31] on input "text" at bounding box center [1346, 28] width 172 height 35
paste input "[PERSON_NAME]"
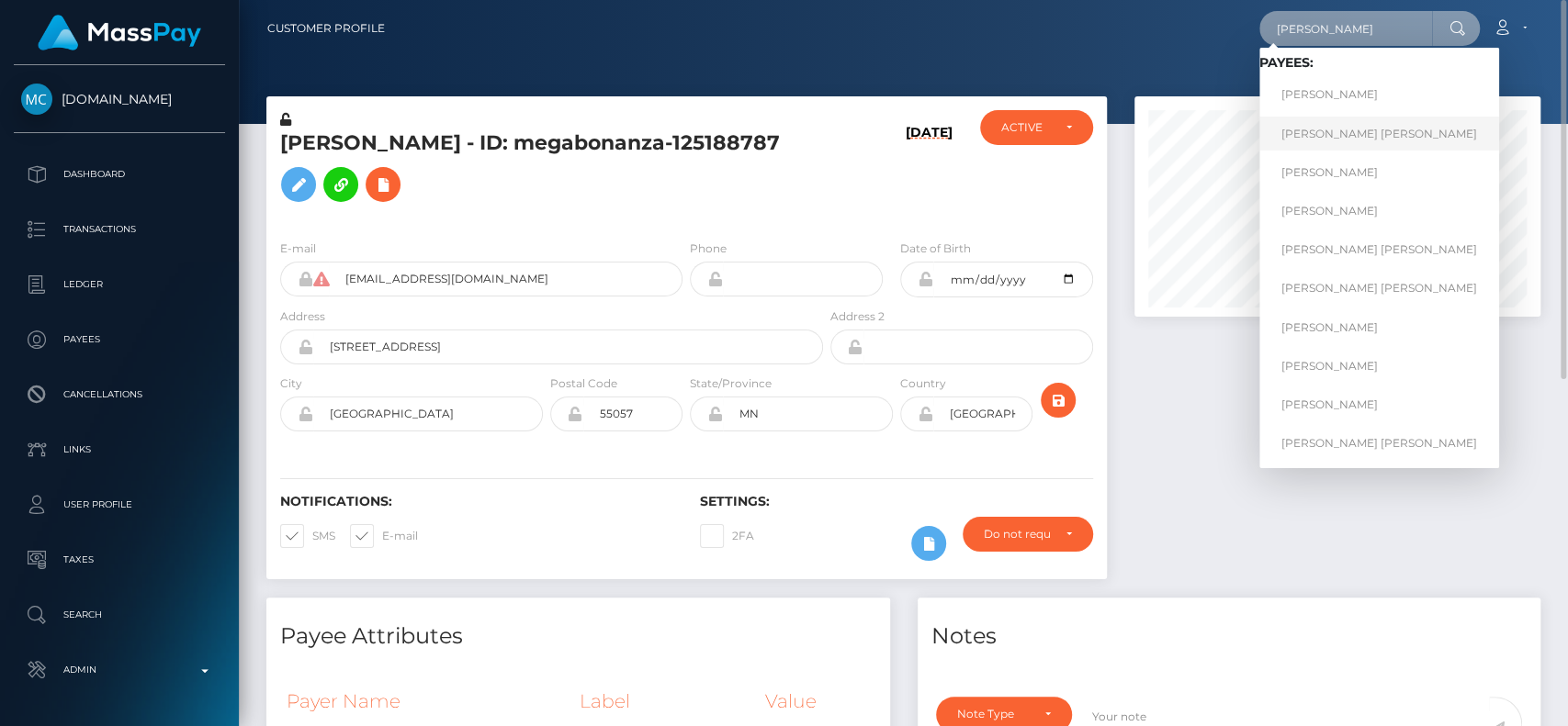
type input "[PERSON_NAME]"
click at [1402, 128] on link "[PERSON_NAME] [PERSON_NAME]" at bounding box center [1379, 133] width 240 height 34
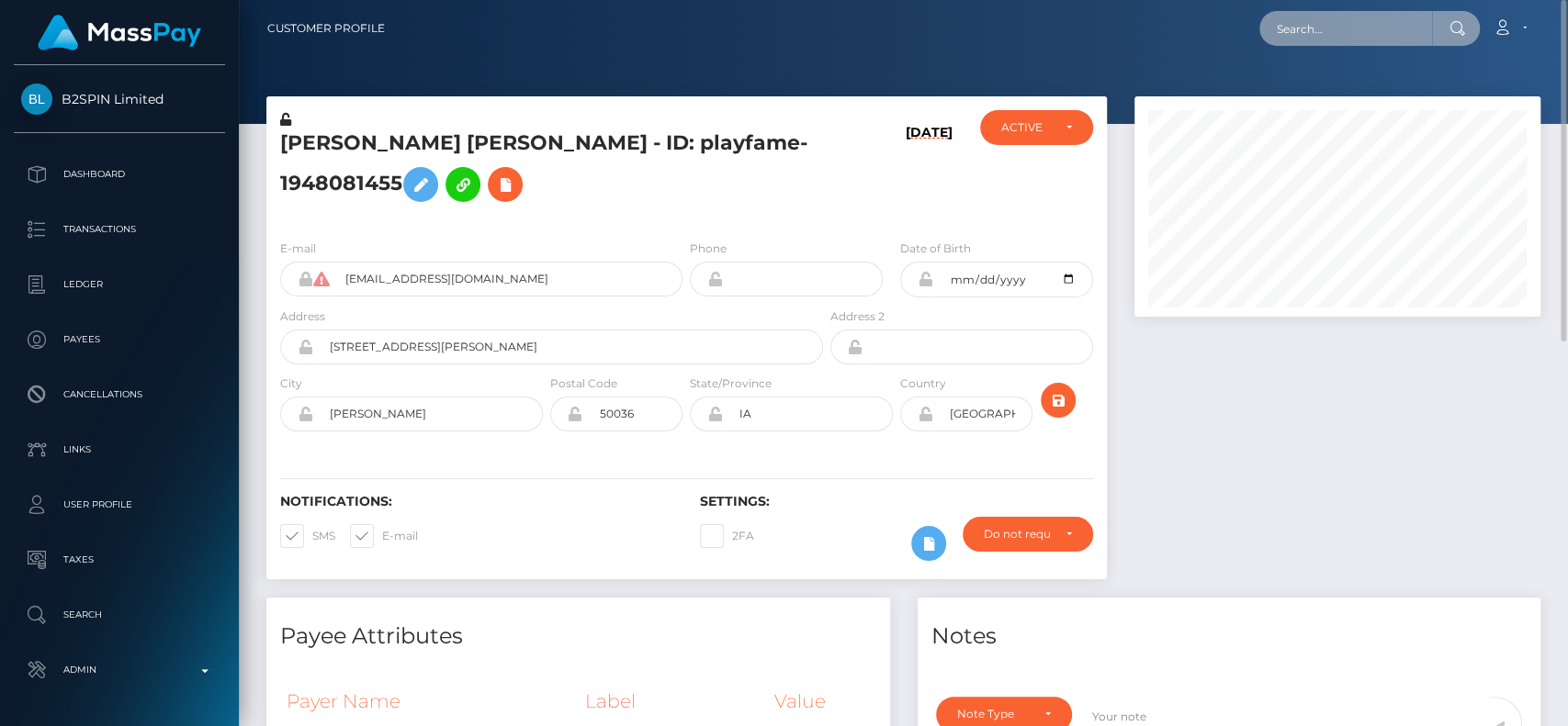
click at [1309, 20] on input "text" at bounding box center [1346, 28] width 172 height 35
paste input "[PERSON_NAME]"
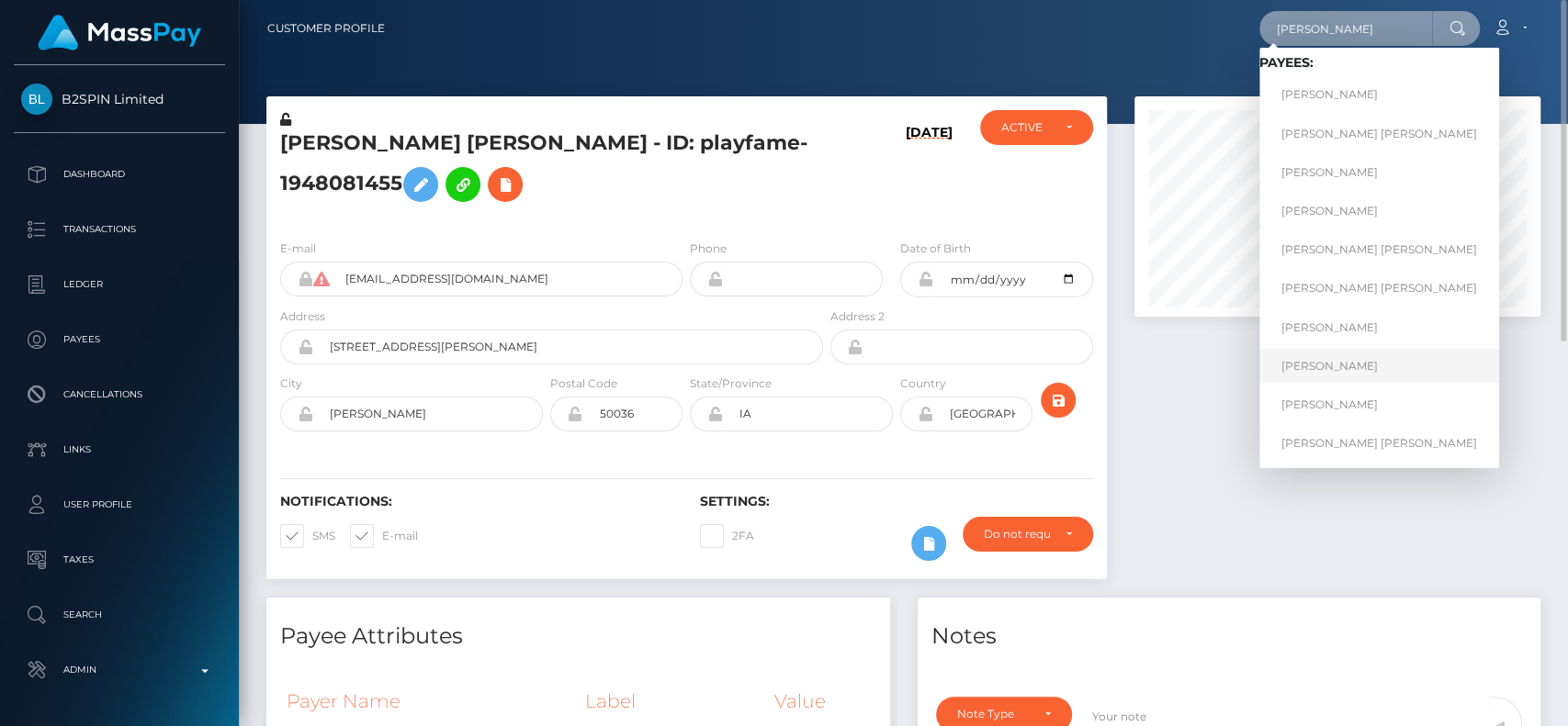
type input "[PERSON_NAME]"
click at [1381, 367] on link "[PERSON_NAME]" at bounding box center [1379, 366] width 240 height 34
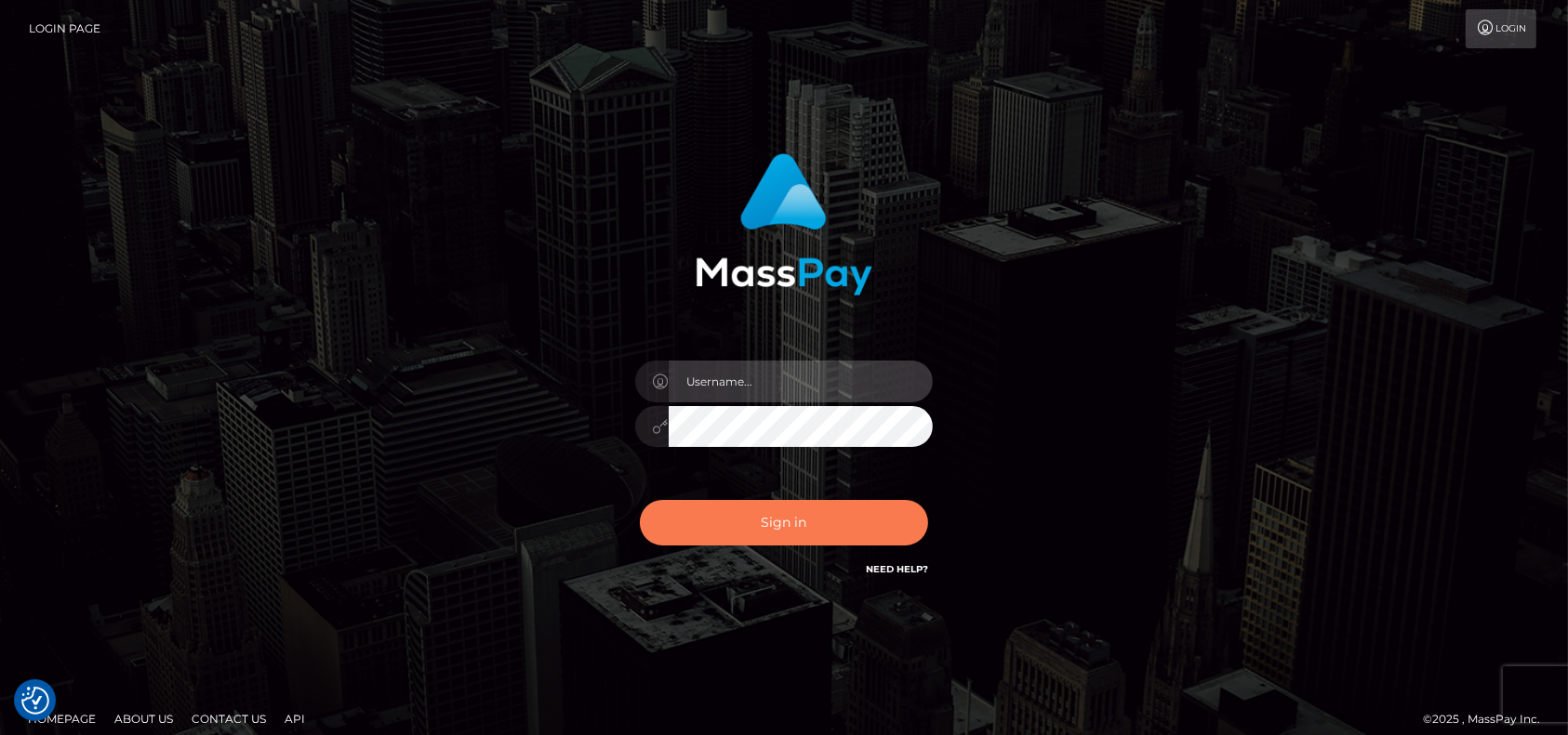
type input "petros.[PERSON_NAME]"
click at [727, 523] on button "Sign in" at bounding box center [784, 523] width 288 height 46
type input "petros.[PERSON_NAME]"
click at [797, 507] on button "Sign in" at bounding box center [784, 523] width 288 height 46
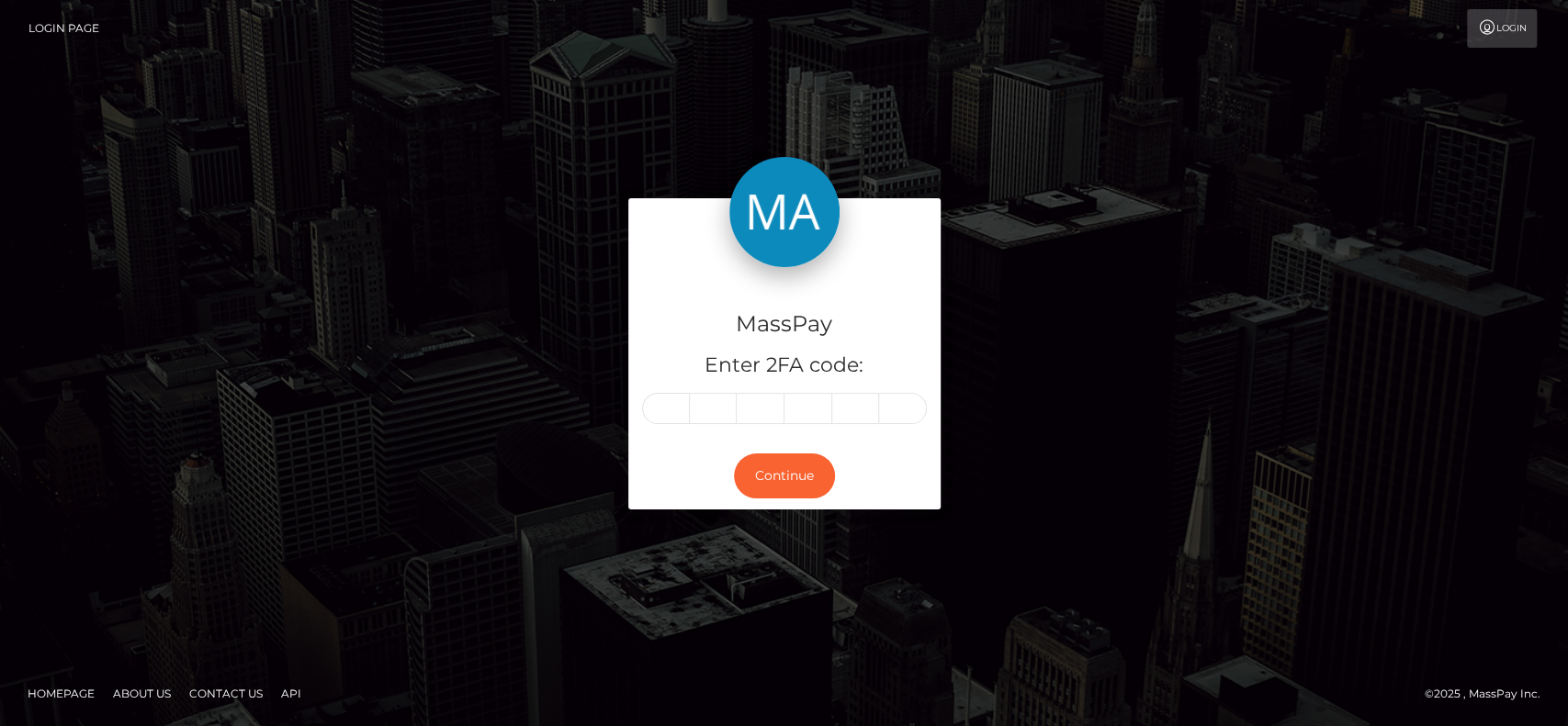
click at [636, 438] on div "MassPay Enter 2FA code:" at bounding box center [784, 355] width 312 height 176
click at [654, 422] on input "text" at bounding box center [666, 409] width 48 height 31
paste input "7"
type input "7"
type input "0"
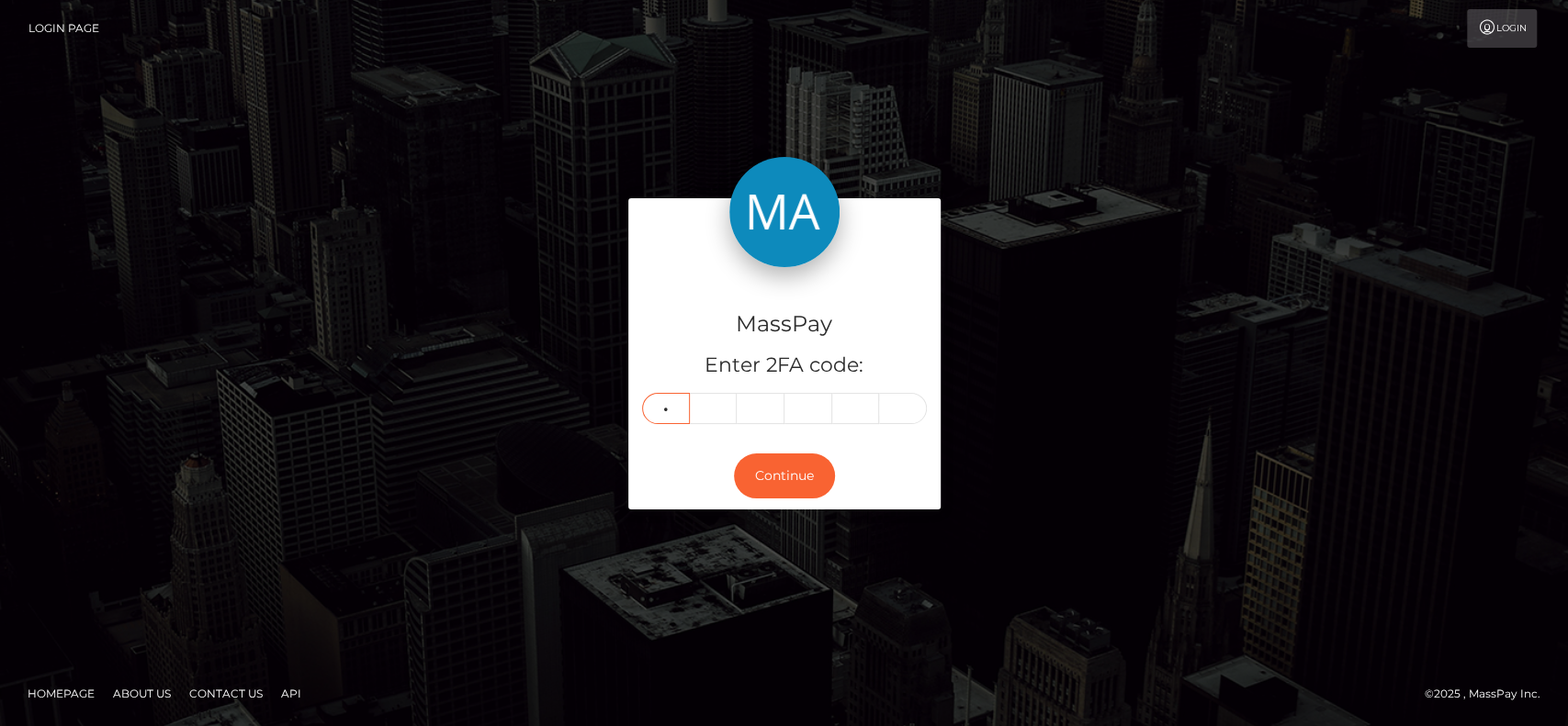
type input "4"
type input "8"
type input "4"
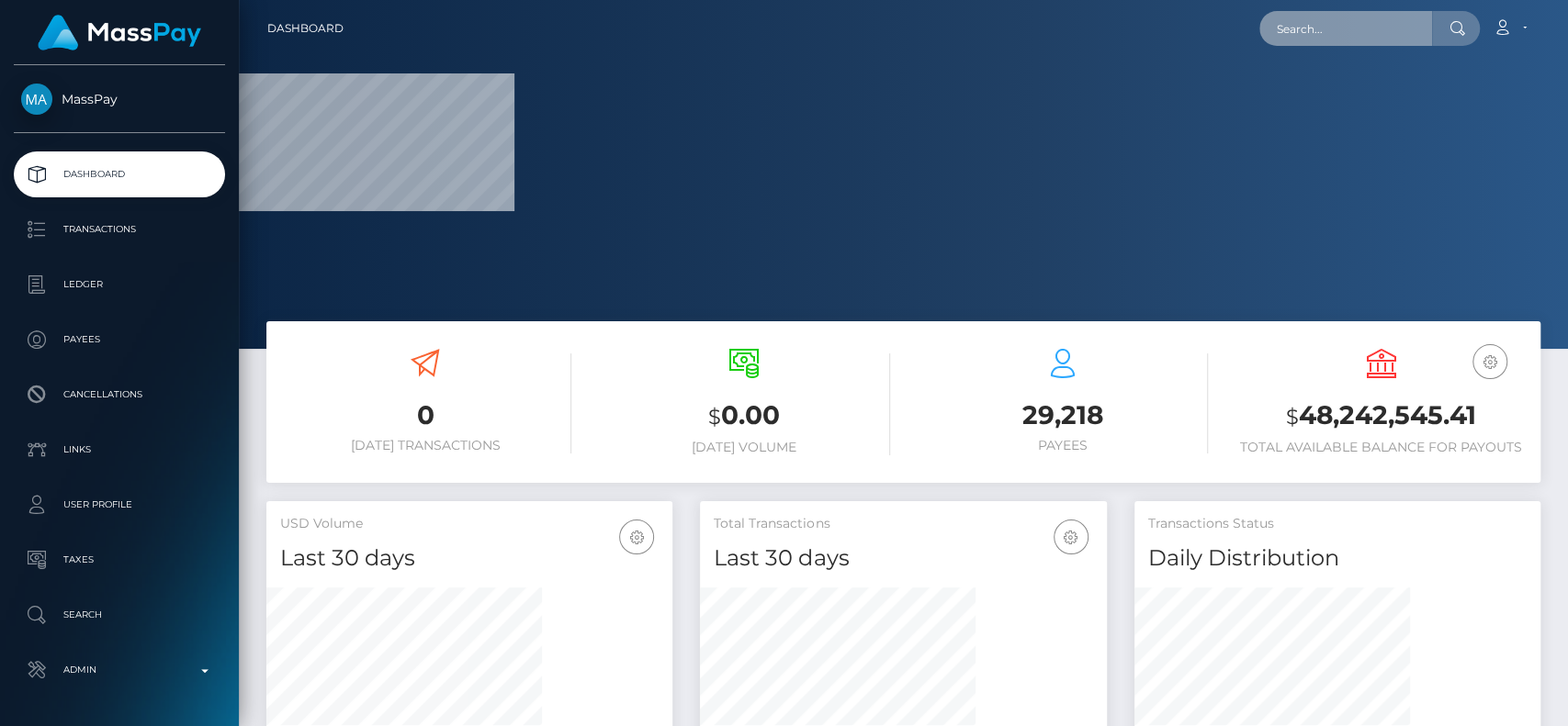
click at [1345, 29] on input "text" at bounding box center [1346, 28] width 172 height 35
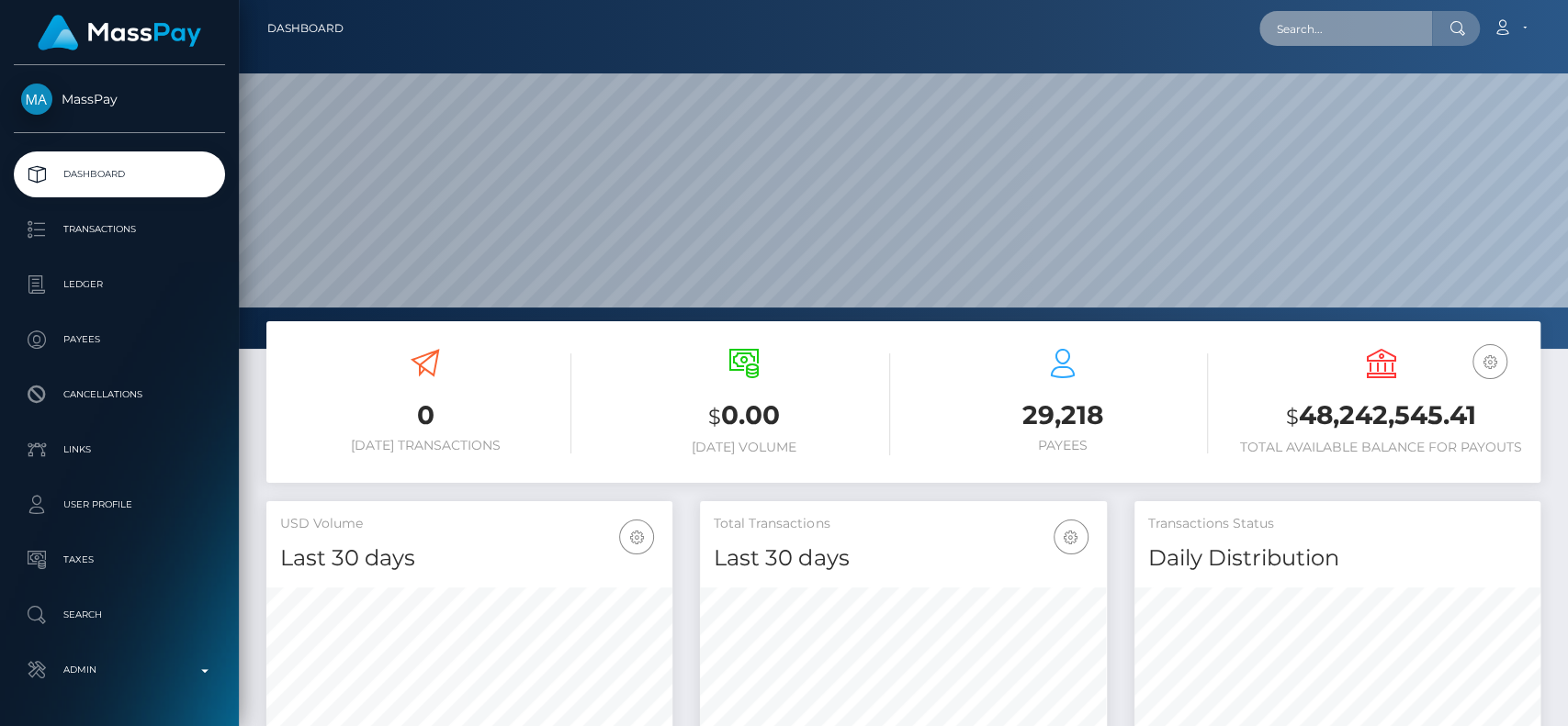
scroll to position [324, 406]
paste input "normaforee377@gmail.com"
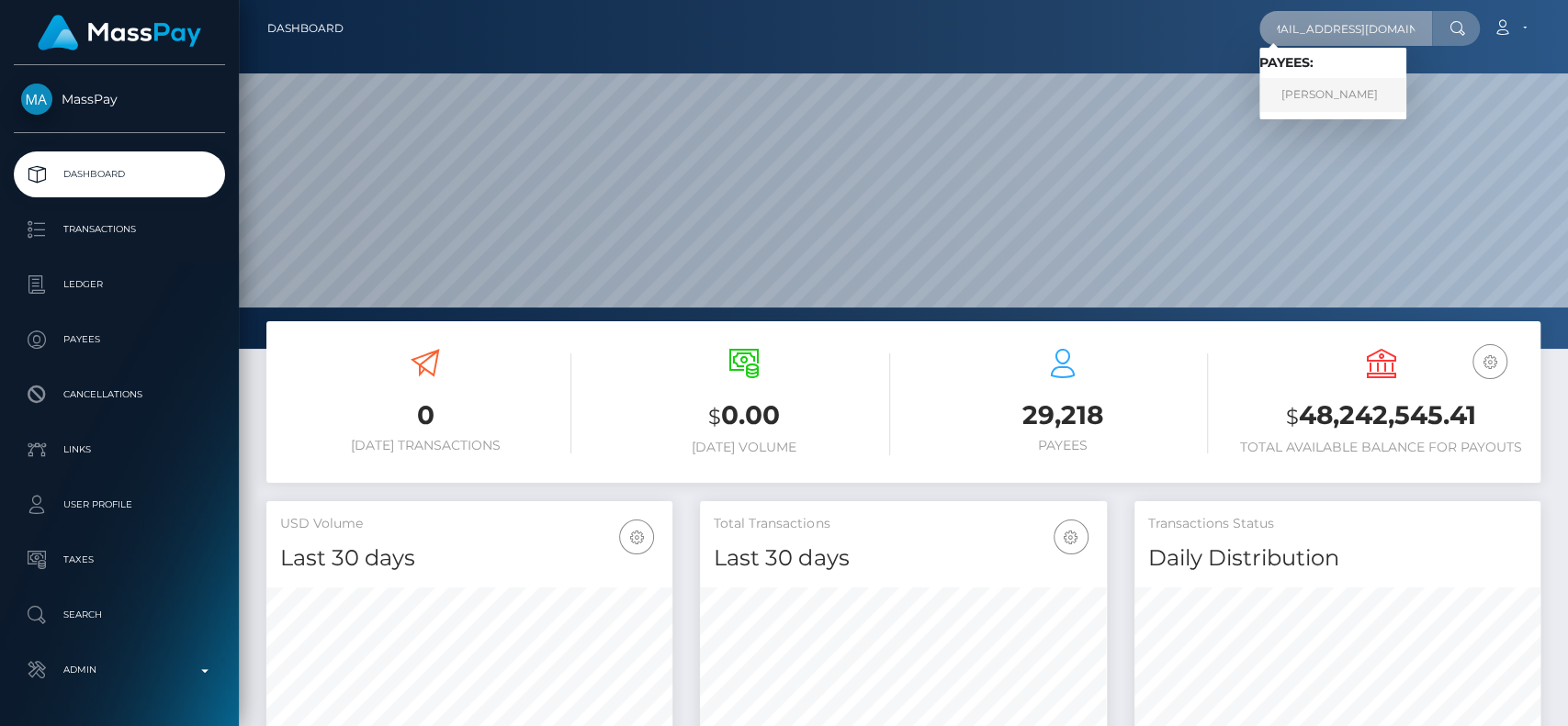
type input "normaforee377@gmail.com"
click at [1323, 99] on link "NORMA FOREE" at bounding box center [1333, 95] width 147 height 34
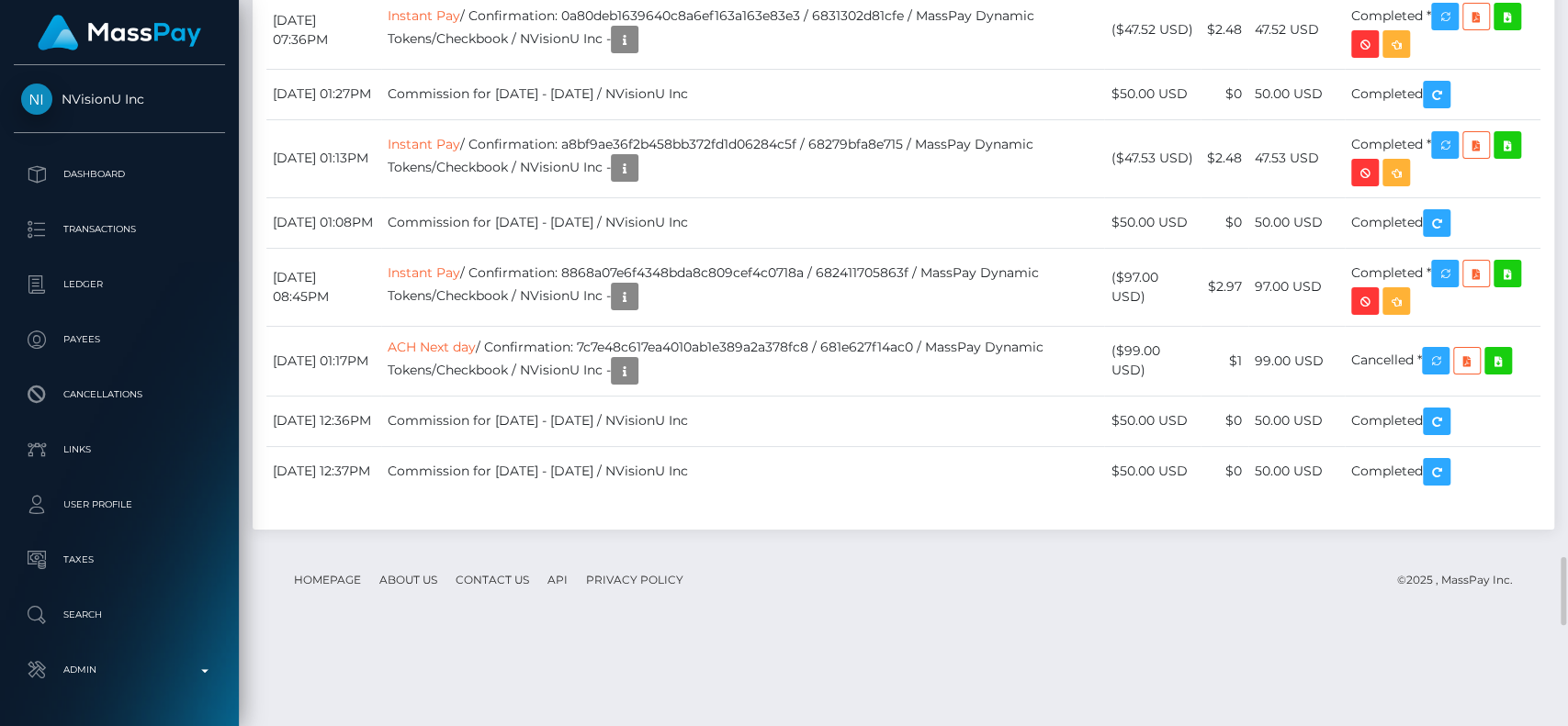
scroll to position [220, 406]
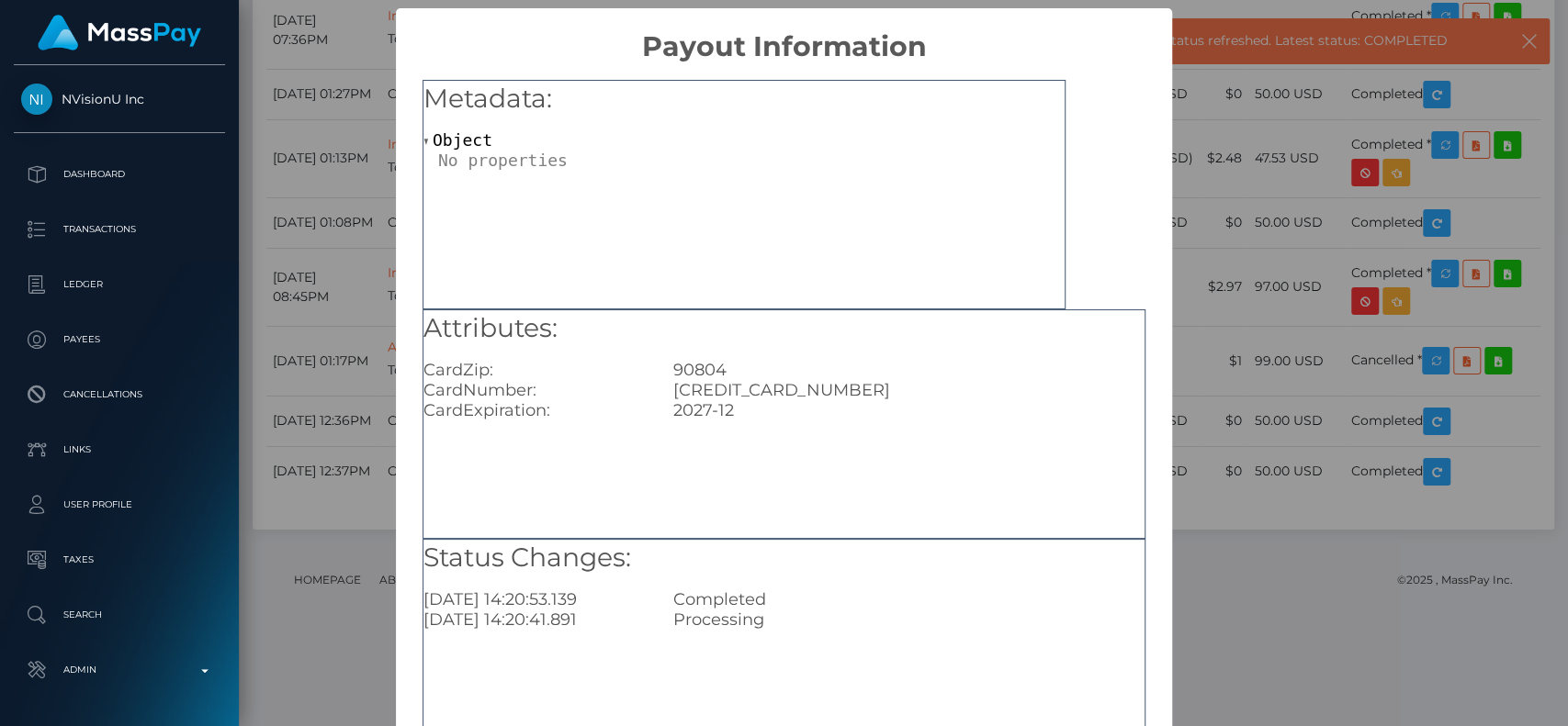
click at [728, 393] on div "4167130019338496" at bounding box center [909, 390] width 499 height 21
copy div "4167130019338496"
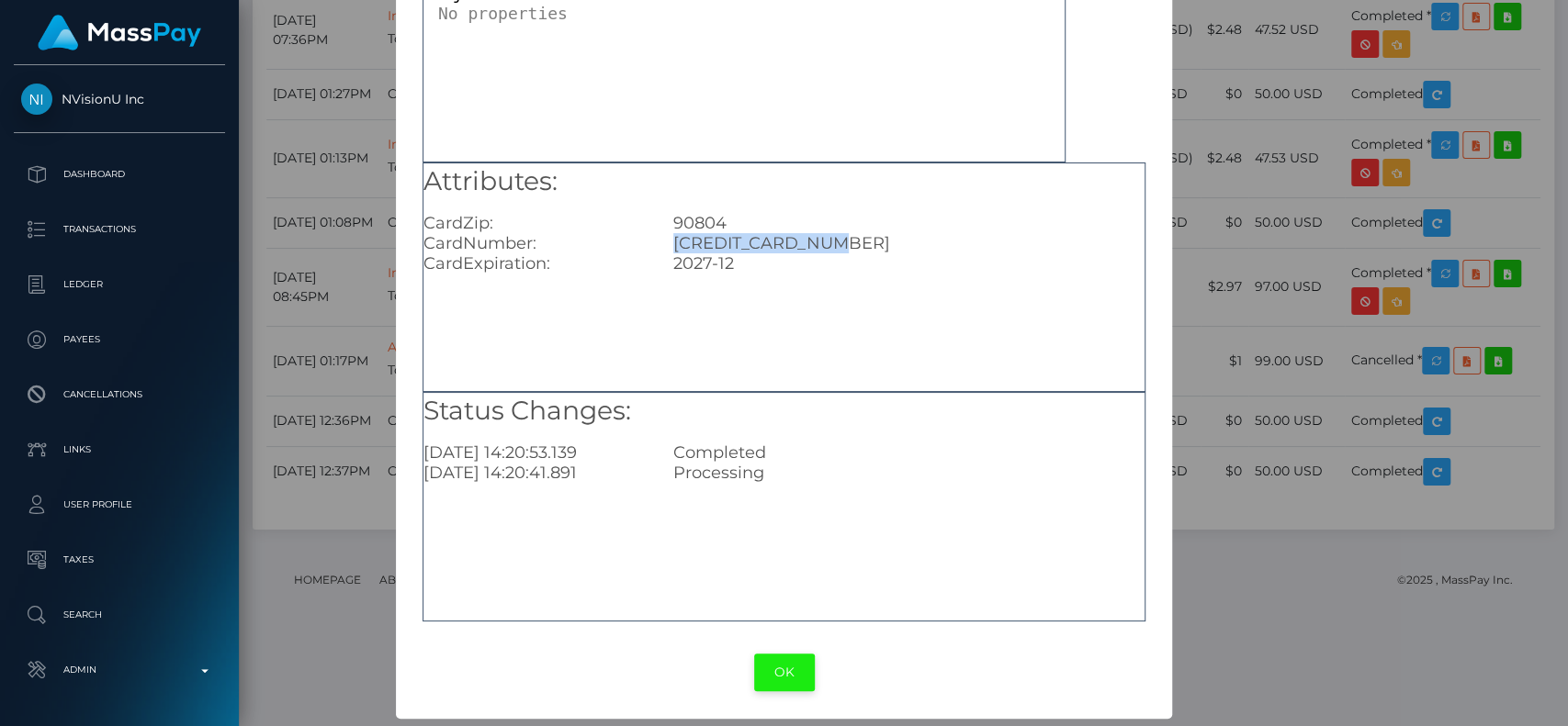
click at [771, 665] on button "OK" at bounding box center [785, 672] width 61 height 37
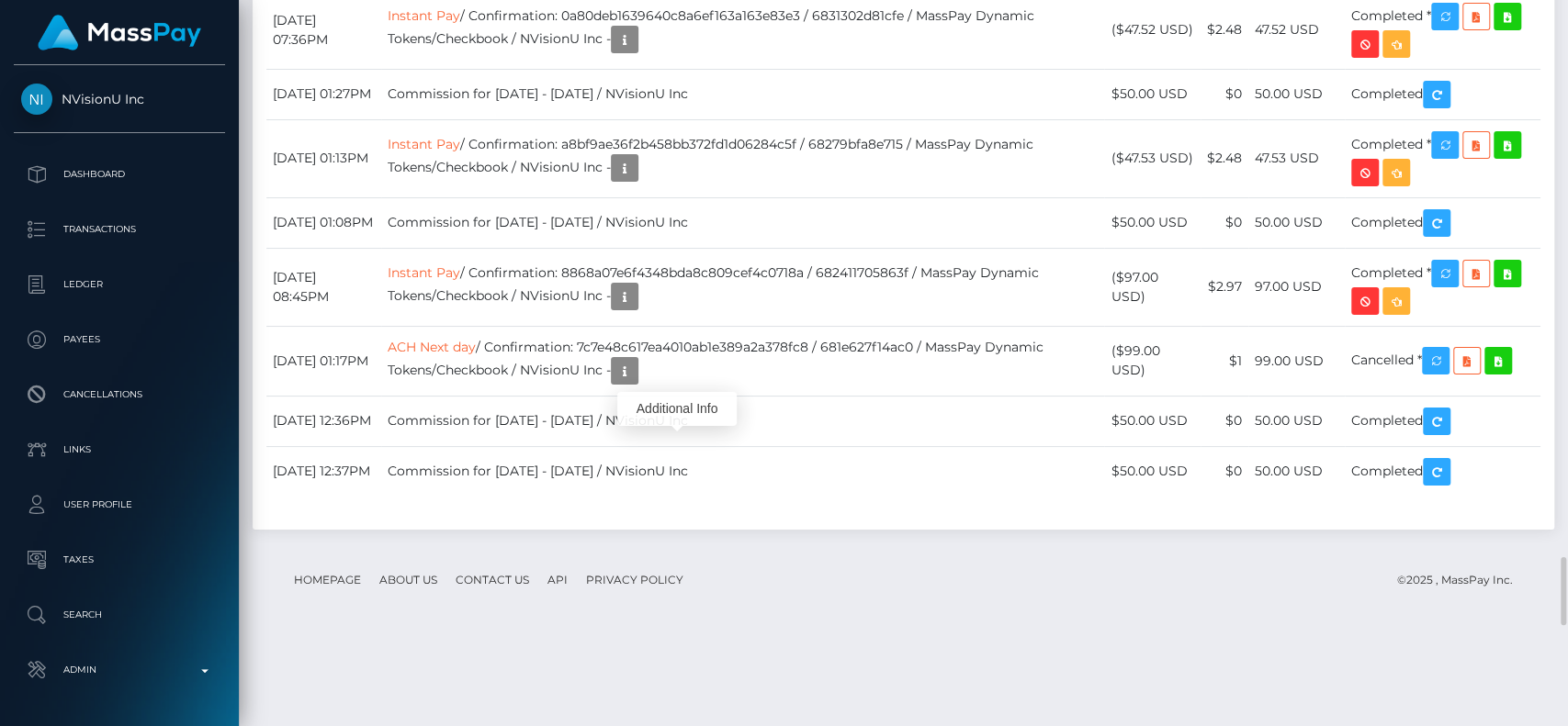
scroll to position [220, 406]
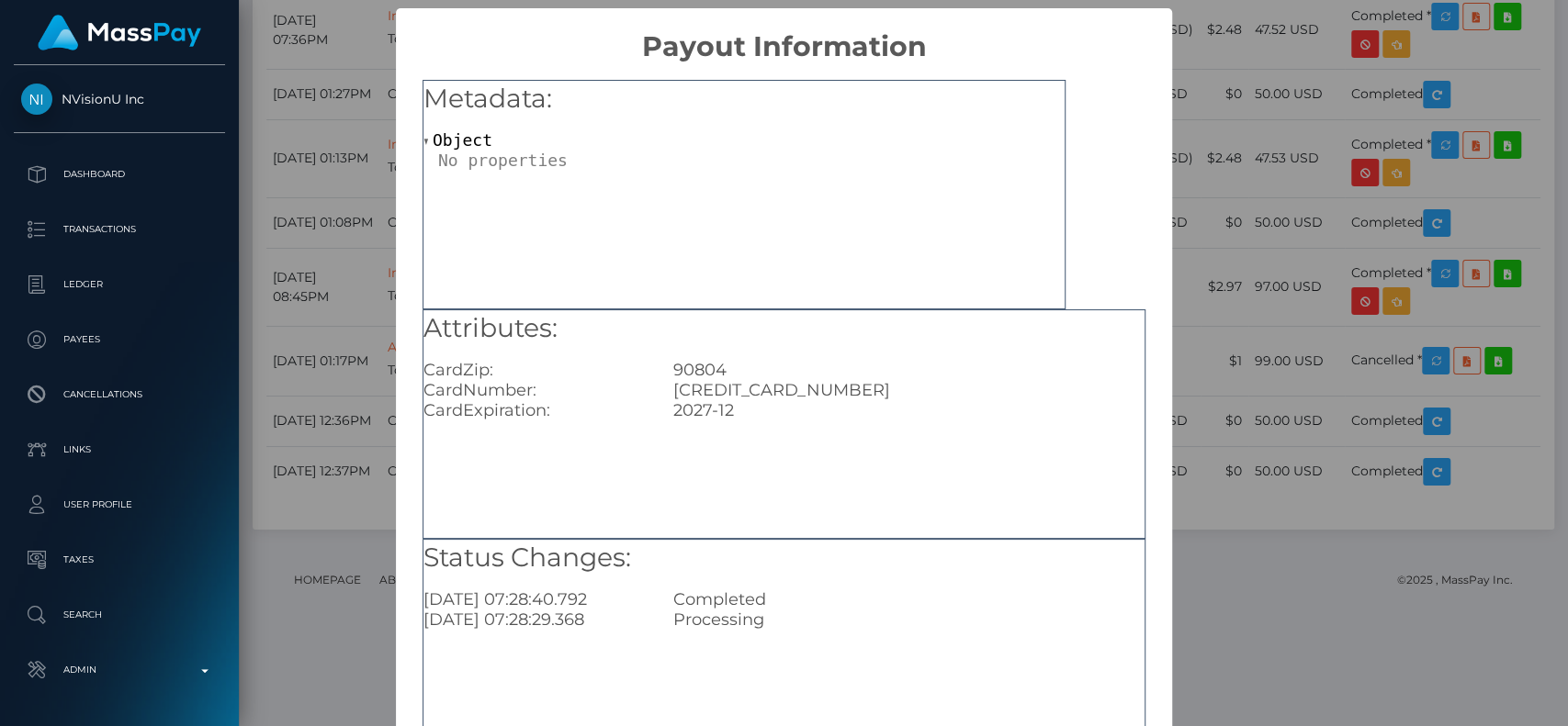
scroll to position [147, 0]
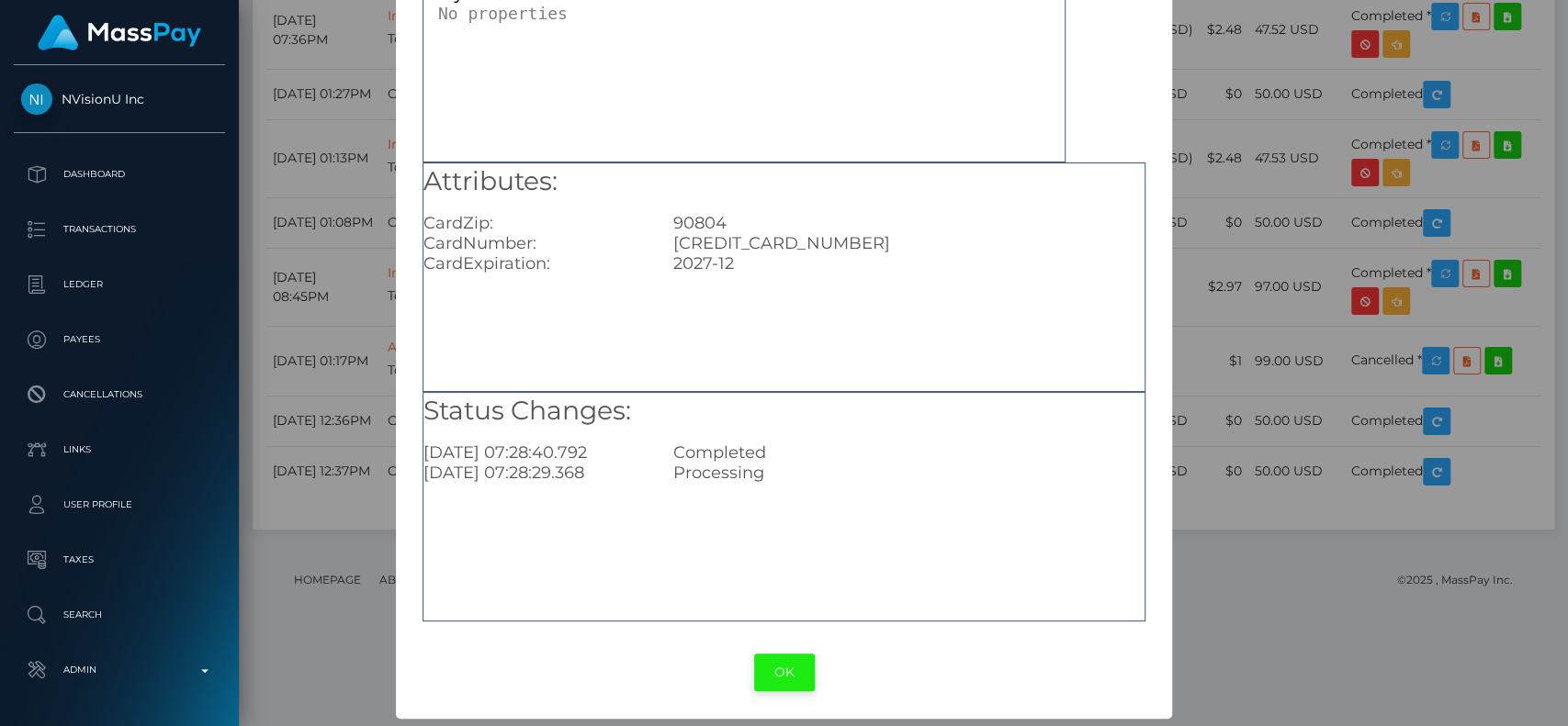
click at [782, 663] on button "OK" at bounding box center [785, 672] width 61 height 37
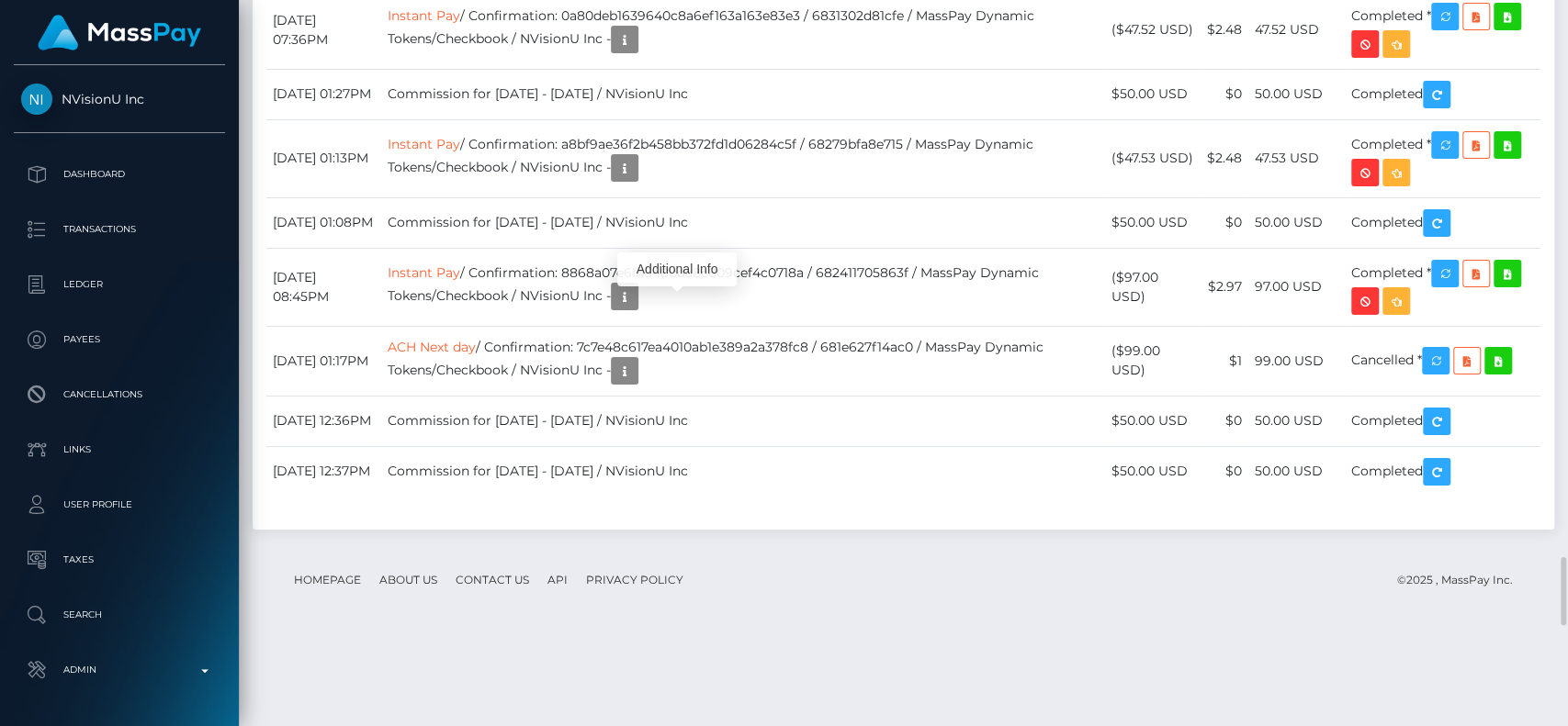
scroll to position [220, 406]
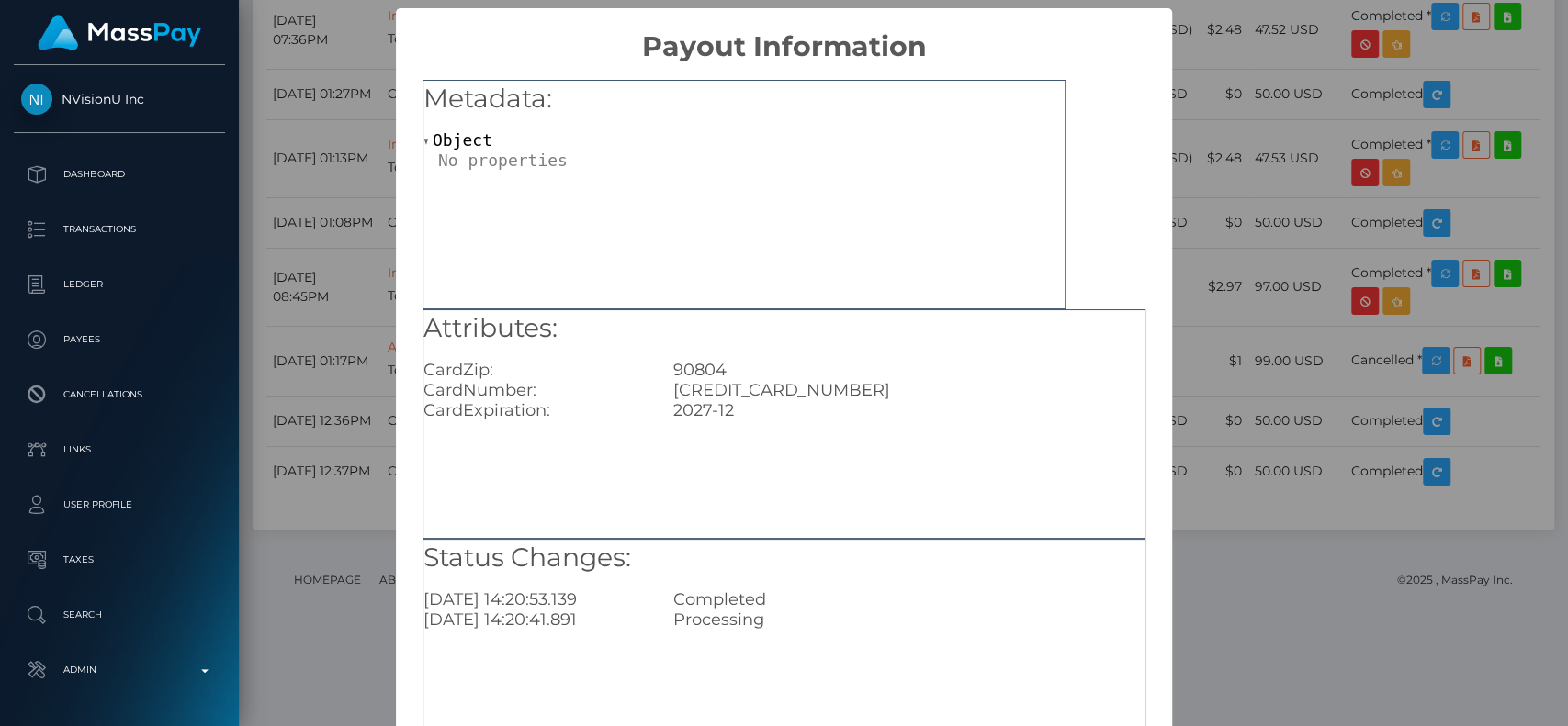
scroll to position [147, 0]
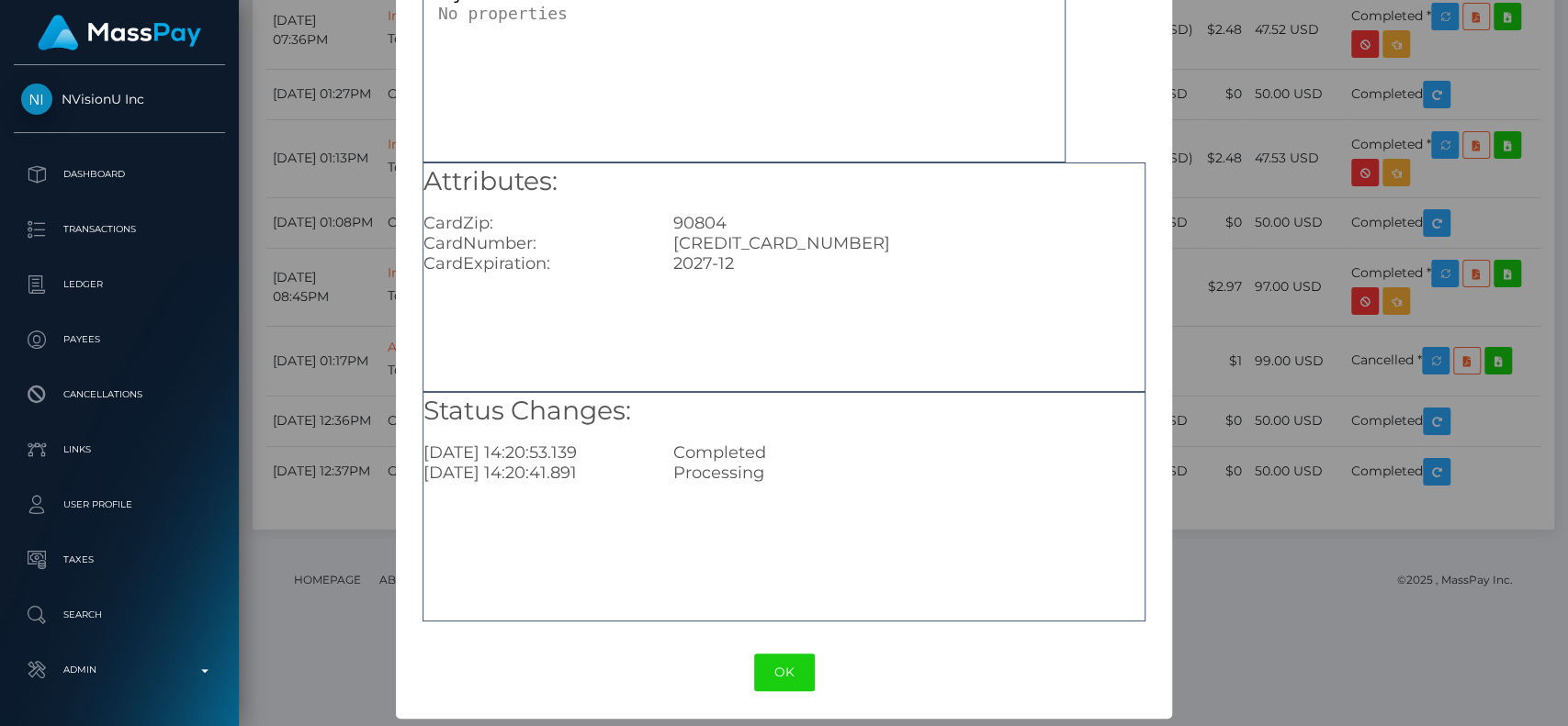
click at [765, 661] on button "OK" at bounding box center [785, 672] width 61 height 37
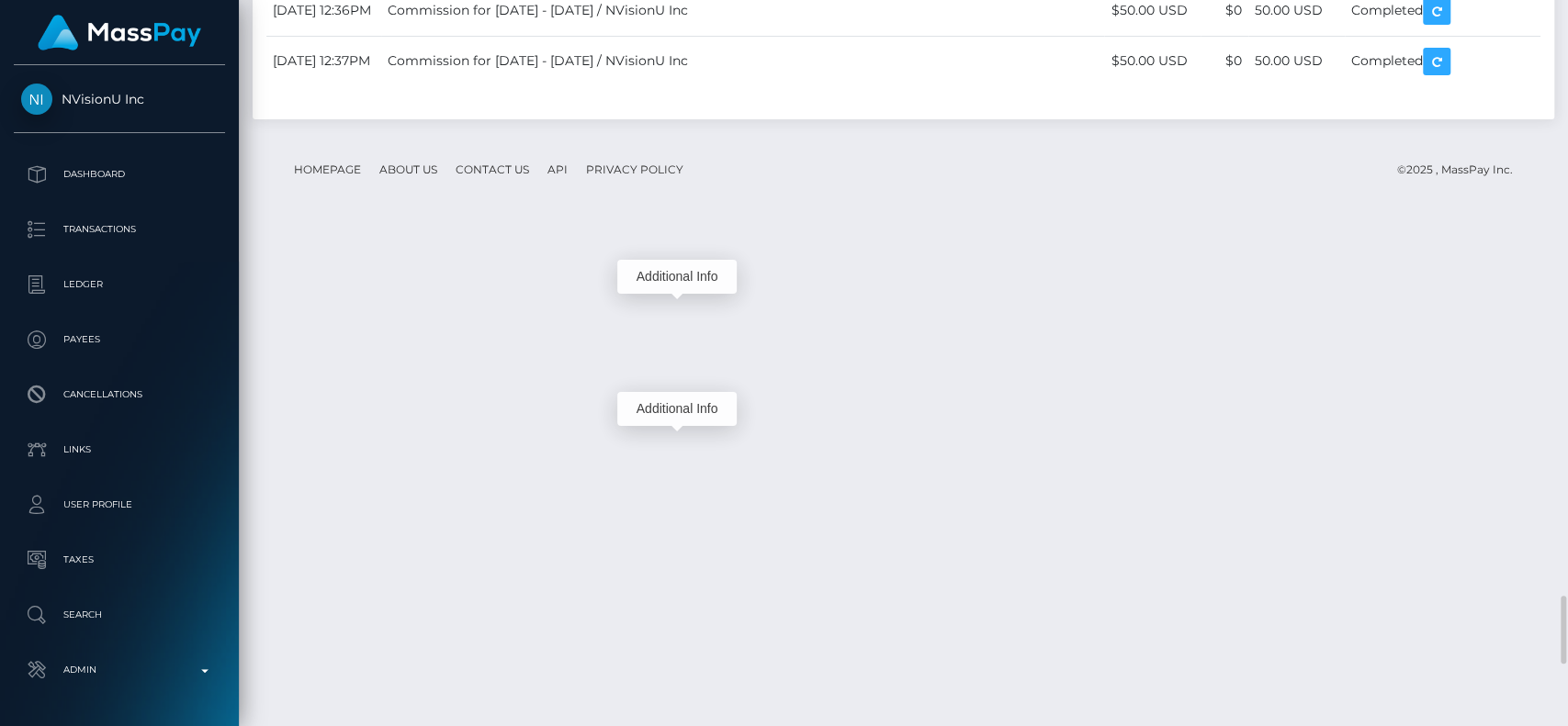
scroll to position [220, 406]
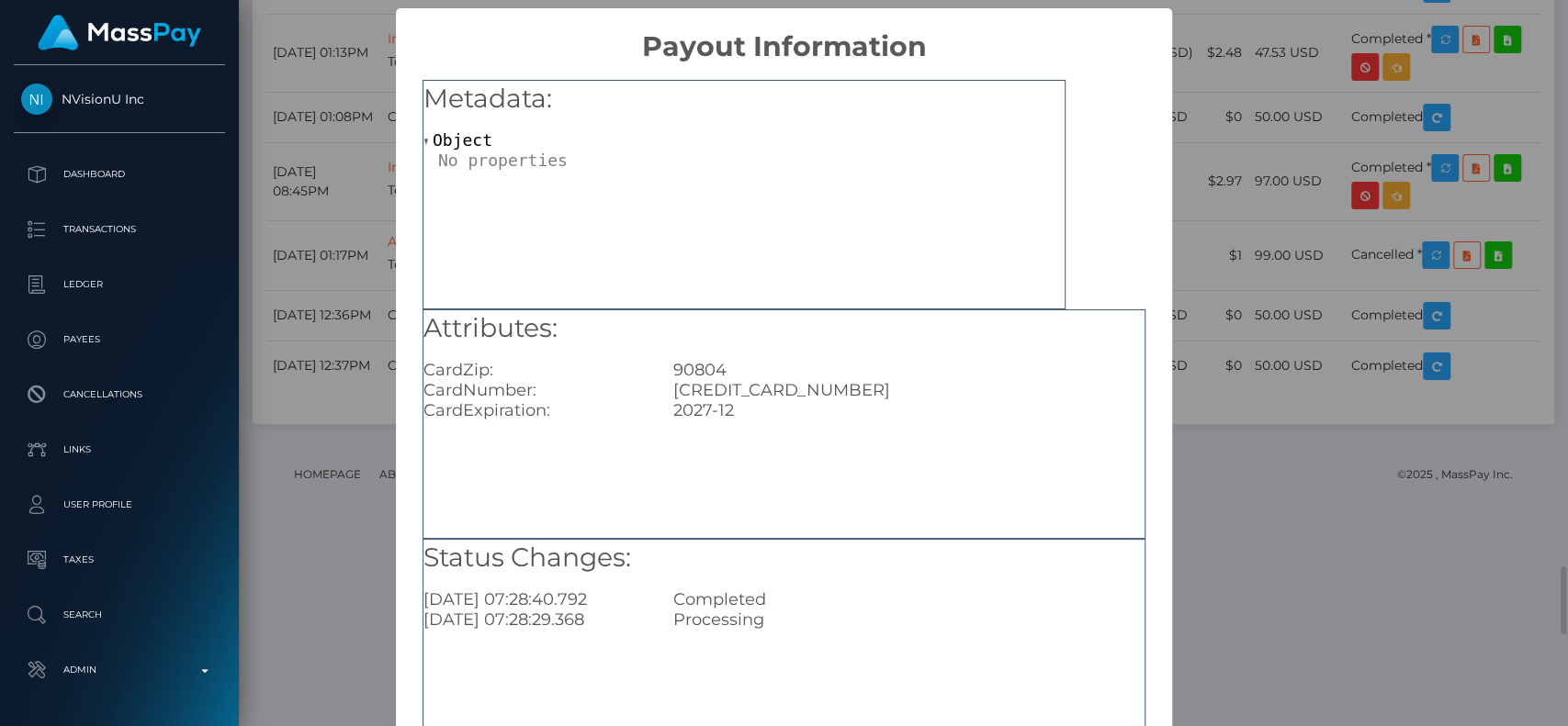
scroll to position [0, 0]
click at [717, 437] on div "Attributes: CardZip: 90804 CardNumber: 4167130019338496 CardExpiration: 2027-12" at bounding box center [784, 424] width 723 height 230
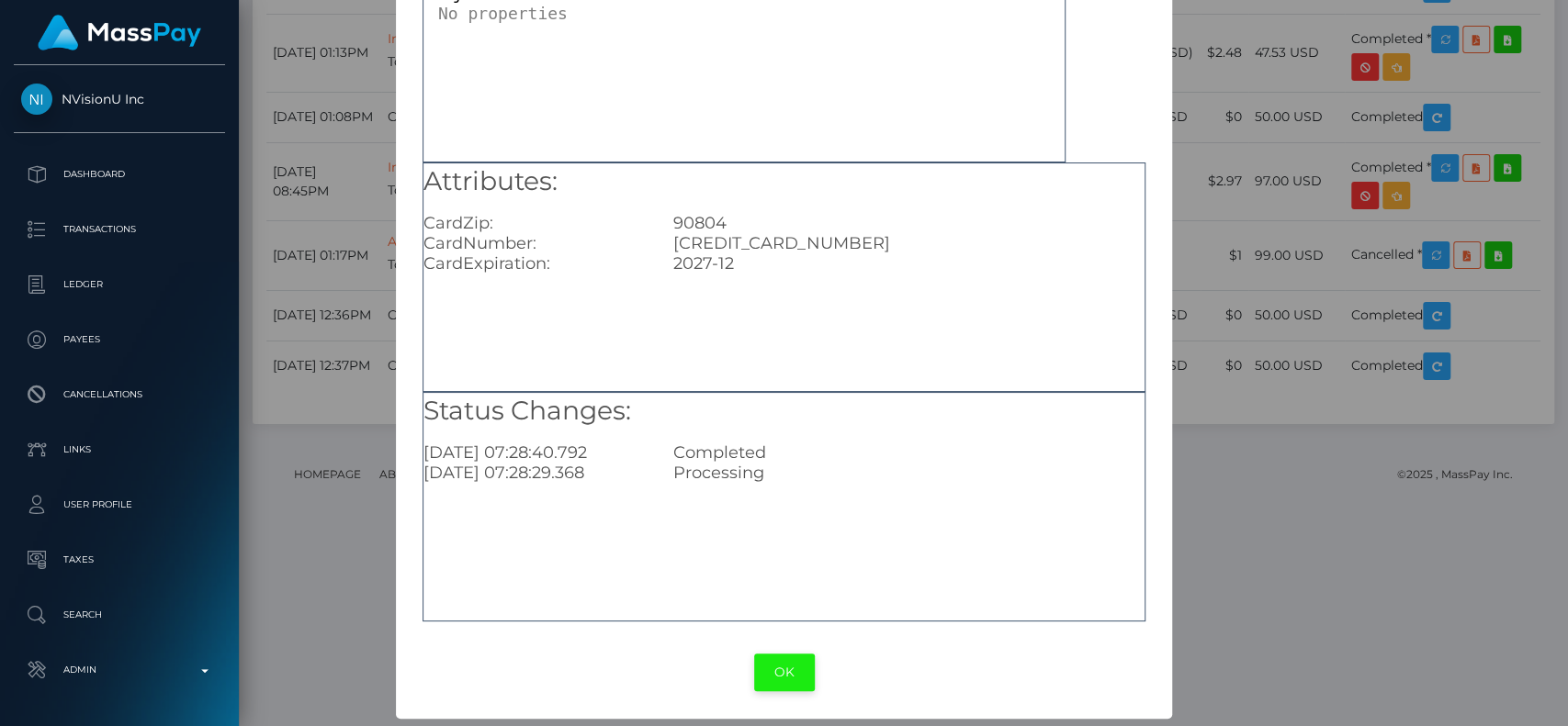
click at [790, 658] on button "OK" at bounding box center [785, 672] width 61 height 37
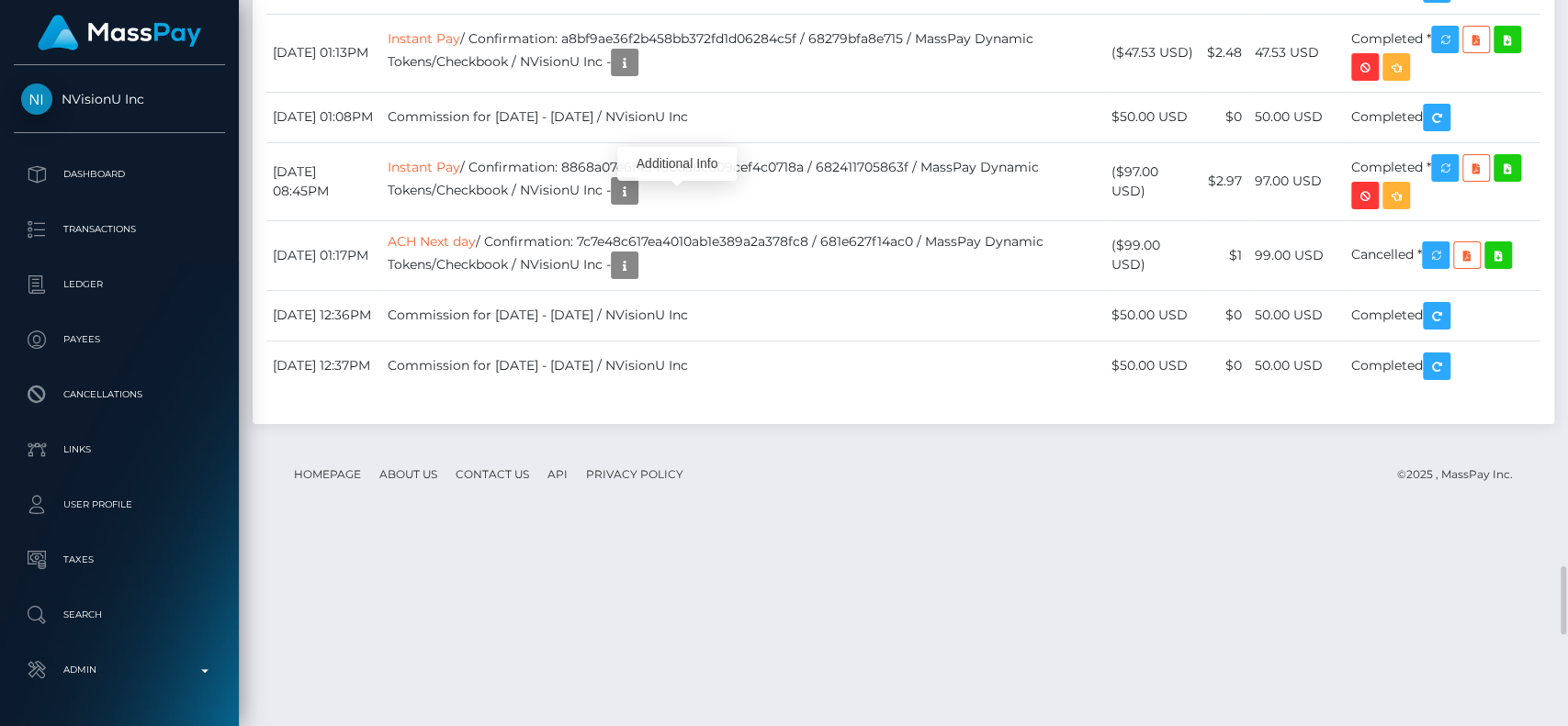
scroll to position [220, 406]
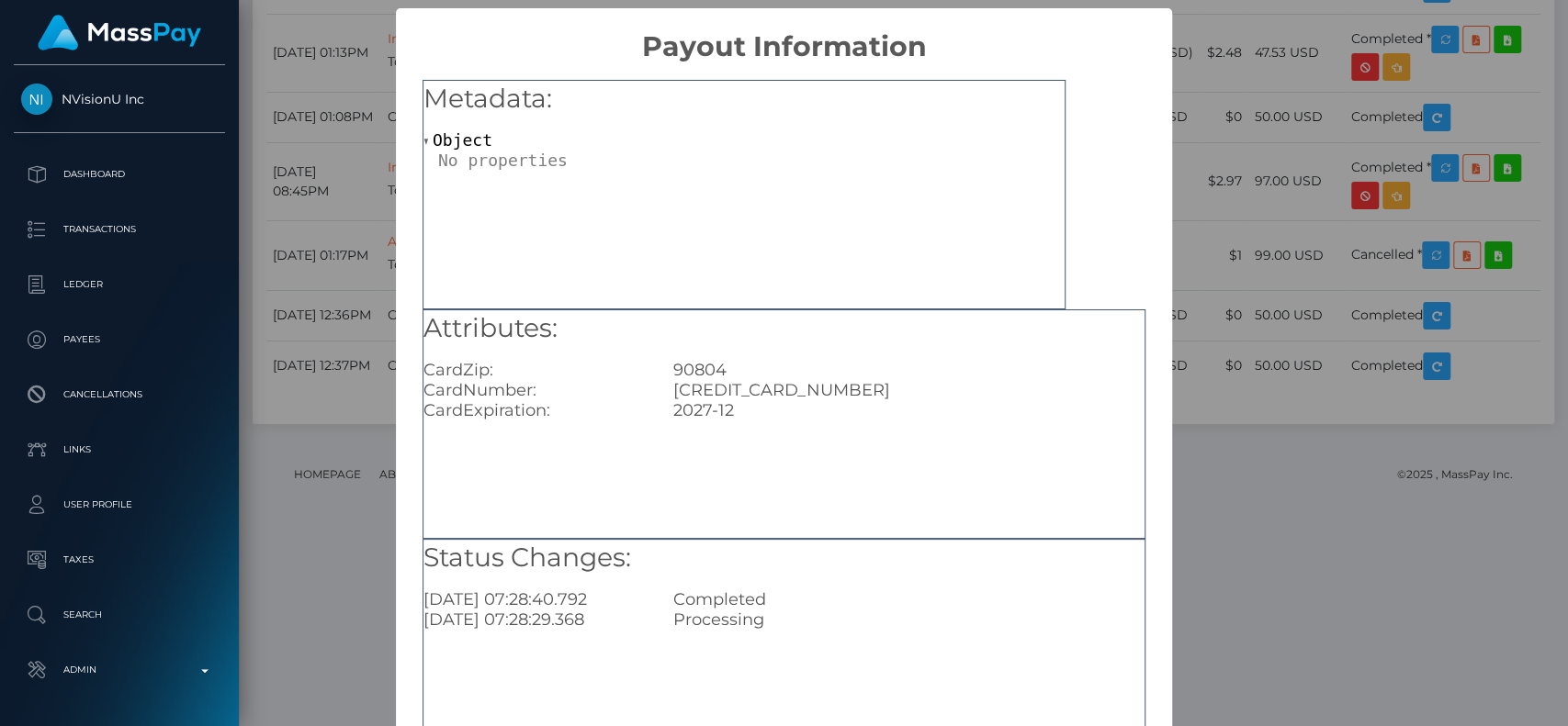
click at [728, 395] on div "4167130019338496" at bounding box center [909, 390] width 499 height 21
copy div "4167130019338496"
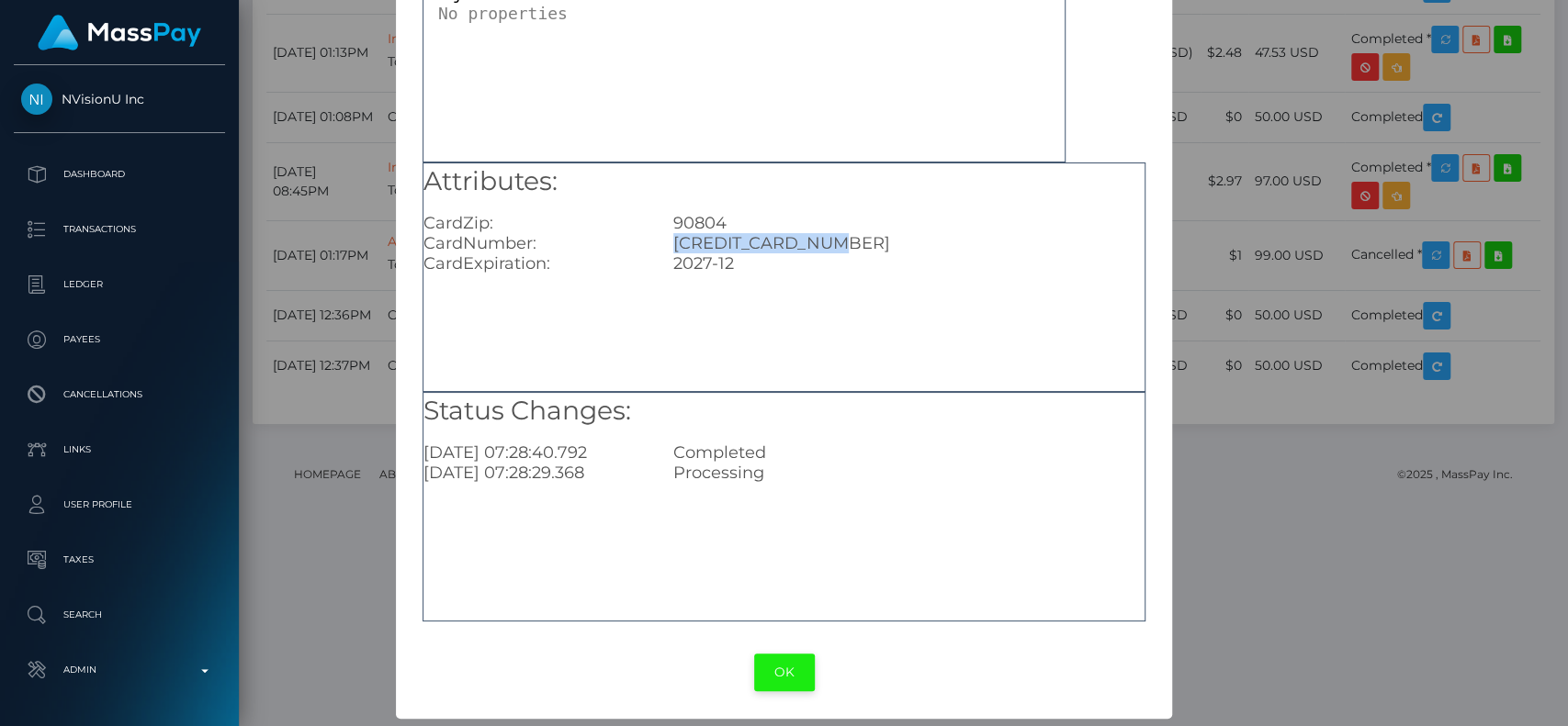
click at [779, 667] on button "OK" at bounding box center [785, 672] width 61 height 37
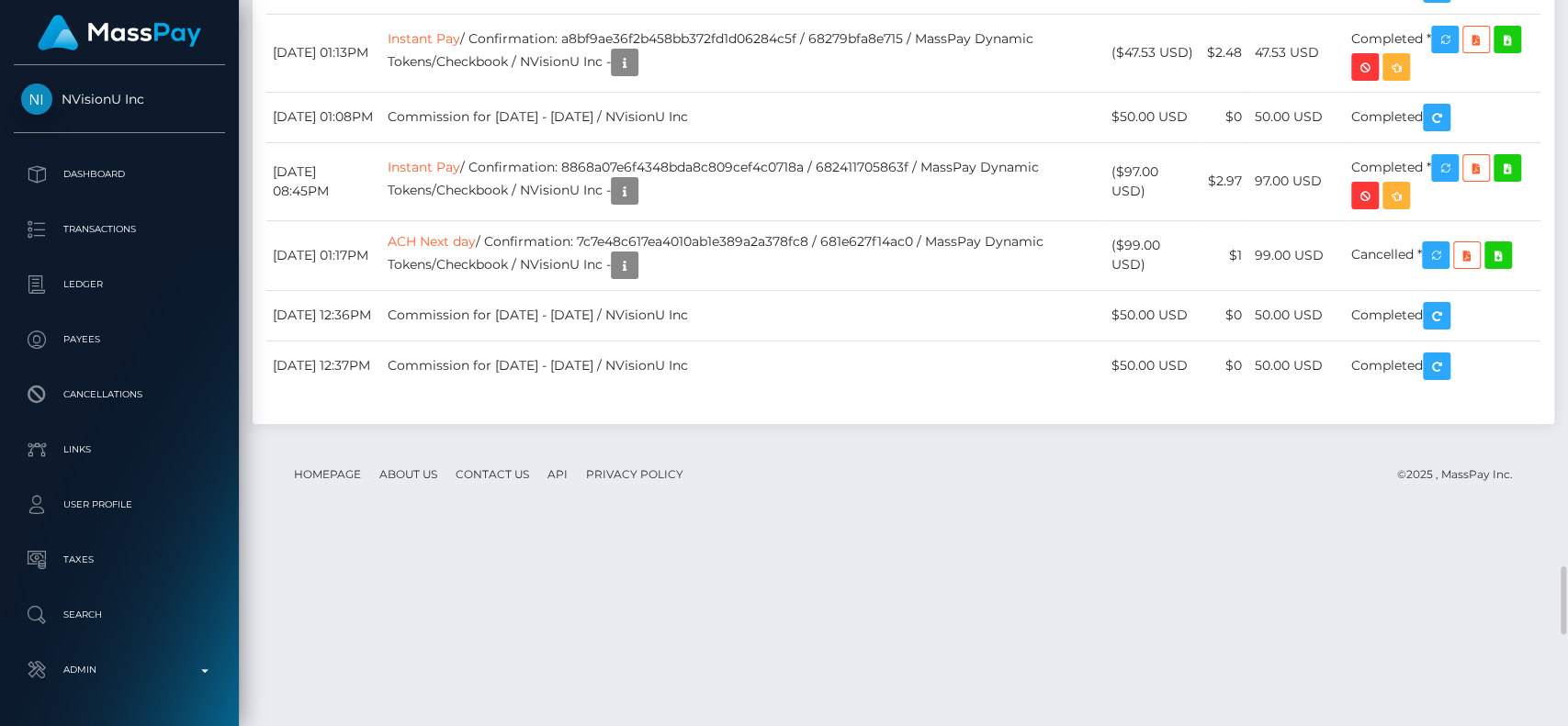
scroll to position [220, 406]
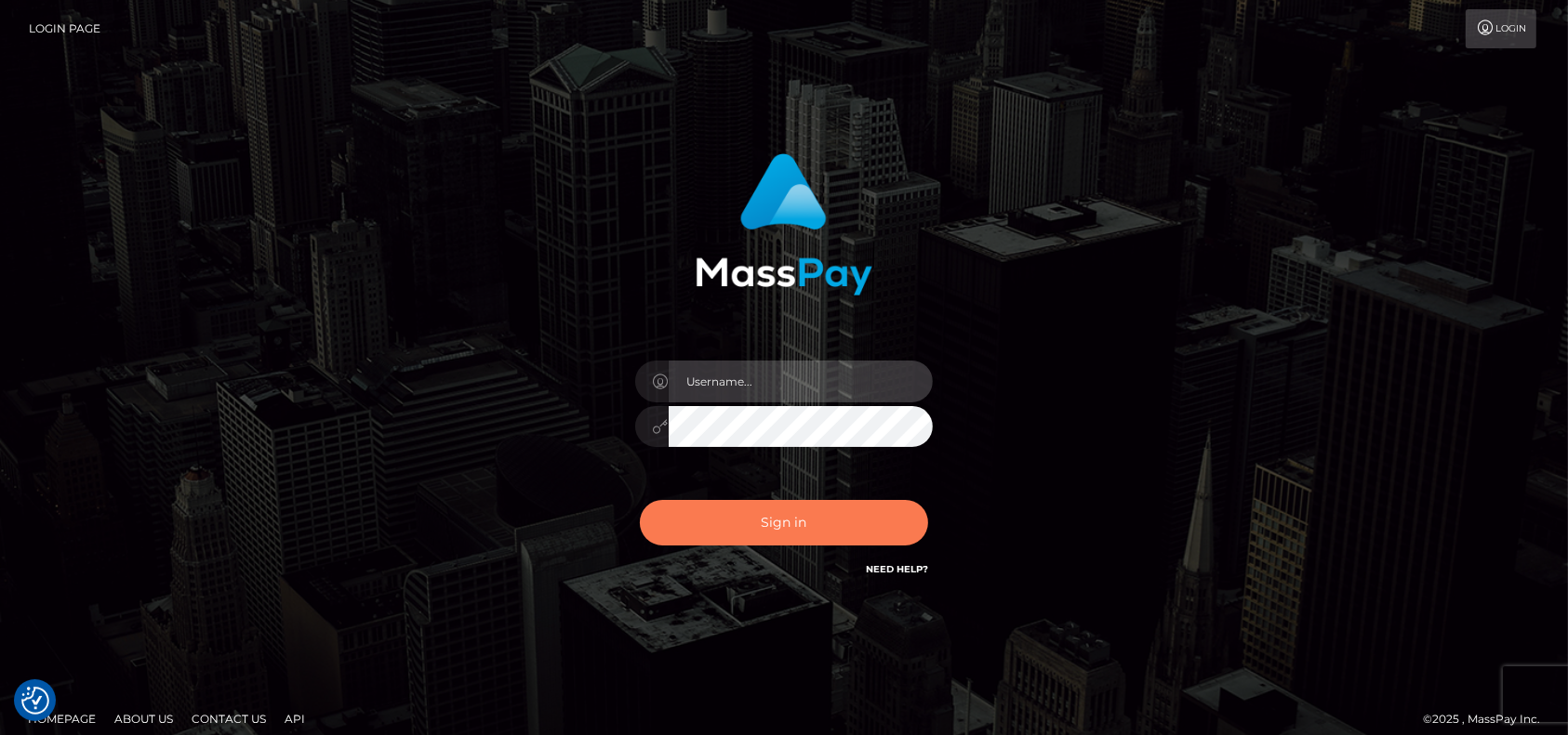
type input "petros.[PERSON_NAME]"
click at [824, 537] on button "Sign in" at bounding box center [784, 523] width 288 height 46
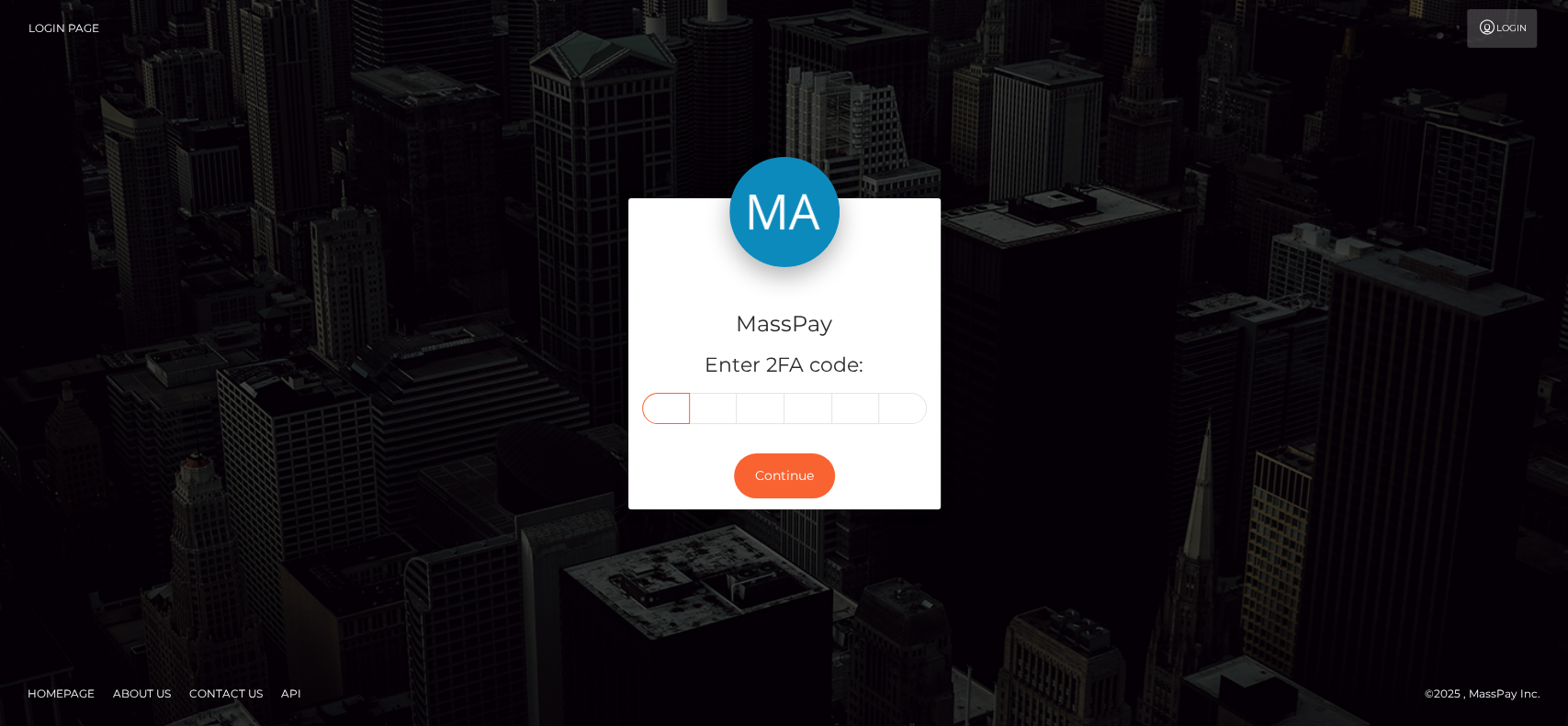
click at [660, 416] on input "text" at bounding box center [666, 409] width 48 height 31
paste input "5"
type input "5"
type input "1"
type input "6"
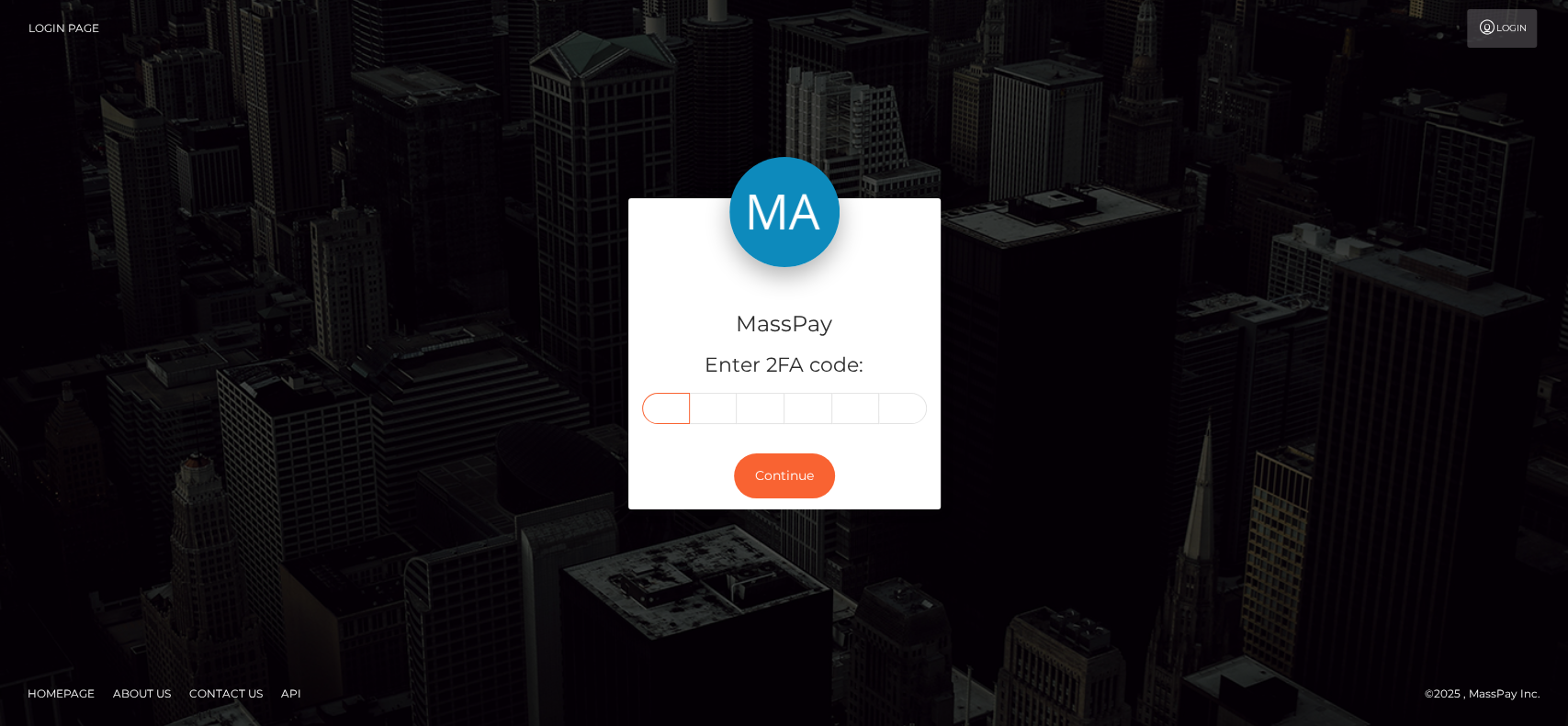
type input "3"
type input "2"
type input "4"
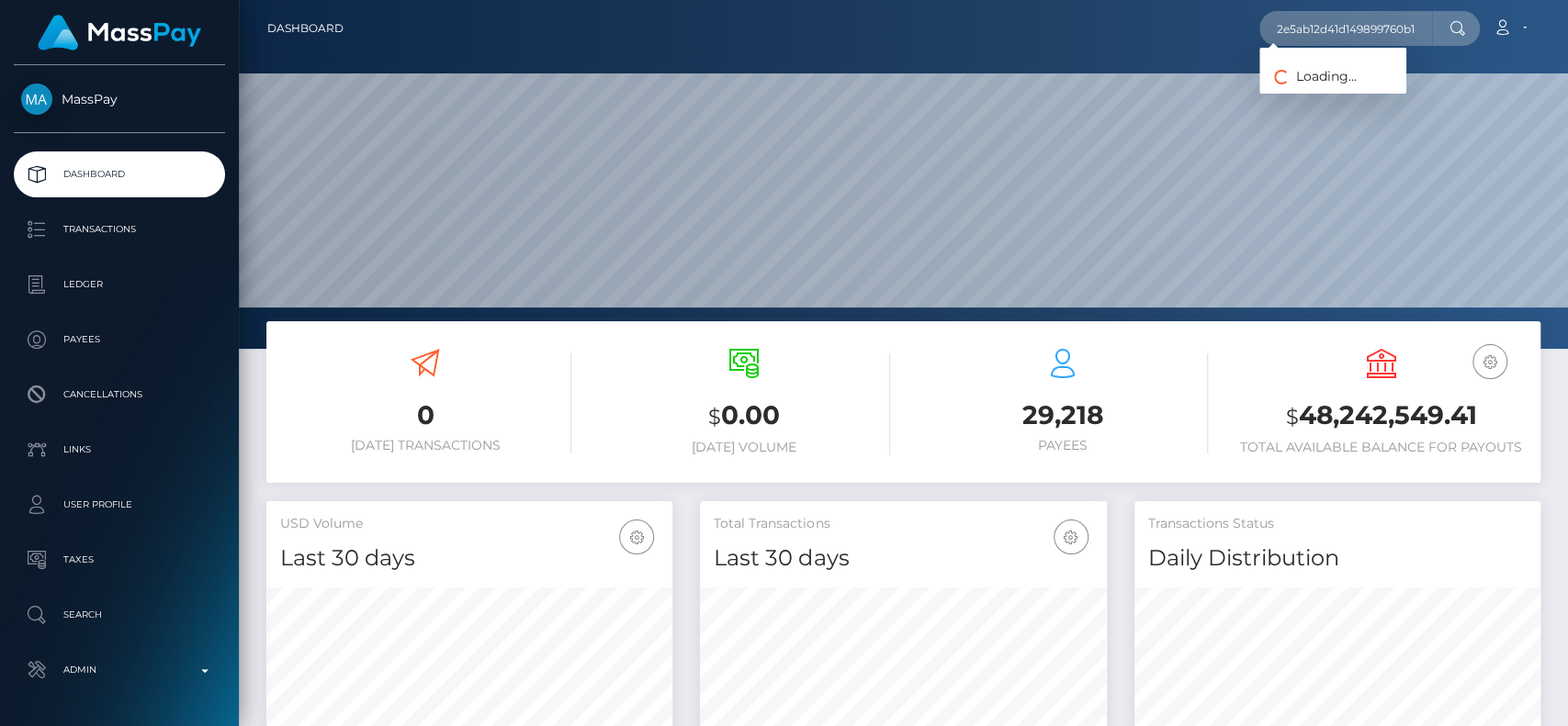
scroll to position [0, 67]
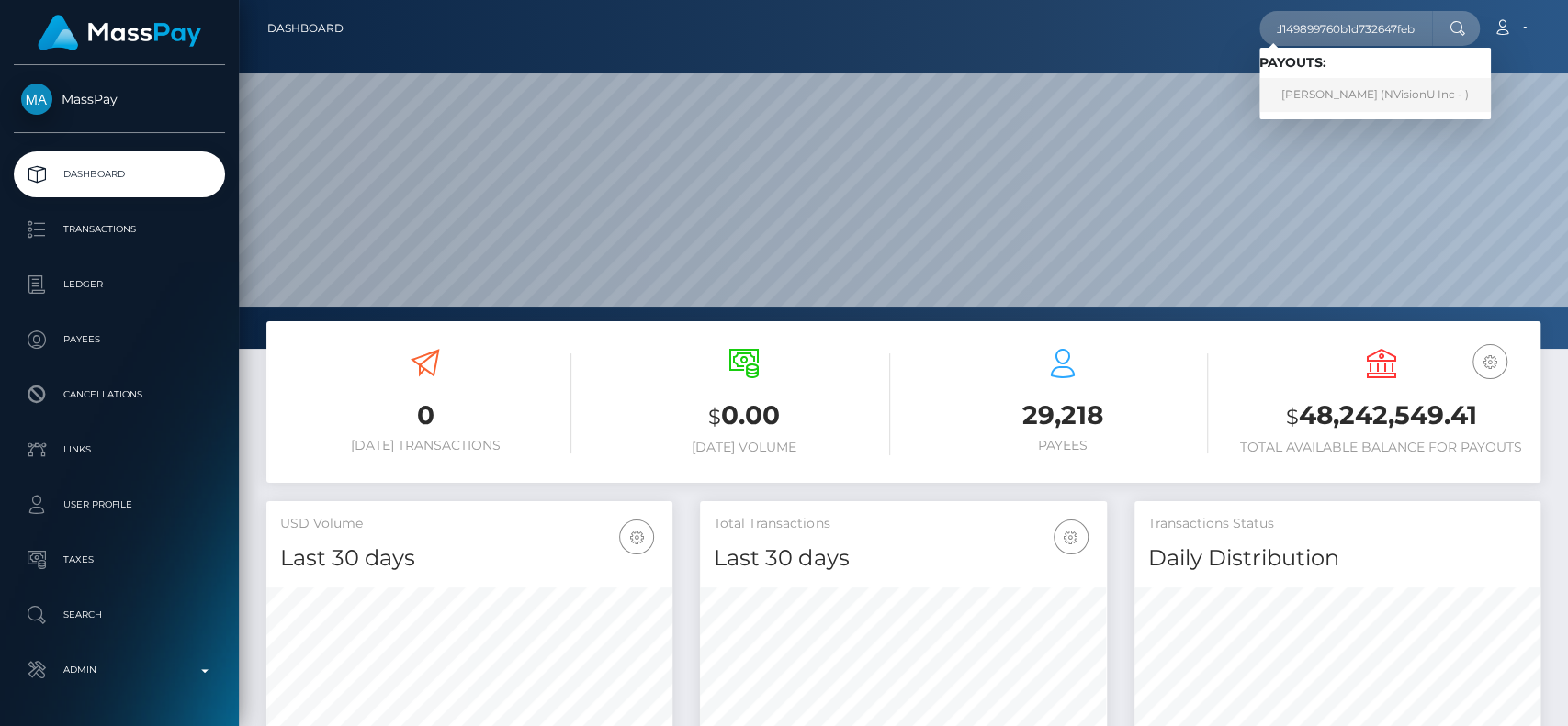
type input "2e5ab12d41d149899760b1d732647feb"
click at [1335, 82] on link "NORMA FOREE (NVisionU Inc - )" at bounding box center [1375, 95] width 232 height 34
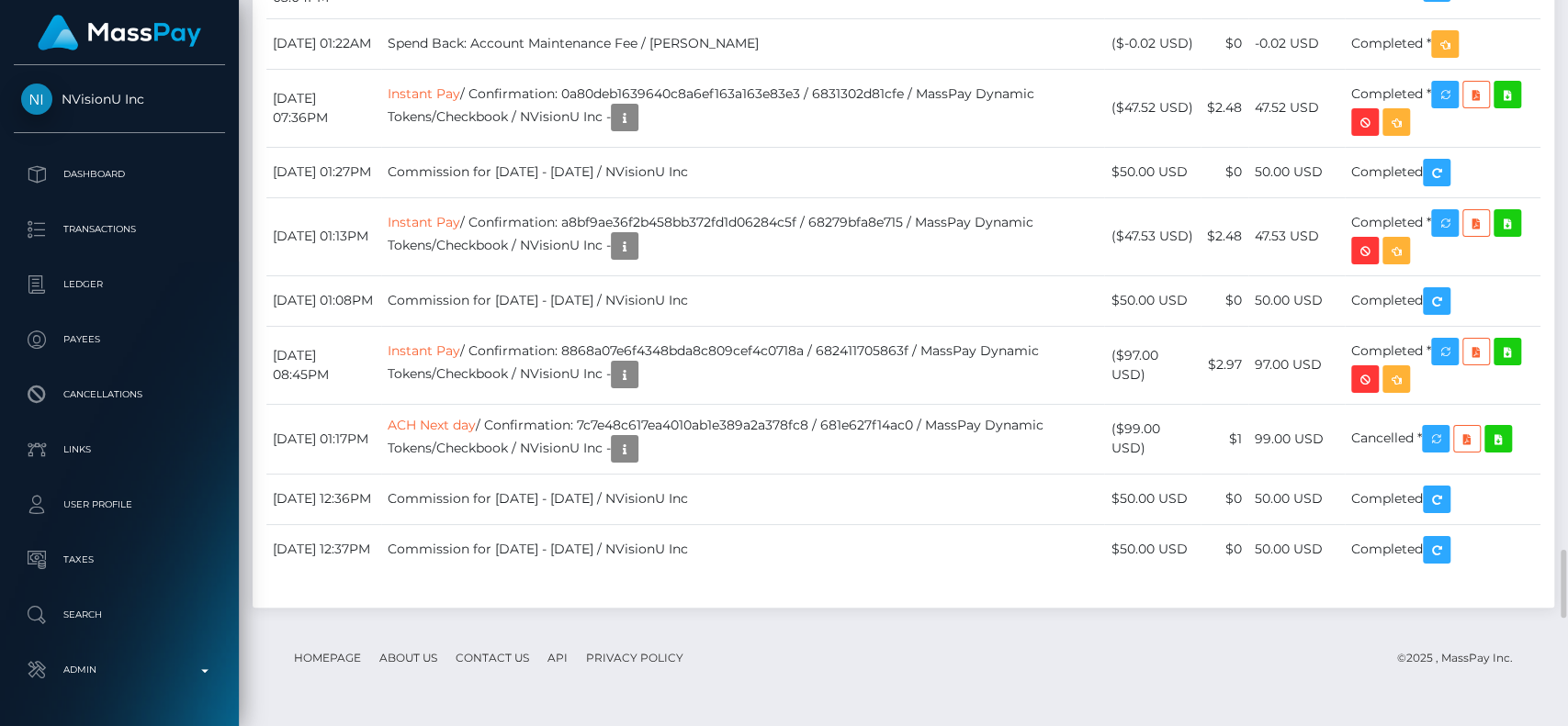
scroll to position [220, 406]
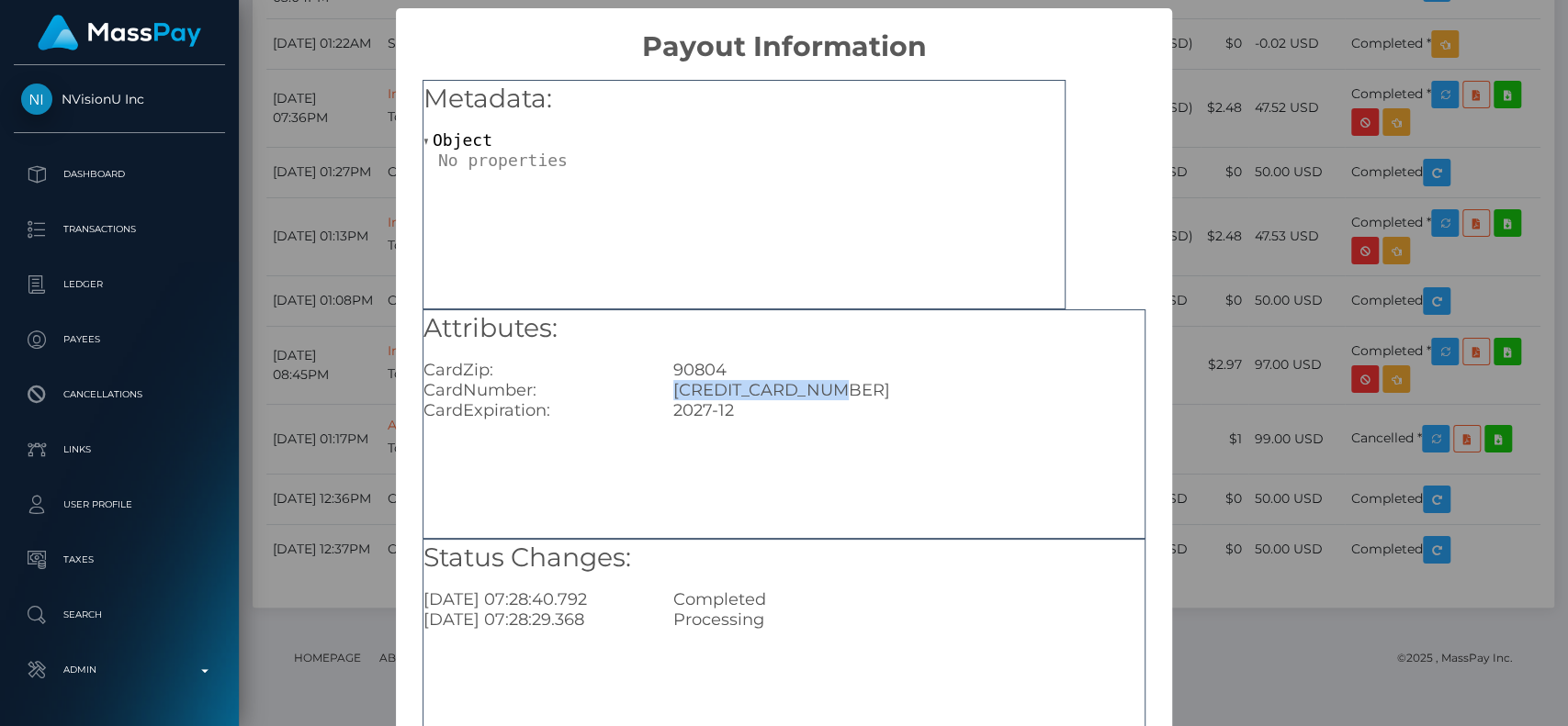
drag, startPoint x: 650, startPoint y: 385, endPoint x: 839, endPoint y: 383, distance: 189.0
click at [839, 383] on div "CardNumber: 4167130019338496" at bounding box center [784, 390] width 749 height 21
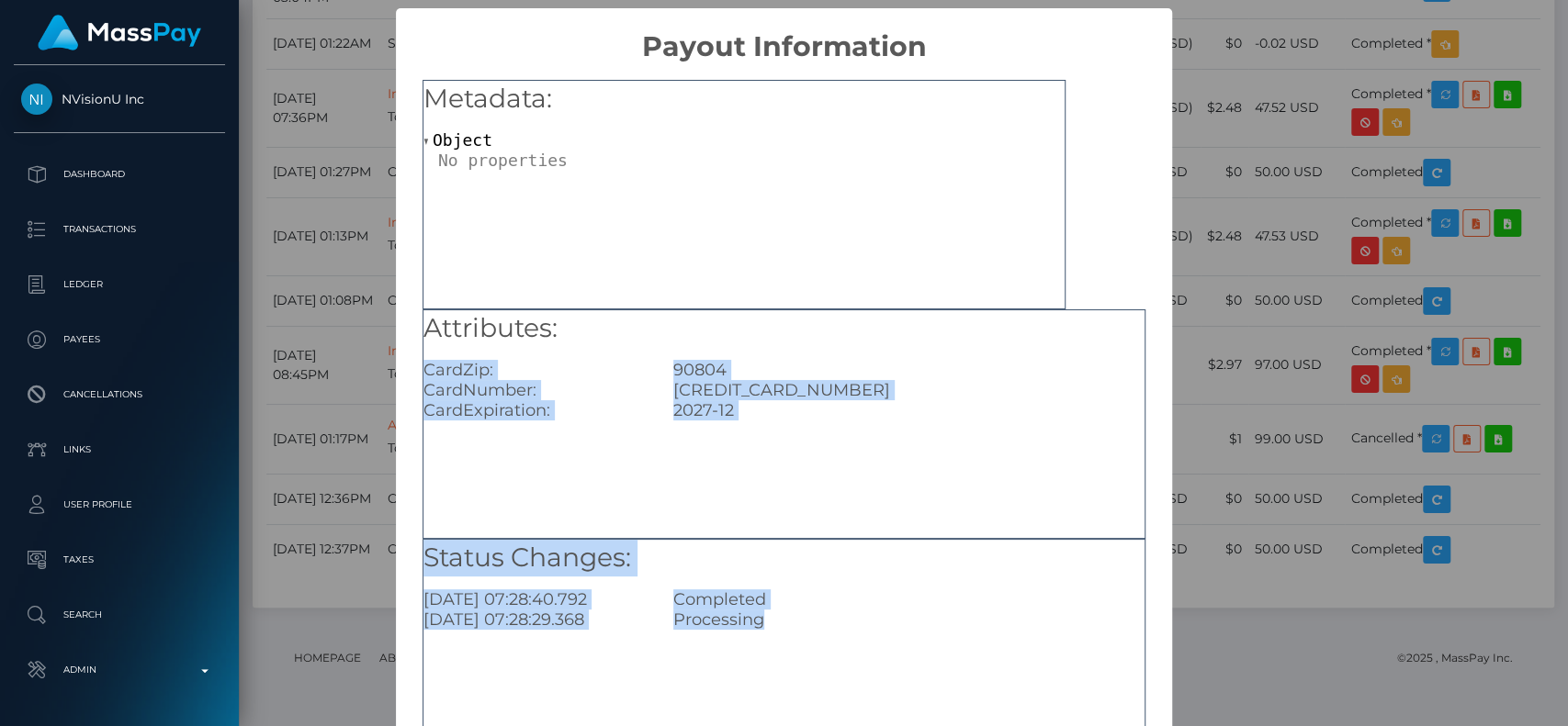
drag, startPoint x: 783, startPoint y: 643, endPoint x: 604, endPoint y: 337, distance: 354.5
click at [604, 337] on div "Metadata: Object Attributes: CardZip: 90804 CardNumber: 4167130019338496 CardEx…" at bounding box center [784, 419] width 776 height 710
copy div "CardZip: 90804 CardNumber: 4167130019338496 CardExpiration: 2027-12 Status Chan…"
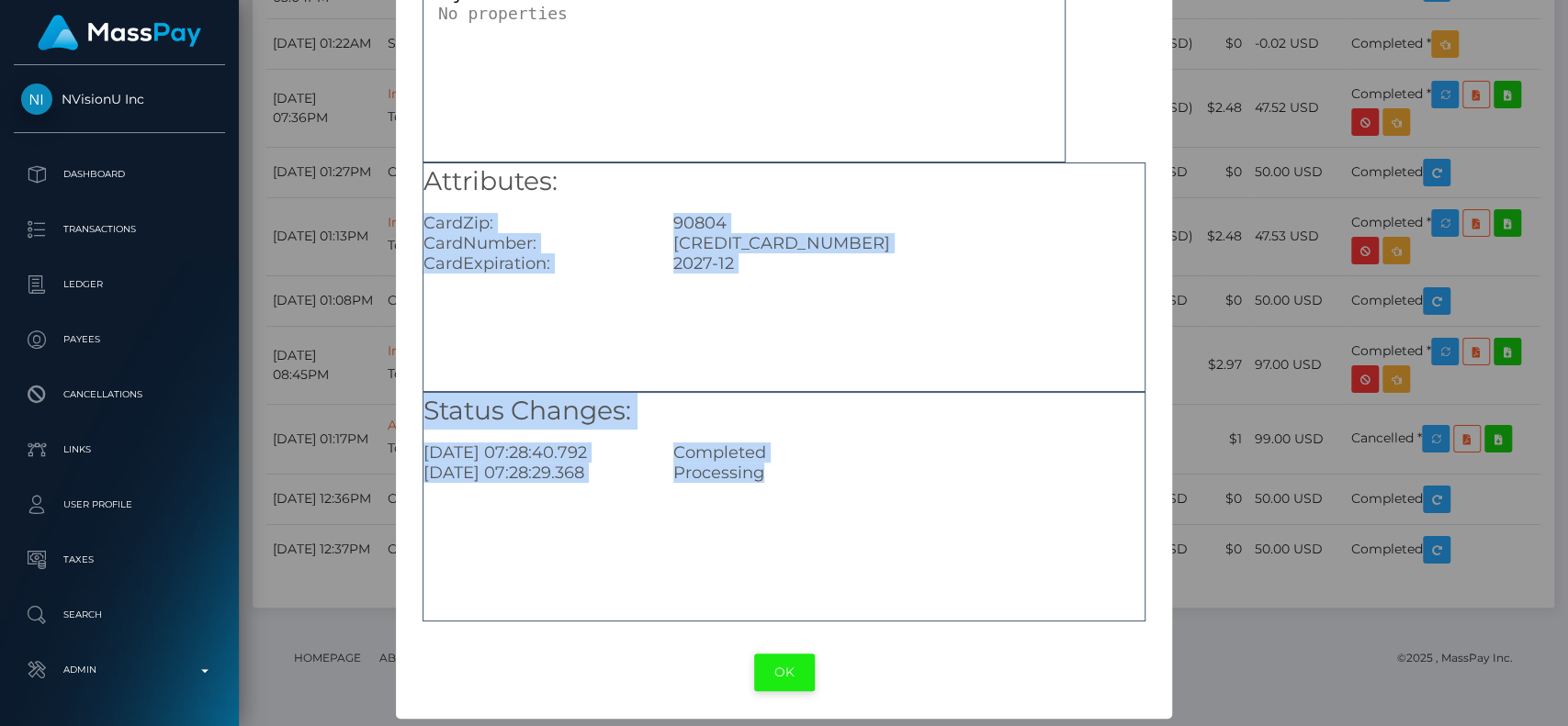
click at [792, 668] on button "OK" at bounding box center [785, 672] width 61 height 37
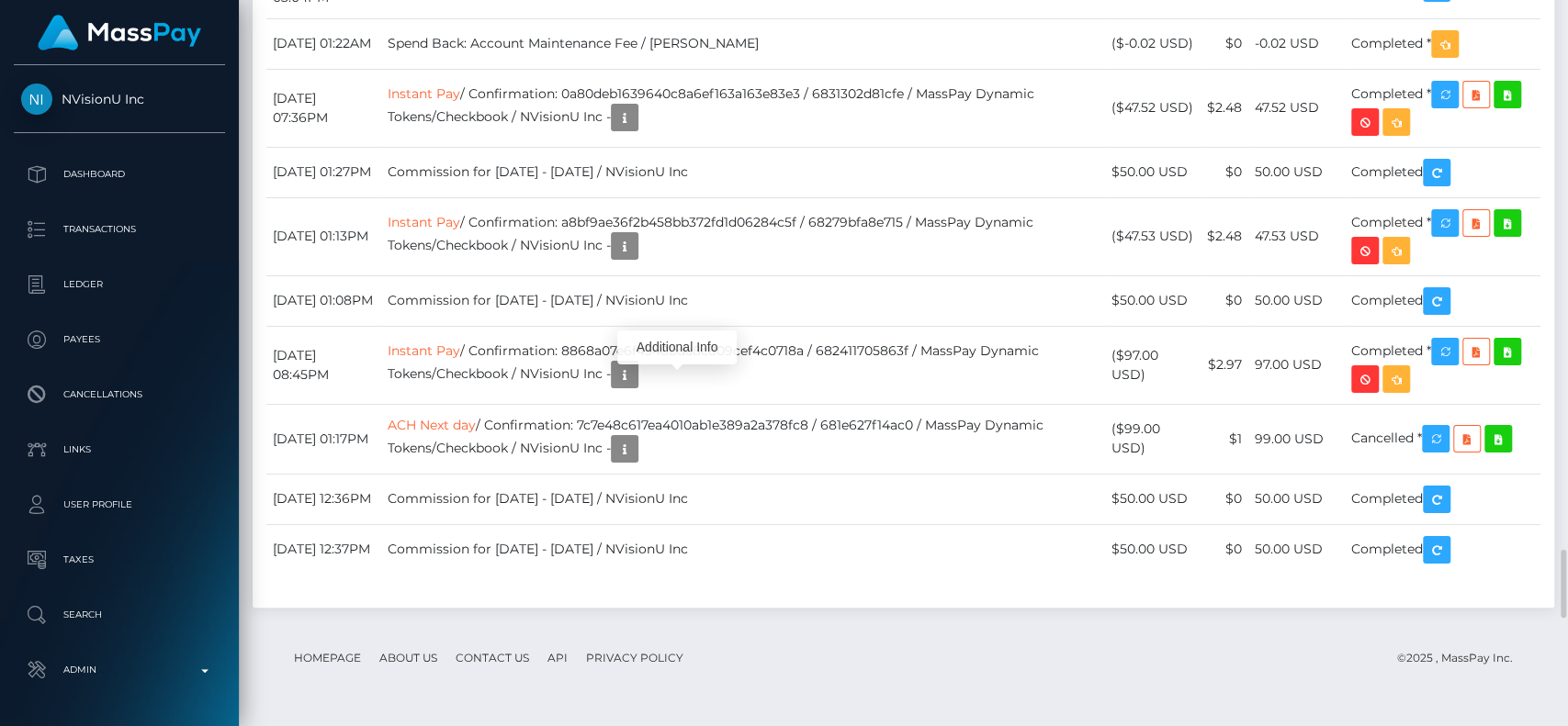
scroll to position [220, 406]
drag, startPoint x: 1113, startPoint y: 396, endPoint x: 1202, endPoint y: 389, distance: 89.3
copy td "($47.52 USD)"
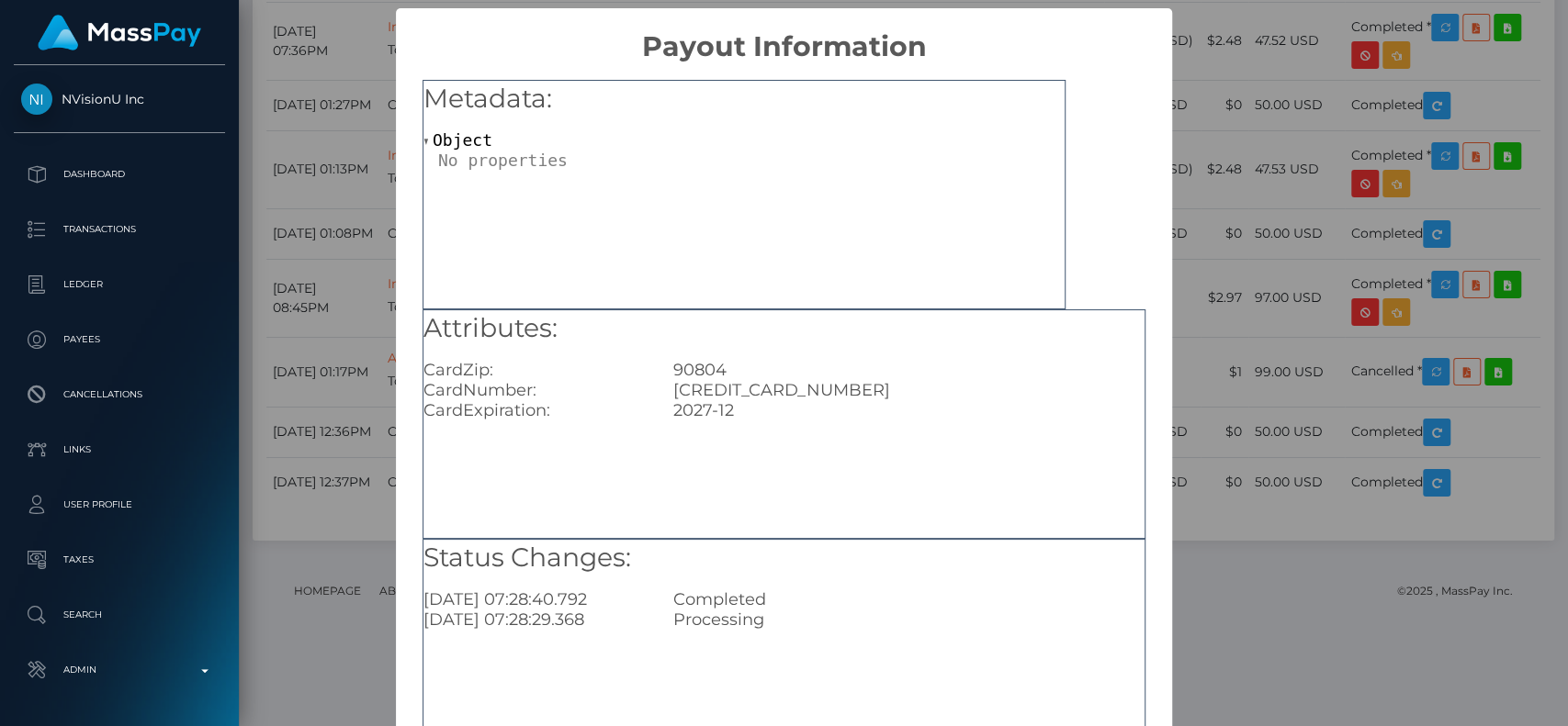
scroll to position [147, 0]
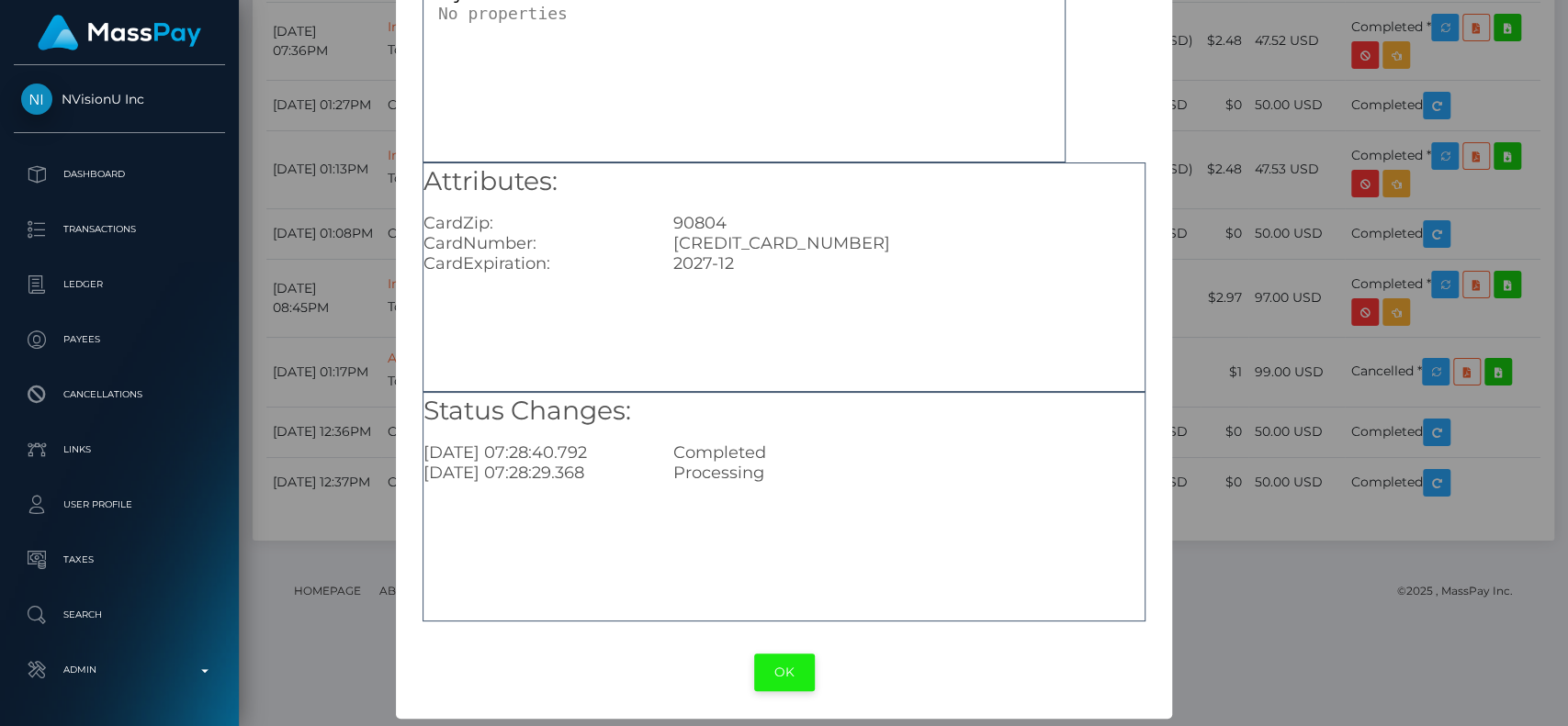
click at [772, 659] on button "OK" at bounding box center [785, 672] width 61 height 37
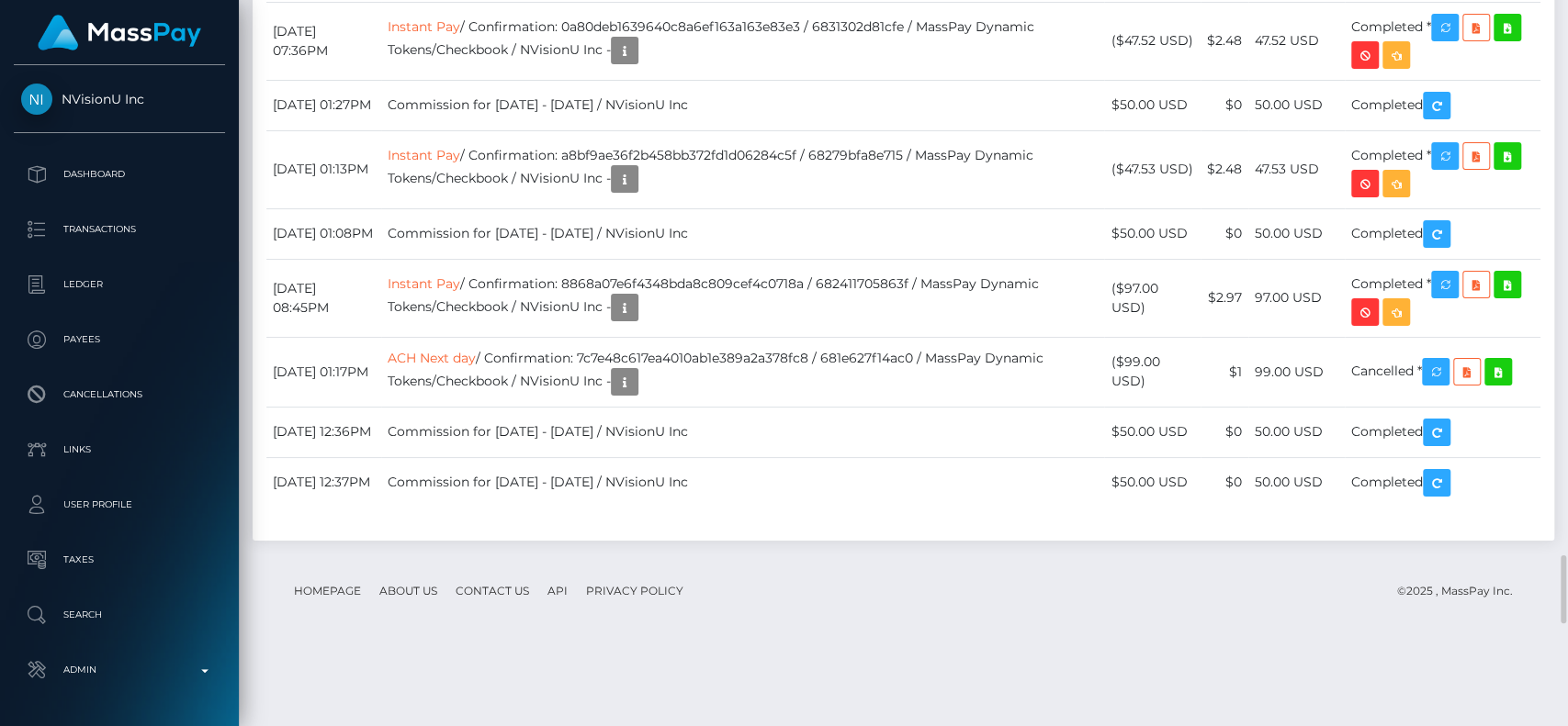
scroll to position [220, 406]
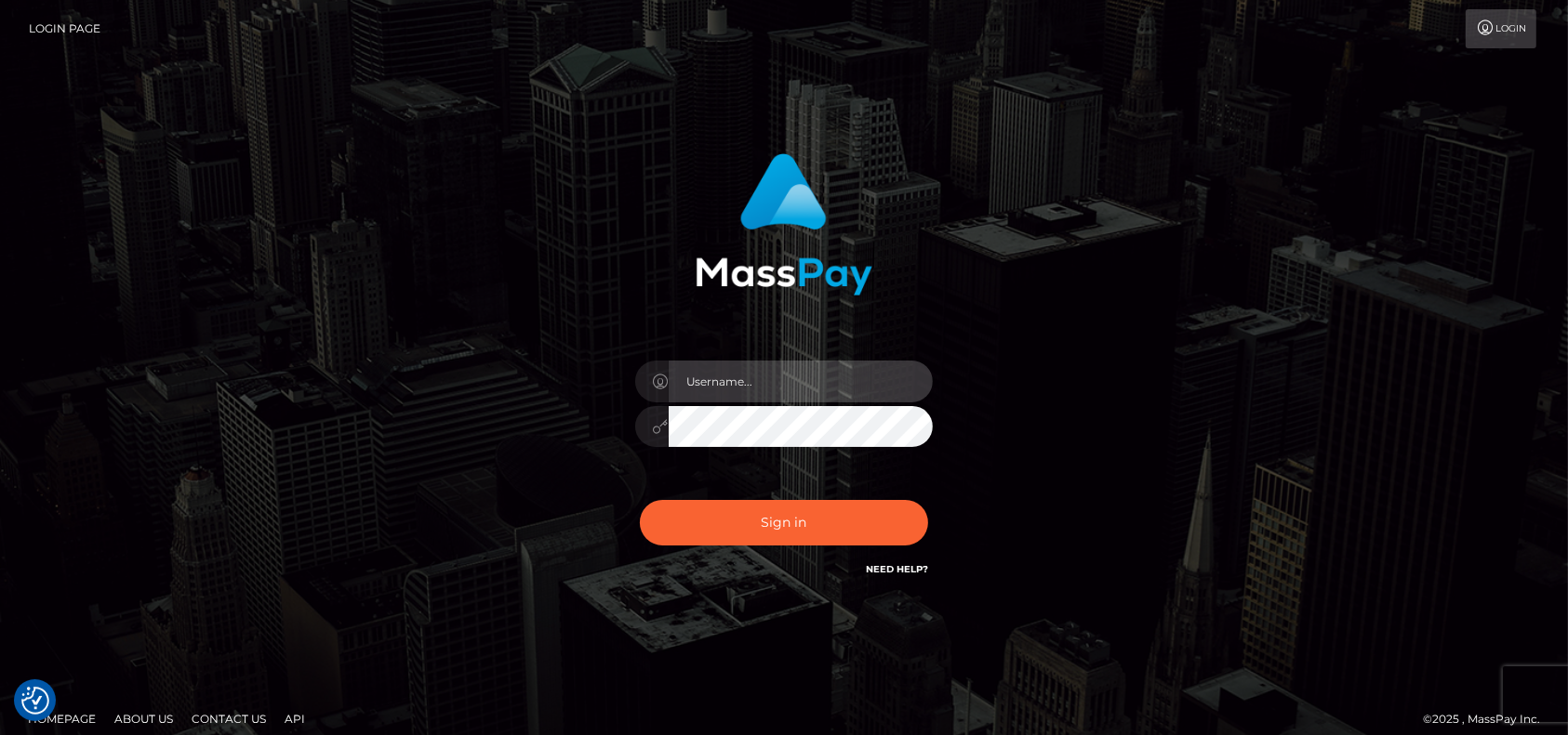
type input "petros.[PERSON_NAME]"
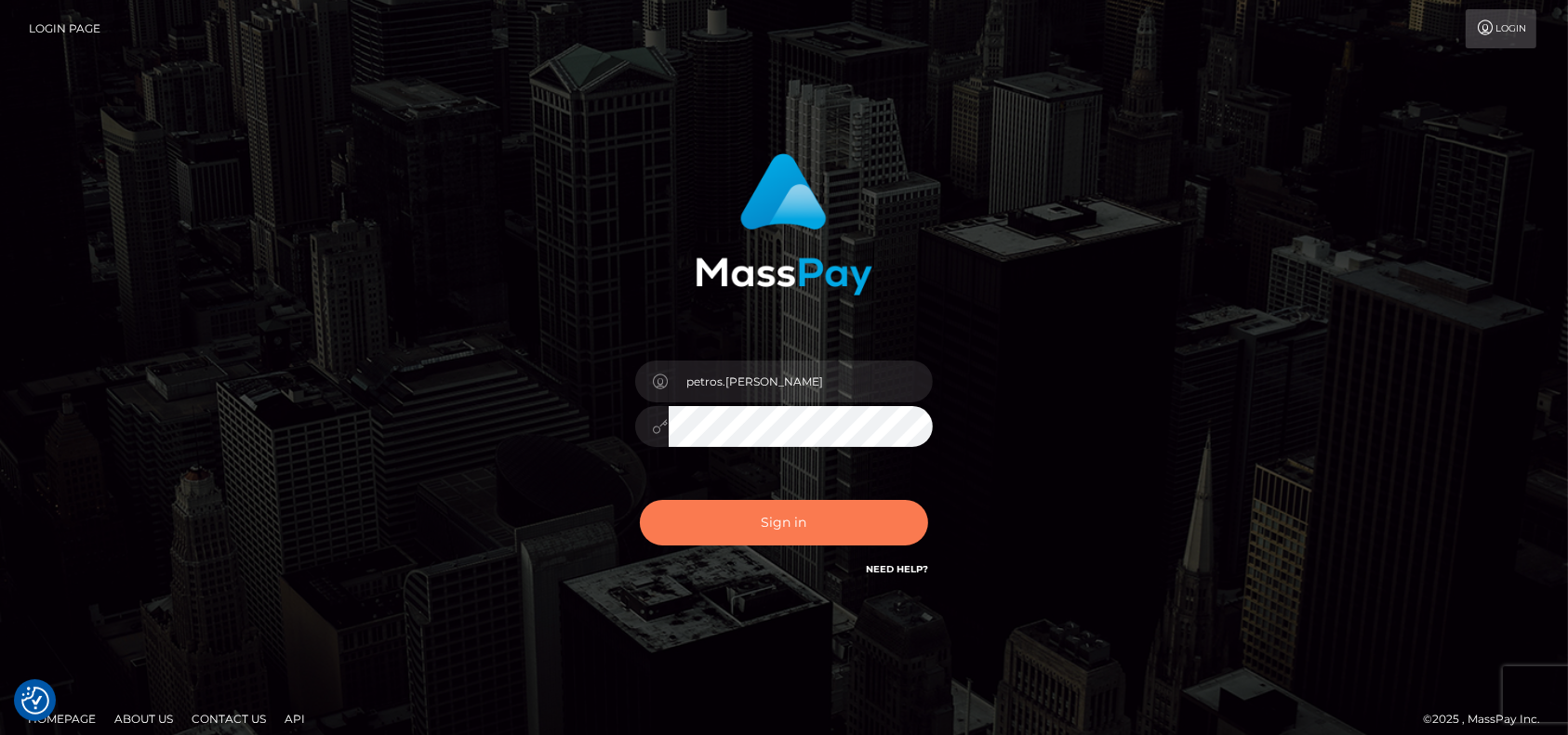
click at [762, 520] on button "Sign in" at bounding box center [784, 523] width 288 height 46
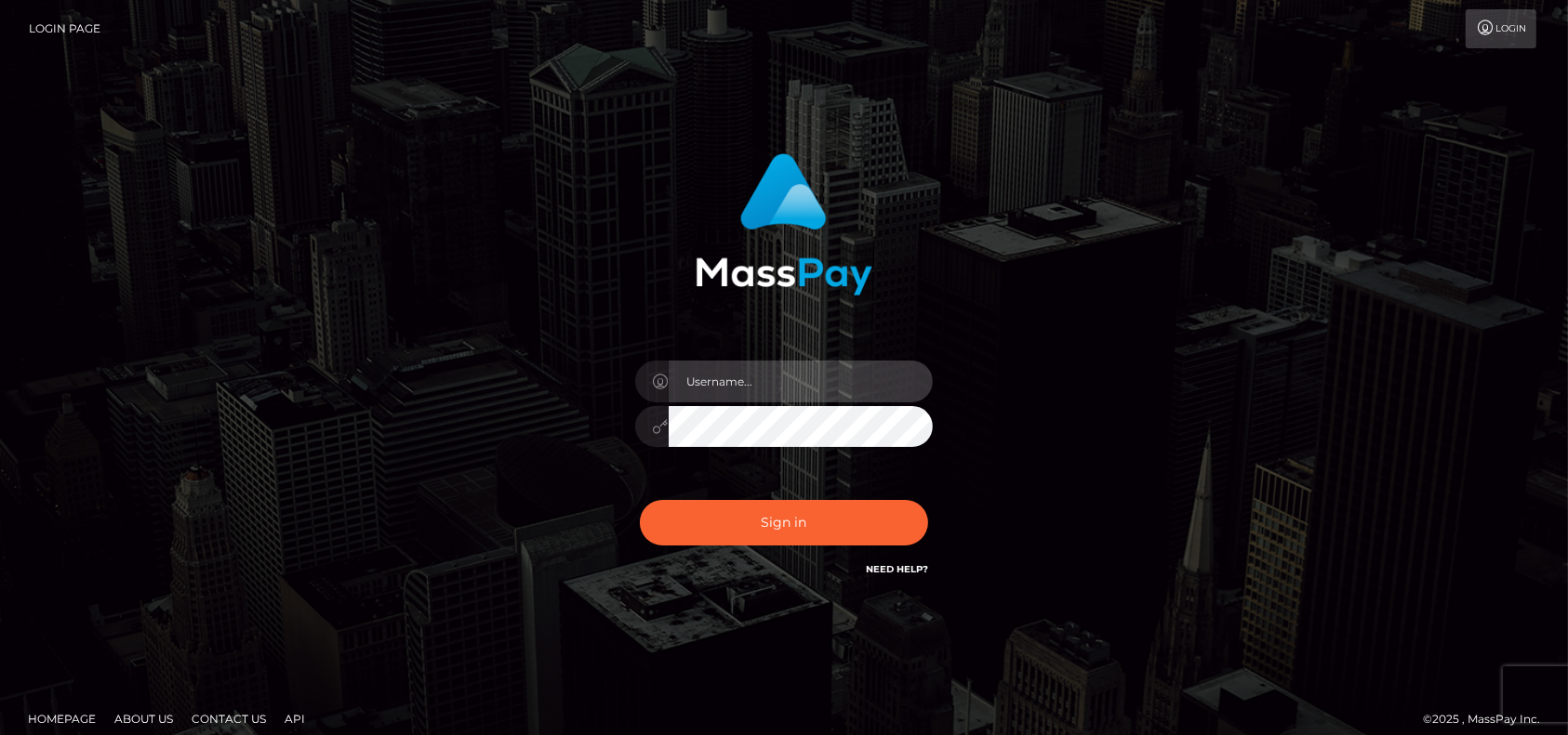
type input "petros.[PERSON_NAME]"
click at [762, 520] on button "Sign in" at bounding box center [784, 523] width 288 height 46
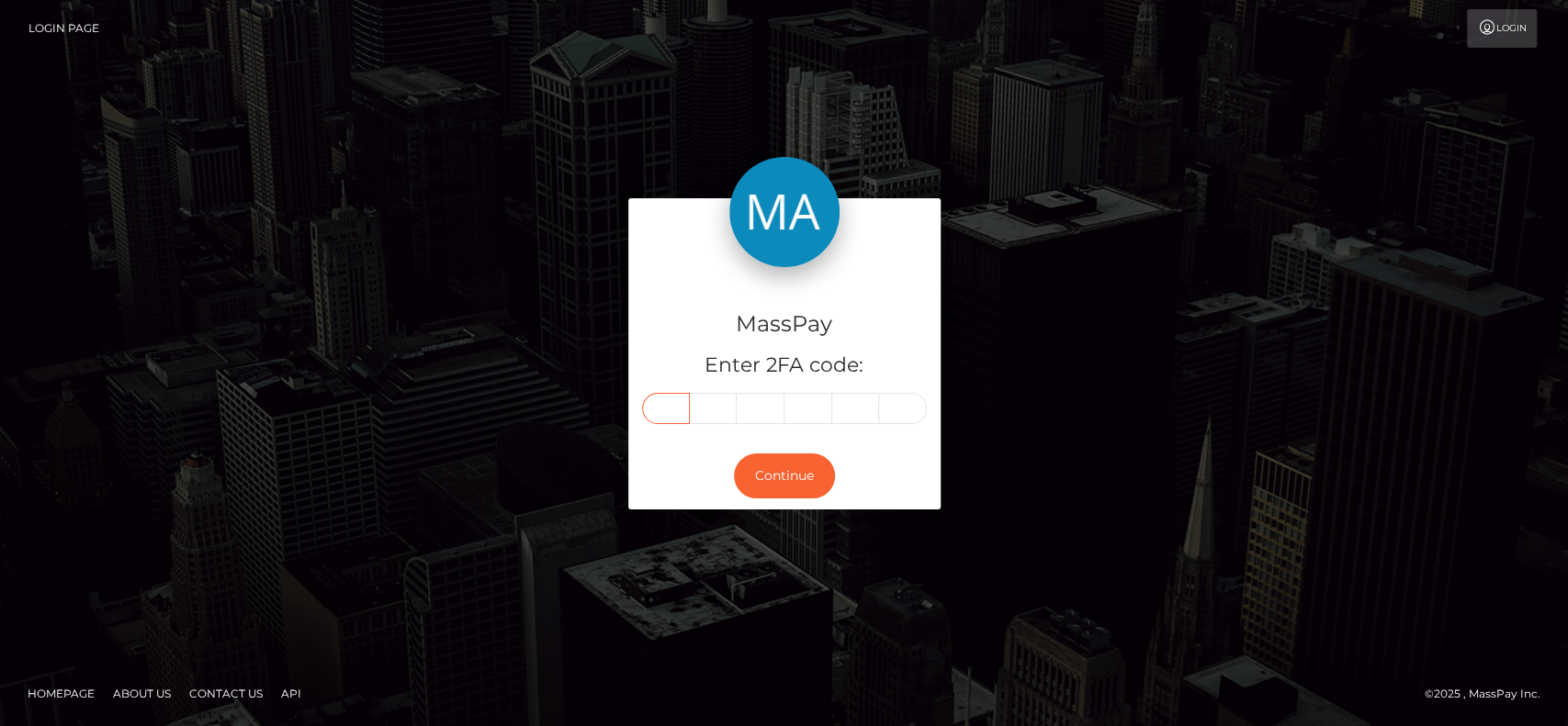
click at [654, 396] on input "text" at bounding box center [666, 409] width 48 height 31
paste input "9"
type input "9"
type input "1"
type input "0"
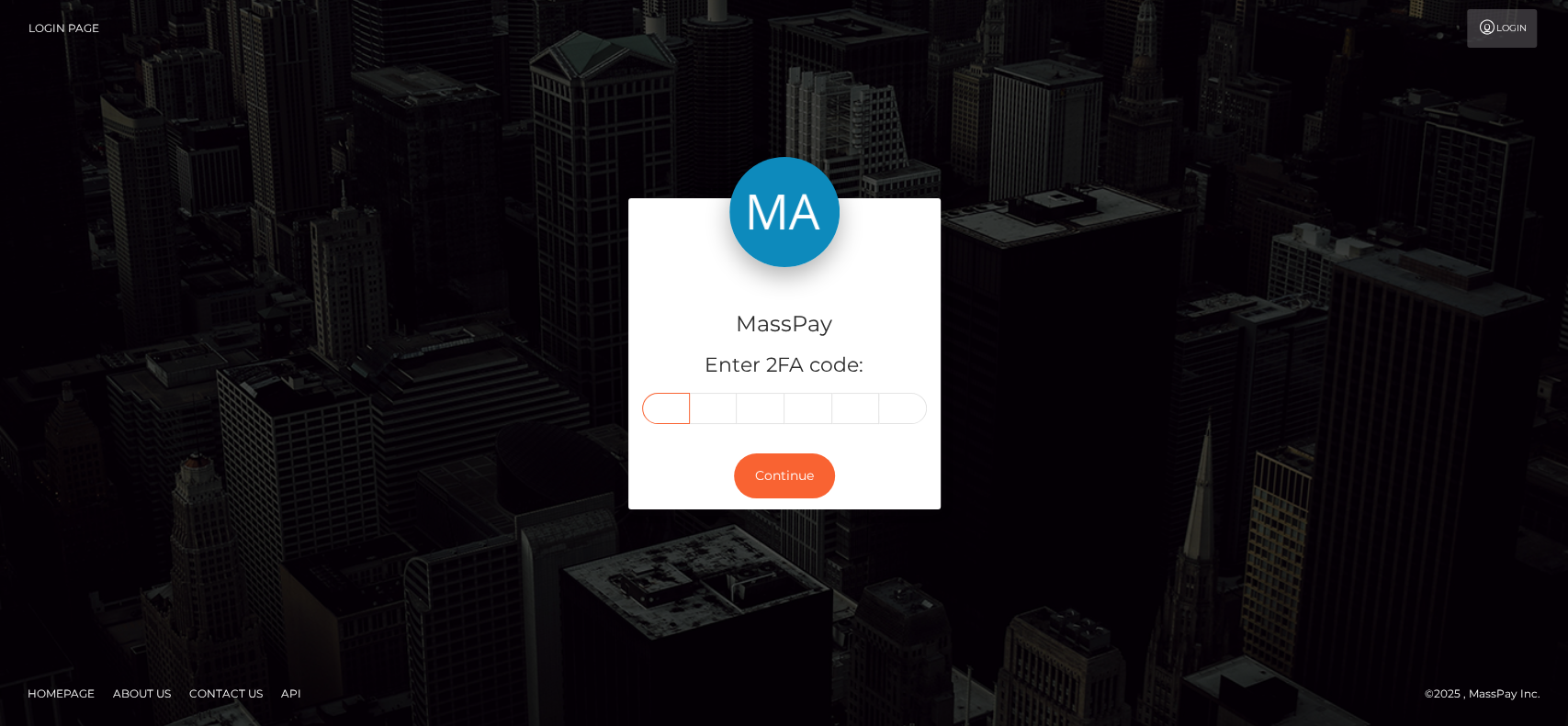
type input "8"
type input "7"
type input "3"
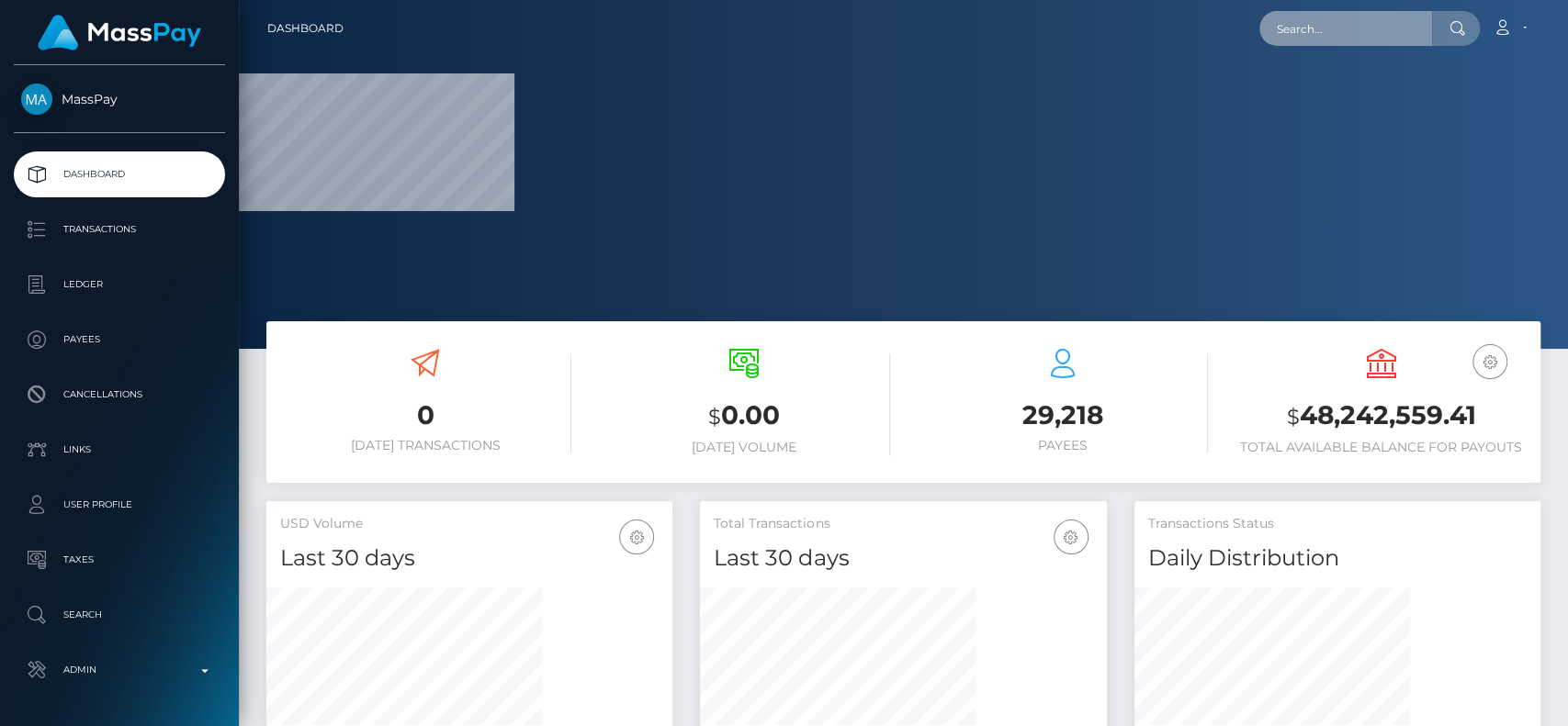
click at [1367, 33] on input "text" at bounding box center [1346, 28] width 172 height 35
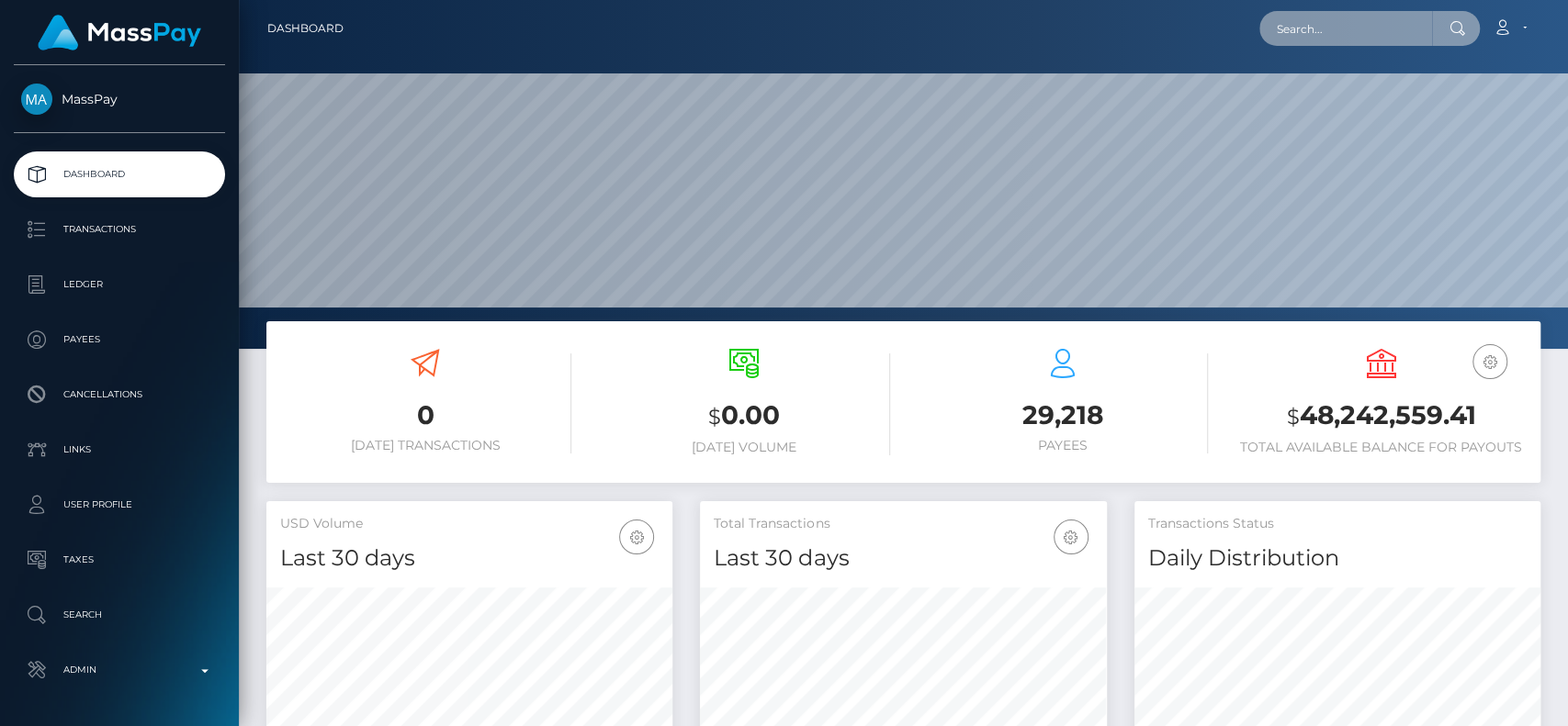
scroll to position [324, 406]
paste input "[EMAIL_ADDRESS][DOMAIN_NAME]"
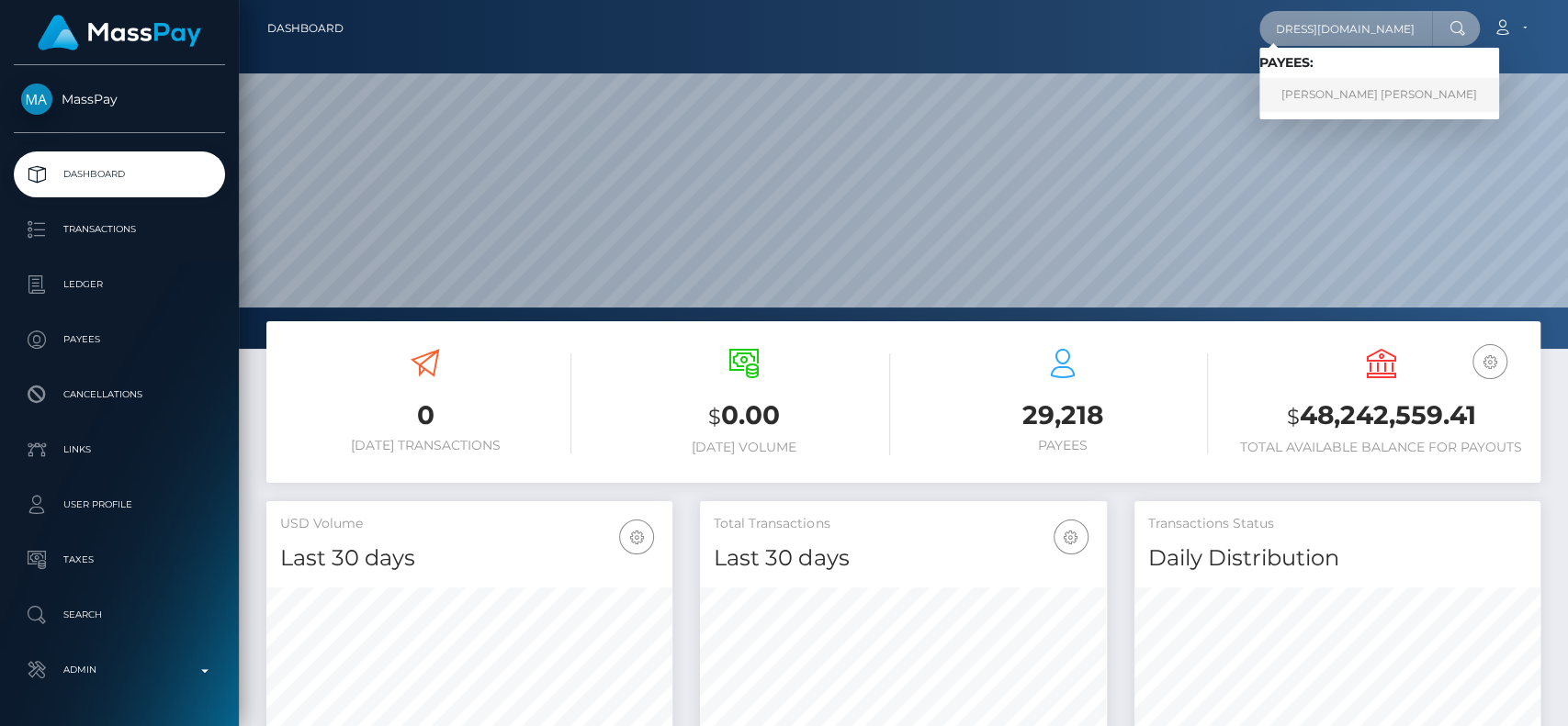
type input "[EMAIL_ADDRESS][DOMAIN_NAME]"
click at [1305, 98] on link "[PERSON_NAME] [PERSON_NAME]" at bounding box center [1379, 95] width 240 height 34
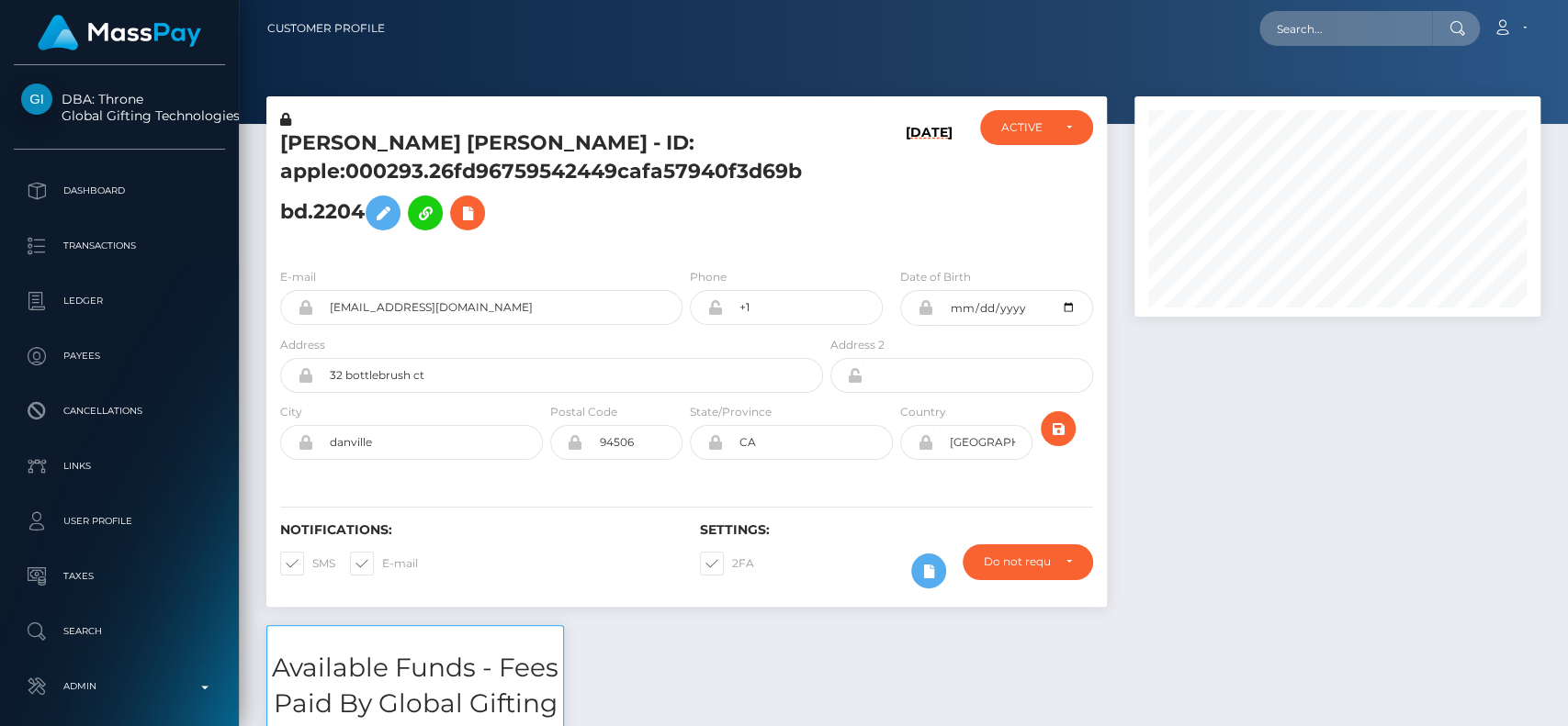
scroll to position [220, 406]
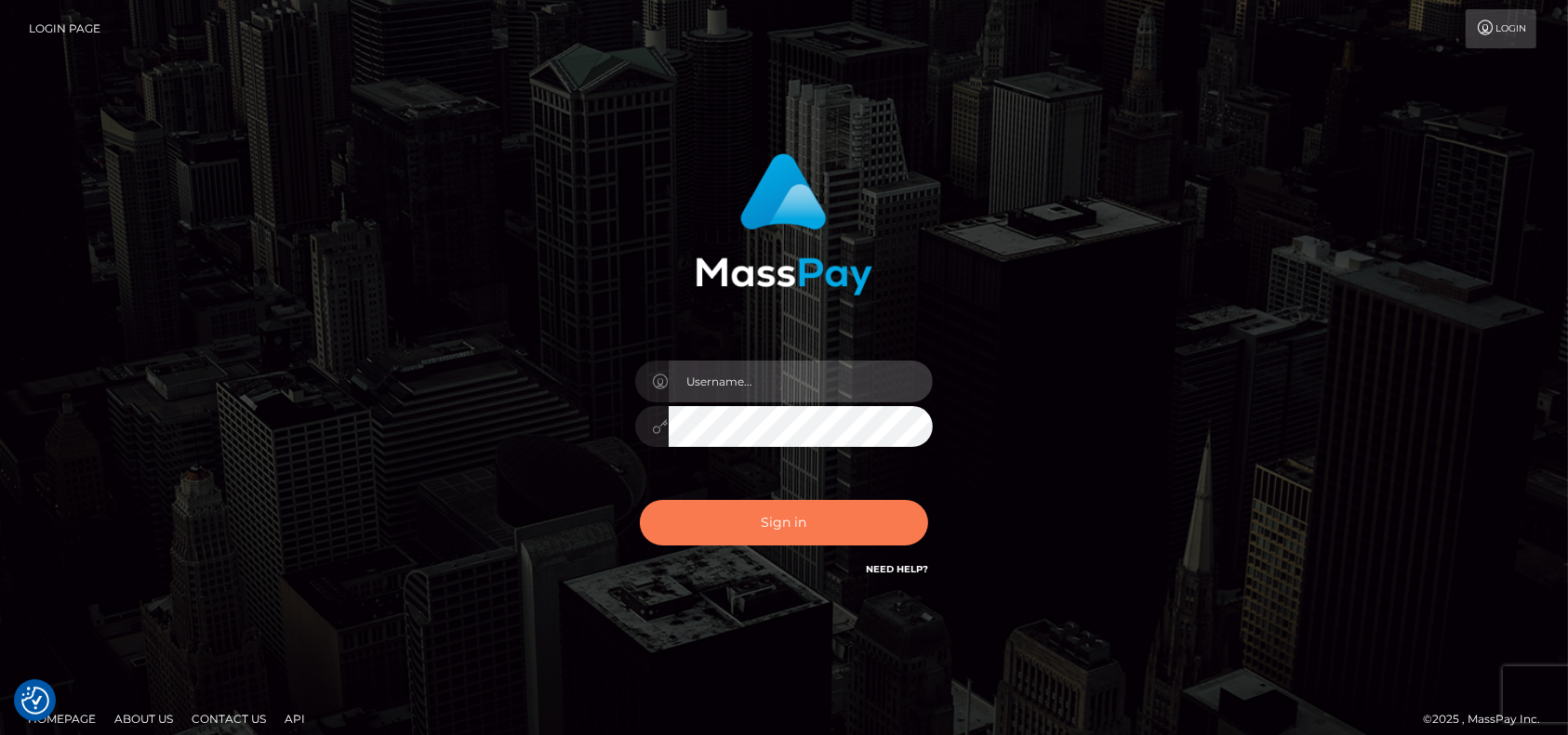
type input "petros.[PERSON_NAME]"
click at [775, 532] on button "Sign in" at bounding box center [784, 523] width 288 height 46
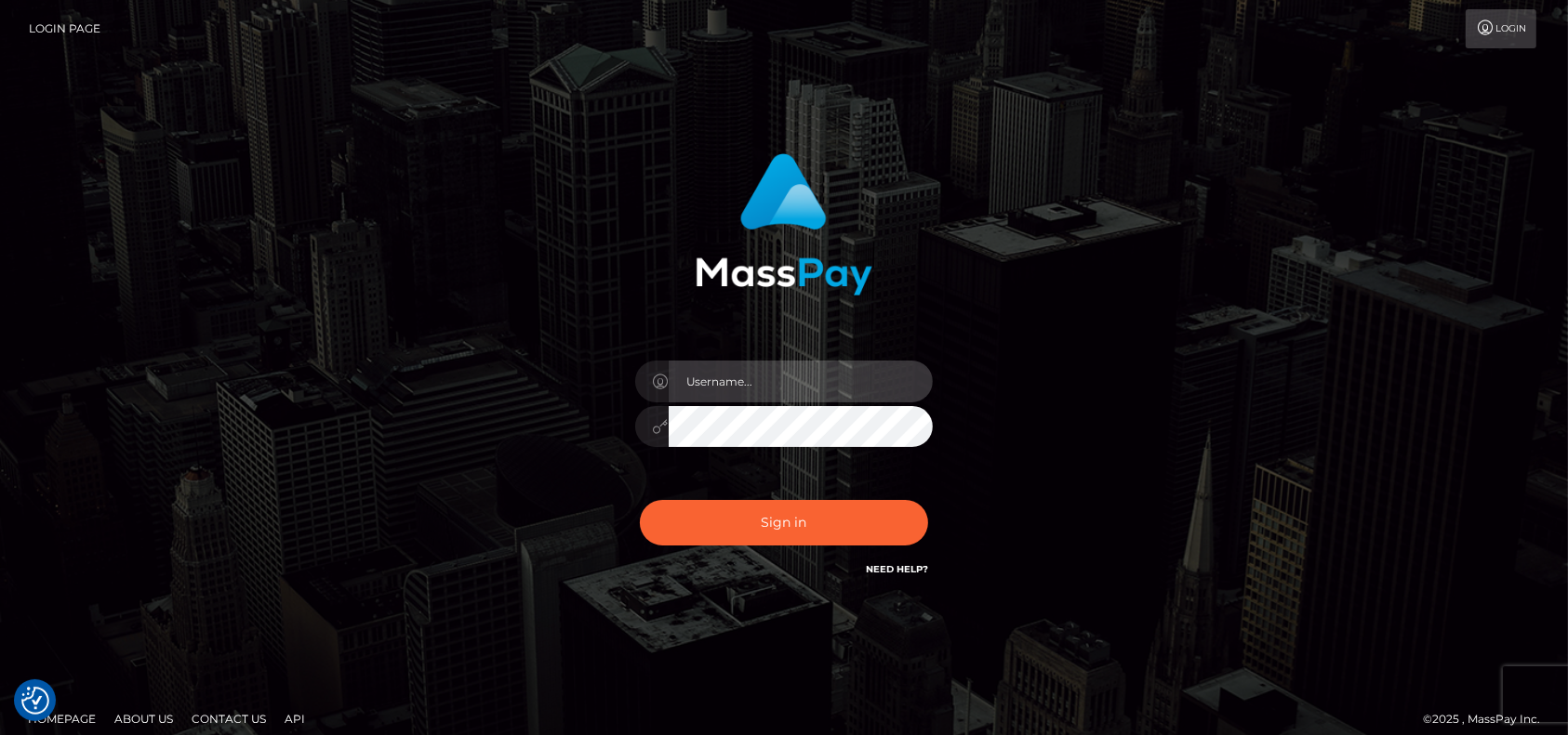
type input "petros.[PERSON_NAME]"
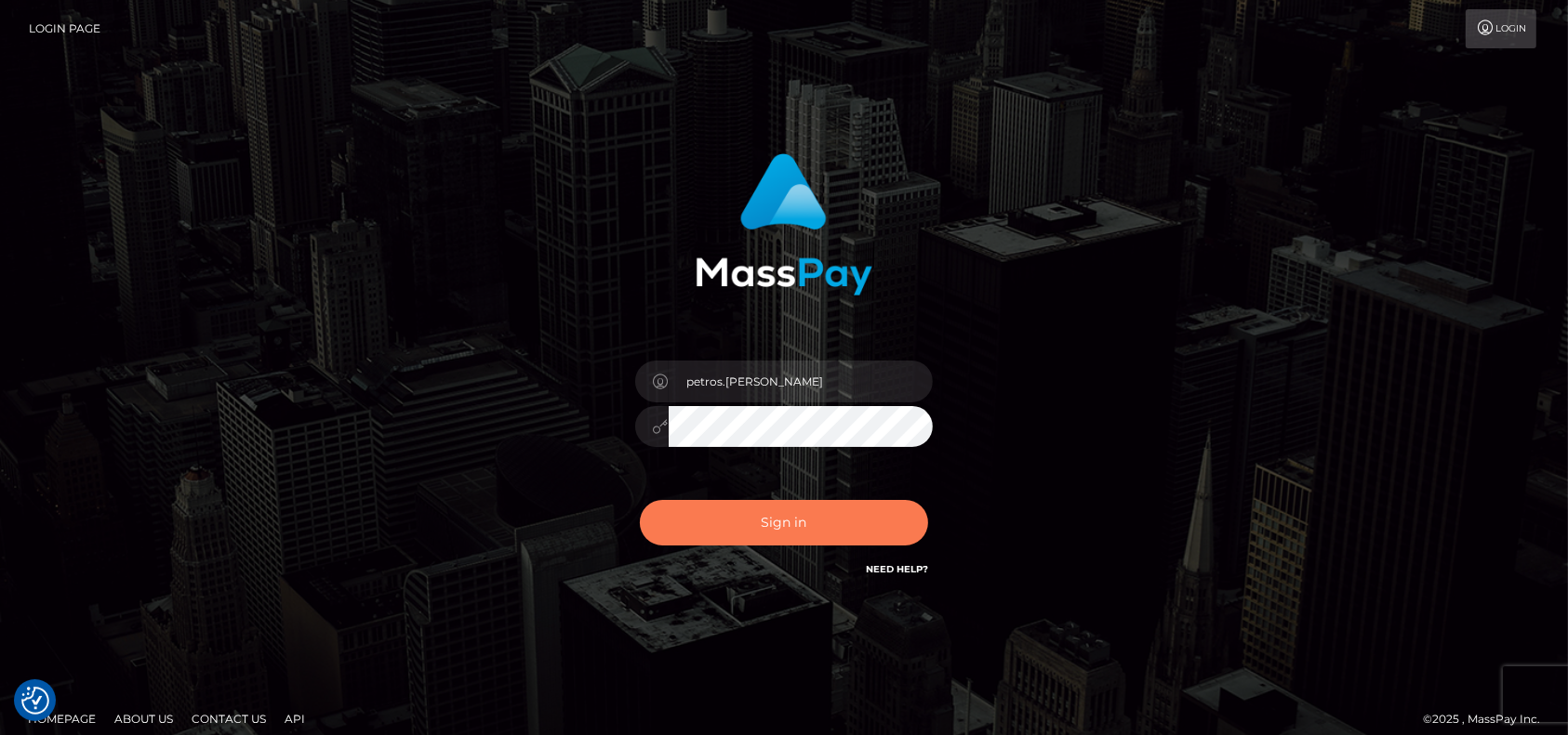
click at [775, 532] on button "Sign in" at bounding box center [784, 523] width 288 height 46
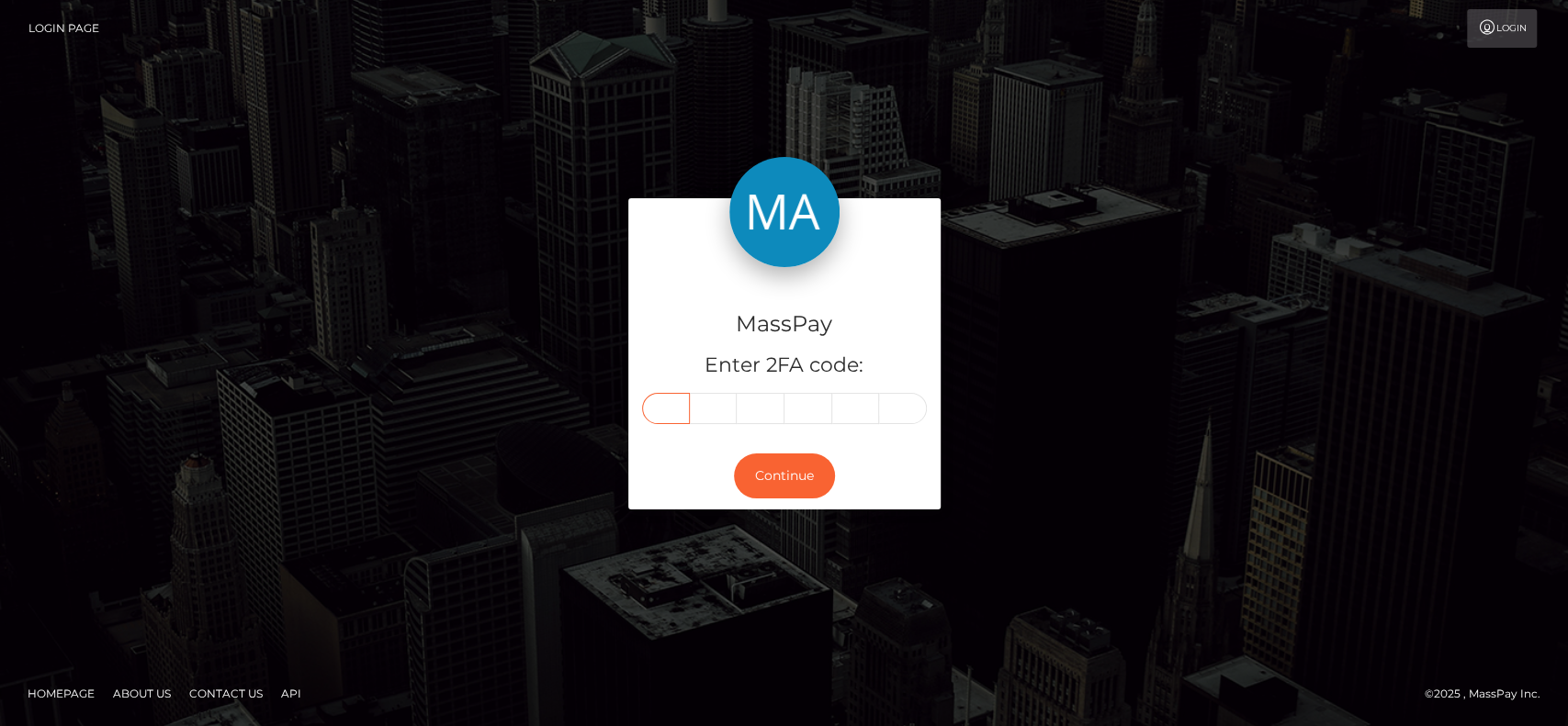
paste input "6"
type input "6"
type input "0"
type input "4"
type input "5"
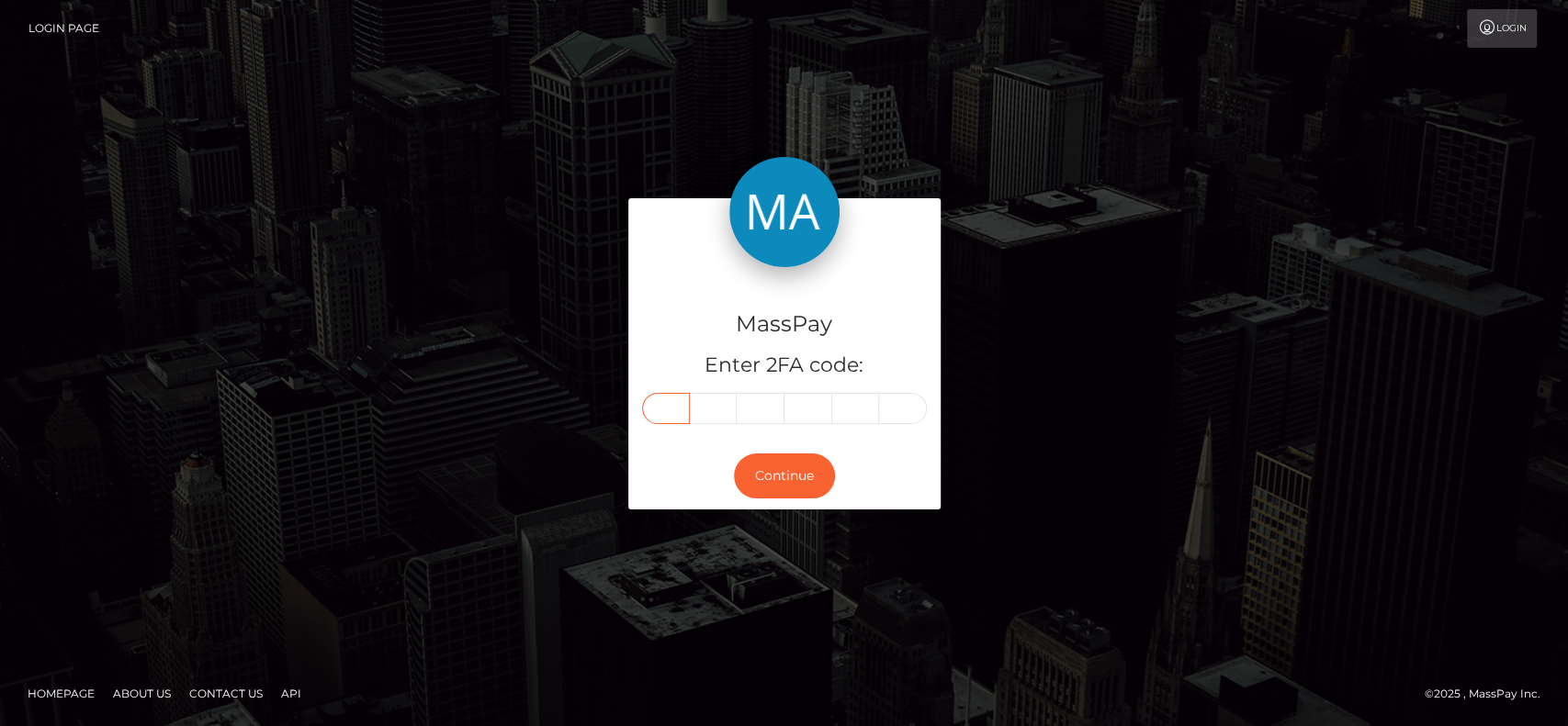
type input "8"
type input "1"
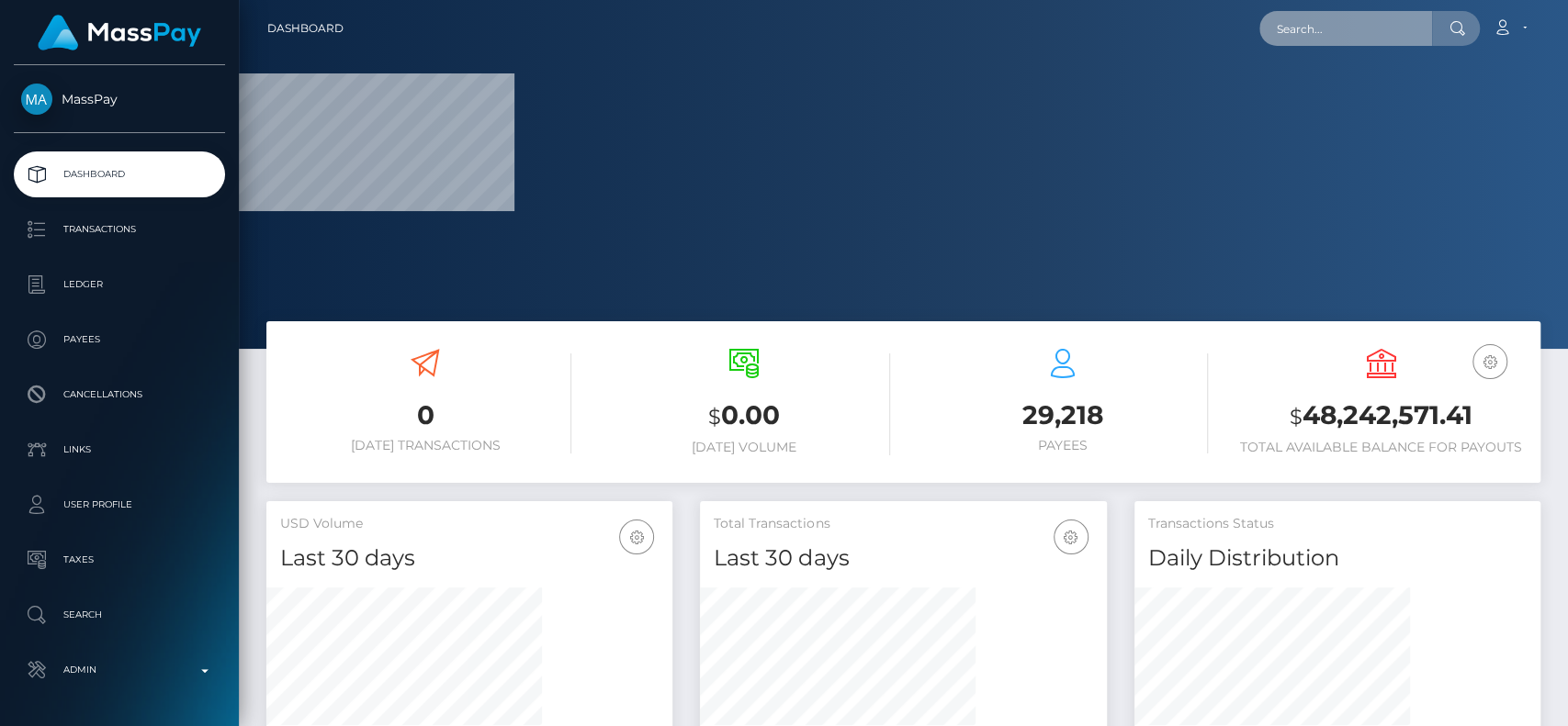
click at [1325, 29] on input "text" at bounding box center [1346, 28] width 172 height 35
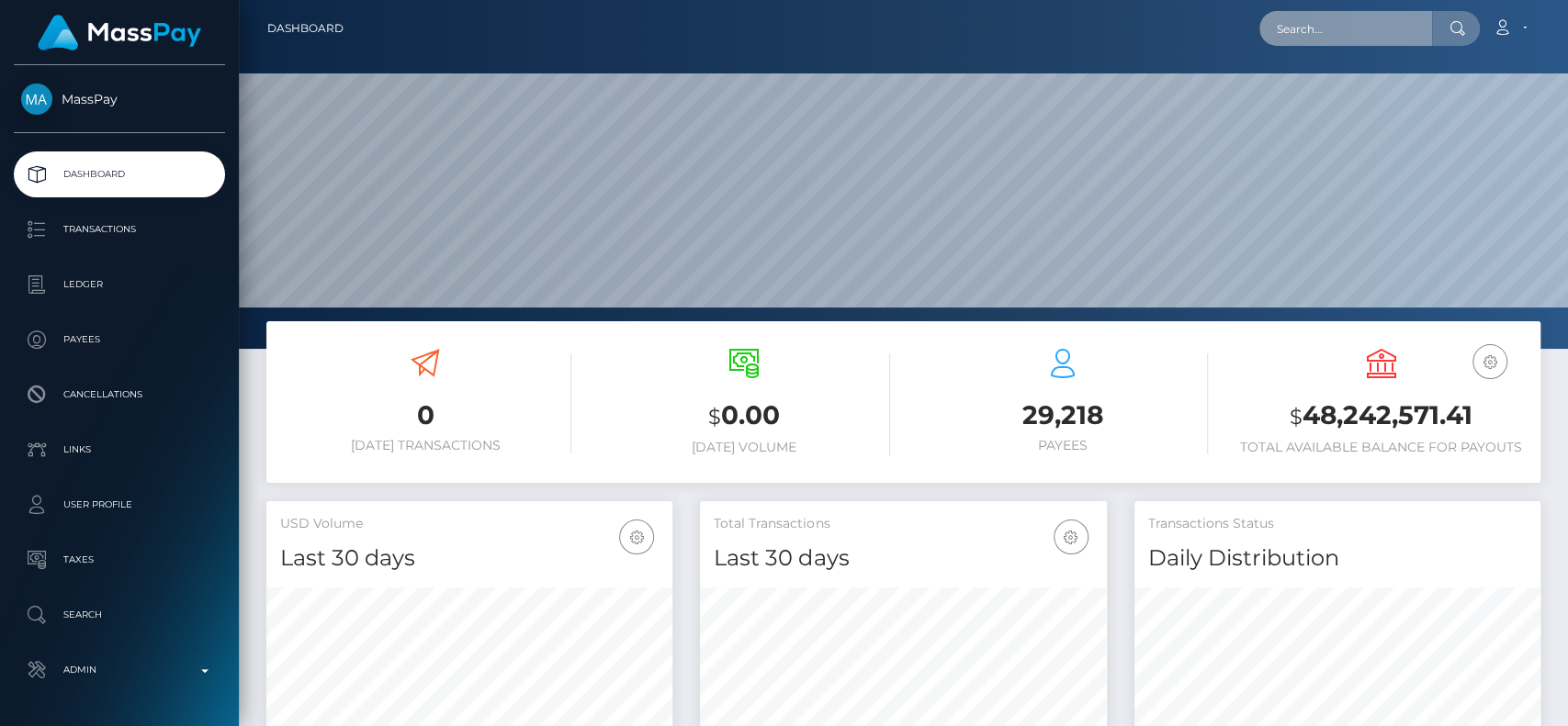
scroll to position [324, 406]
paste input "[EMAIL_ADDRESS][DOMAIN_NAME]"
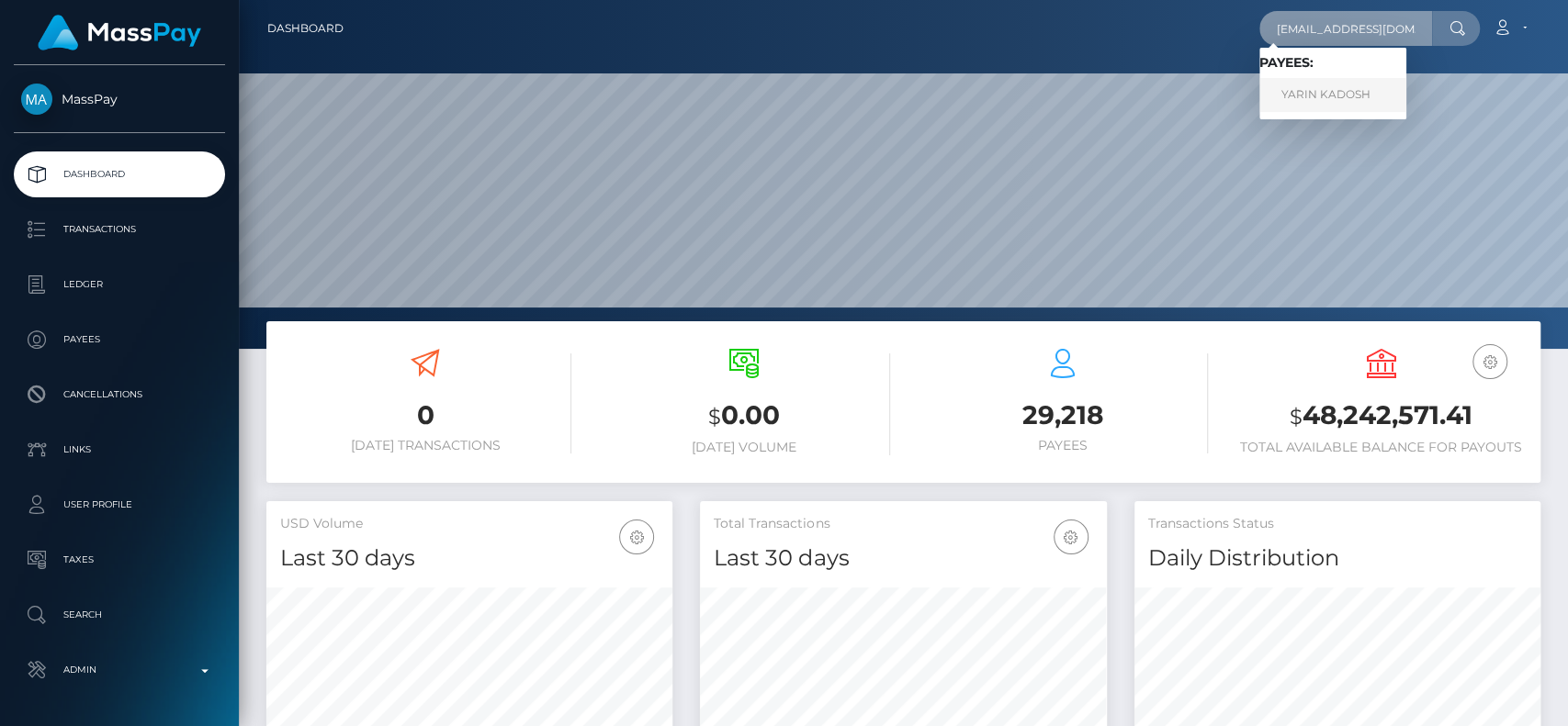
type input "[EMAIL_ADDRESS][DOMAIN_NAME]"
click at [1364, 97] on link "YARIN KADOSH" at bounding box center [1333, 95] width 147 height 34
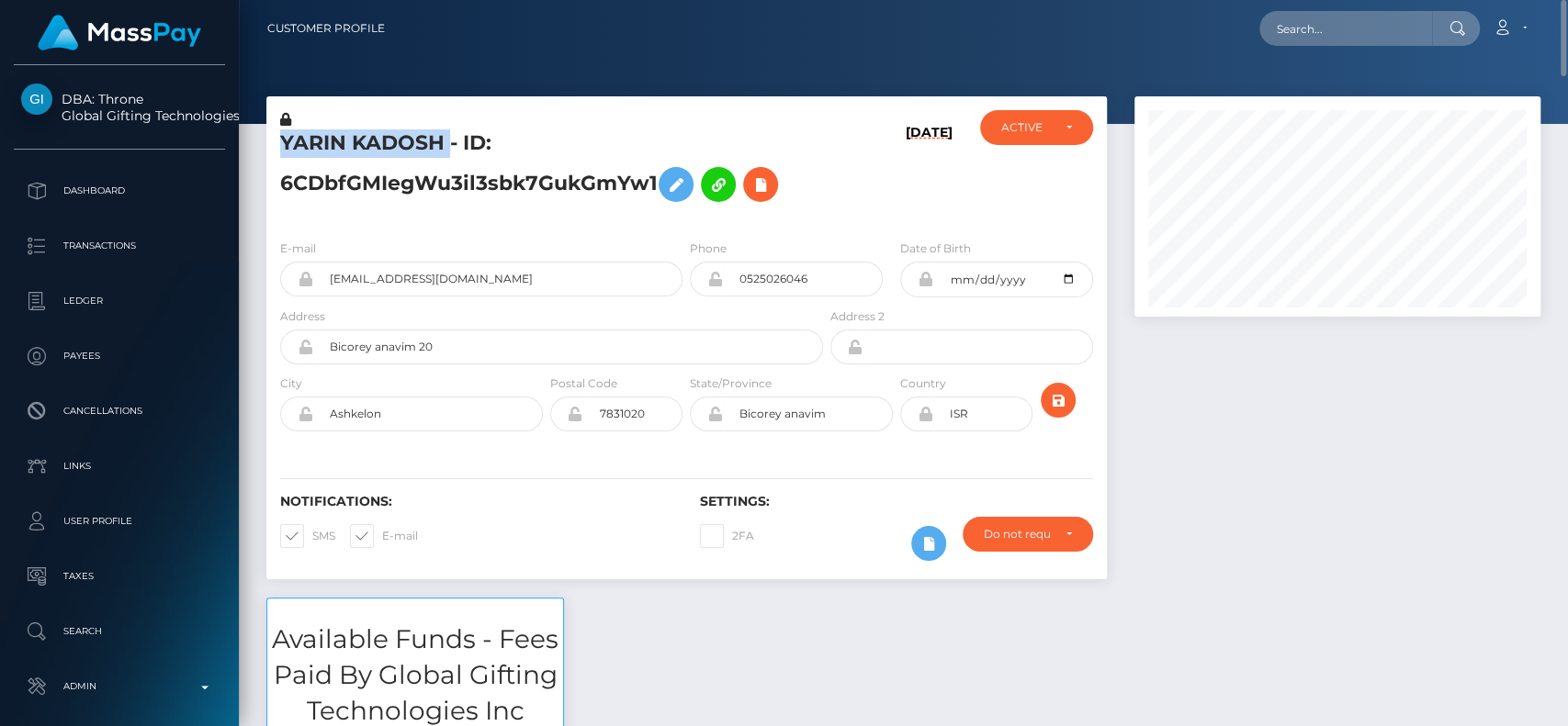
drag, startPoint x: 278, startPoint y: 152, endPoint x: 450, endPoint y: 146, distance: 172.1
click at [450, 146] on div "YARIN KADOSH - ID: 6CDbfGMIegWu3il3sbk7GukGmYw1" at bounding box center [546, 167] width 561 height 114
copy h5 "YARIN KADOSH"
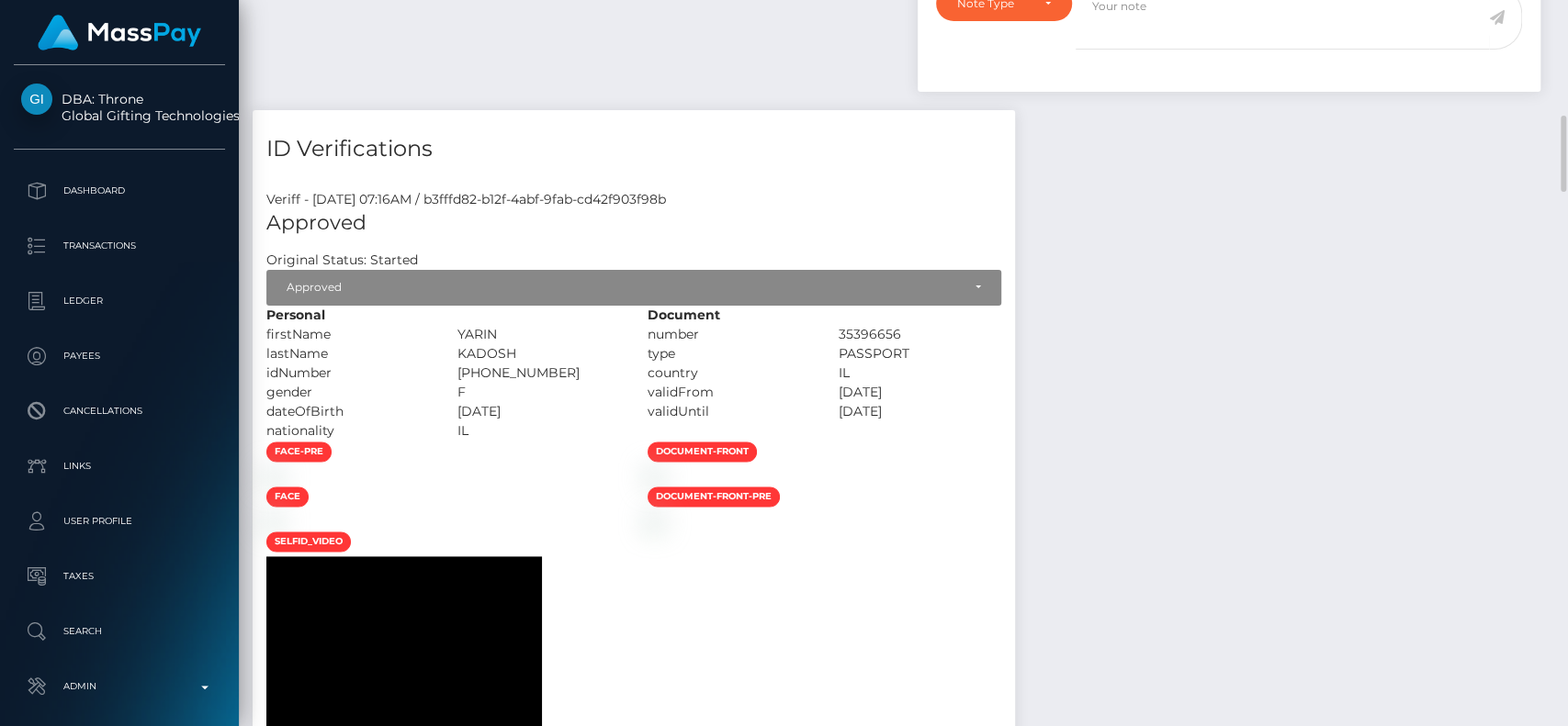
scroll to position [1495, 0]
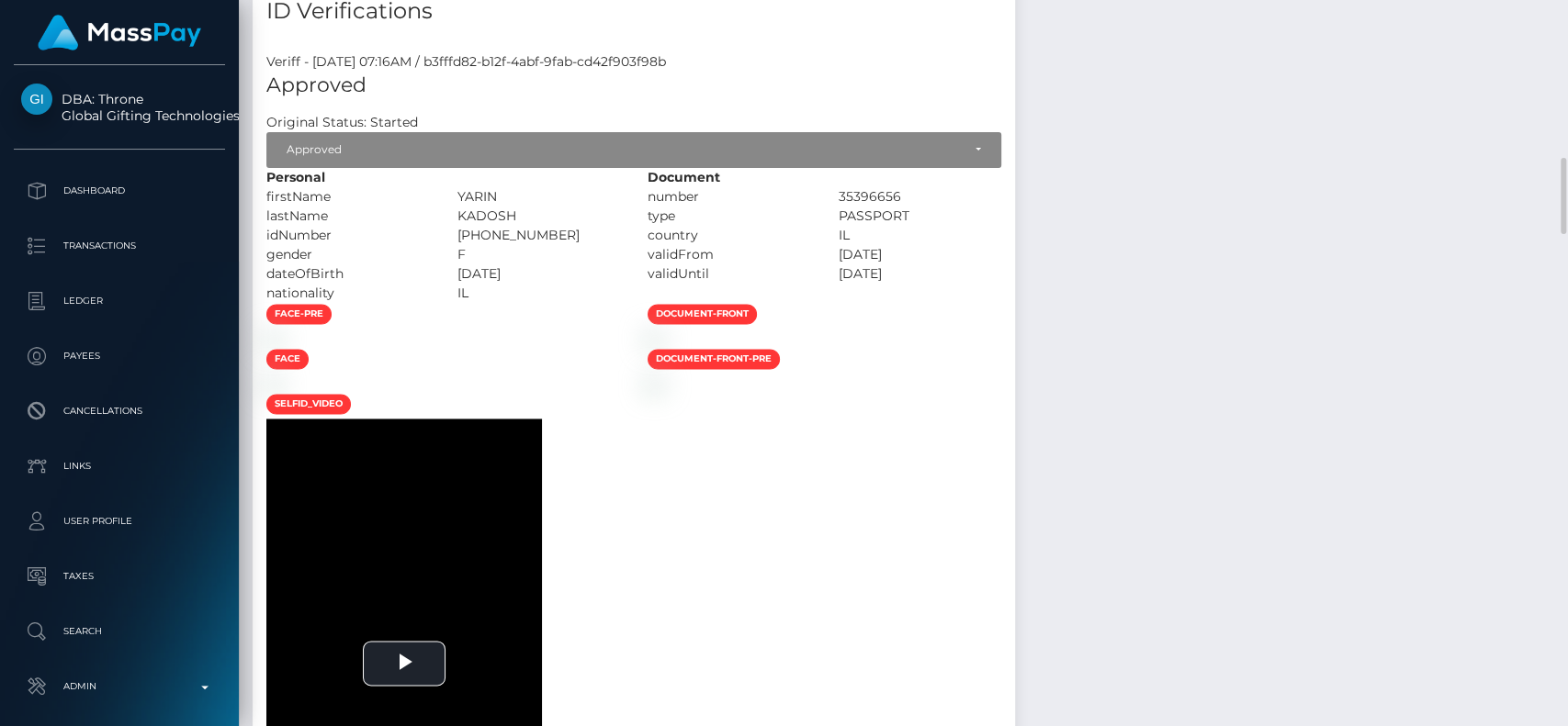
click at [634, 348] on div at bounding box center [443, 339] width 382 height 20
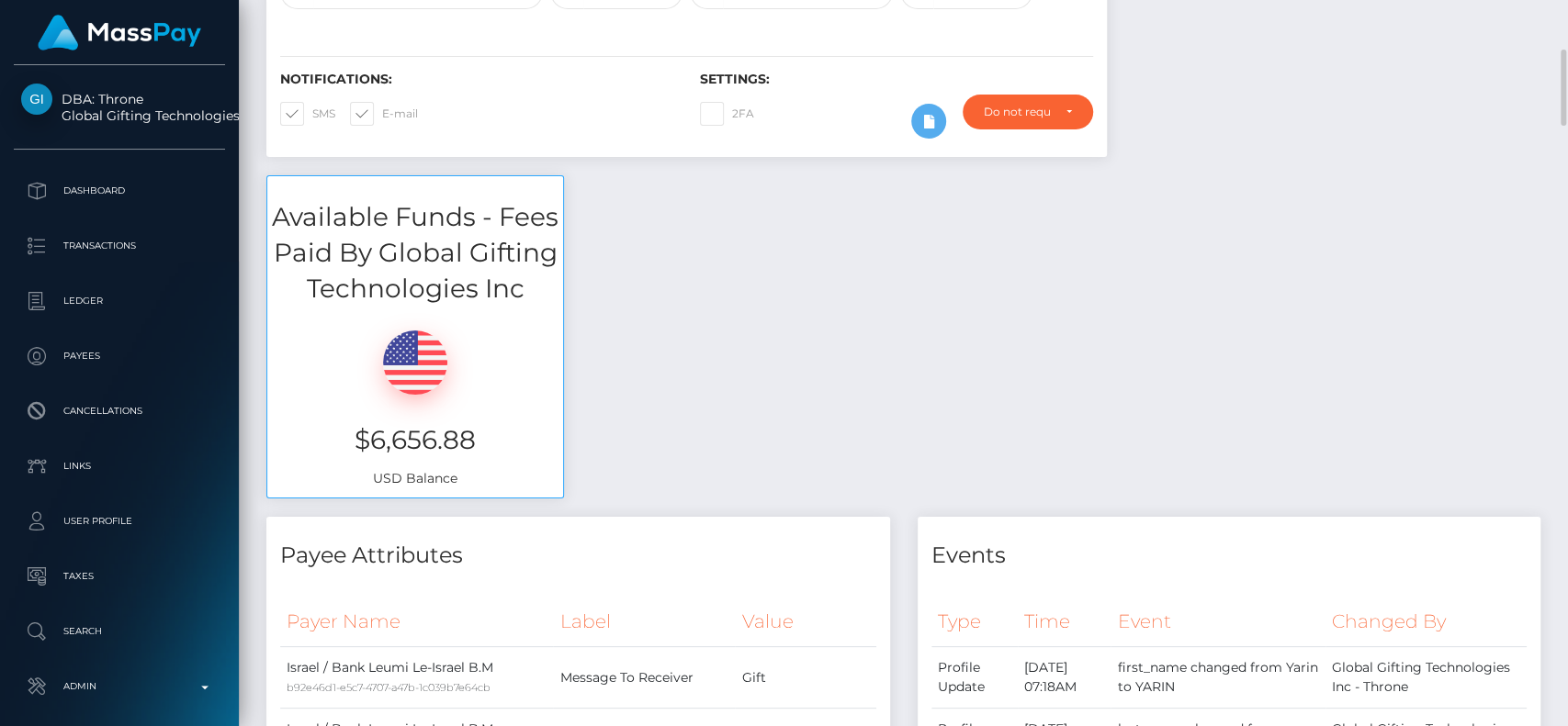
scroll to position [431, 0]
